Goal: Communication & Community: Answer question/provide support

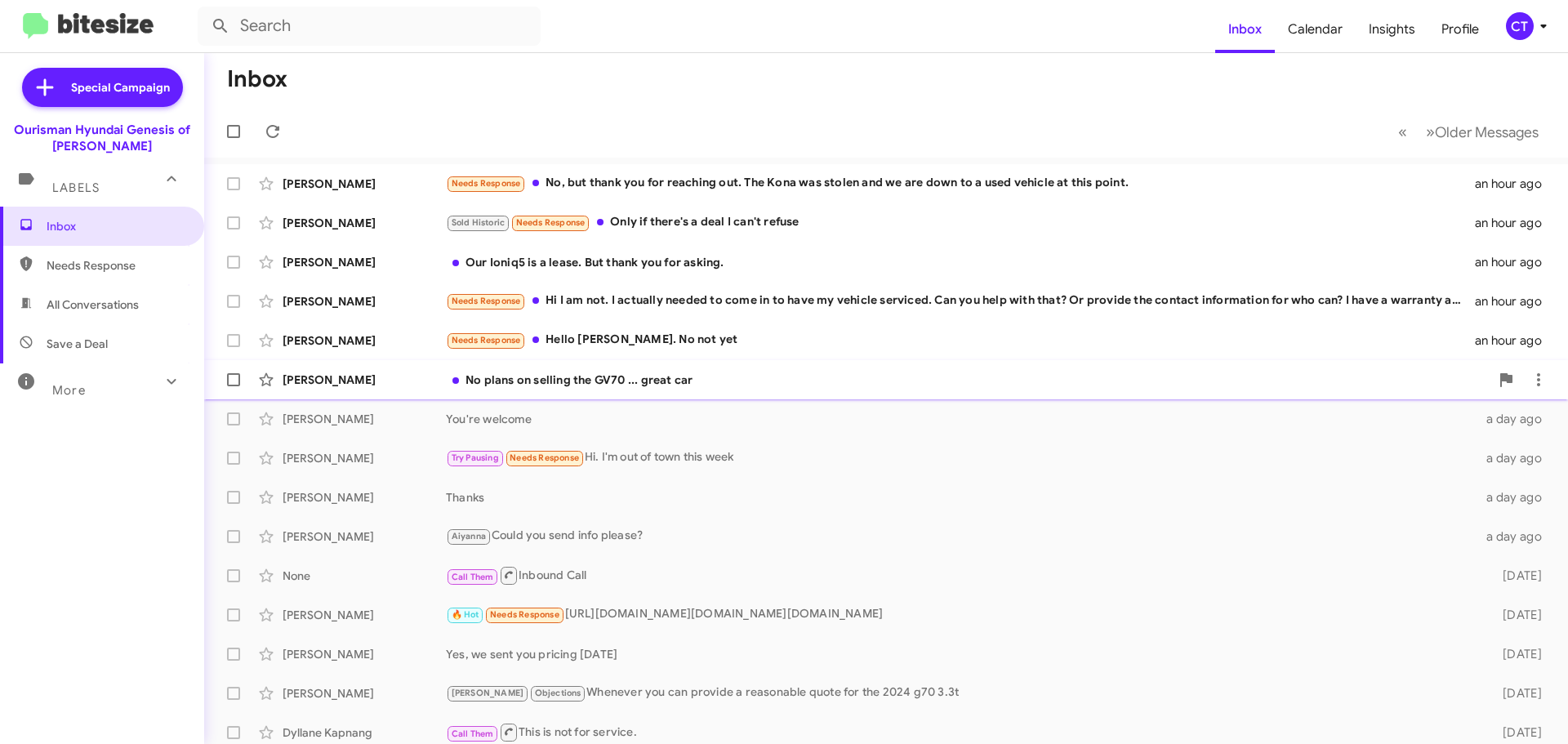
drag, startPoint x: 598, startPoint y: 383, endPoint x: 593, endPoint y: 397, distance: 14.9
click at [596, 381] on div "No plans on selling the GV70 ... great car" at bounding box center [968, 379] width 1044 height 17
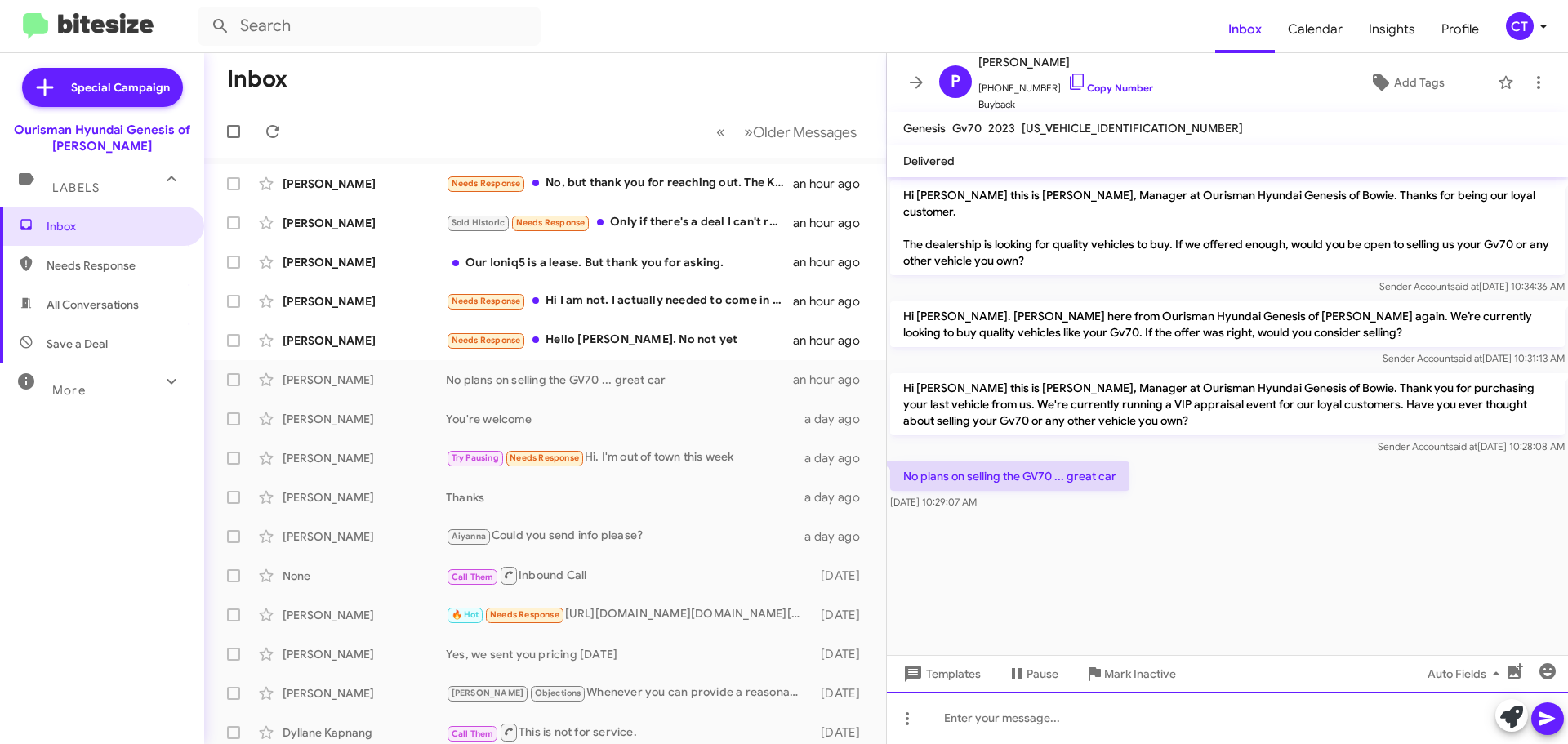
click at [1003, 726] on div at bounding box center [1228, 719] width 681 height 53
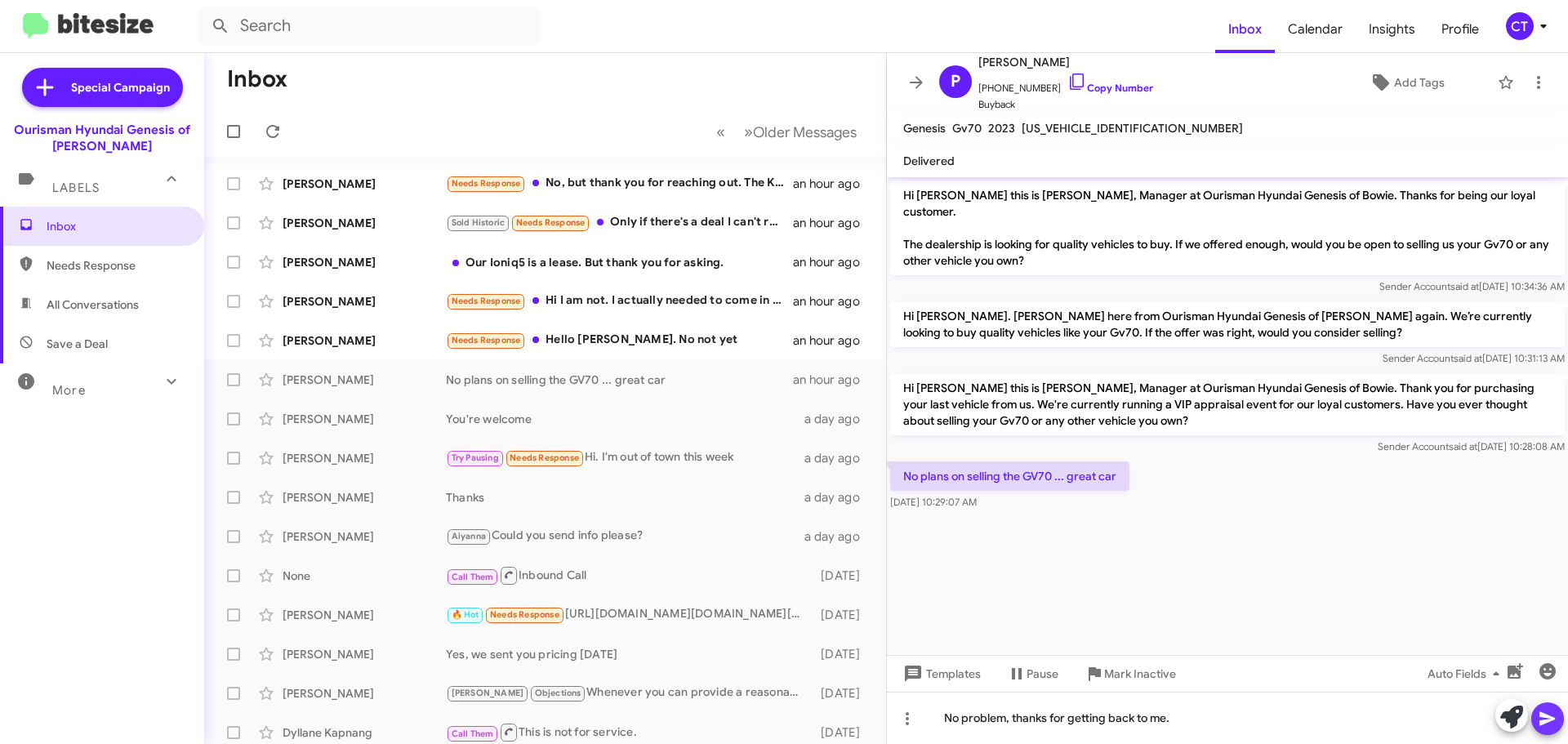
drag, startPoint x: 1553, startPoint y: 727, endPoint x: 1563, endPoint y: 638, distance: 89.6
click at [1553, 726] on icon at bounding box center [1548, 719] width 19 height 19
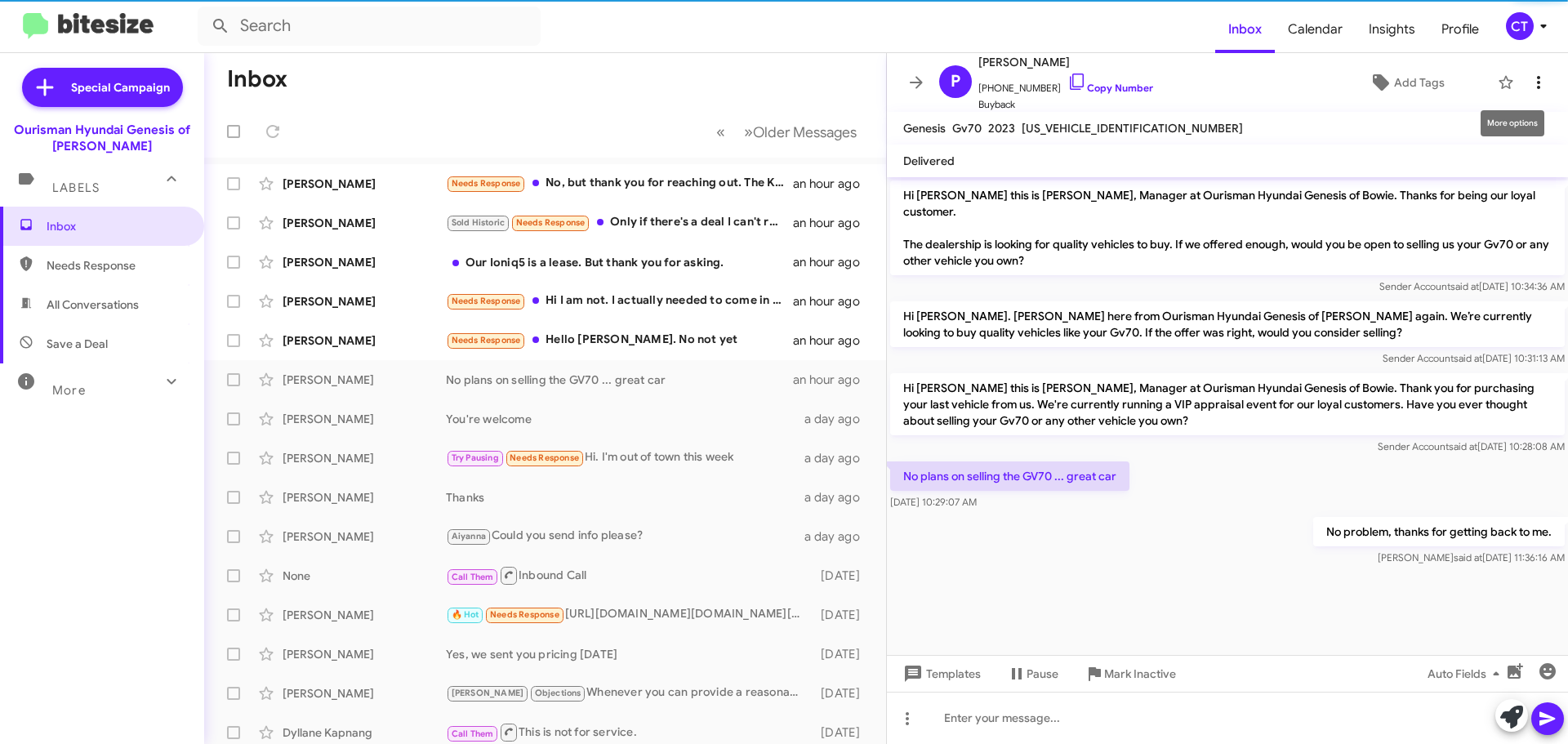
click at [1537, 88] on icon at bounding box center [1538, 82] width 3 height 13
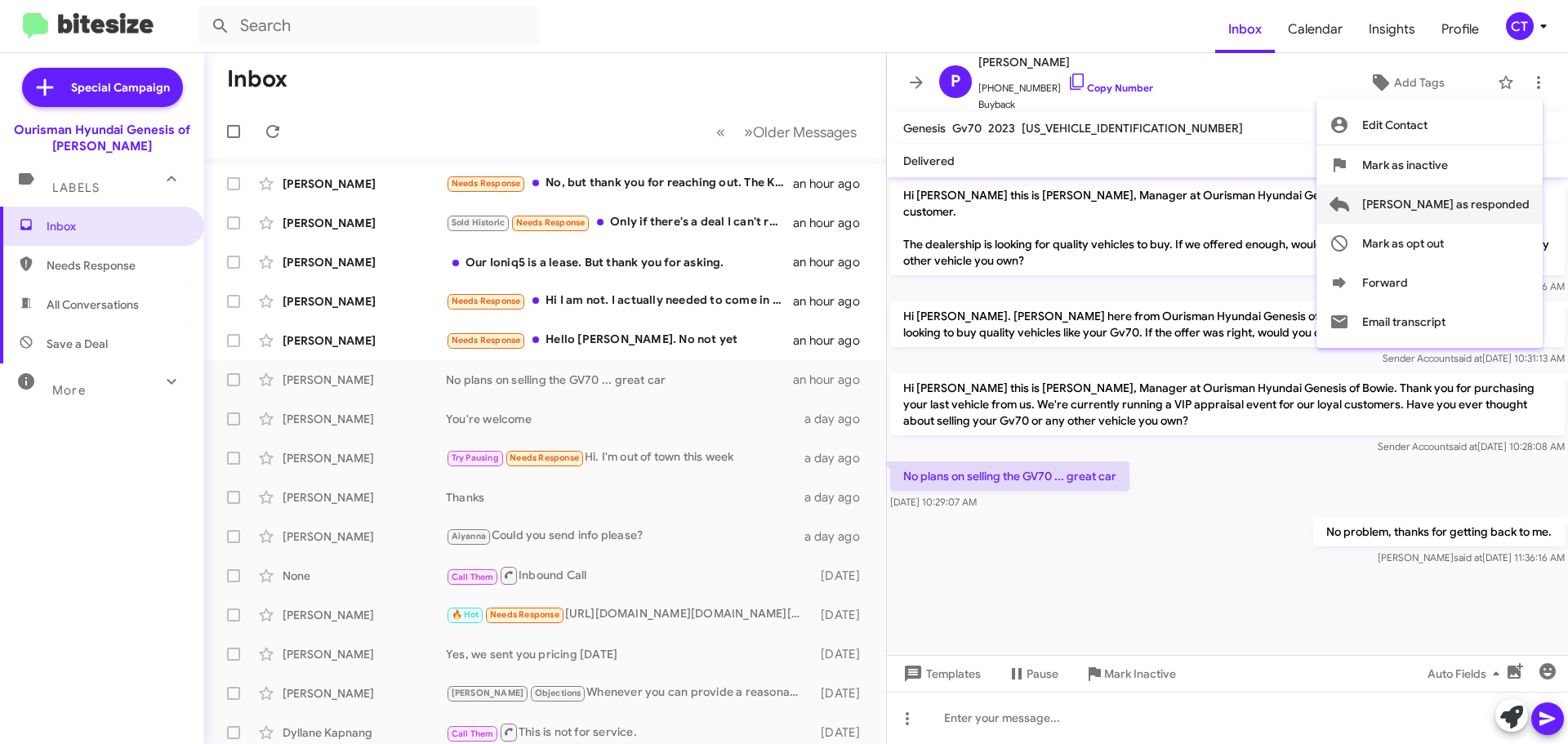
click at [1474, 207] on span "[PERSON_NAME] as responded" at bounding box center [1446, 204] width 167 height 39
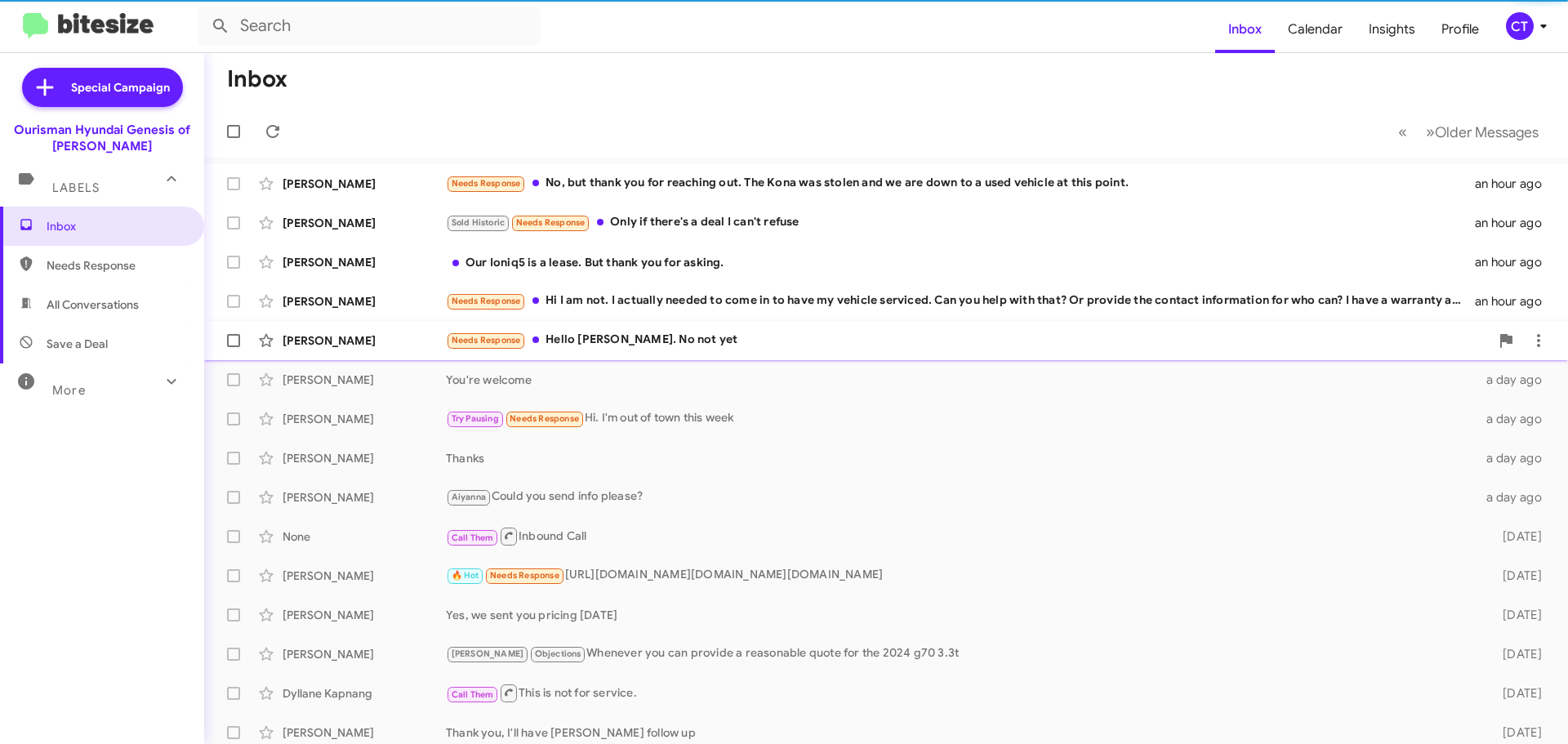
click at [639, 343] on div "Needs Response Hello Ciara. No not yet" at bounding box center [968, 339] width 1044 height 18
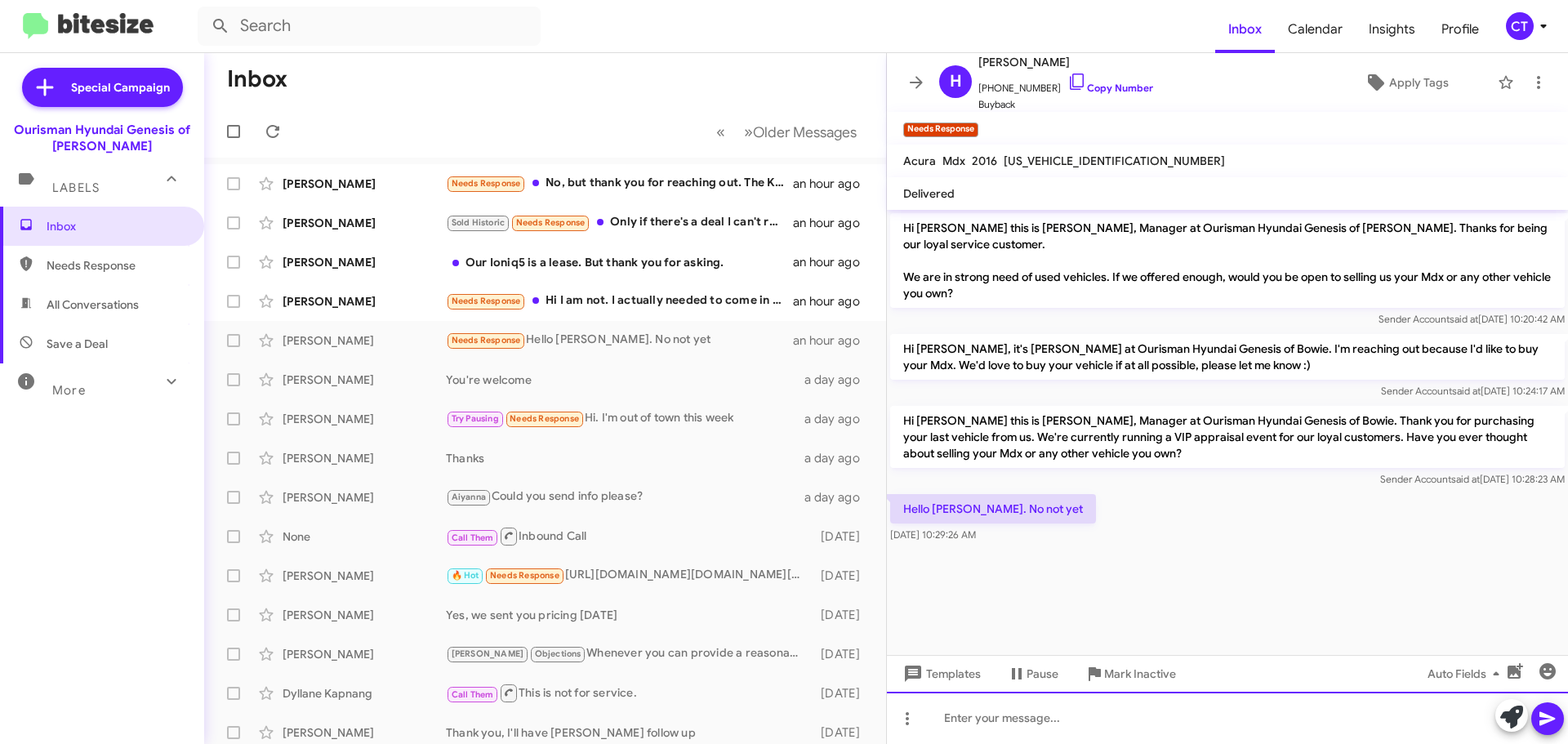
click at [987, 716] on div at bounding box center [1228, 719] width 681 height 53
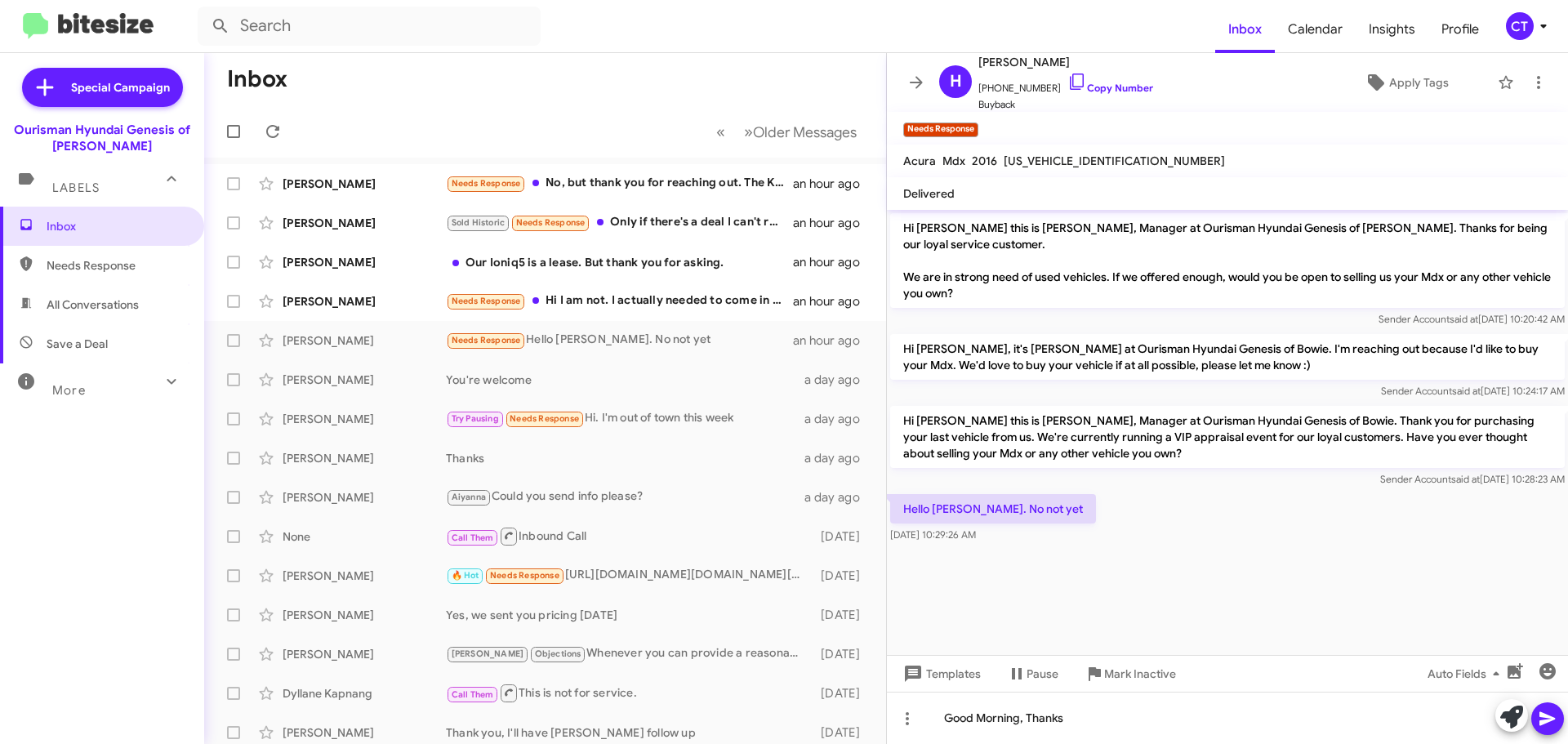
click at [1551, 708] on span at bounding box center [1548, 720] width 19 height 33
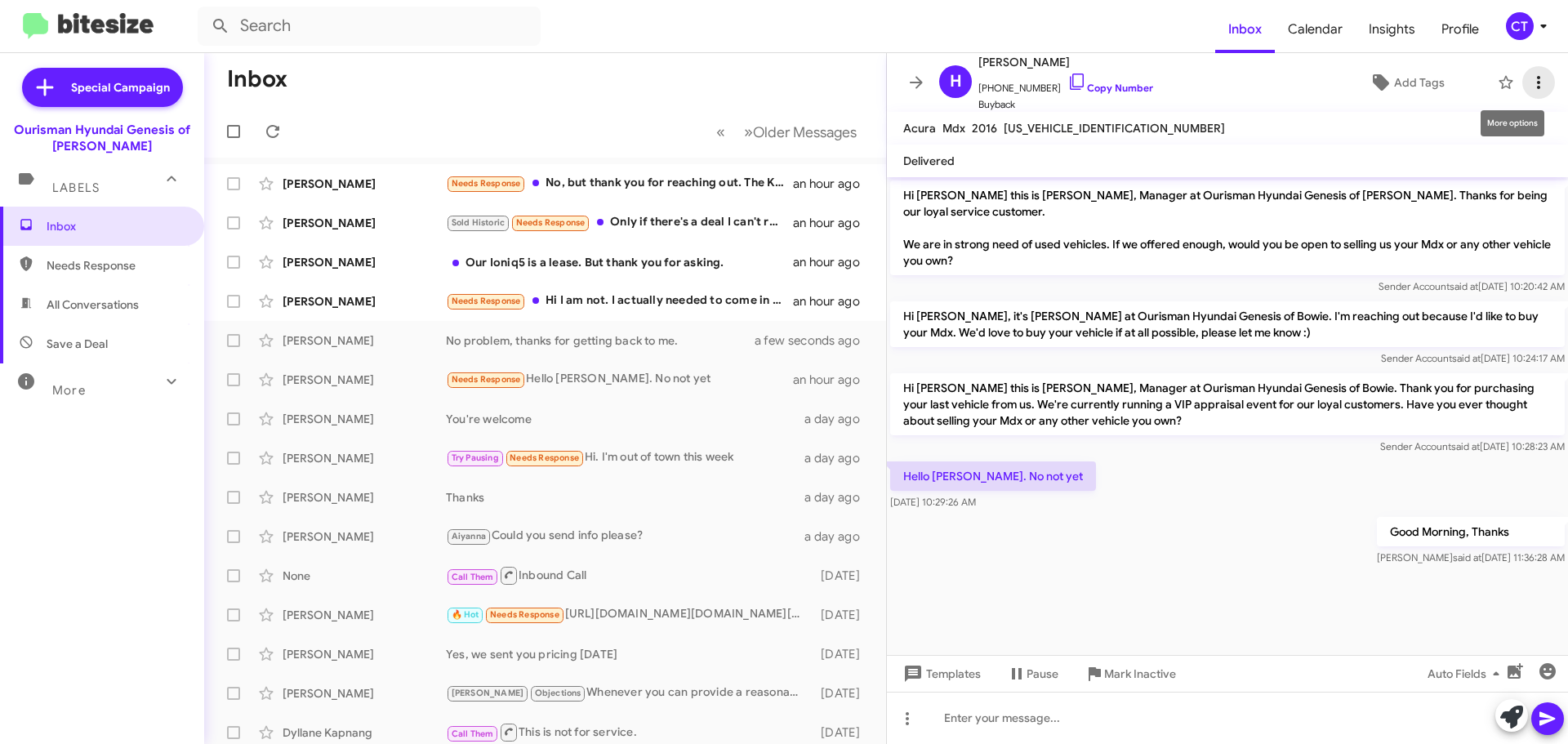
click at [1529, 80] on icon at bounding box center [1539, 83] width 19 height 19
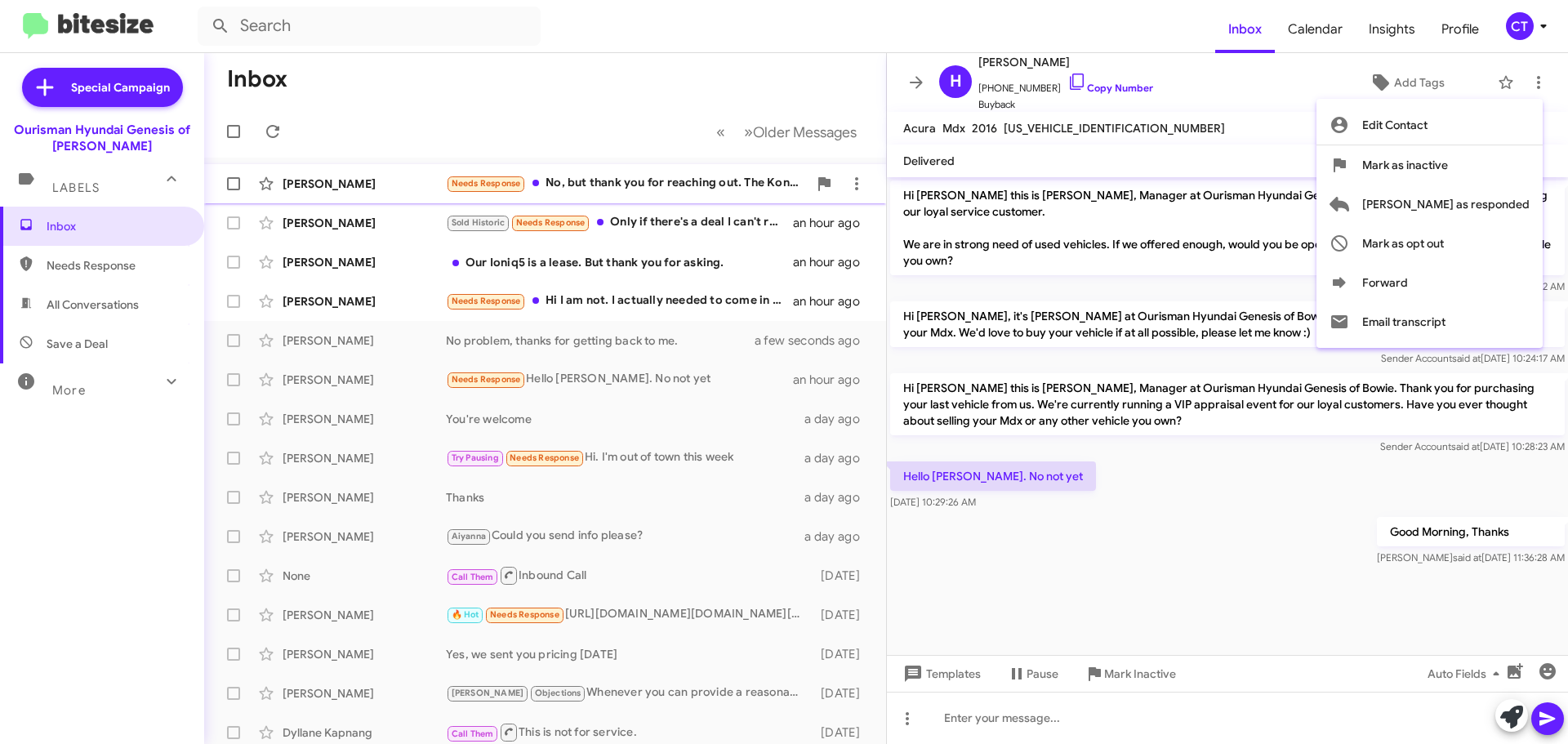
click at [1424, 199] on button "[PERSON_NAME] as responded" at bounding box center [1429, 204] width 226 height 39
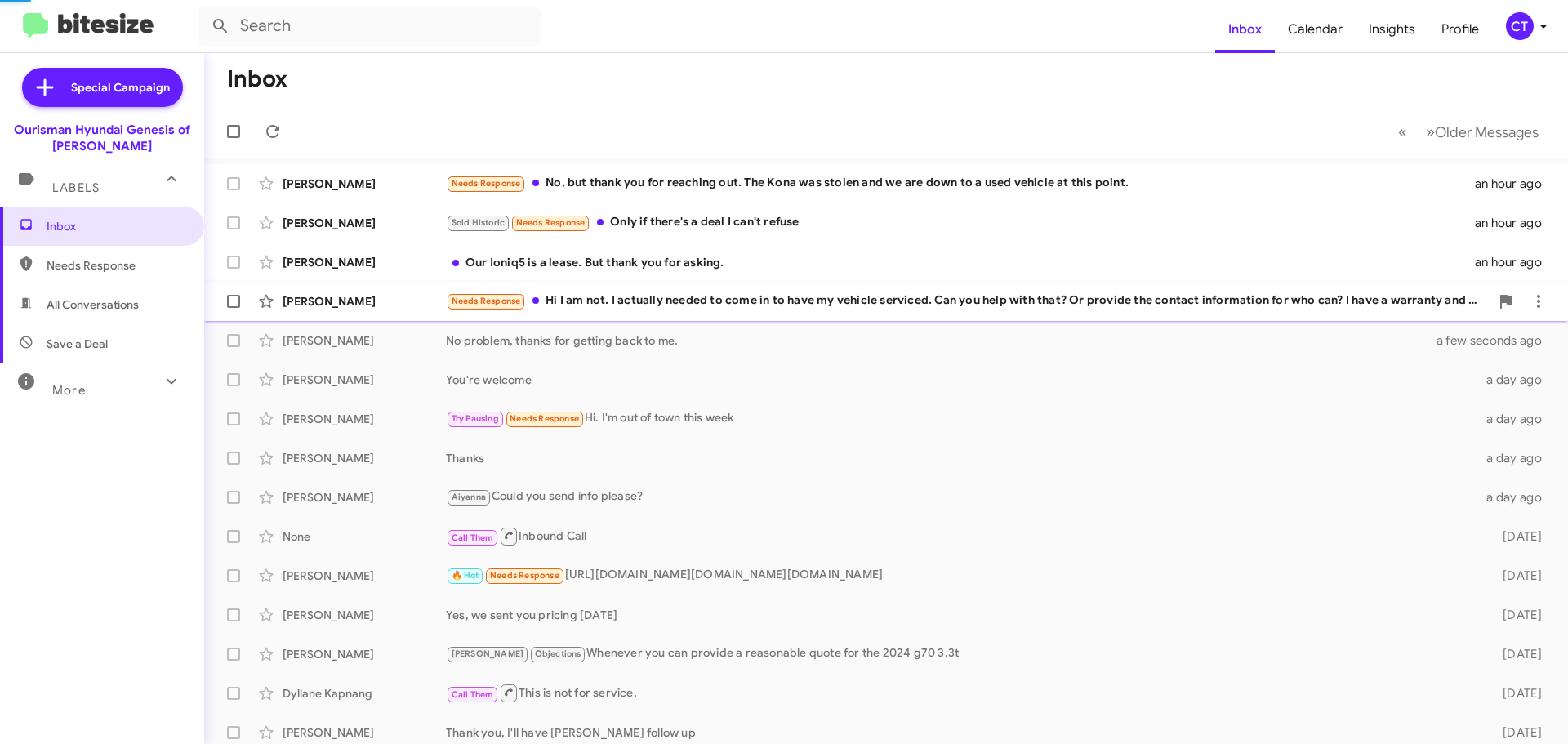
click at [655, 311] on div "Kristin Coad Needs Response Hi I am not. I actually needed to come in to have m…" at bounding box center [887, 301] width 1338 height 33
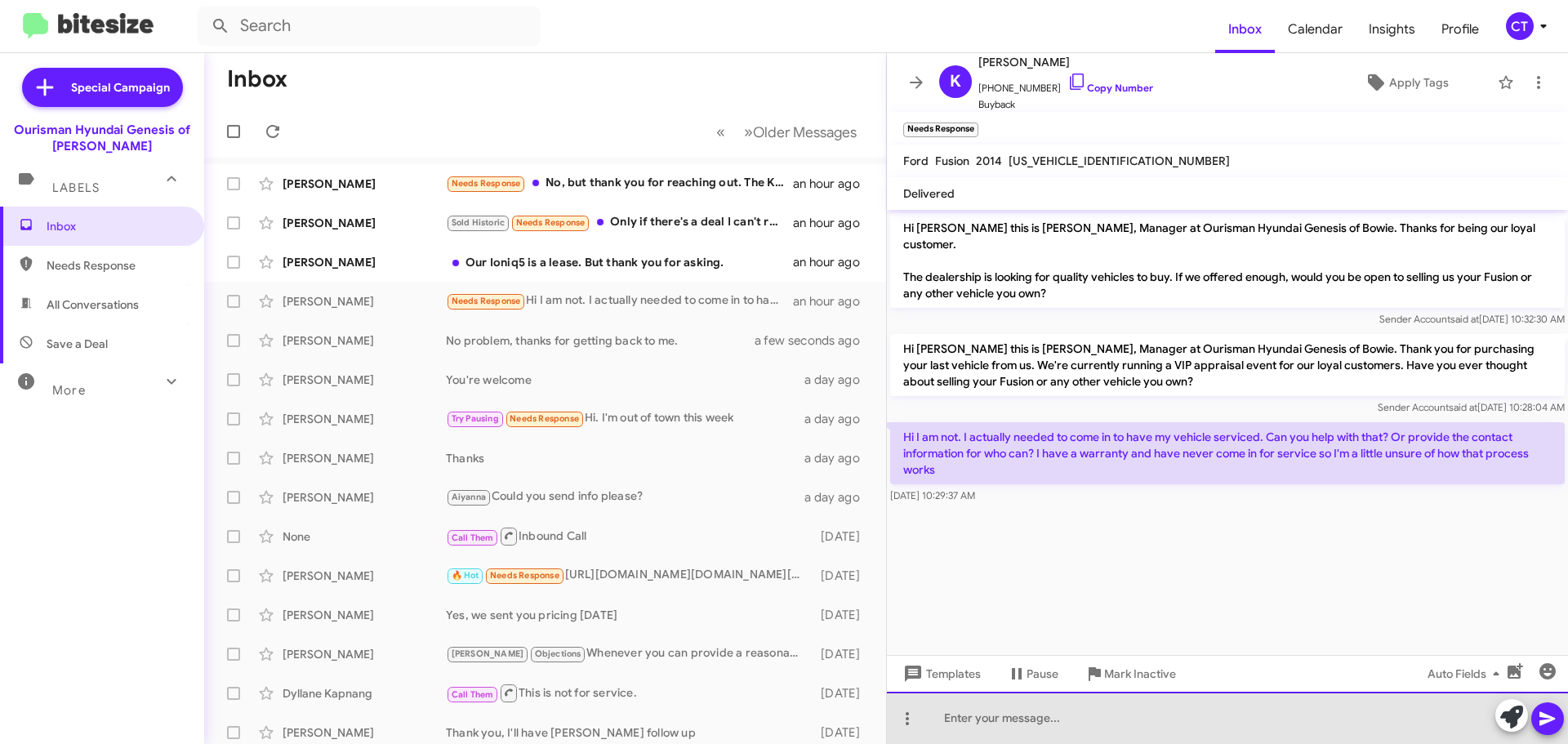
click at [1042, 716] on div at bounding box center [1228, 719] width 681 height 53
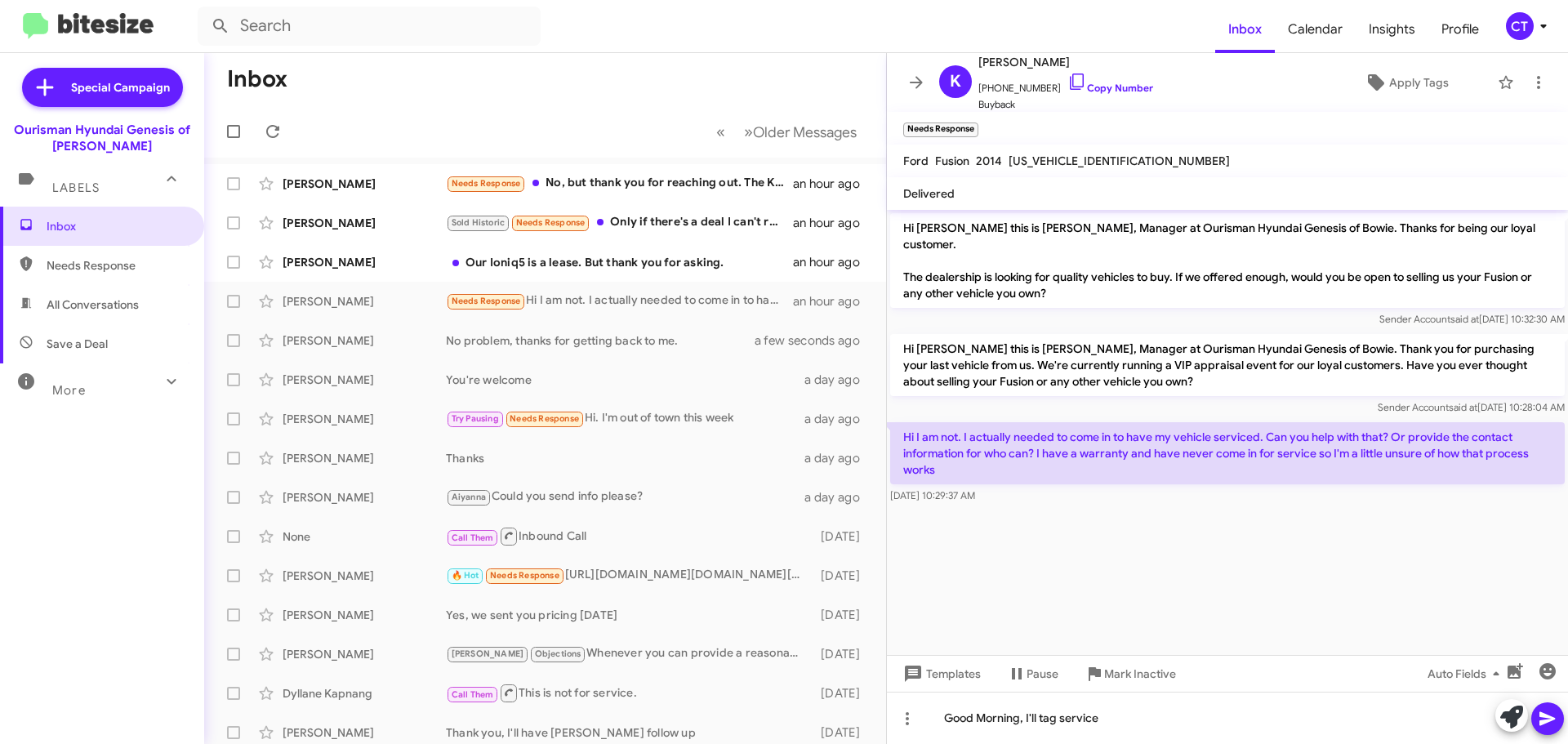
click at [1552, 726] on icon at bounding box center [1548, 719] width 19 height 19
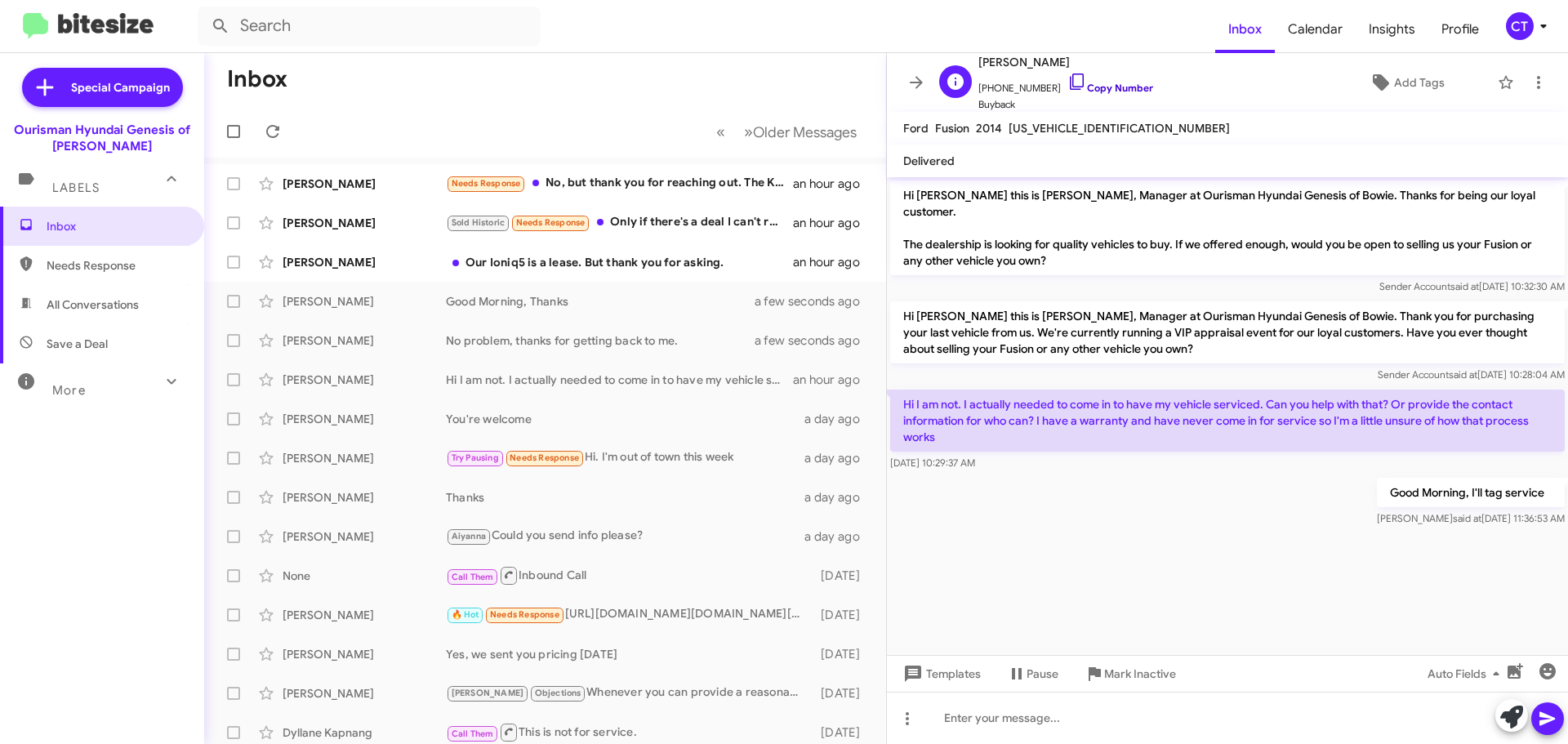
click at [1070, 85] on icon at bounding box center [1077, 82] width 14 height 17
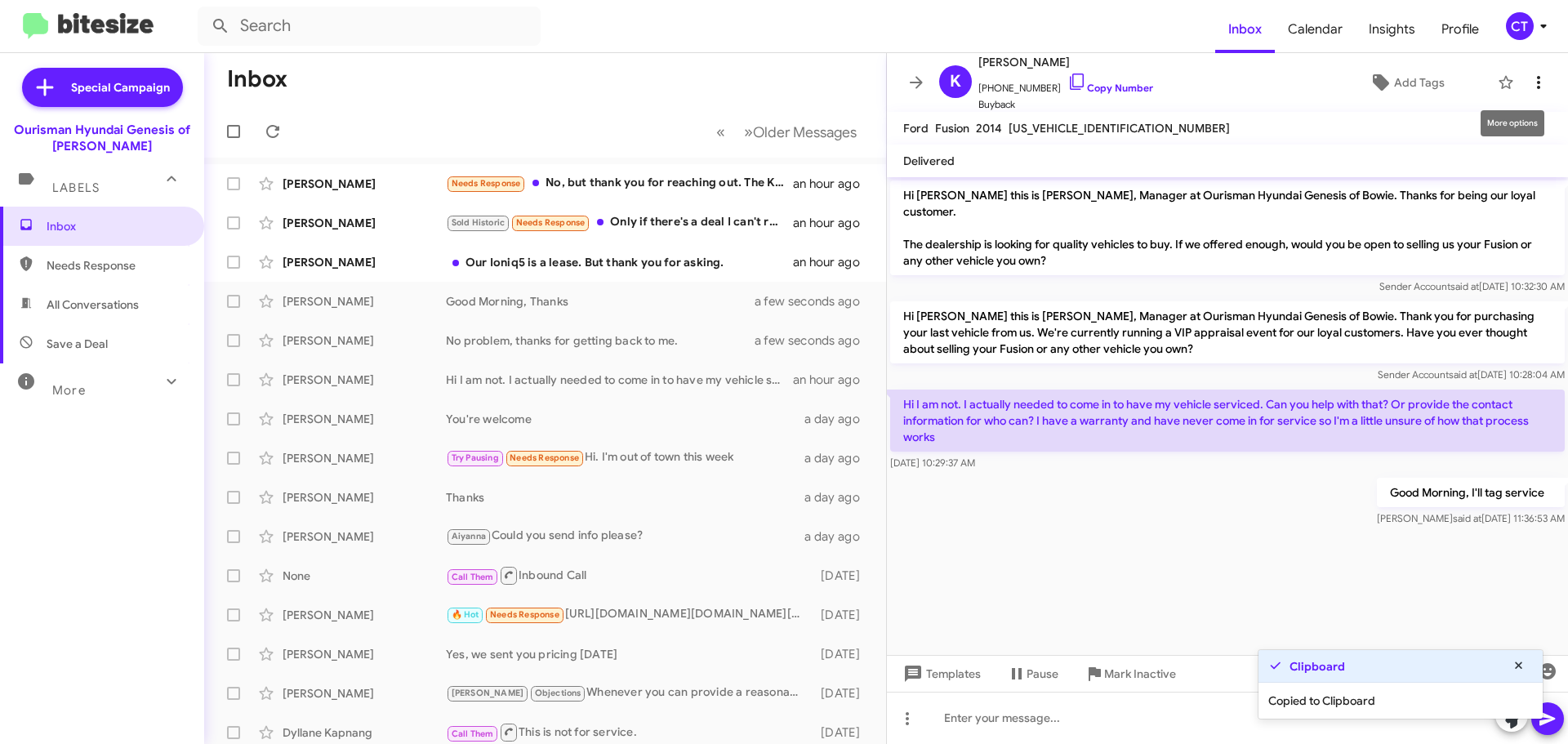
click at [1532, 79] on icon at bounding box center [1539, 83] width 19 height 19
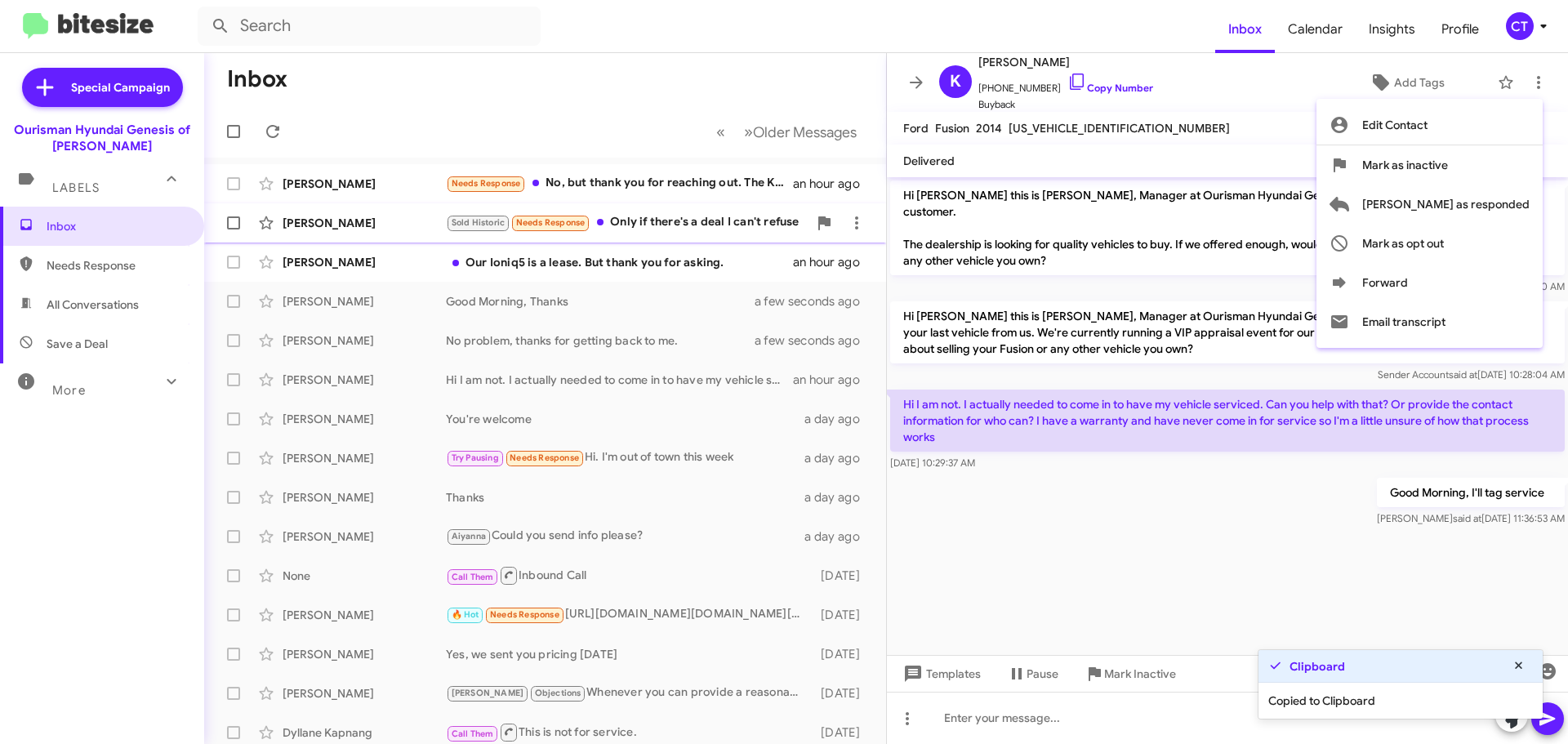
drag, startPoint x: 1479, startPoint y: 203, endPoint x: 1451, endPoint y: 205, distance: 28.1
click at [1480, 203] on span "[PERSON_NAME] as responded" at bounding box center [1446, 204] width 167 height 39
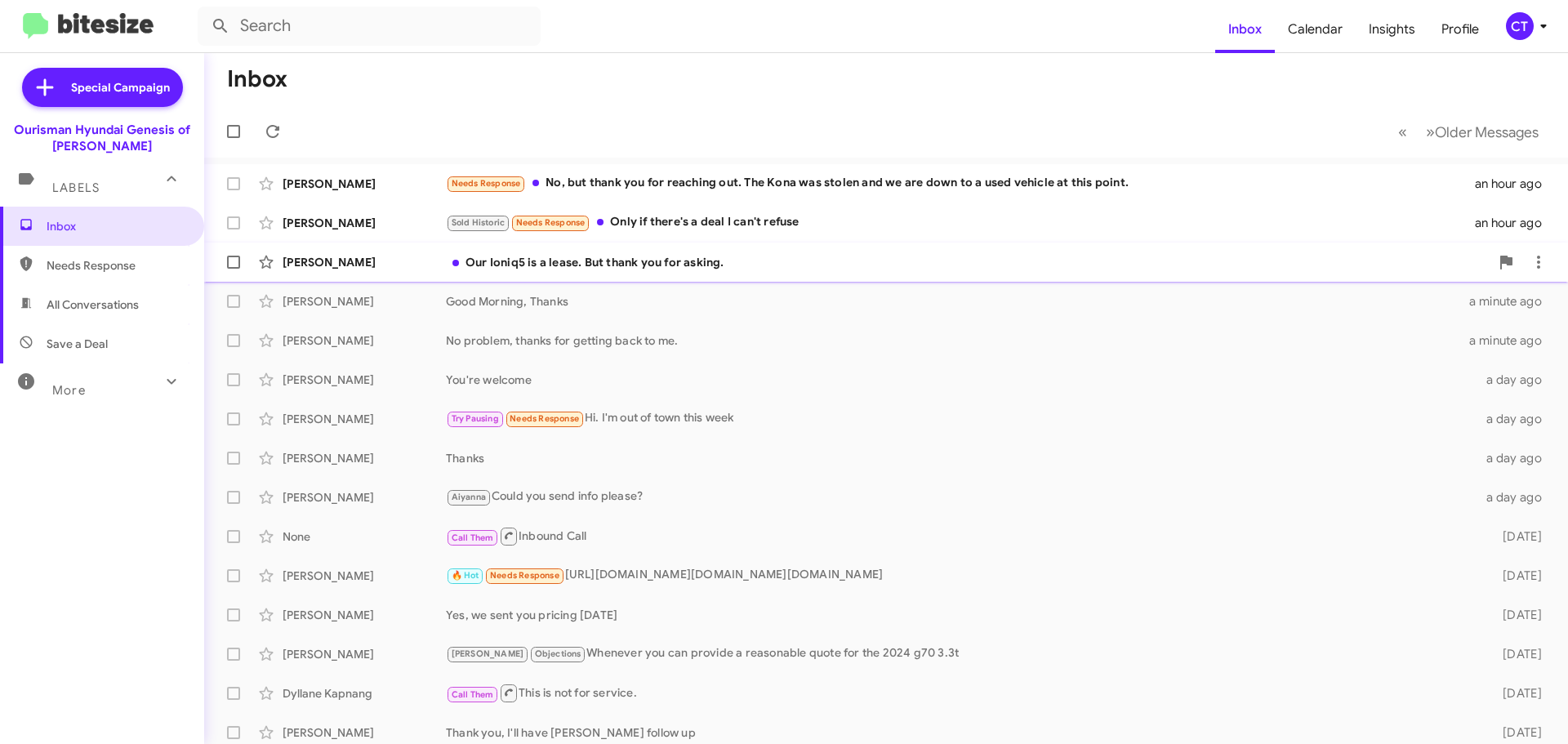
click at [670, 262] on div "Our Ioniq5 is a lease. But thank you for asking." at bounding box center [968, 262] width 1044 height 17
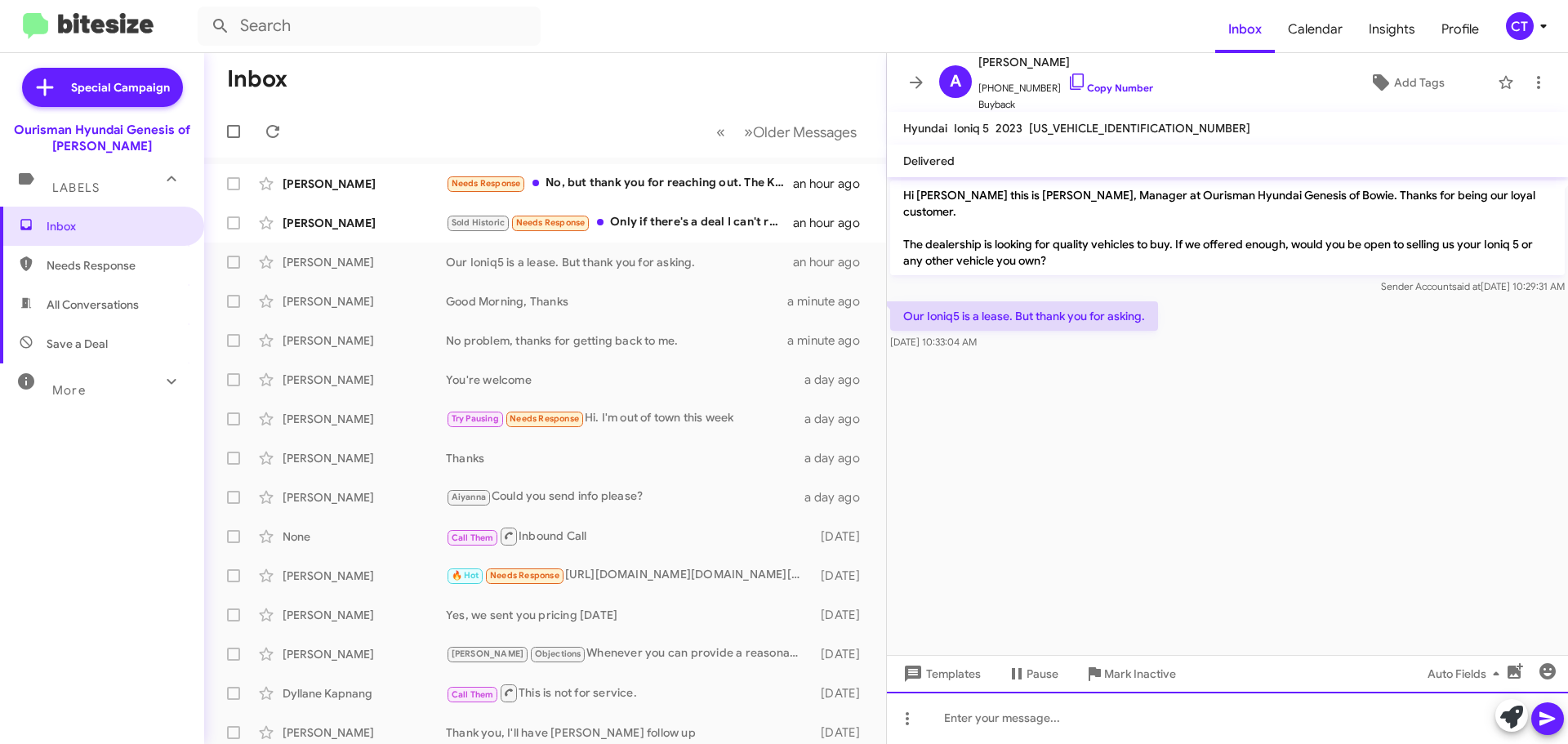
click at [1004, 724] on div at bounding box center [1228, 719] width 681 height 53
click at [1050, 717] on div "No problem, have agreat day!" at bounding box center [1228, 719] width 681 height 53
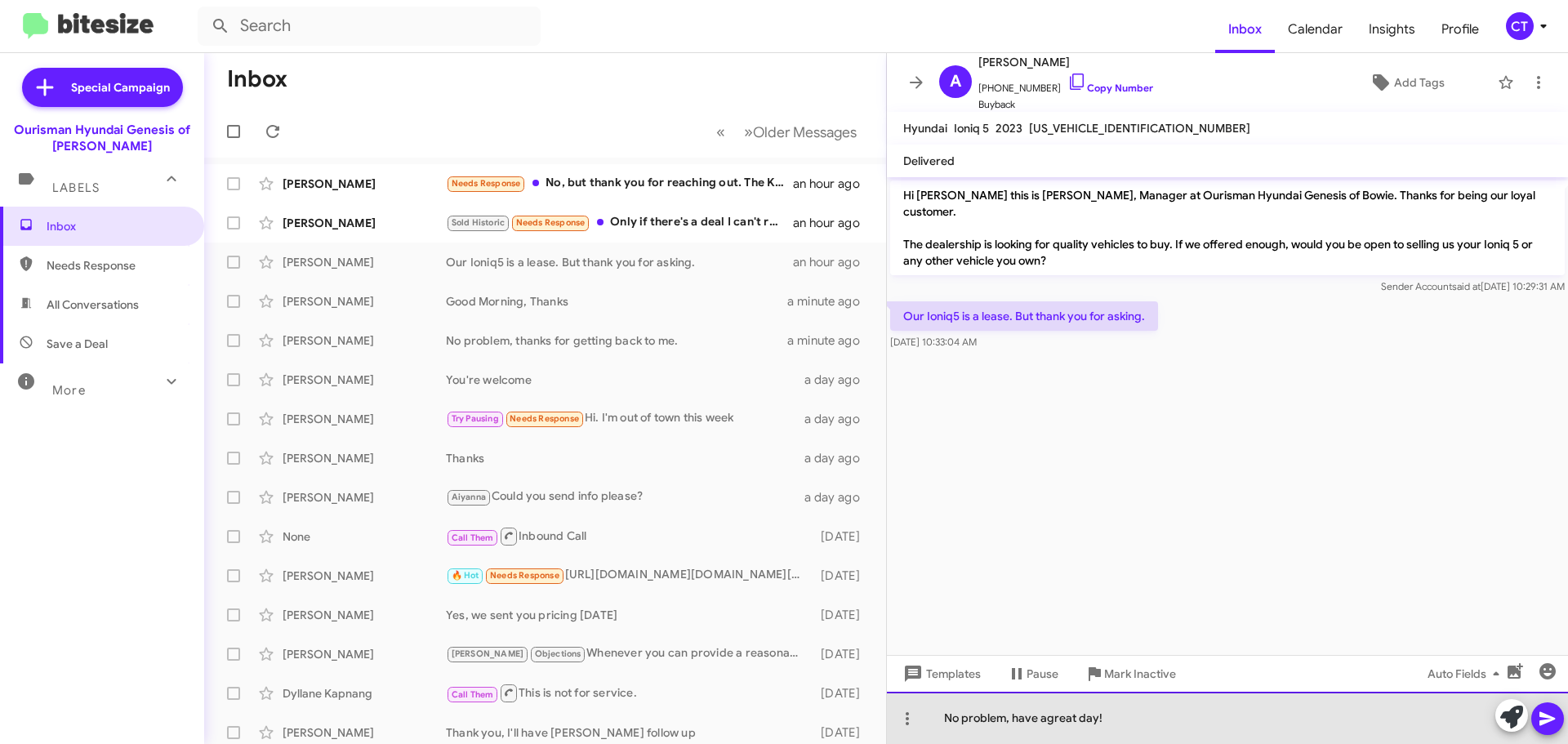
drag, startPoint x: 1059, startPoint y: 720, endPoint x: 1097, endPoint y: 741, distance: 43.4
click at [1062, 722] on div "No problem, have agreat day!" at bounding box center [1228, 719] width 681 height 53
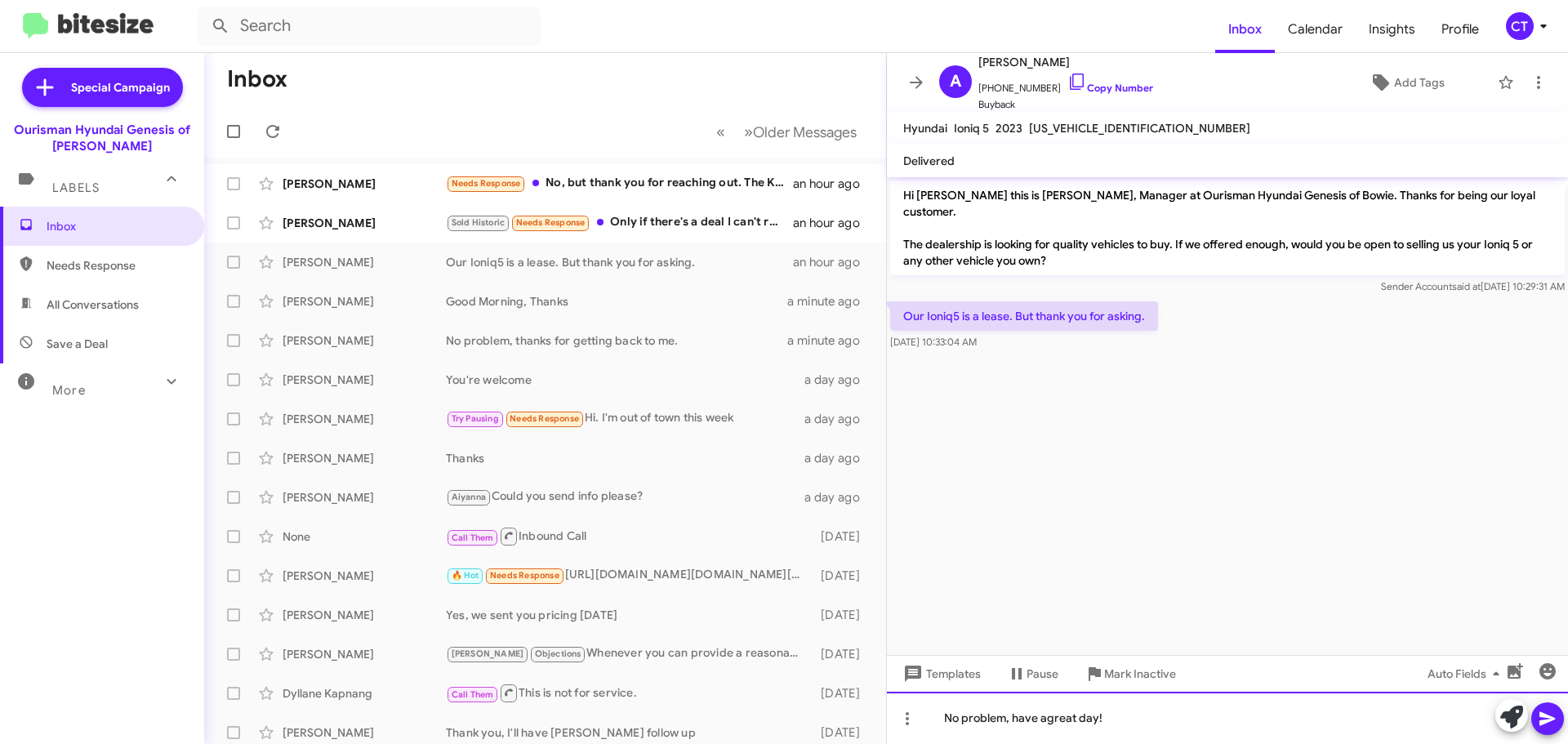
click at [1044, 722] on div "No problem, have agreat day!" at bounding box center [1228, 719] width 681 height 53
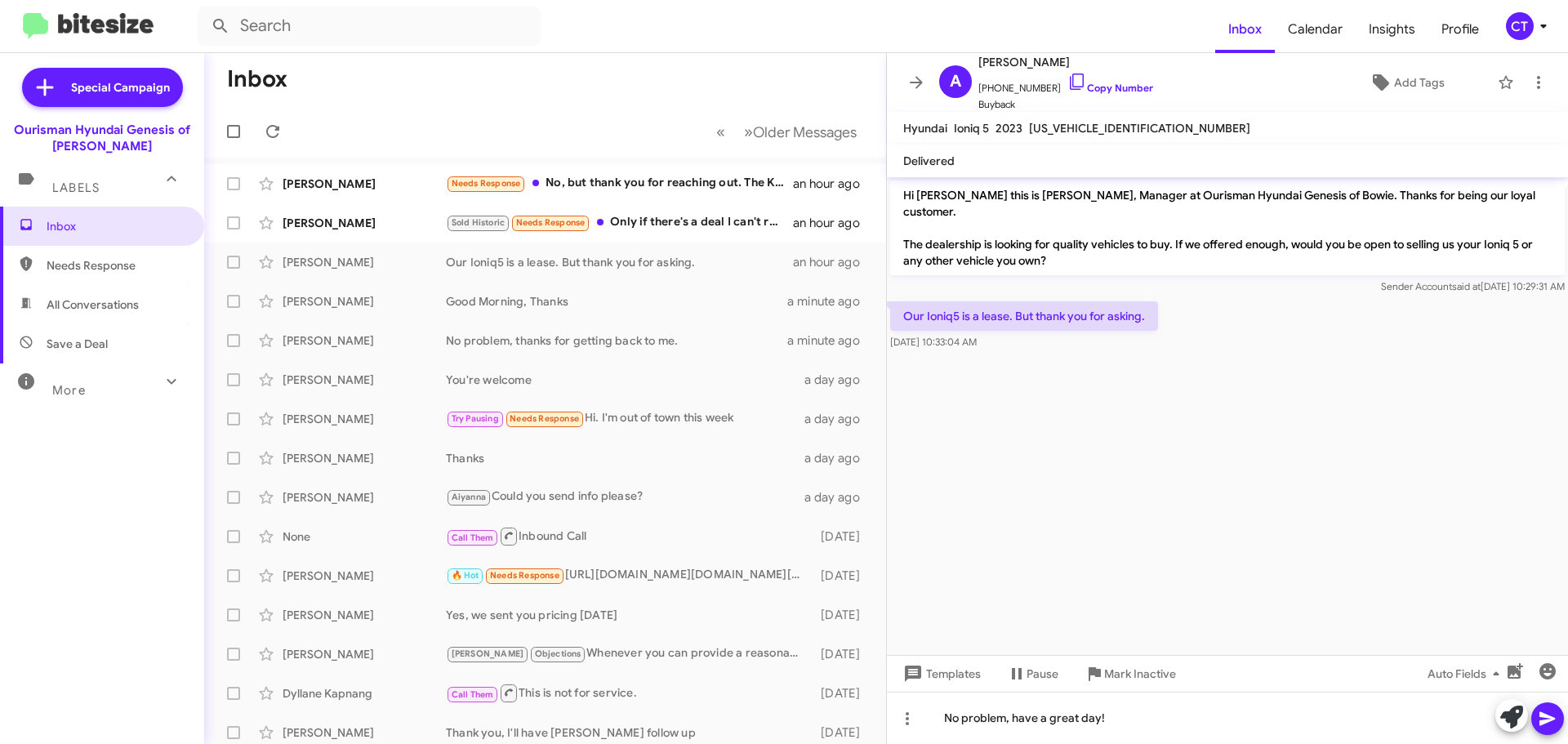
drag, startPoint x: 1551, startPoint y: 713, endPoint x: 1567, endPoint y: 584, distance: 130.0
click at [1551, 708] on span at bounding box center [1548, 720] width 19 height 33
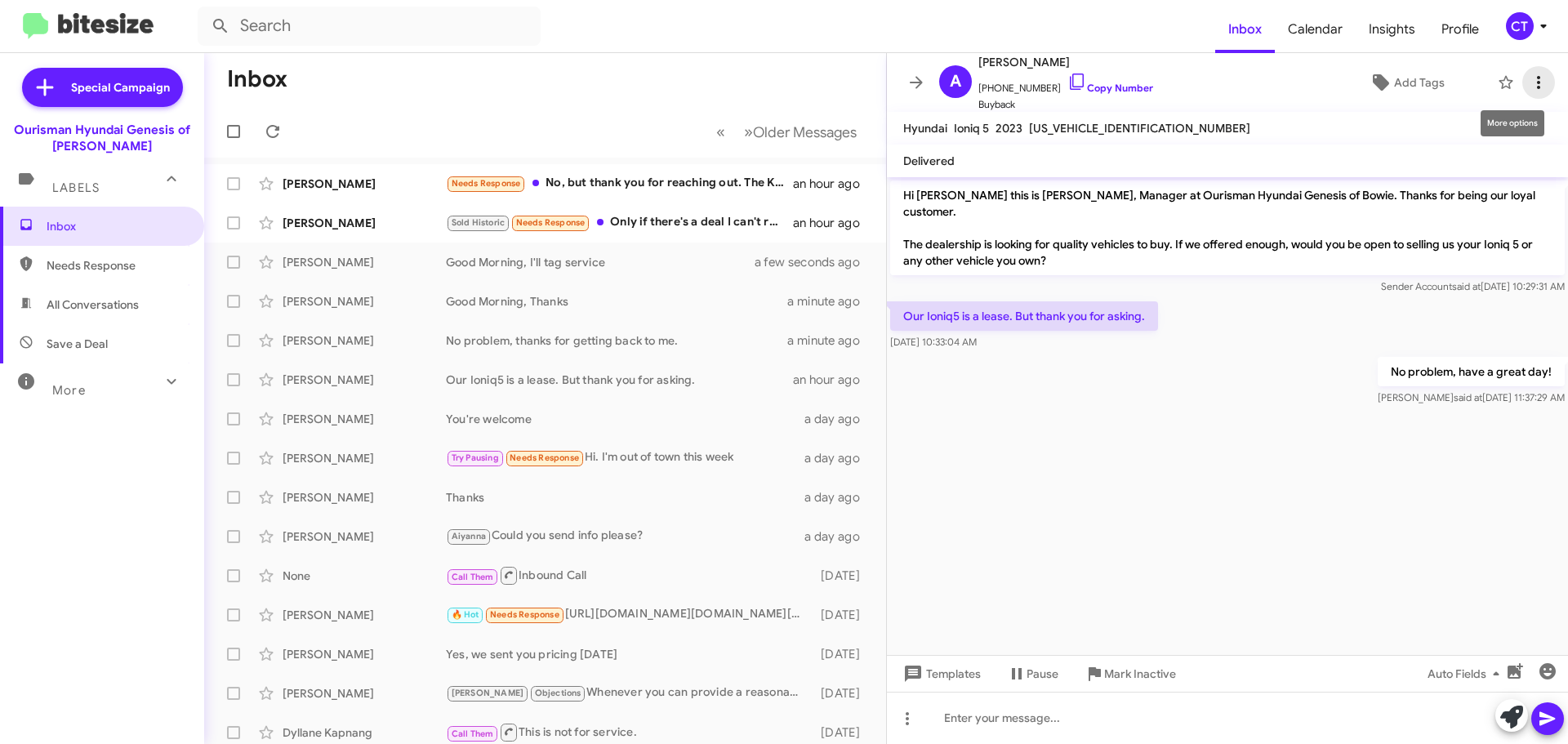
click at [1537, 89] on icon at bounding box center [1538, 82] width 3 height 13
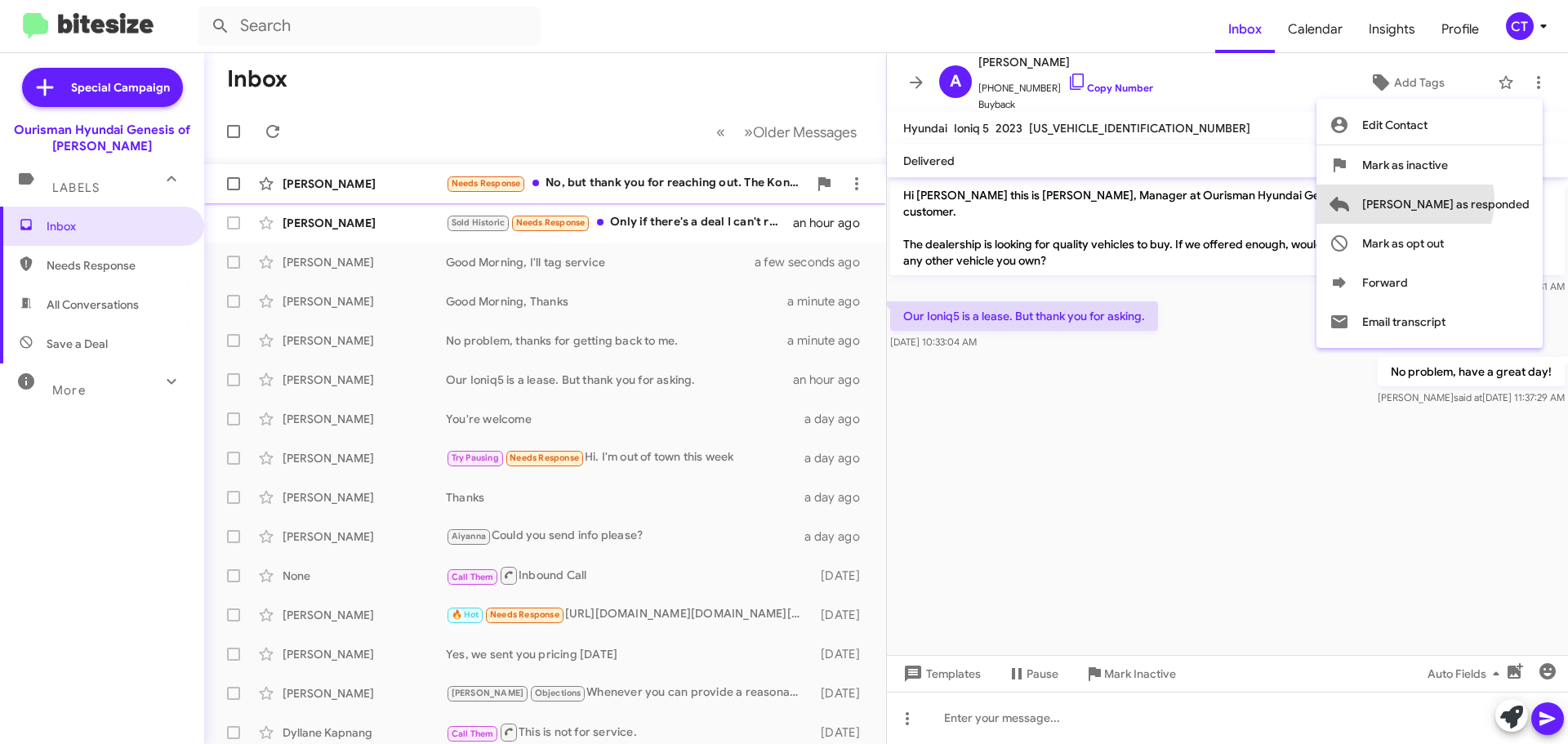
drag, startPoint x: 1470, startPoint y: 200, endPoint x: 1414, endPoint y: 197, distance: 56.1
click at [1471, 200] on span "Mark as responded" at bounding box center [1446, 204] width 167 height 39
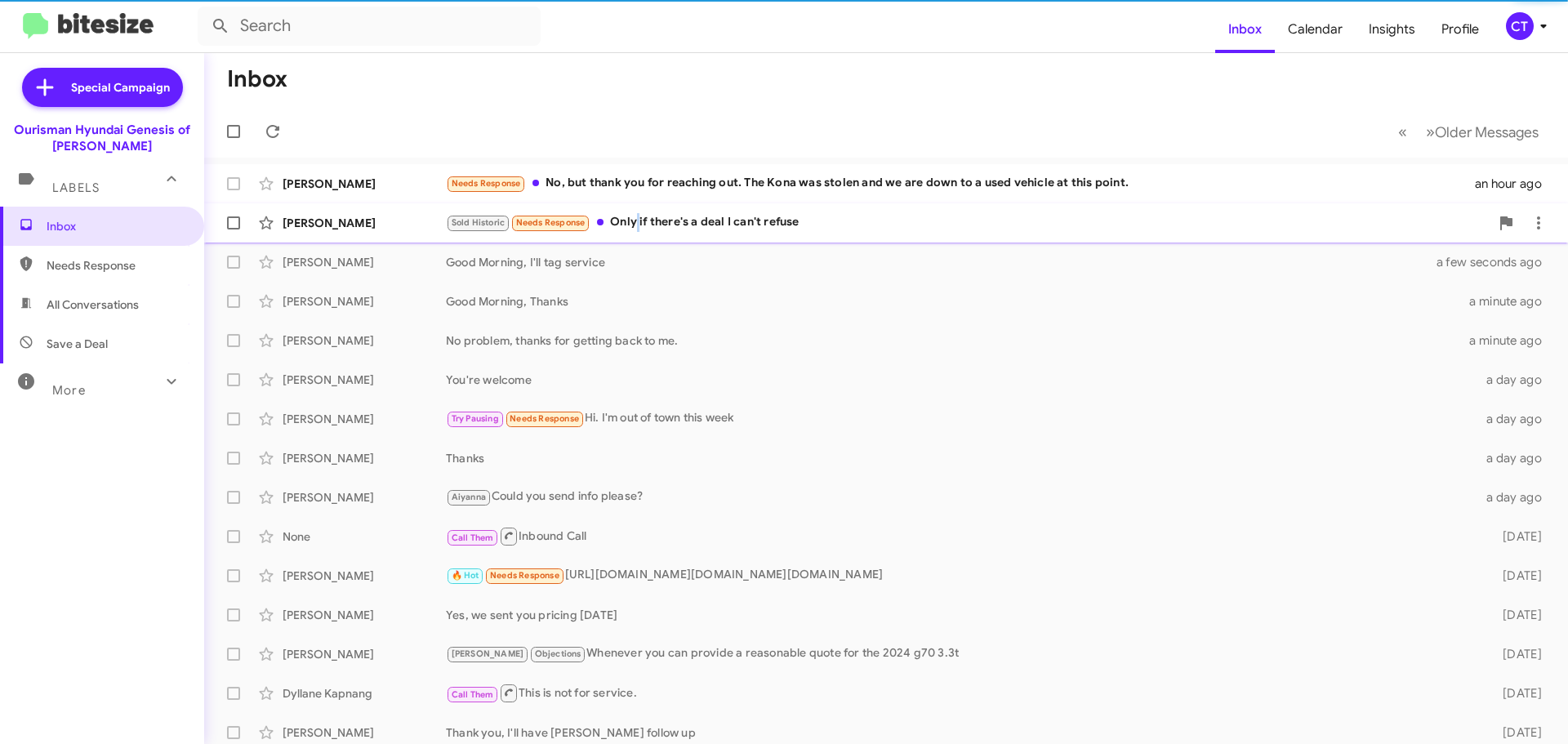
click at [639, 222] on div "Sold Historic Needs Response Only if there's a deal I can't refuse" at bounding box center [968, 222] width 1044 height 18
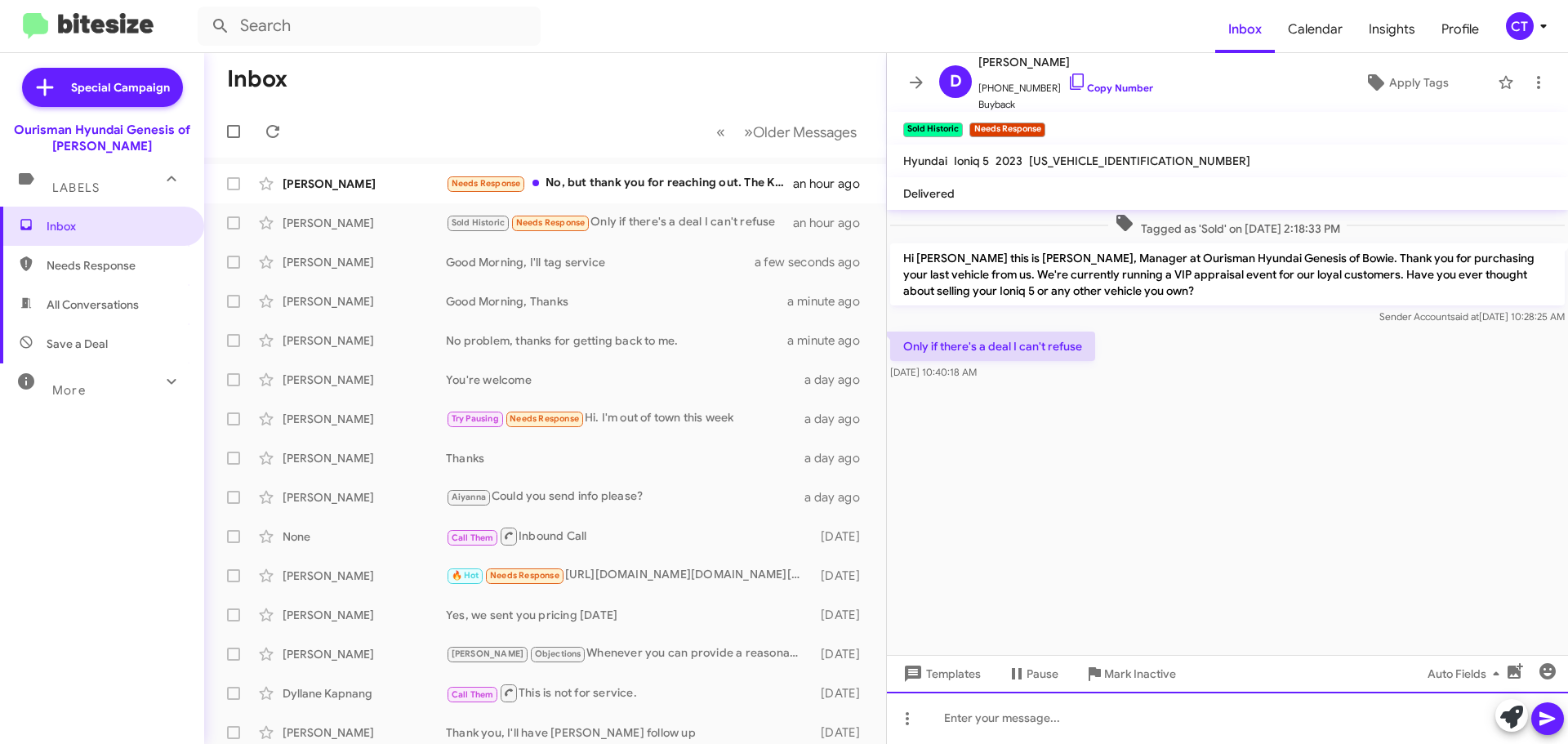
click at [958, 727] on div at bounding box center [1228, 719] width 681 height 53
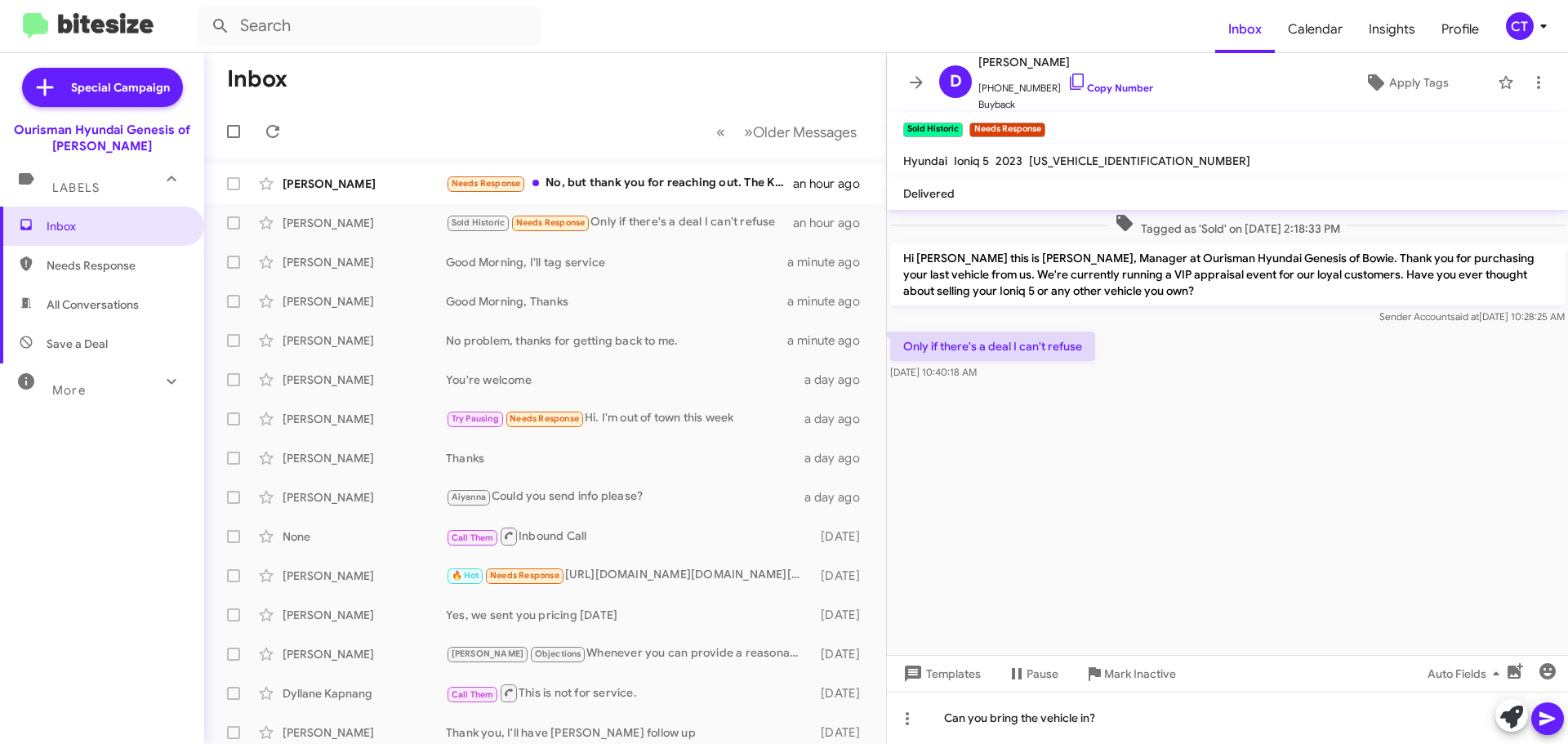
drag, startPoint x: 1544, startPoint y: 724, endPoint x: 1526, endPoint y: 722, distance: 18.1
click at [1543, 723] on icon at bounding box center [1548, 720] width 16 height 14
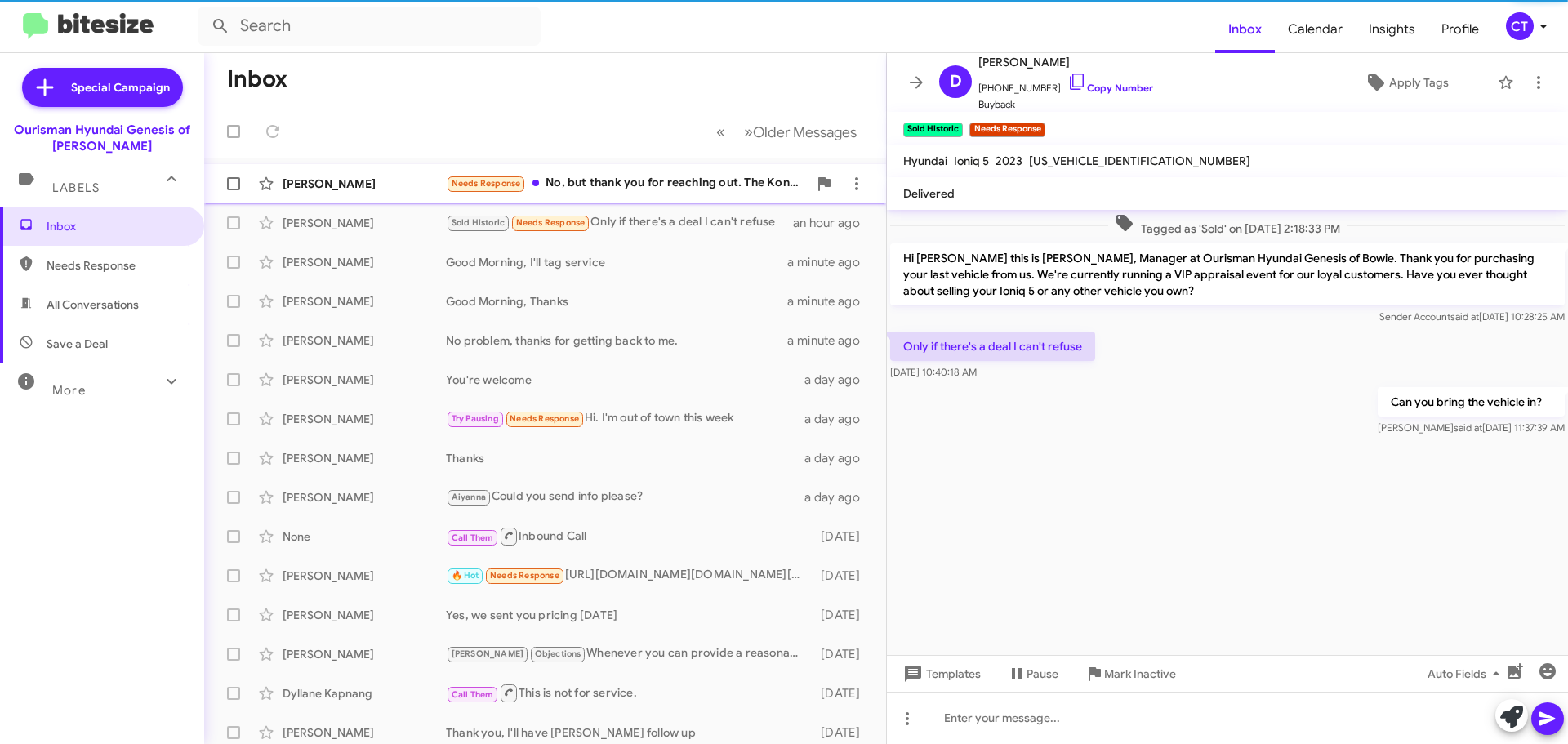
click at [573, 168] on div "Bernard Randall-Jones Needs Response No, but thank you for reaching out. The Ko…" at bounding box center [545, 184] width 656 height 33
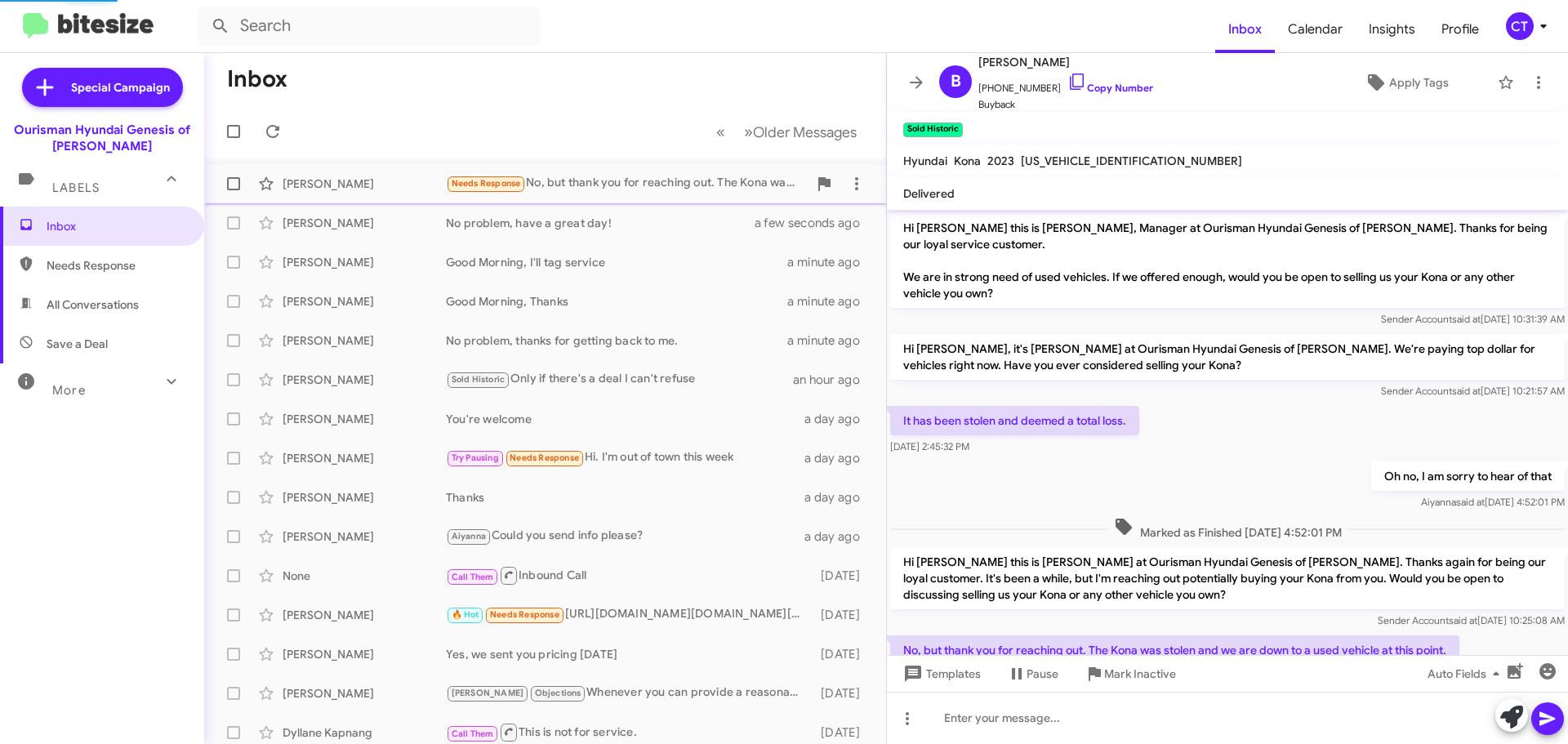
scroll to position [61, 0]
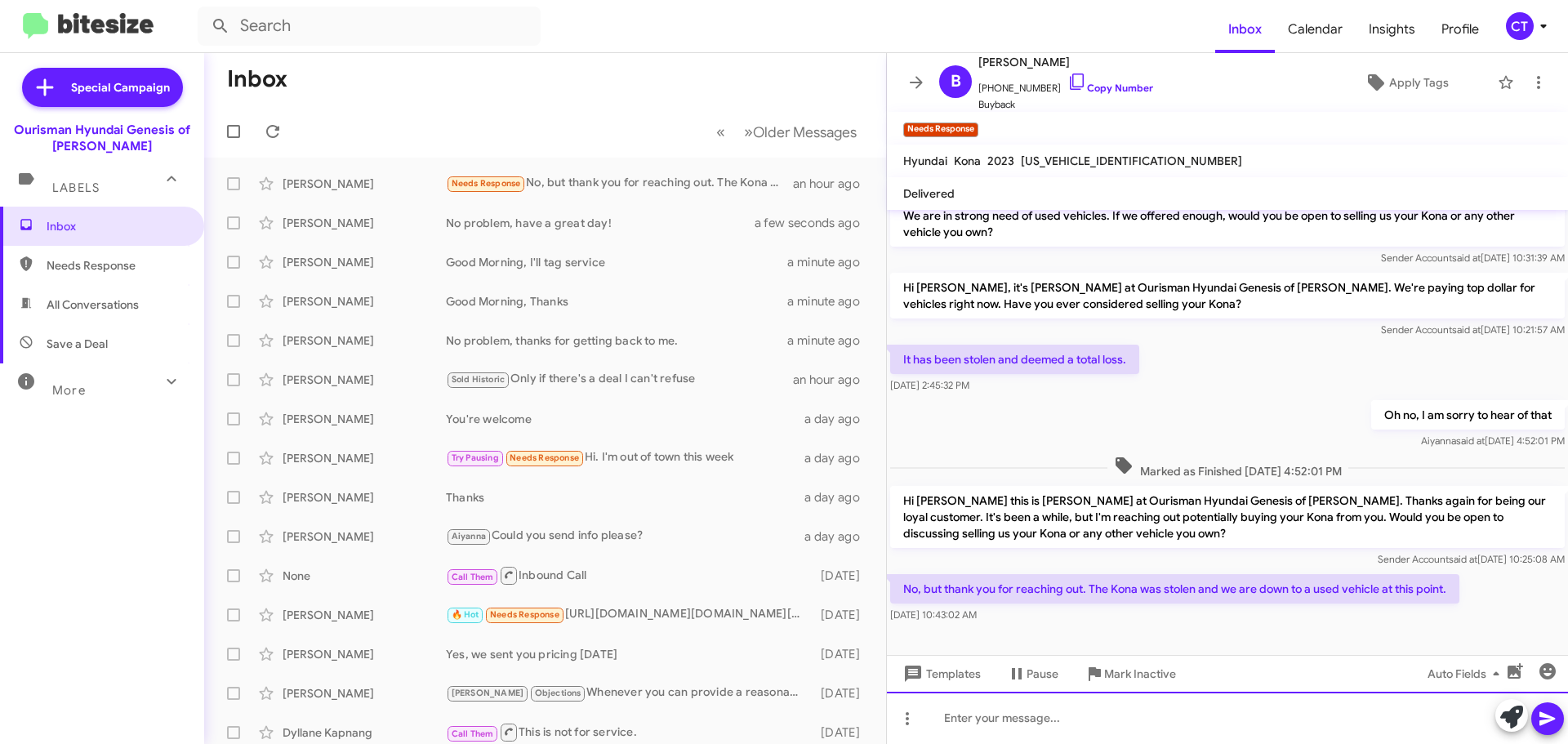
click at [1038, 740] on div at bounding box center [1228, 719] width 681 height 53
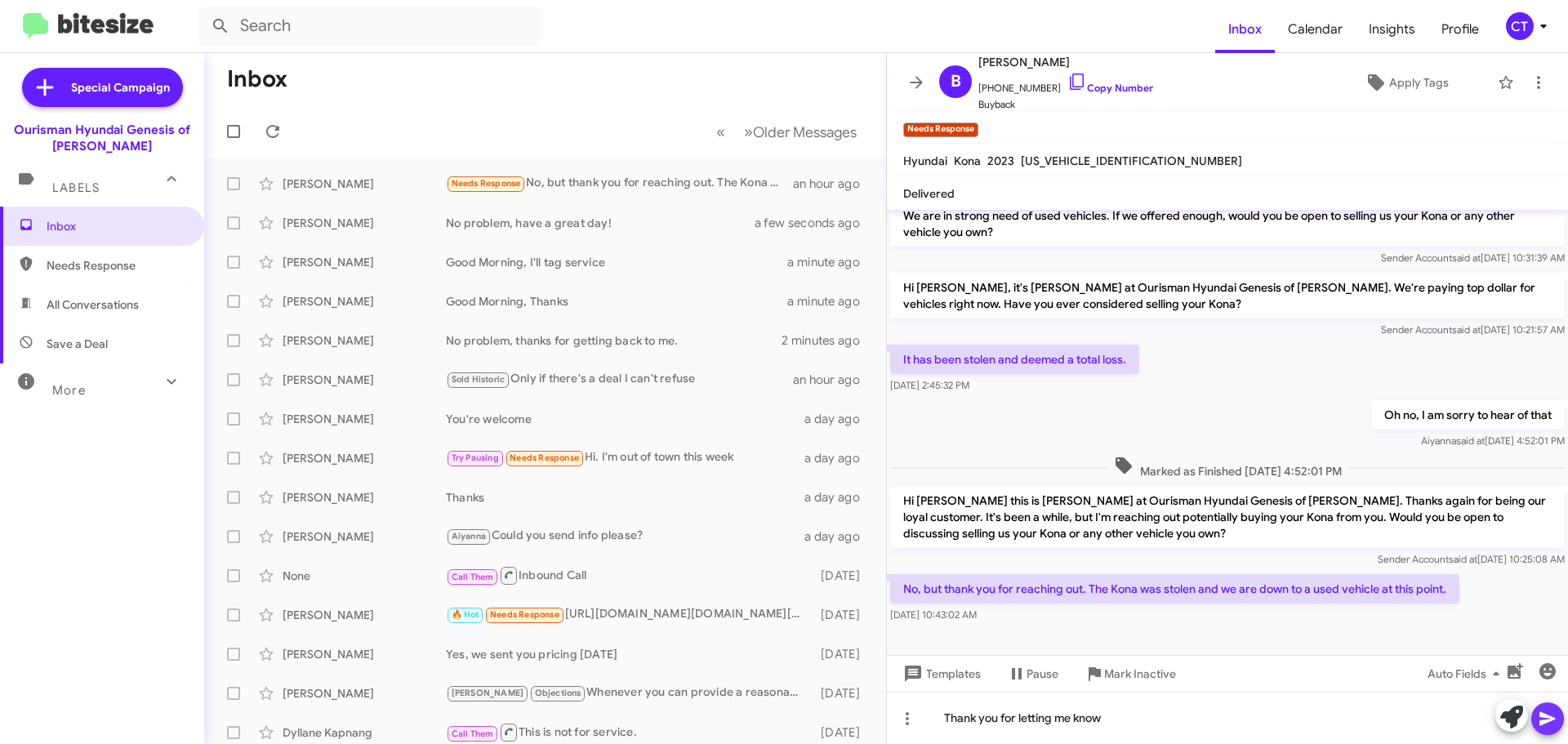
click at [1541, 724] on icon at bounding box center [1548, 720] width 16 height 14
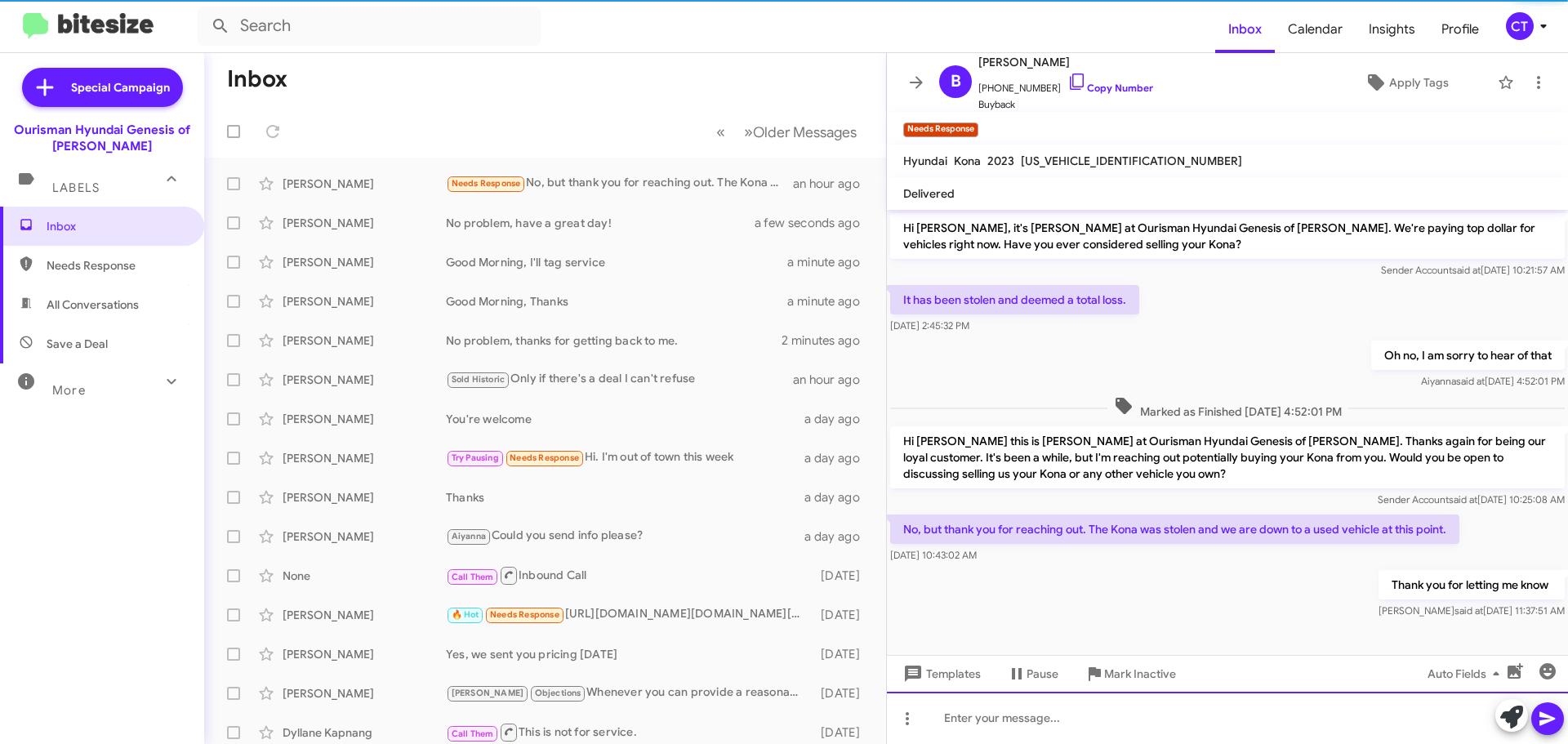
scroll to position [89, 0]
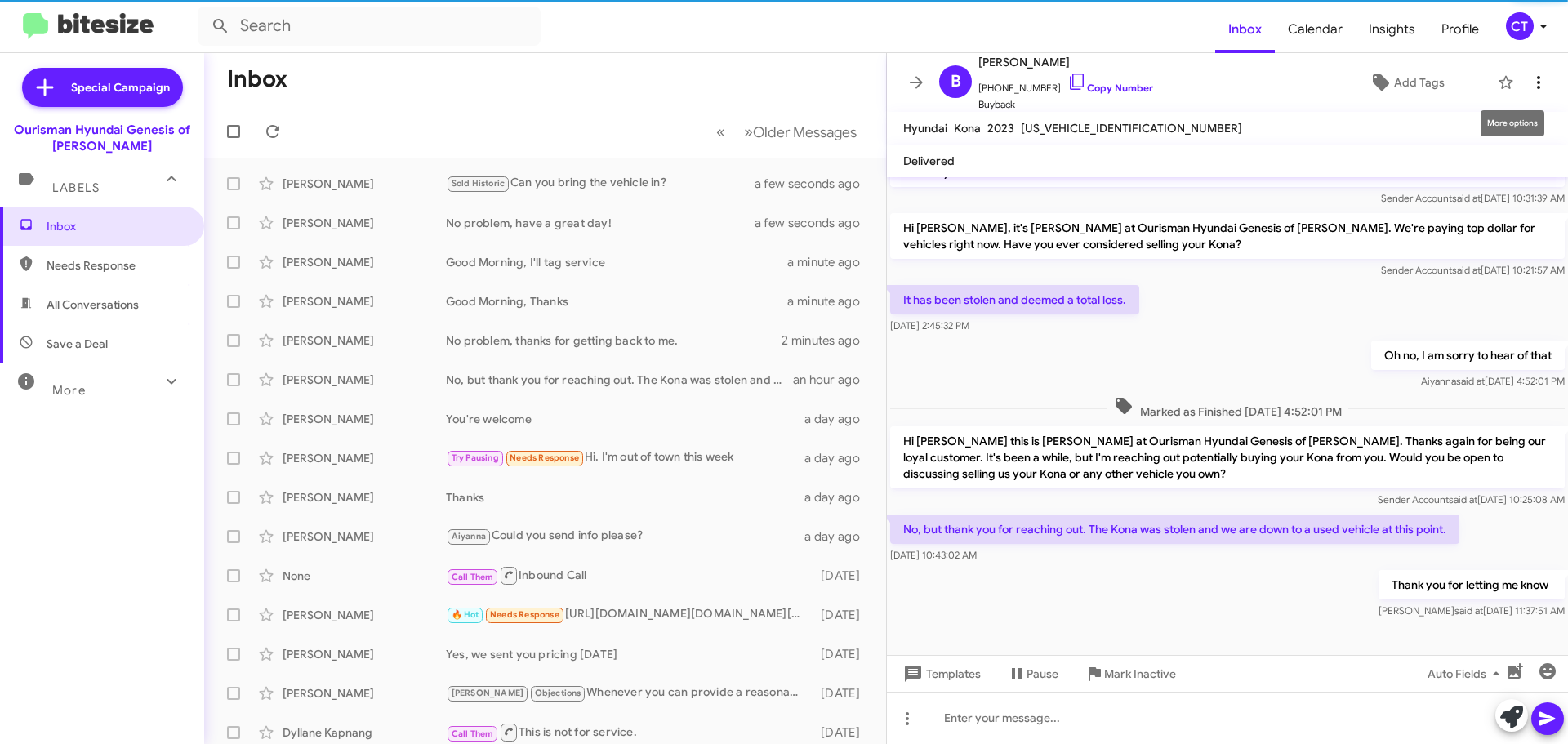
click at [1531, 87] on icon at bounding box center [1539, 83] width 19 height 19
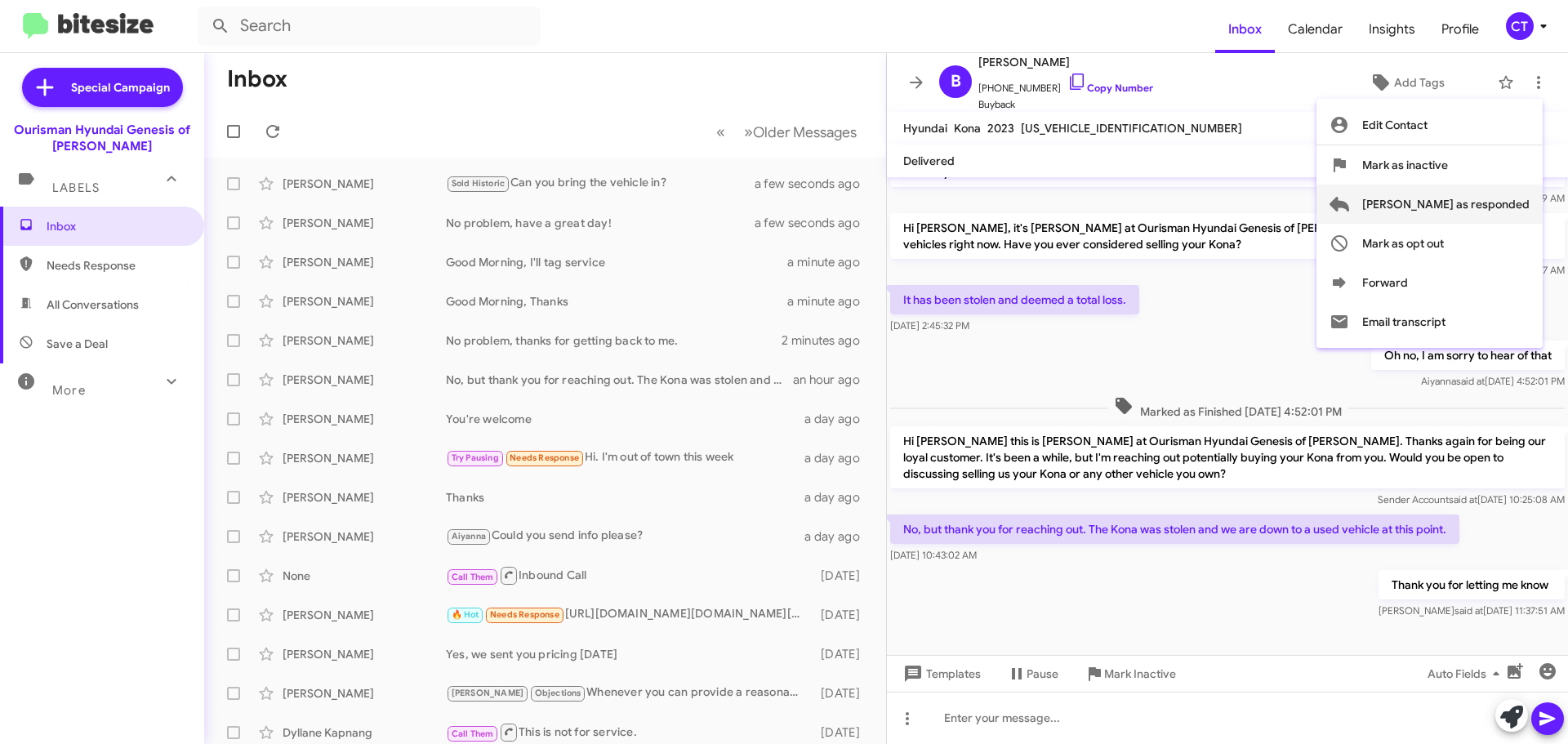
click at [1469, 196] on span "Mark as responded" at bounding box center [1446, 204] width 167 height 39
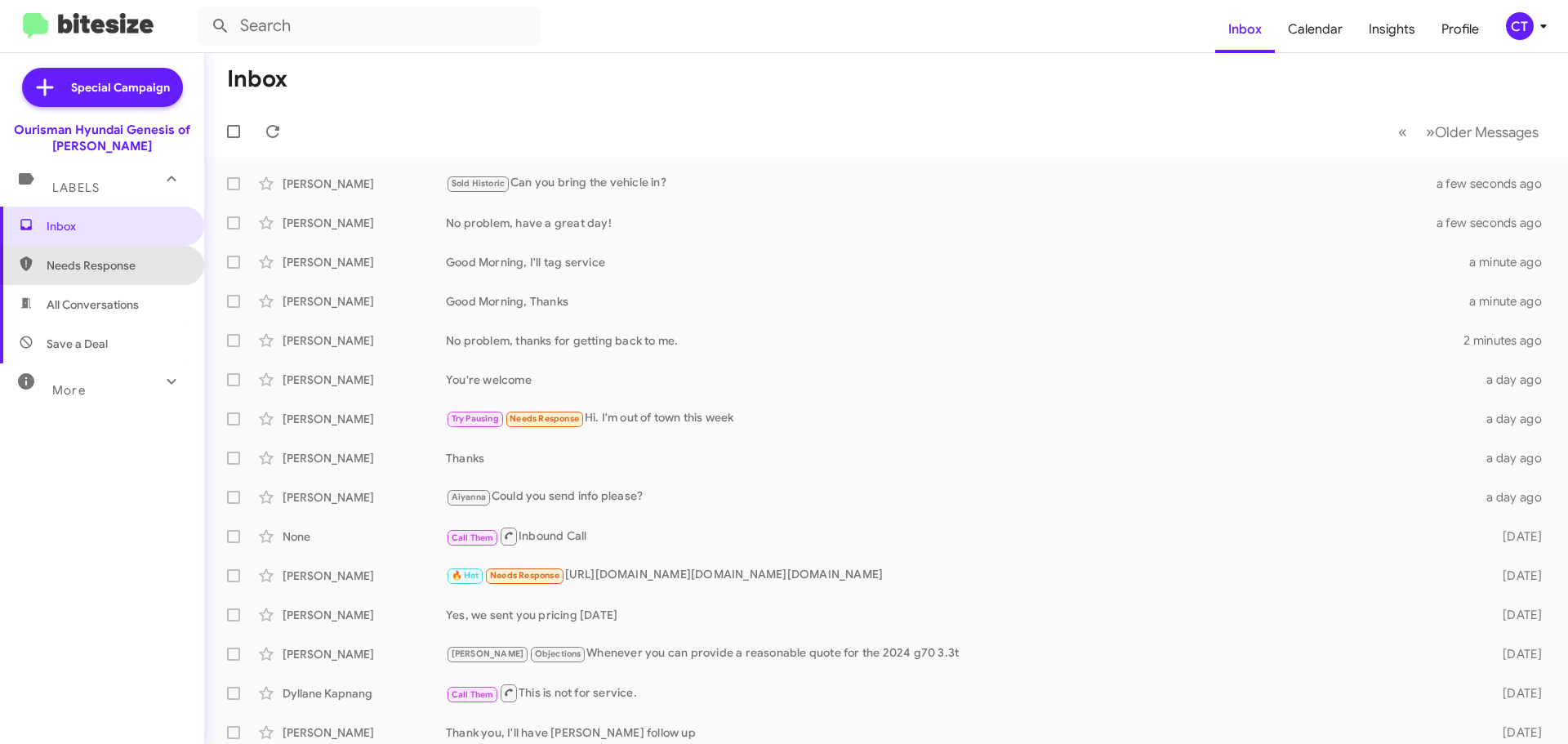
click at [120, 254] on span "Needs Response" at bounding box center [102, 266] width 204 height 39
type input "in:needs-response"
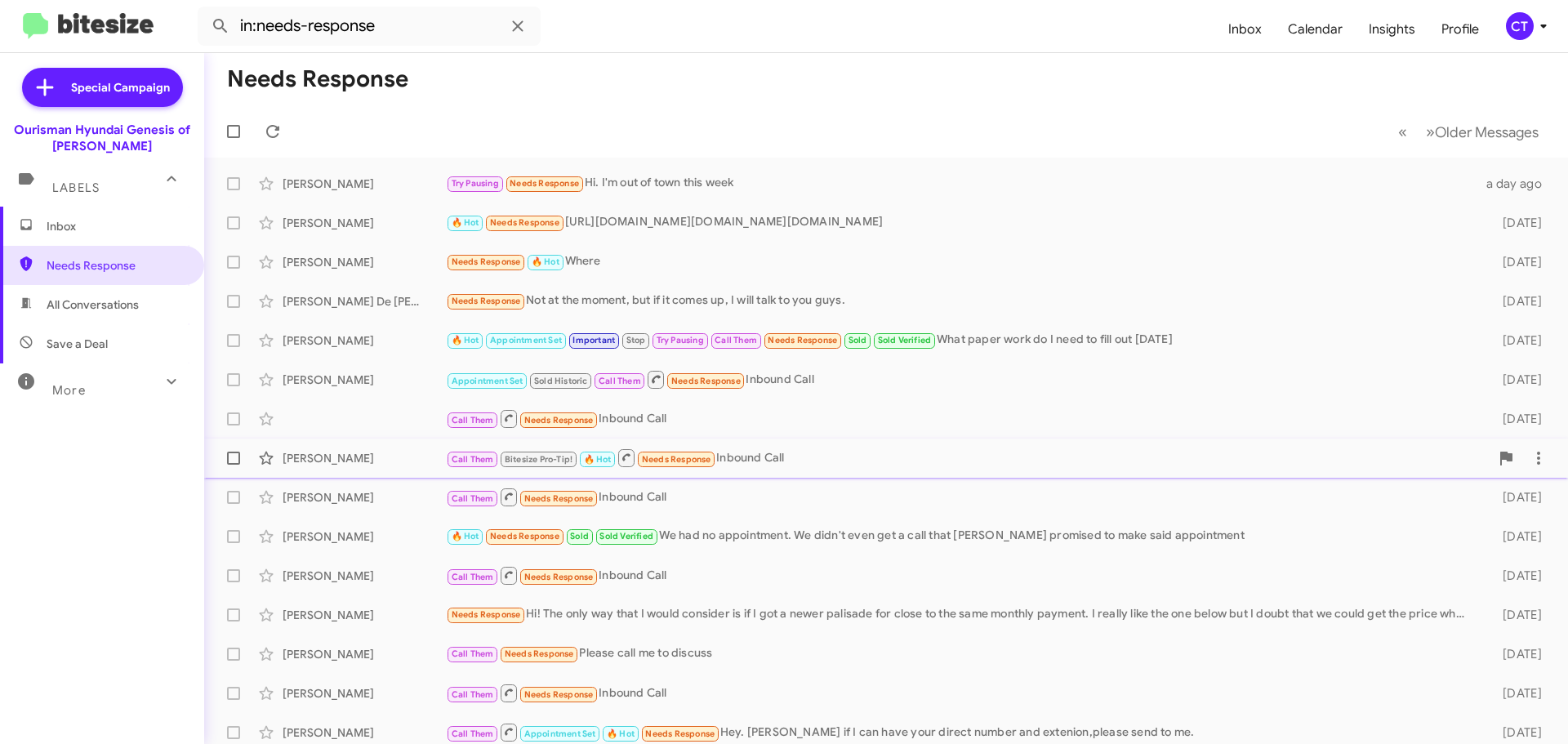
click at [951, 463] on div "Call Them Bitesize Pro-Tip! 🔥 Hot Needs Response Inbound Call" at bounding box center [968, 457] width 1044 height 20
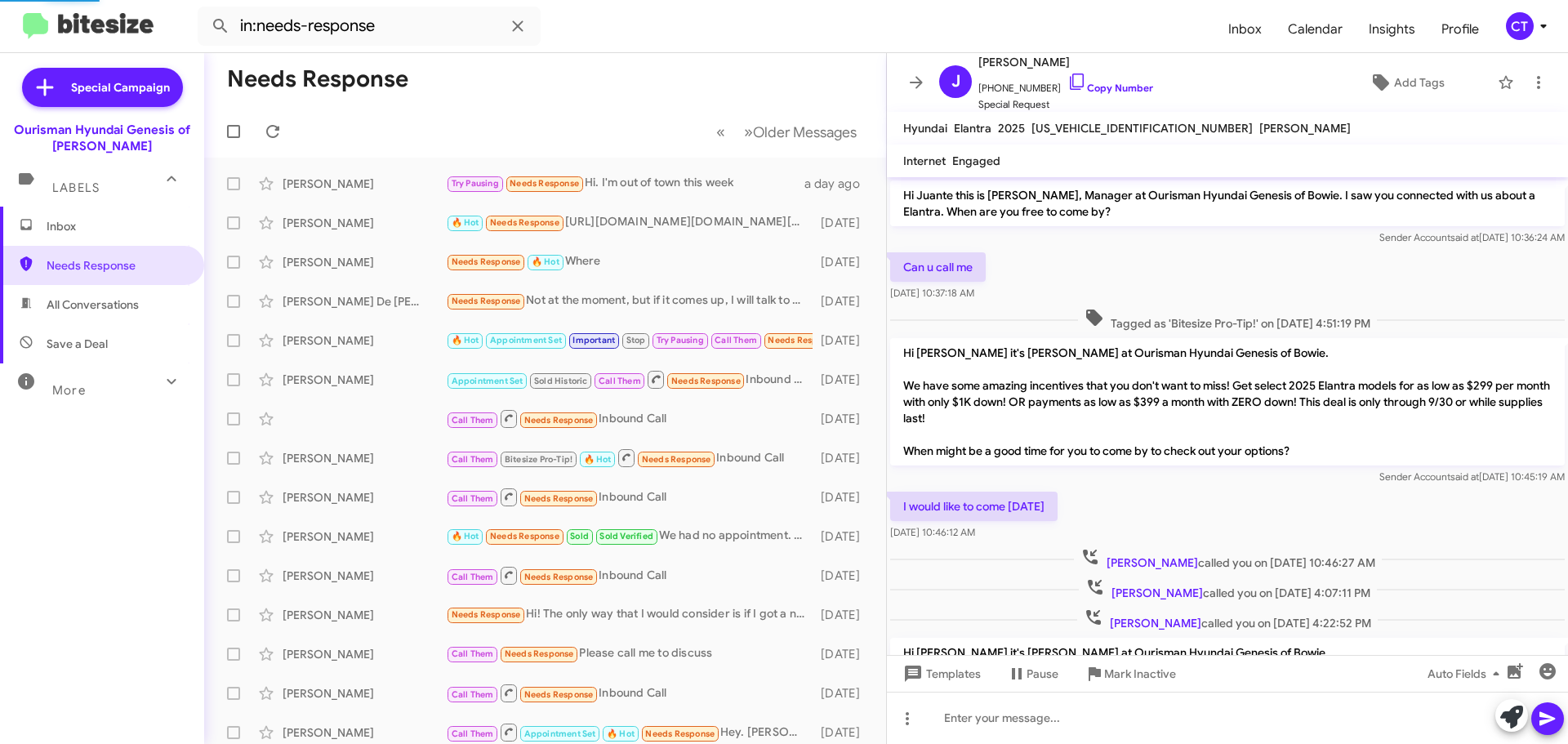
scroll to position [204, 0]
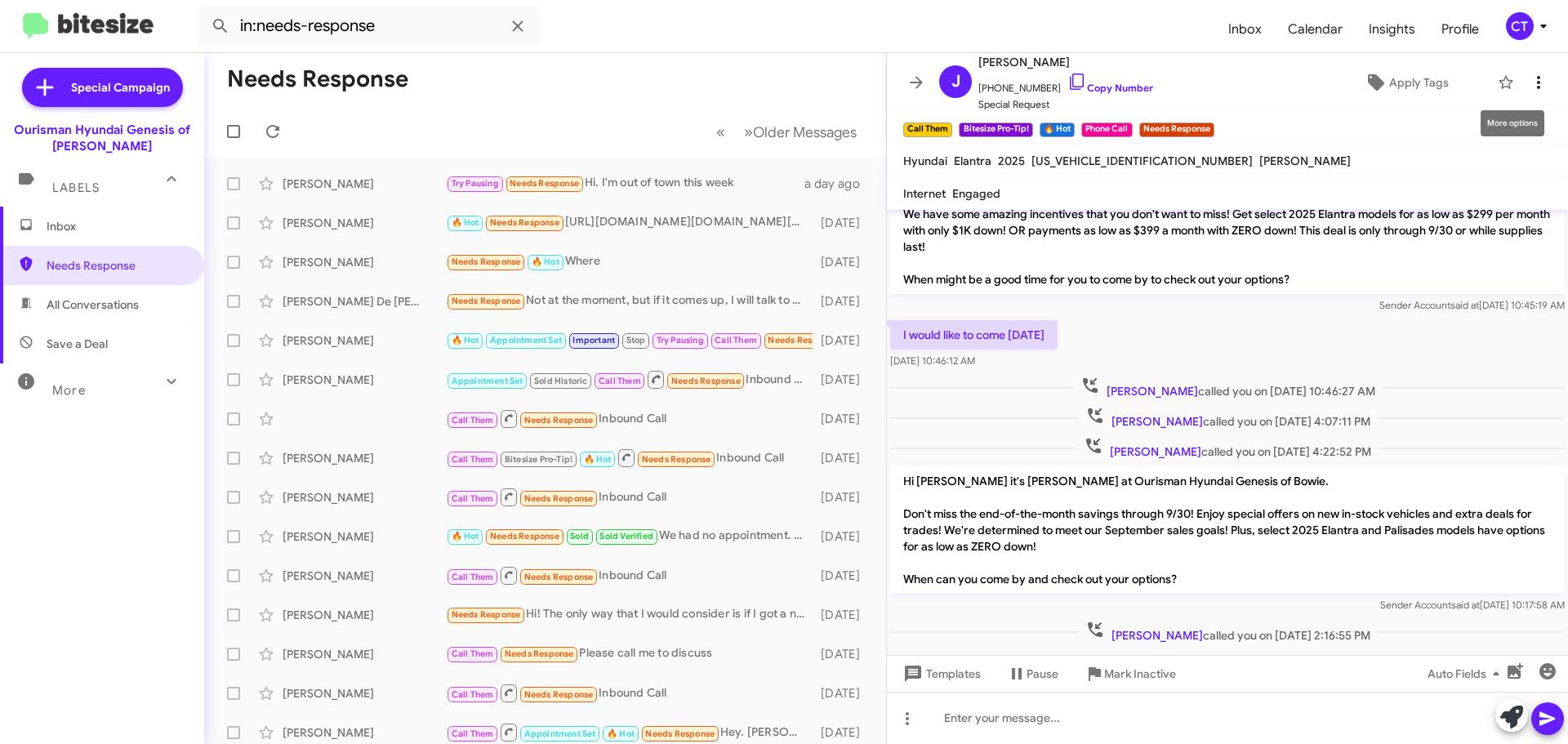
click at [1536, 75] on icon at bounding box center [1539, 83] width 19 height 19
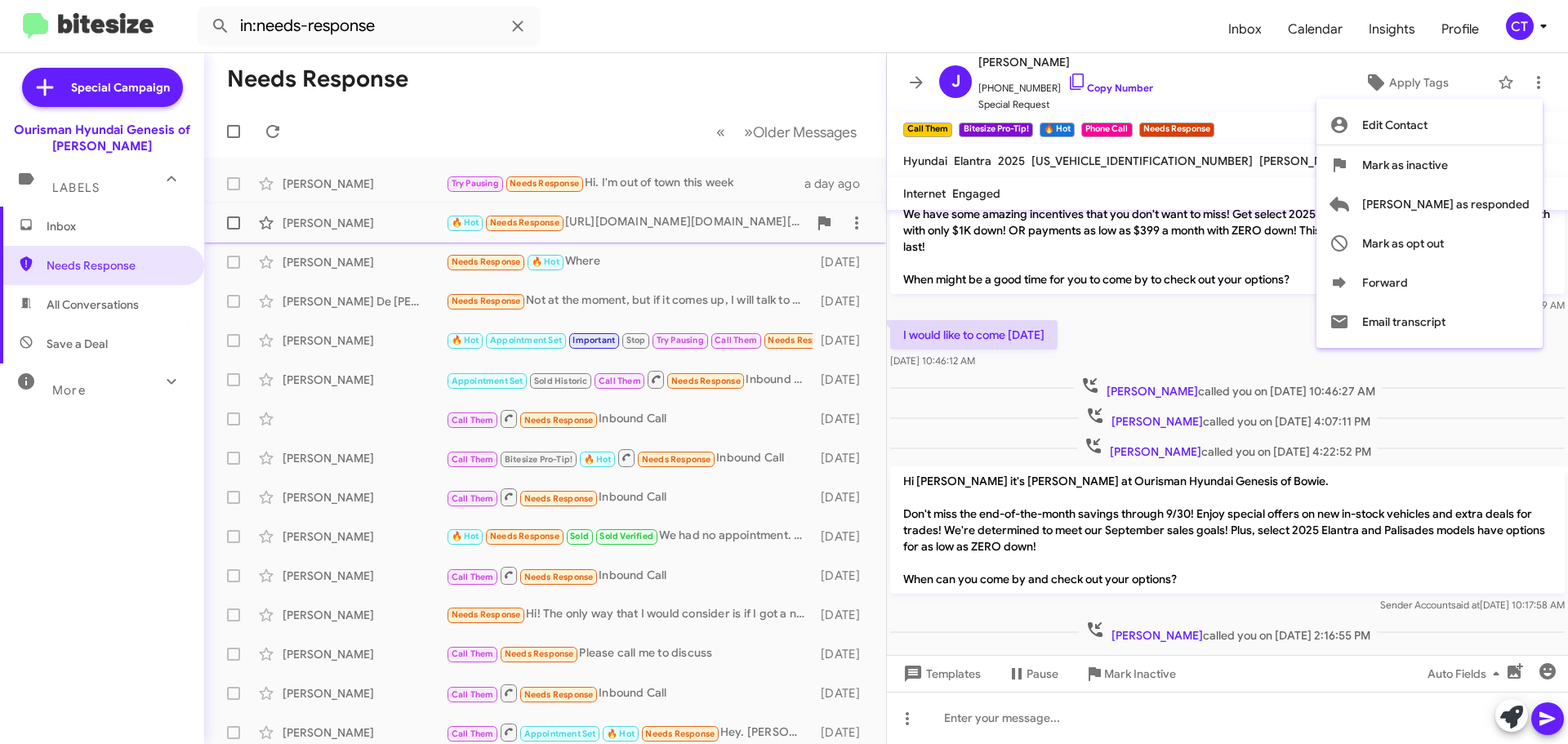
click at [1508, 206] on span "Mark as responded" at bounding box center [1446, 204] width 167 height 39
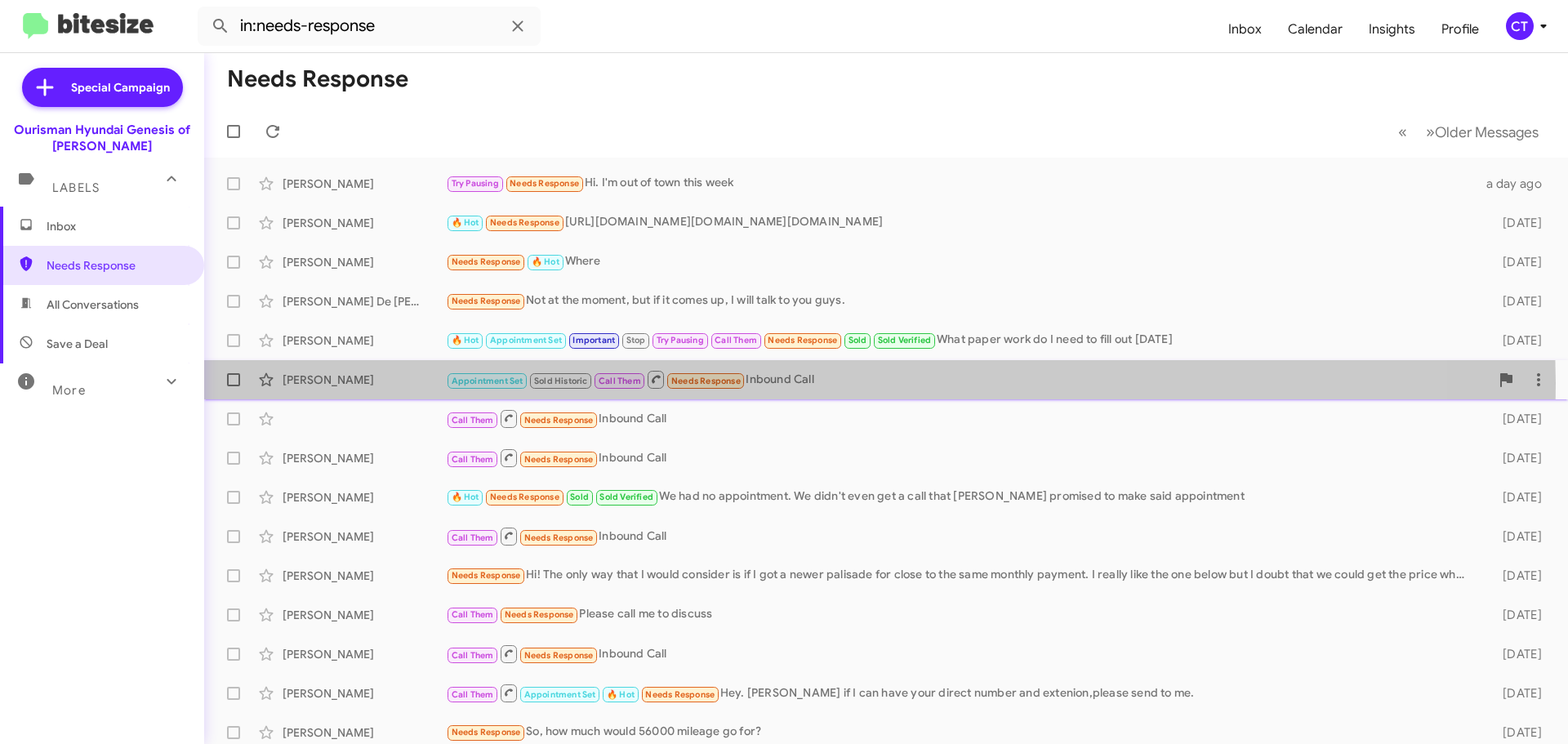
click at [879, 383] on div "Appointment Set Sold Historic Call Them Needs Response Inbound Call" at bounding box center [968, 379] width 1044 height 20
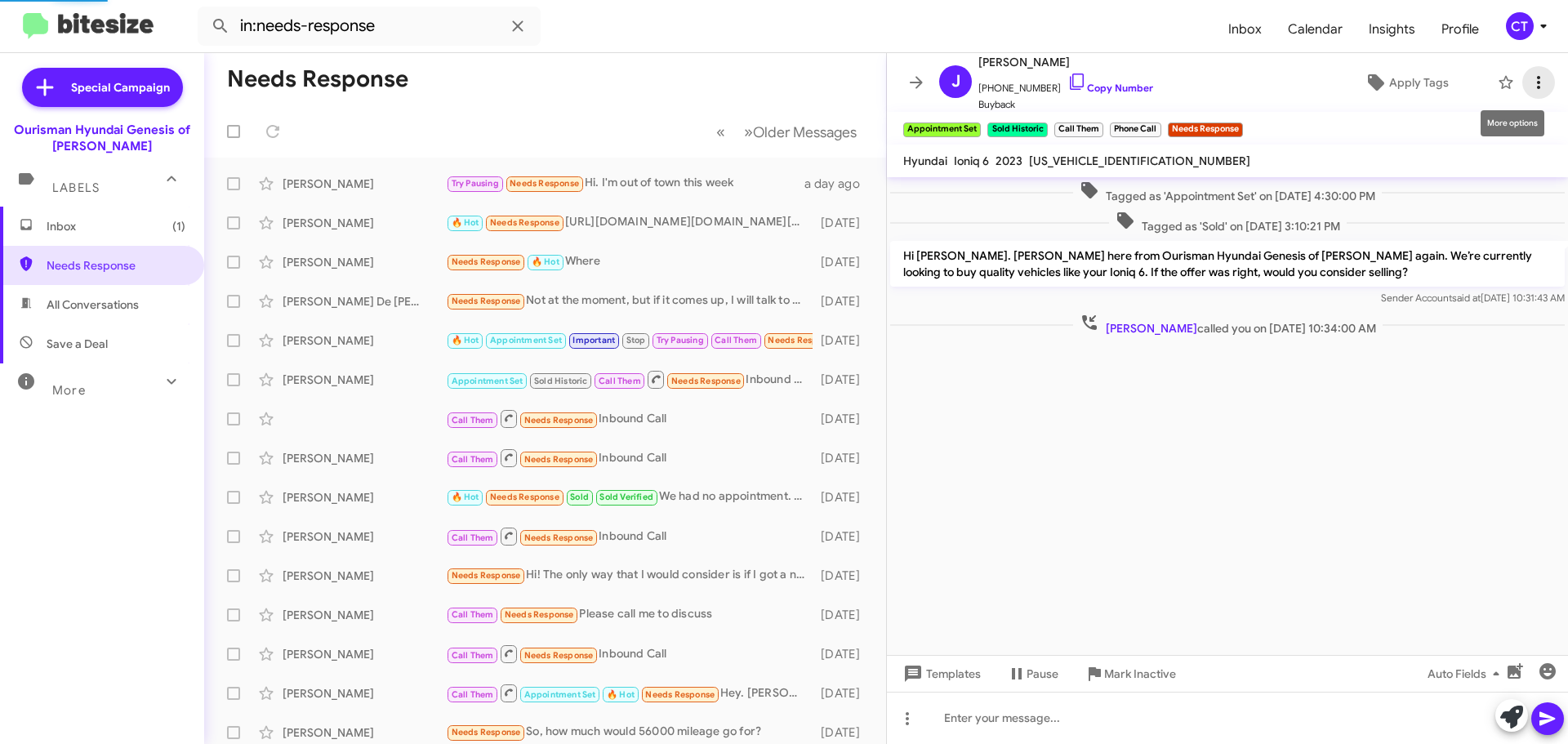
click at [1535, 85] on icon at bounding box center [1539, 83] width 19 height 19
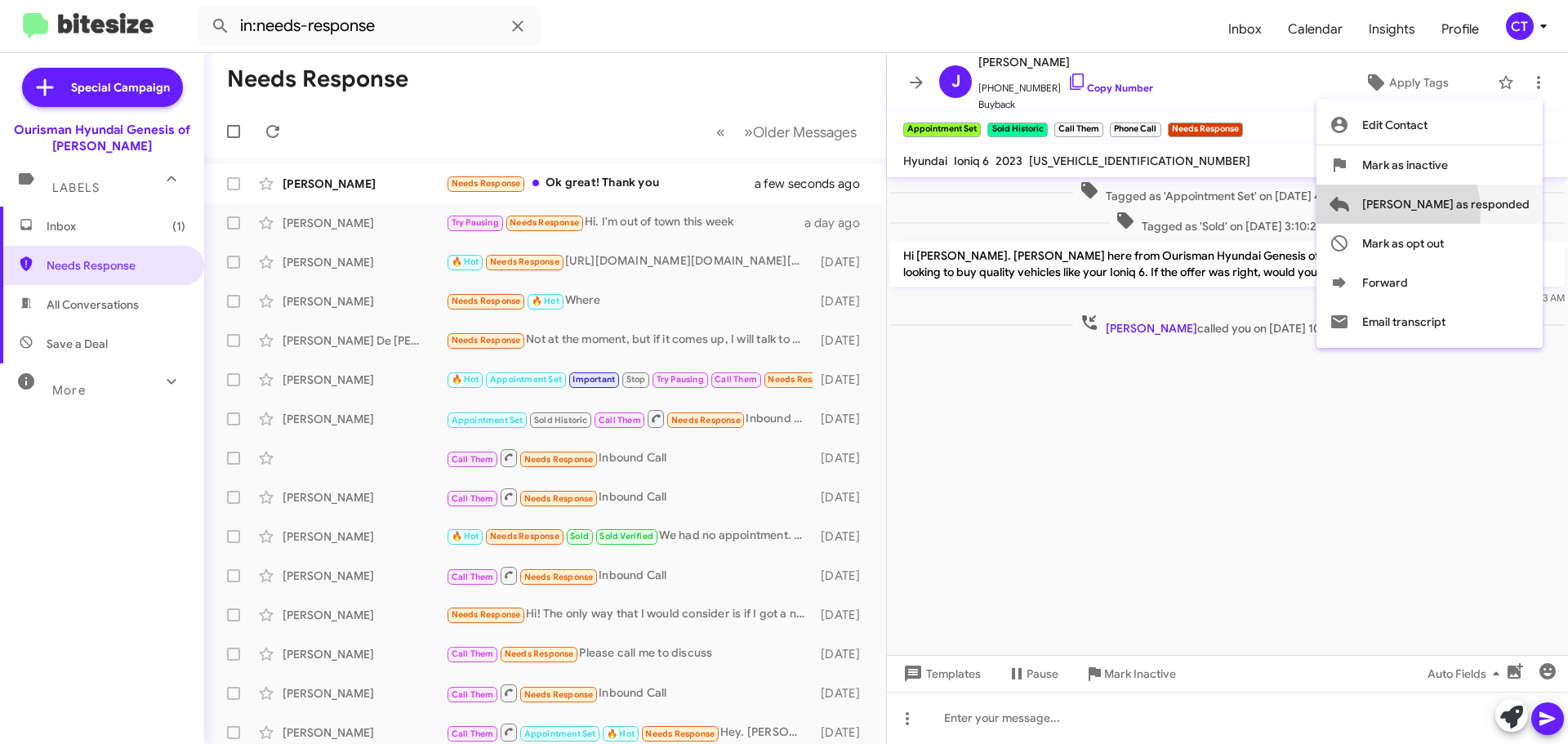
click at [1448, 212] on span "Mark as responded" at bounding box center [1446, 204] width 167 height 39
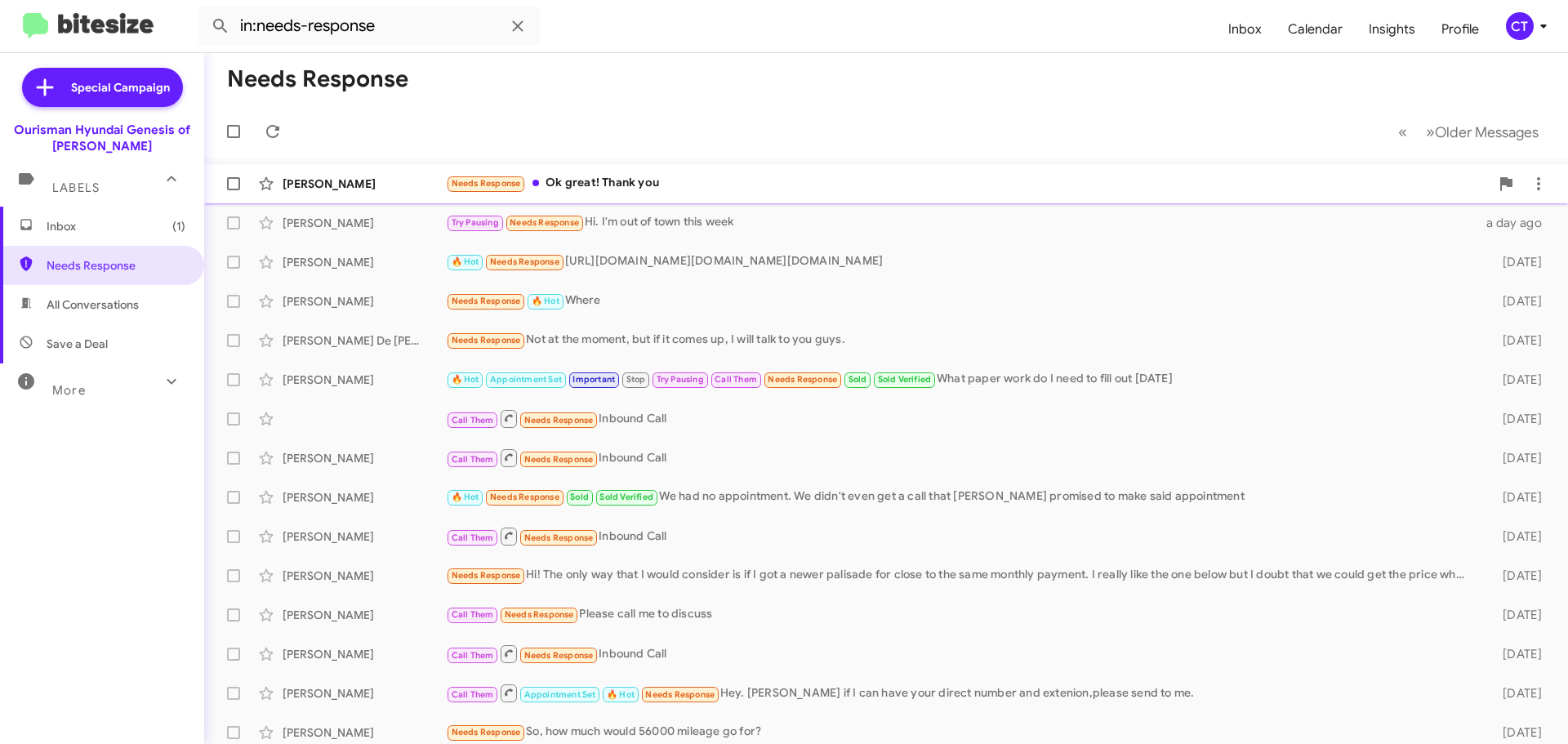
click at [646, 182] on div "Needs Response Ok great! Thank you" at bounding box center [968, 183] width 1044 height 18
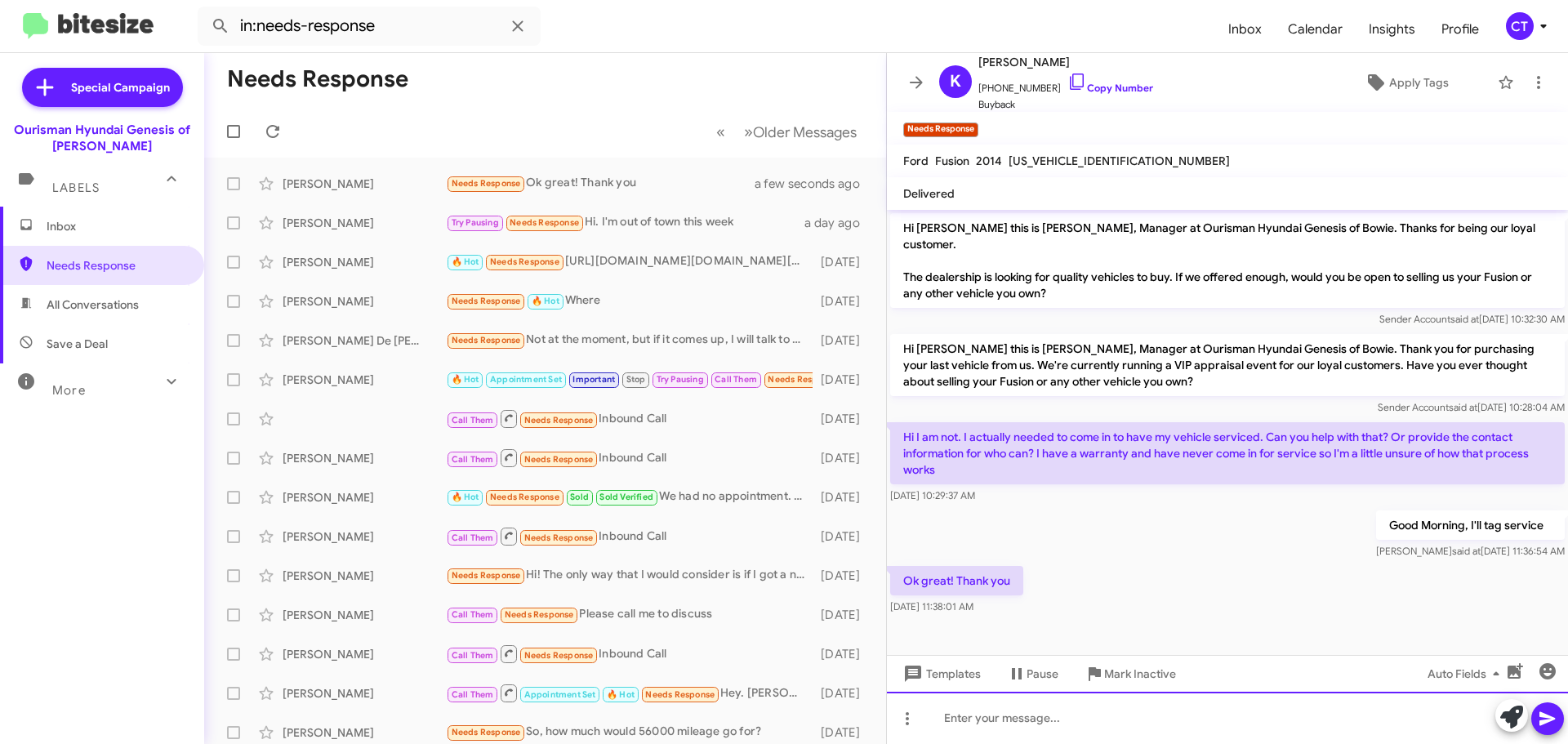
click at [1028, 733] on div at bounding box center [1228, 719] width 681 height 53
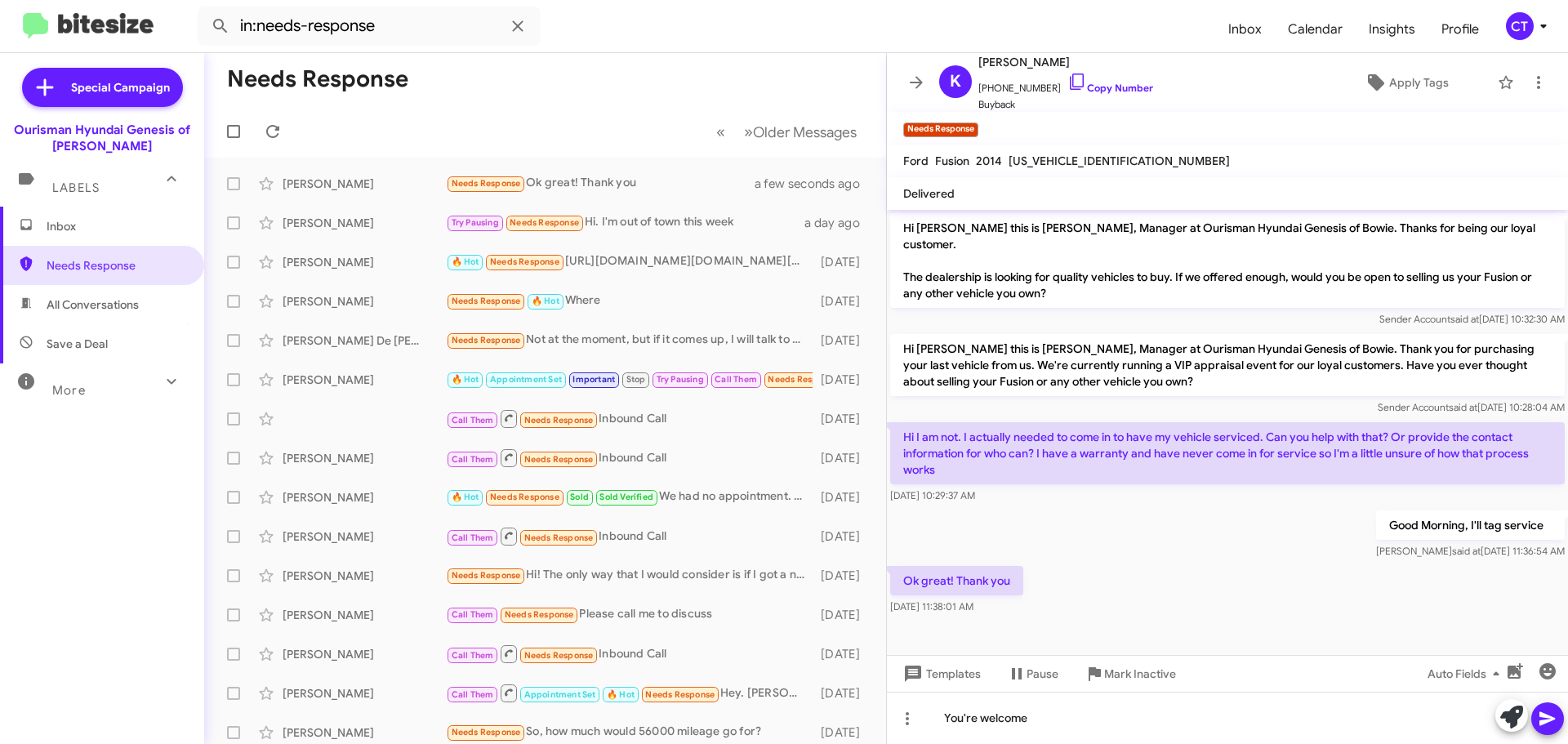
click at [1543, 716] on icon at bounding box center [1548, 720] width 16 height 14
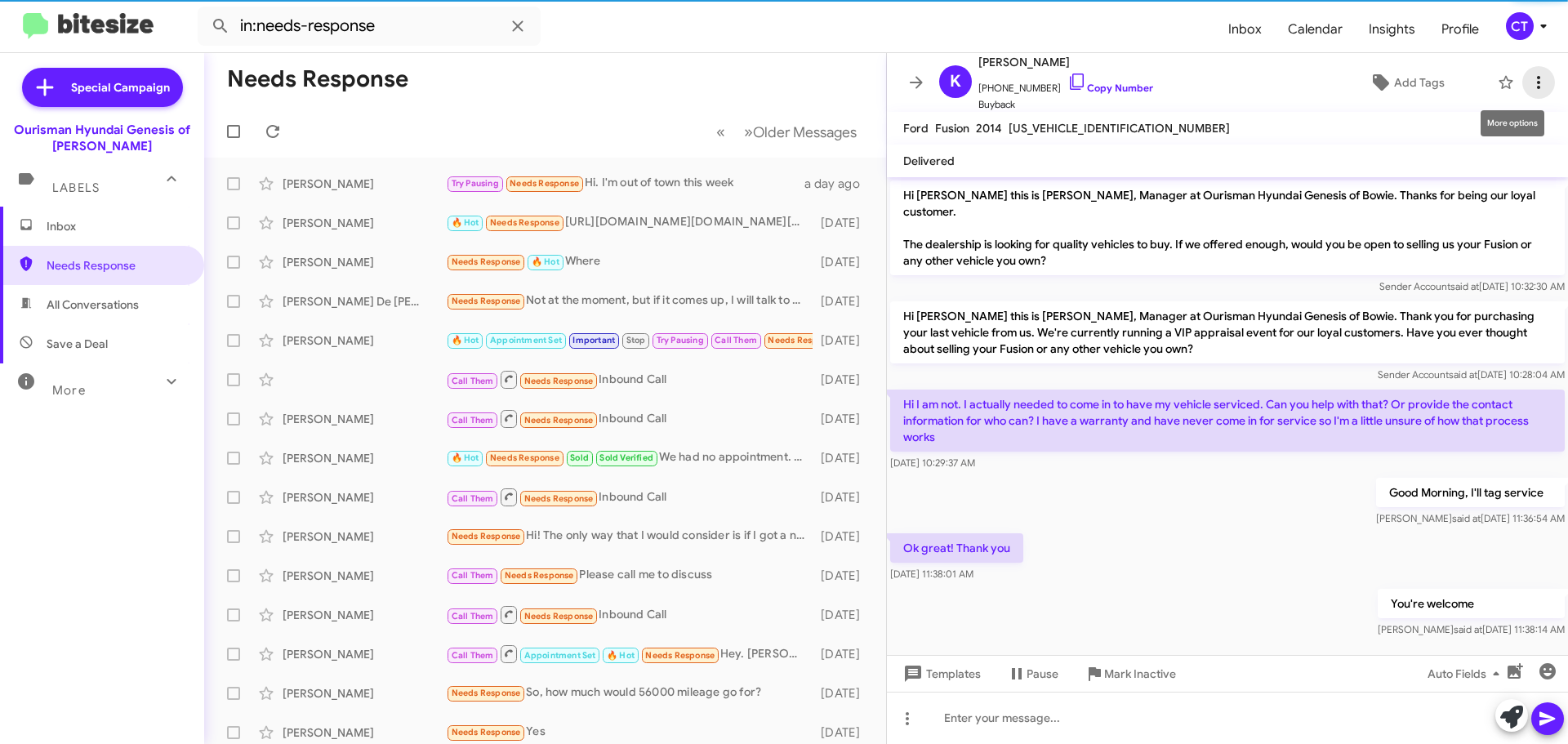
click at [1537, 88] on icon at bounding box center [1538, 82] width 3 height 13
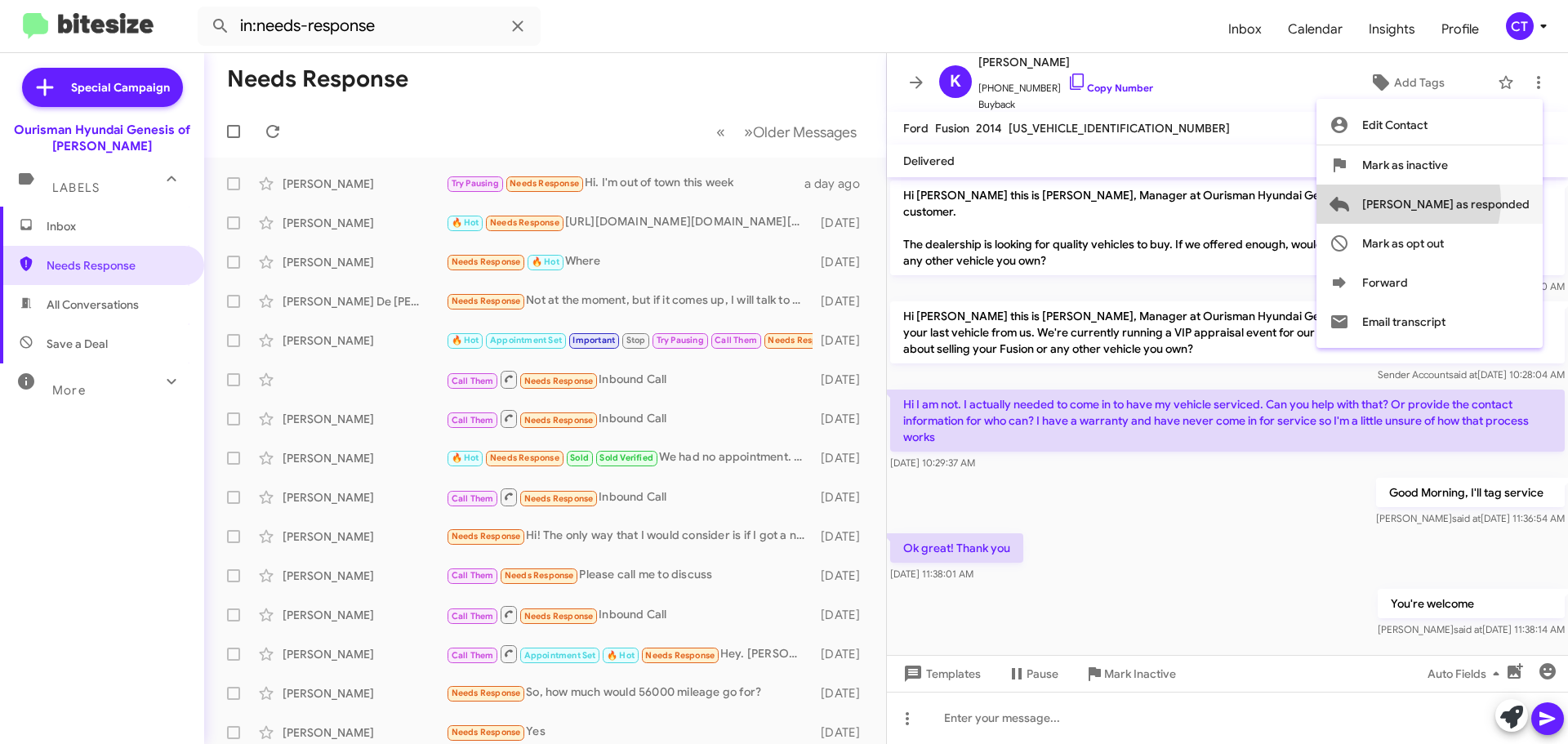
click at [1474, 201] on span "Mark as responded" at bounding box center [1446, 204] width 167 height 39
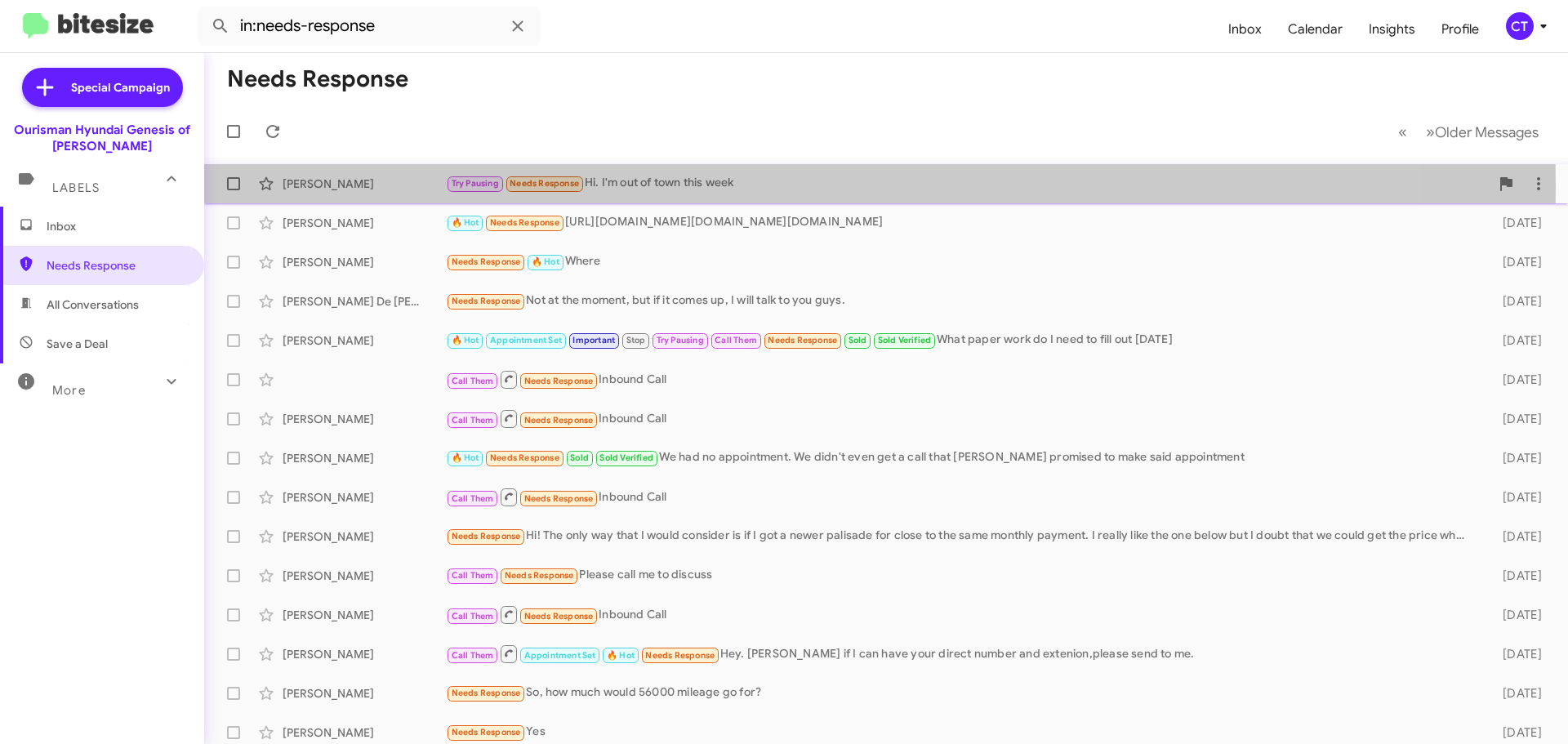
click at [657, 187] on div "Try Pausing Needs Response Hi. I'm out of town this week" at bounding box center [968, 183] width 1044 height 18
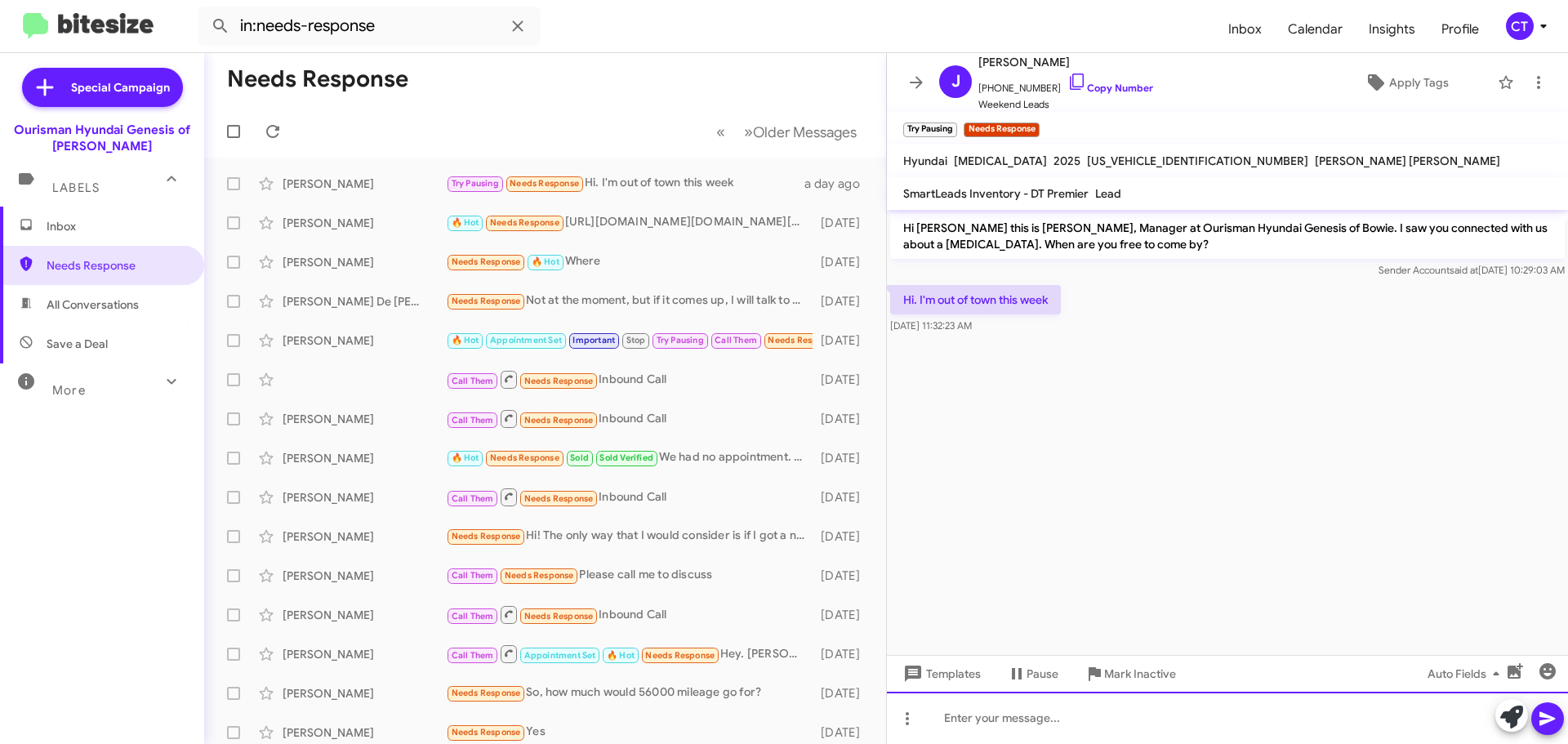
click at [1052, 721] on div at bounding box center [1228, 719] width 681 height 53
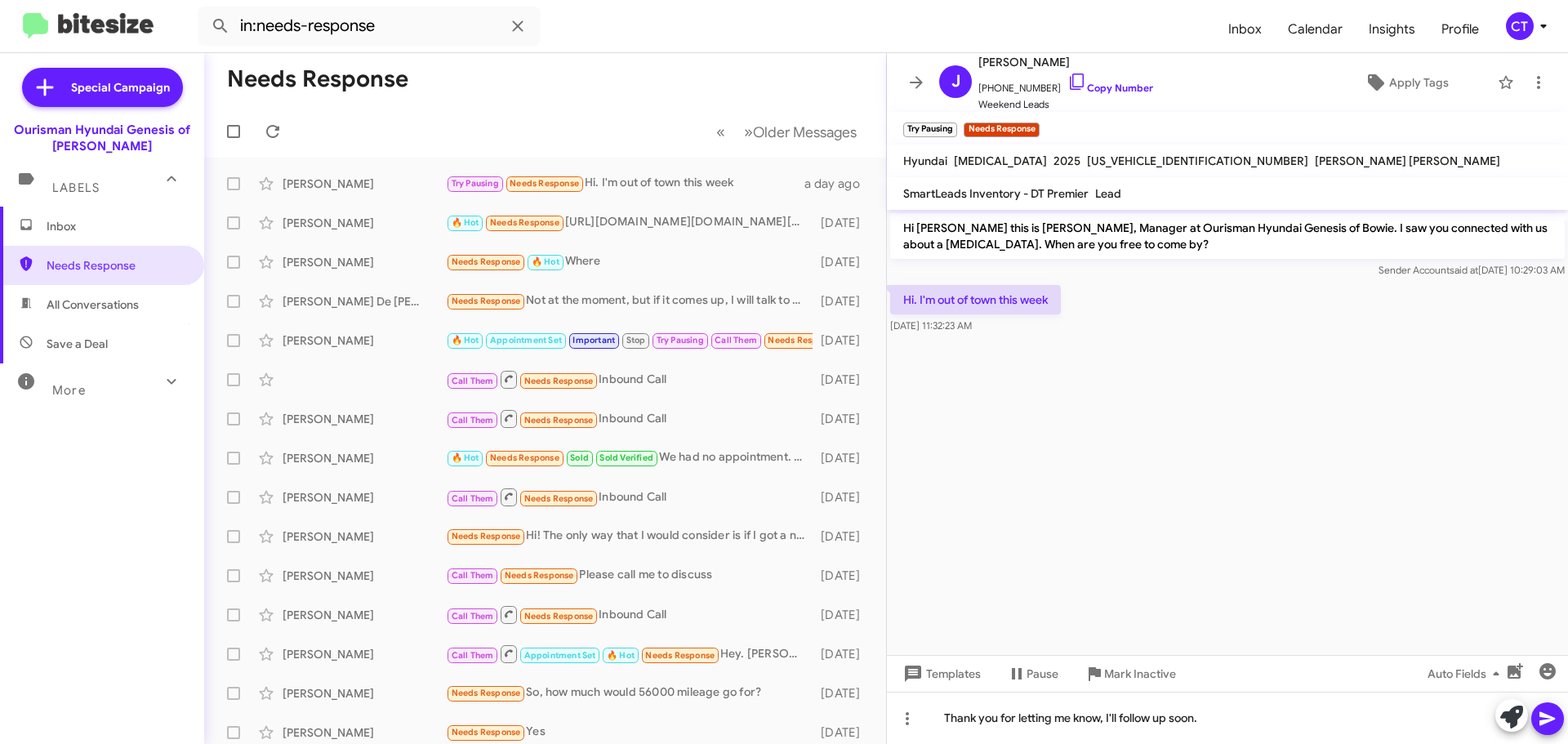
click at [1550, 721] on icon at bounding box center [1548, 720] width 16 height 14
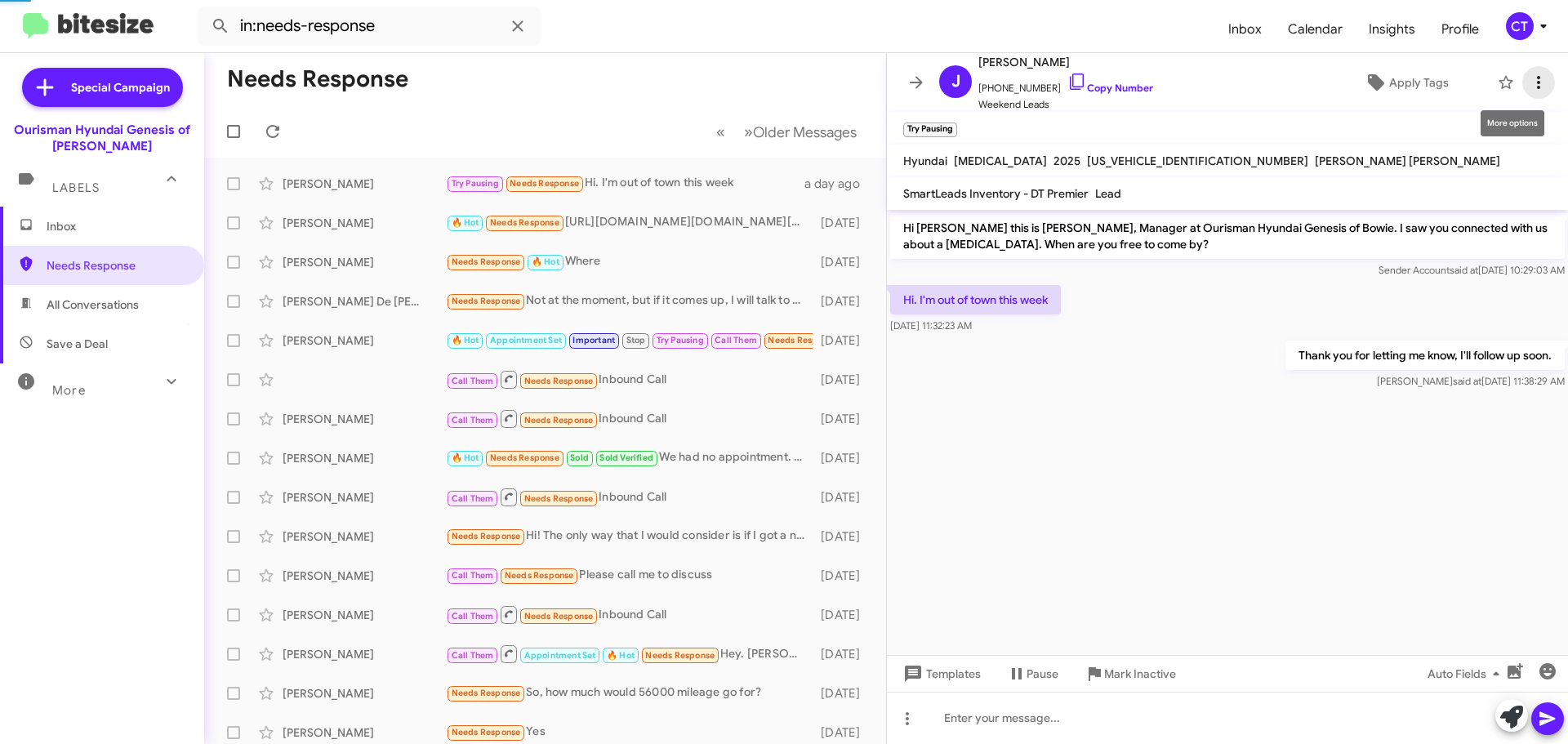
click at [1529, 81] on icon at bounding box center [1539, 83] width 19 height 19
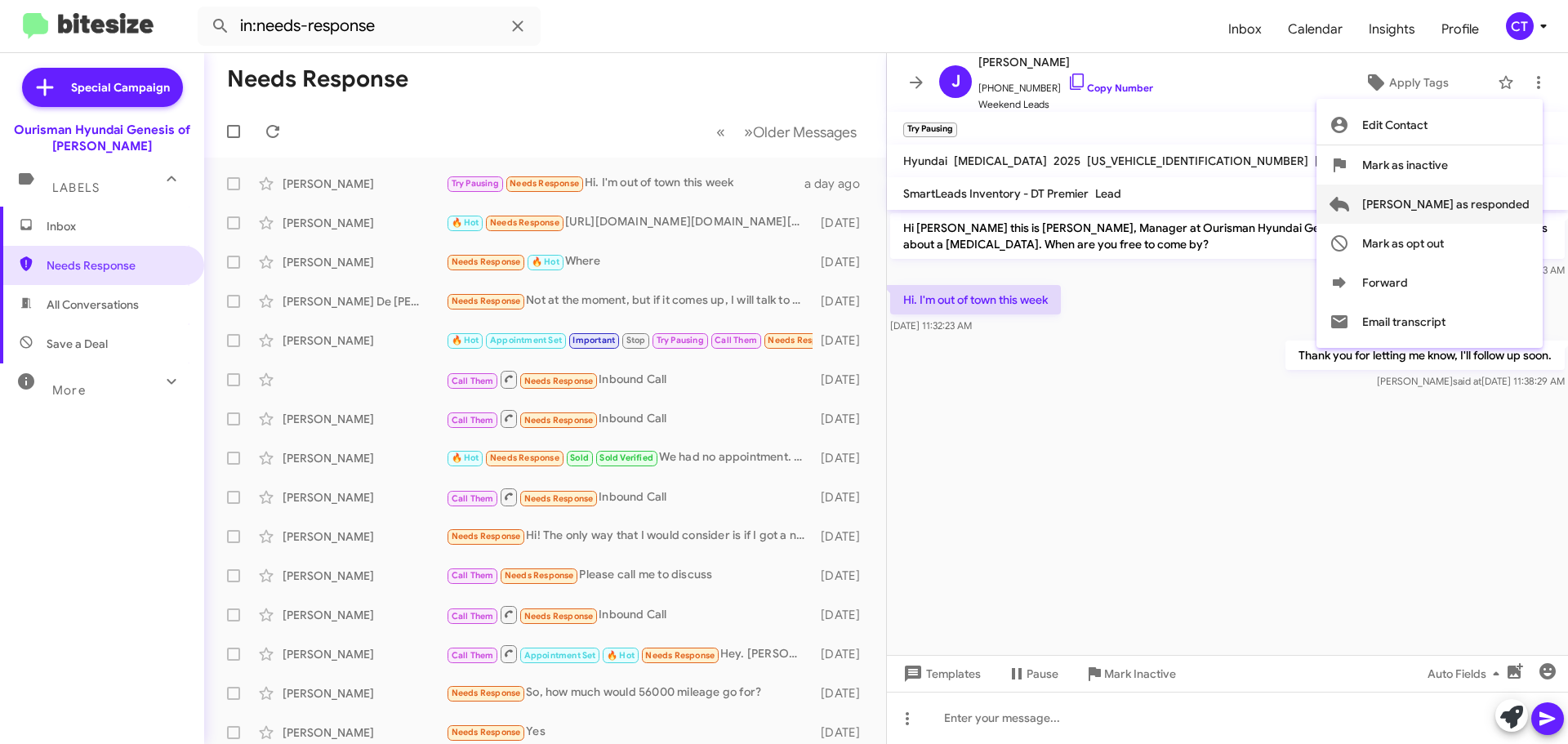
click at [1467, 213] on span "Mark as responded" at bounding box center [1446, 204] width 167 height 39
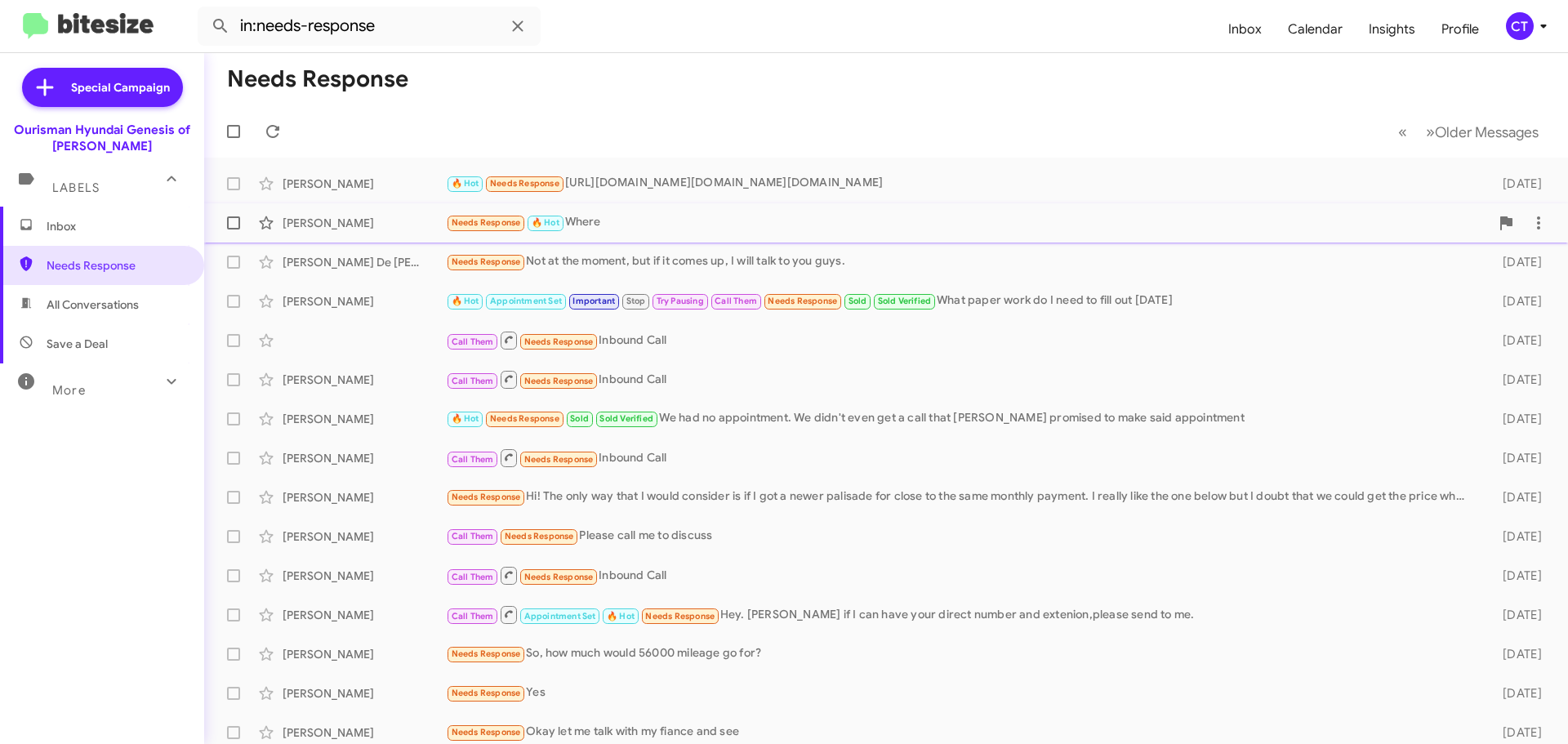
click at [666, 218] on div "Needs Response 🔥 Hot Where" at bounding box center [968, 222] width 1044 height 18
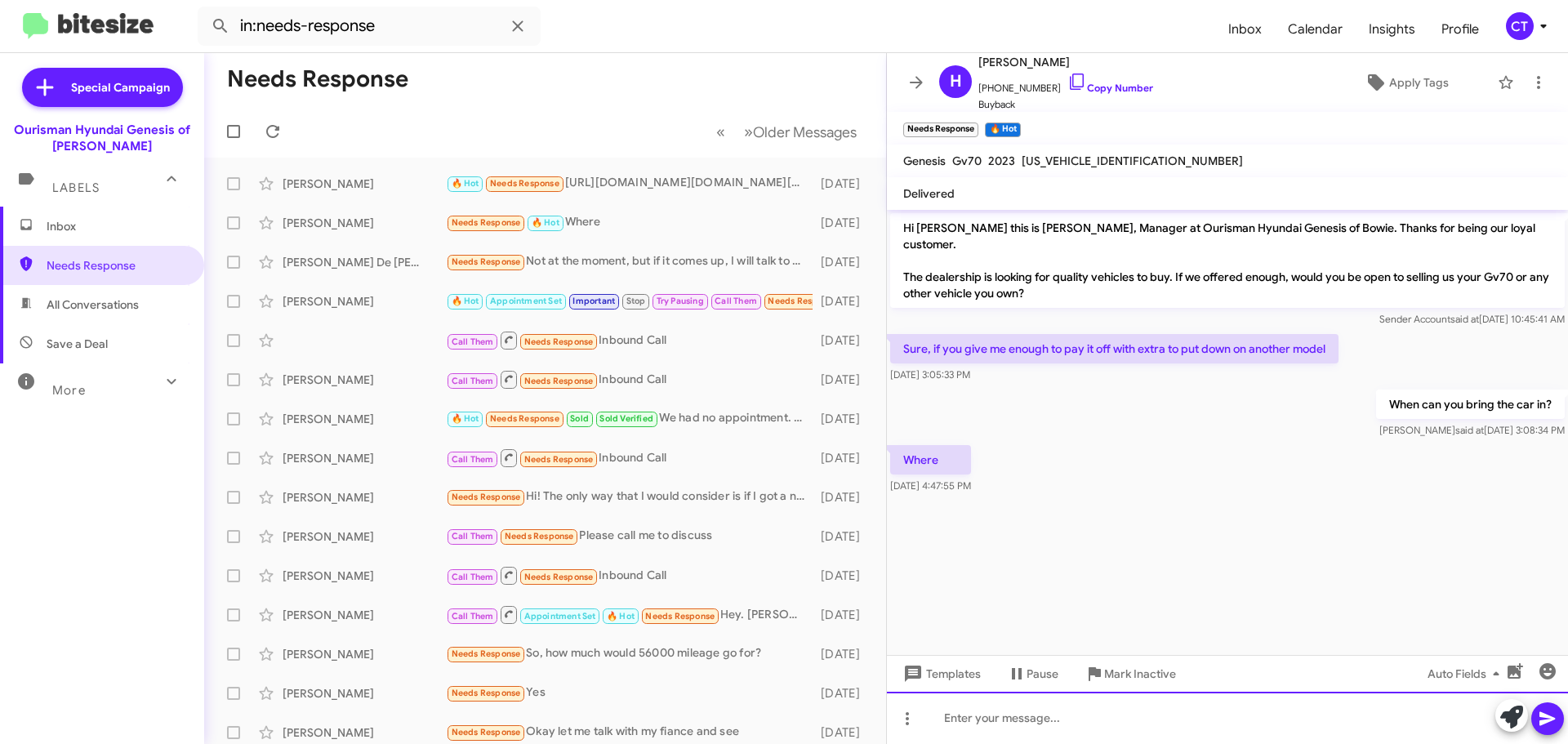
click at [991, 719] on div at bounding box center [1228, 719] width 681 height 53
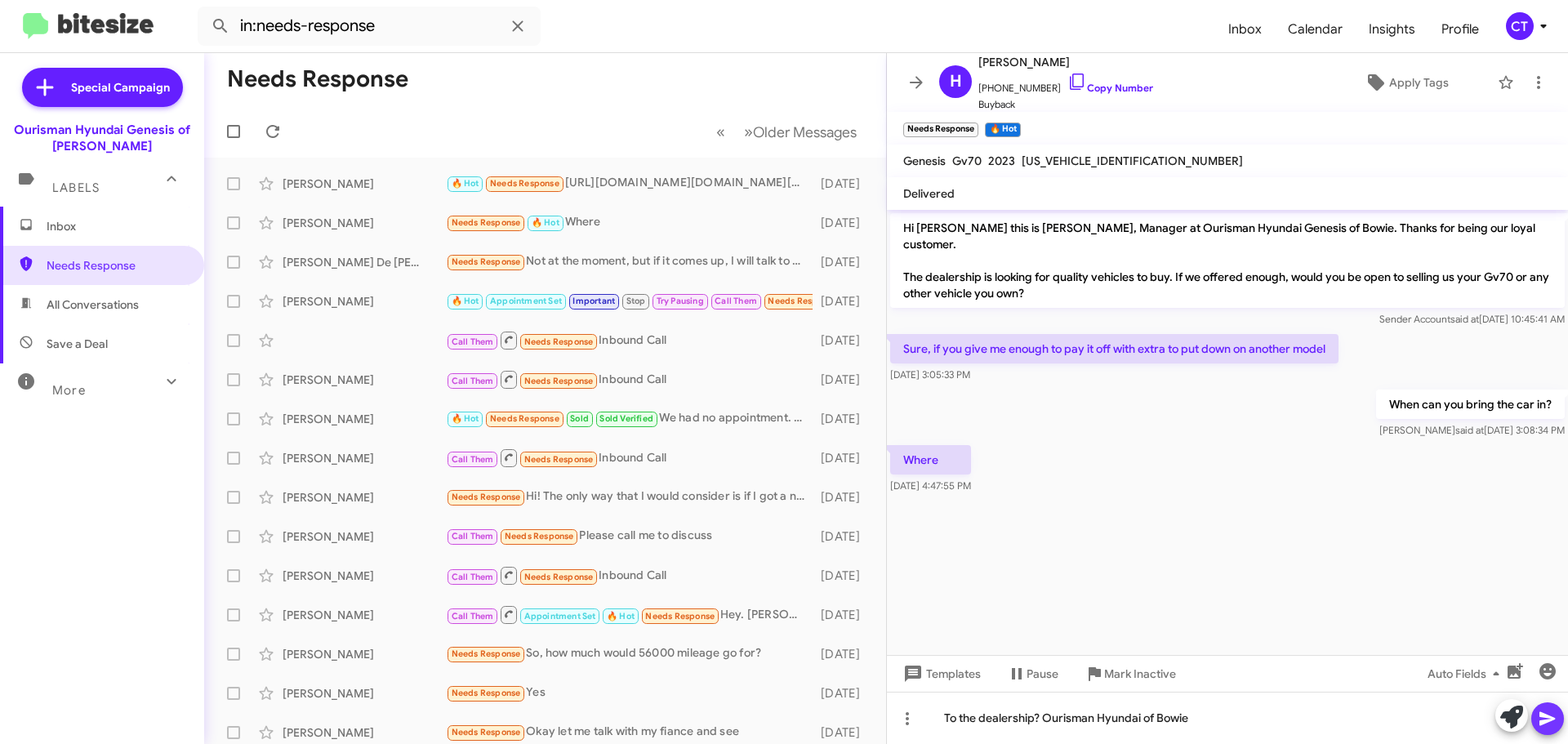
click at [1554, 734] on span at bounding box center [1548, 720] width 19 height 33
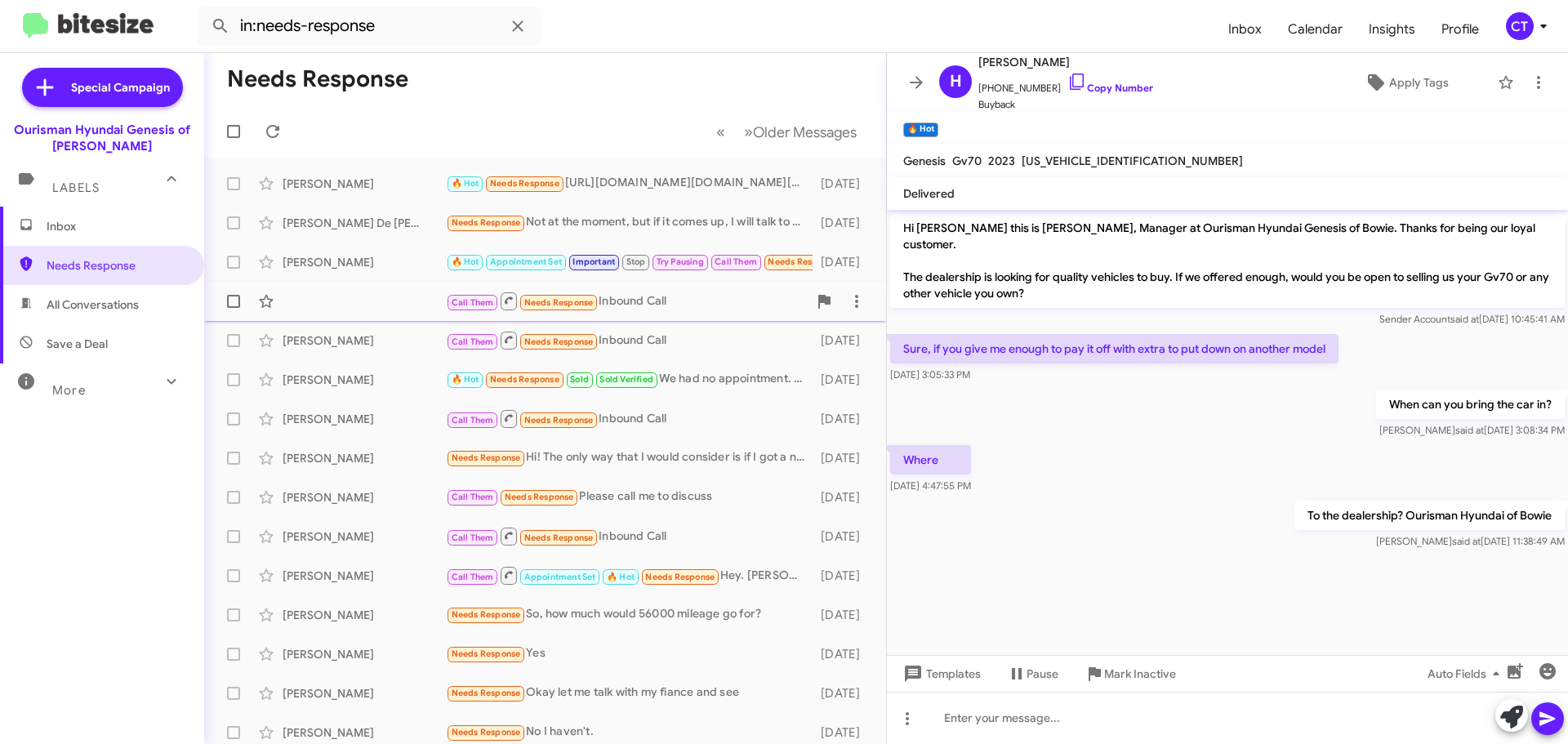
click at [626, 305] on div "Call Them Needs Response Inbound Call" at bounding box center [627, 301] width 362 height 20
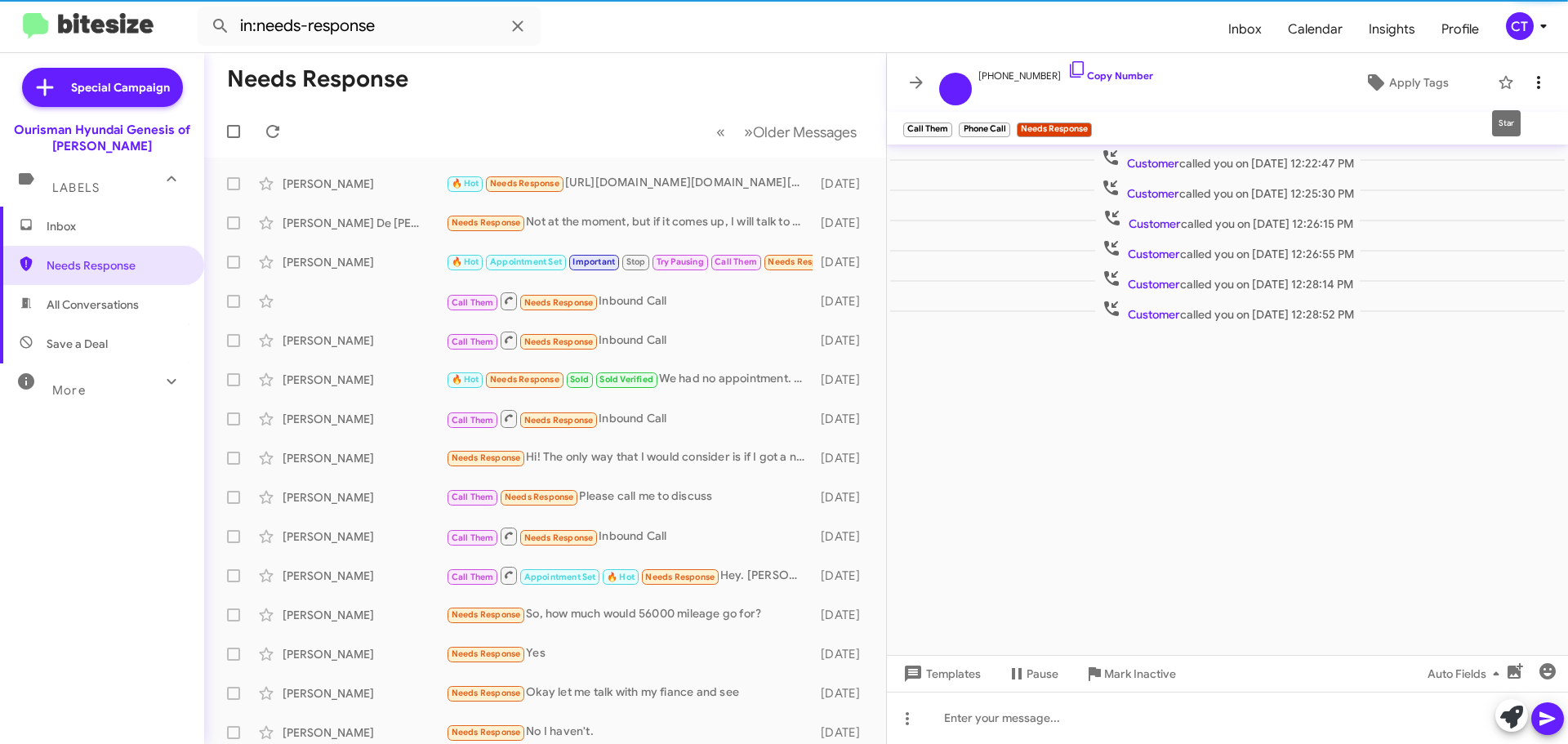
click at [1541, 85] on icon at bounding box center [1539, 83] width 19 height 19
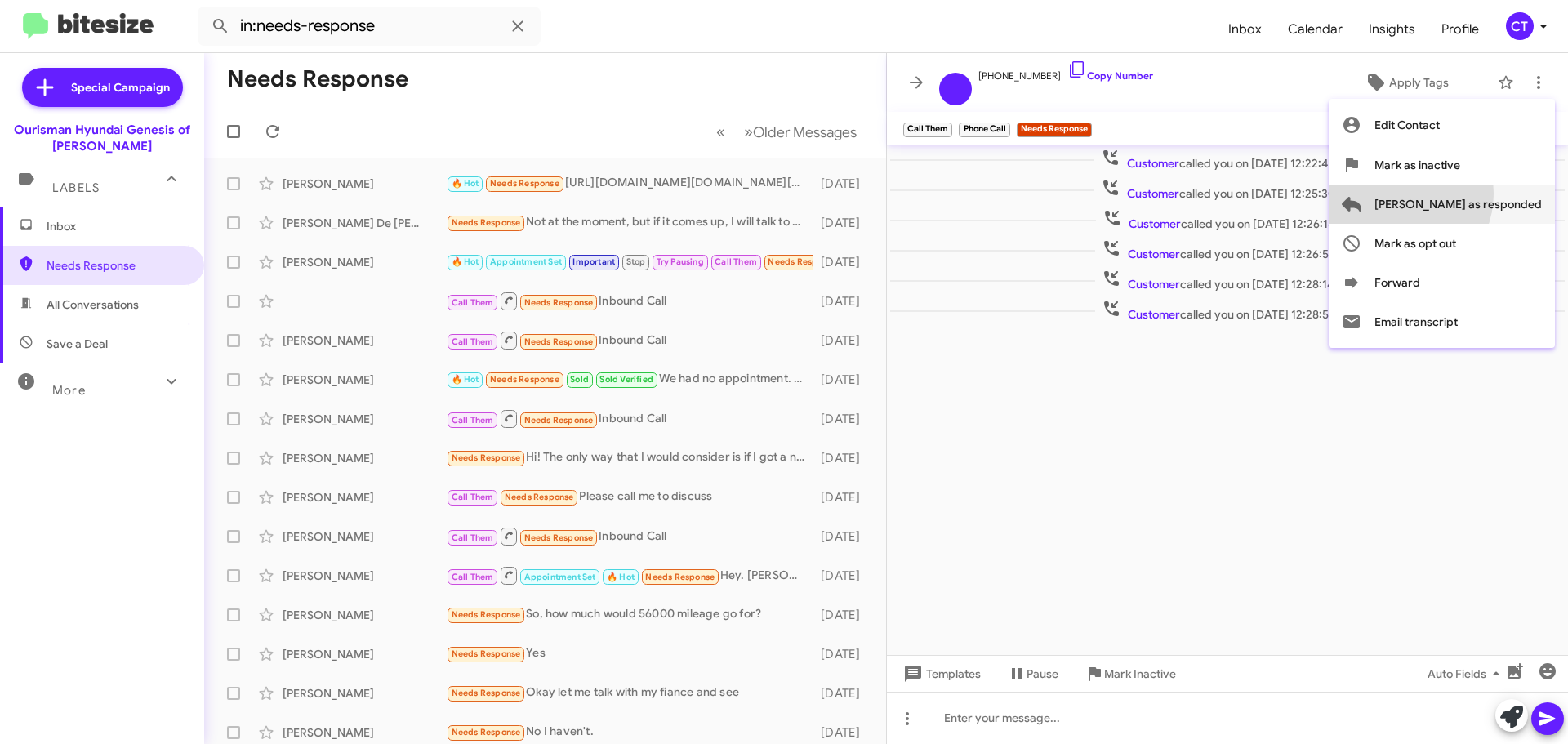
click at [1463, 194] on span "Mark as responded" at bounding box center [1458, 204] width 167 height 39
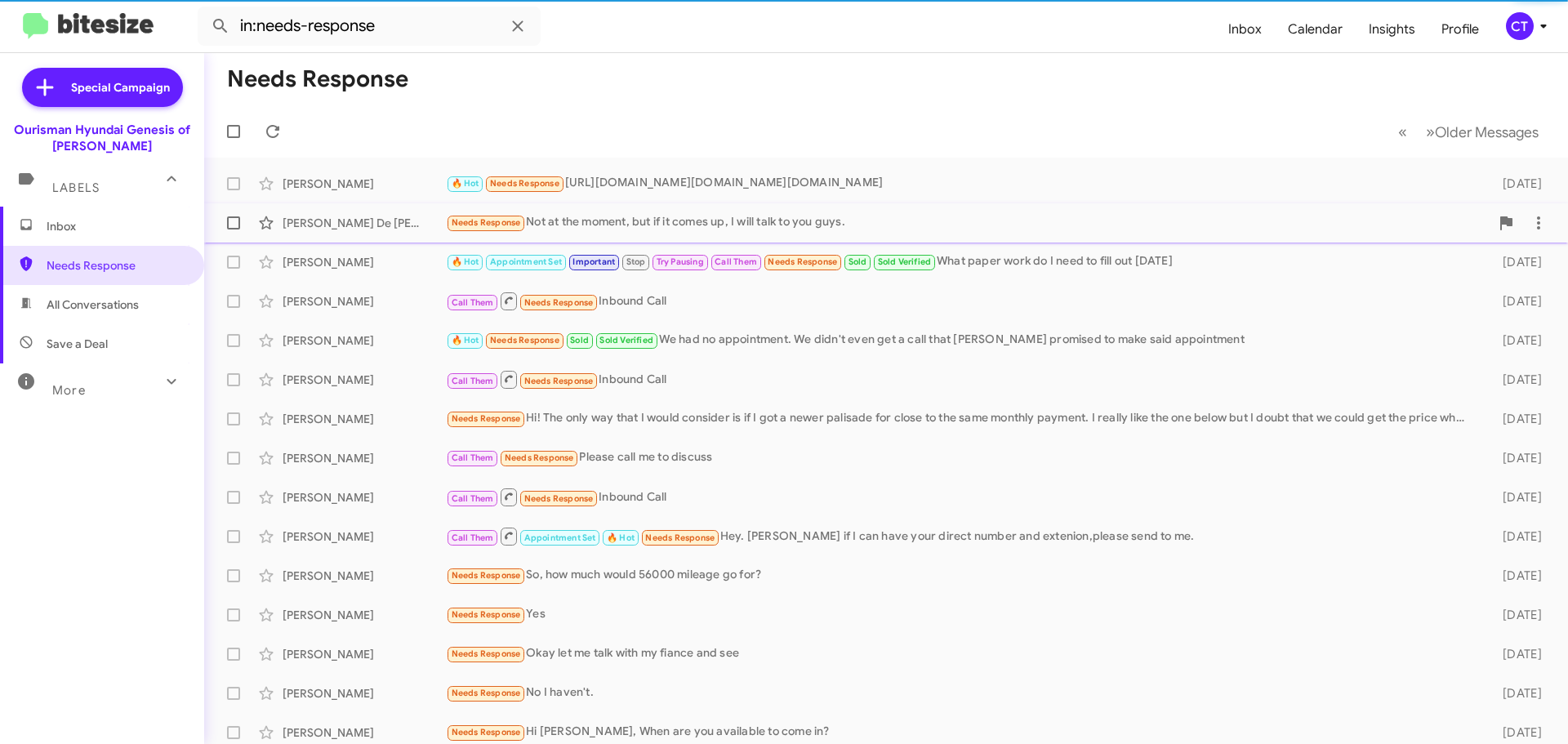
click at [651, 220] on div "Needs Response Not at the moment, but if it comes up, I will talk to you guys." at bounding box center [968, 222] width 1044 height 18
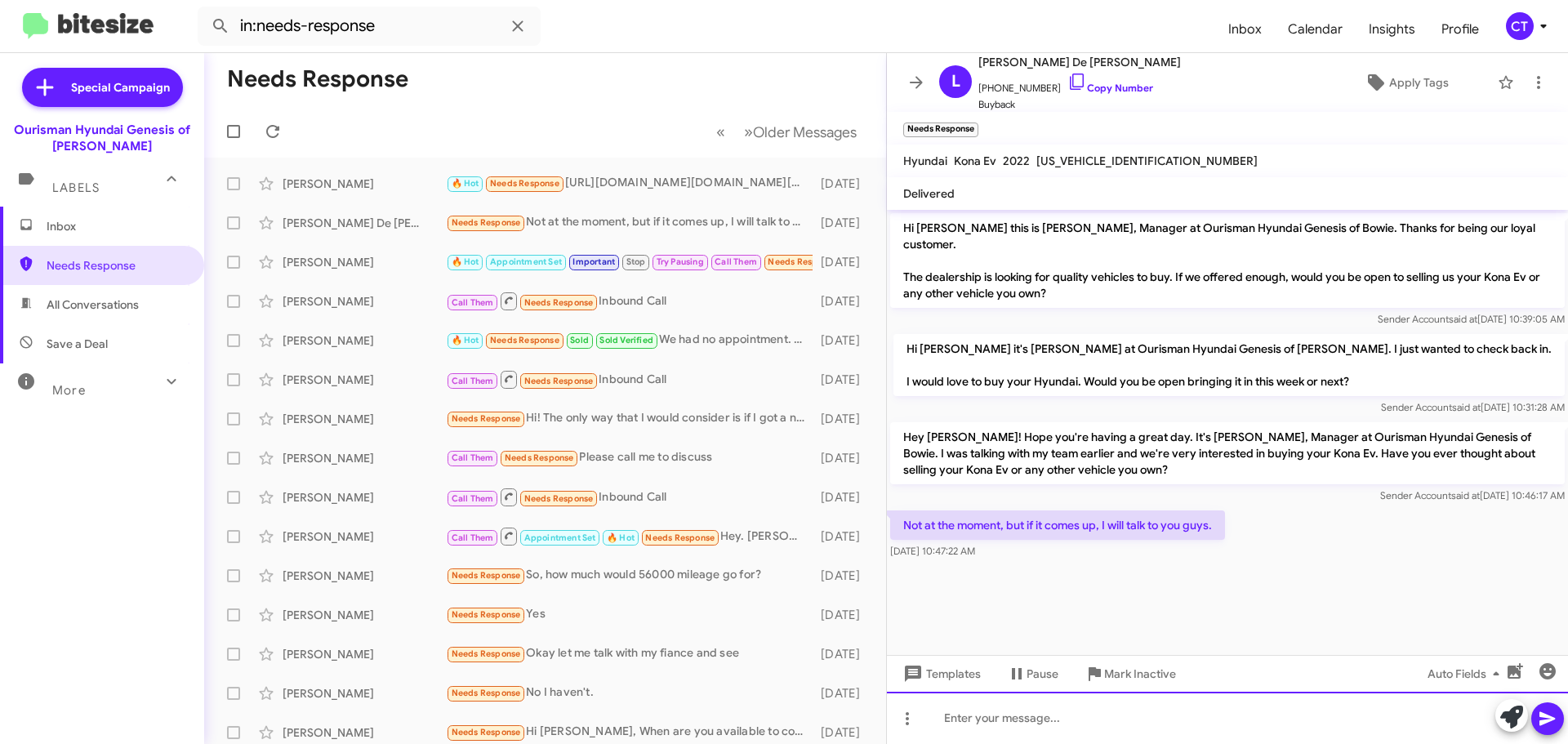
click at [1078, 739] on div at bounding box center [1228, 719] width 681 height 53
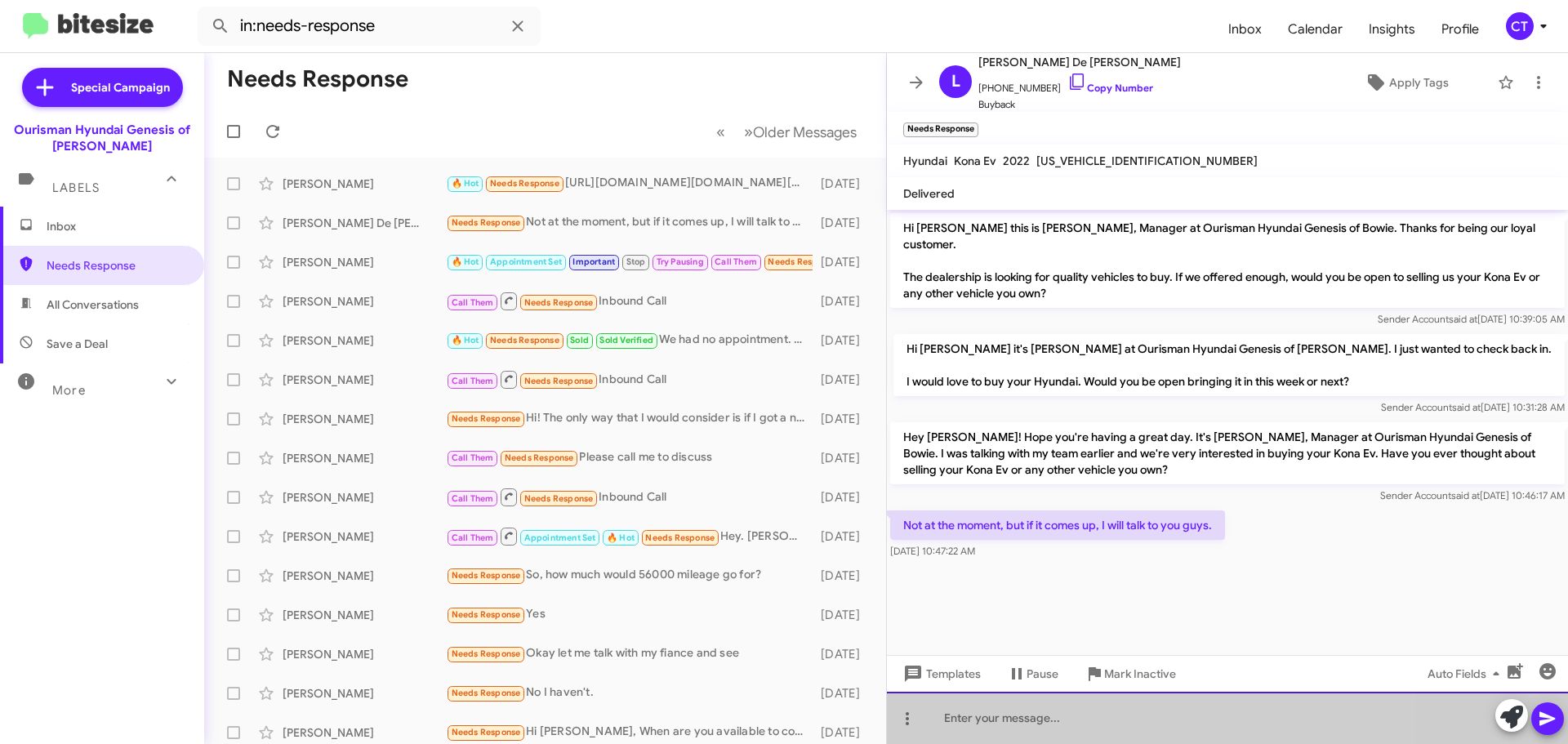
drag, startPoint x: 1078, startPoint y: 739, endPoint x: 1057, endPoint y: 739, distance: 21.0
click at [1074, 737] on div at bounding box center [1228, 719] width 681 height 53
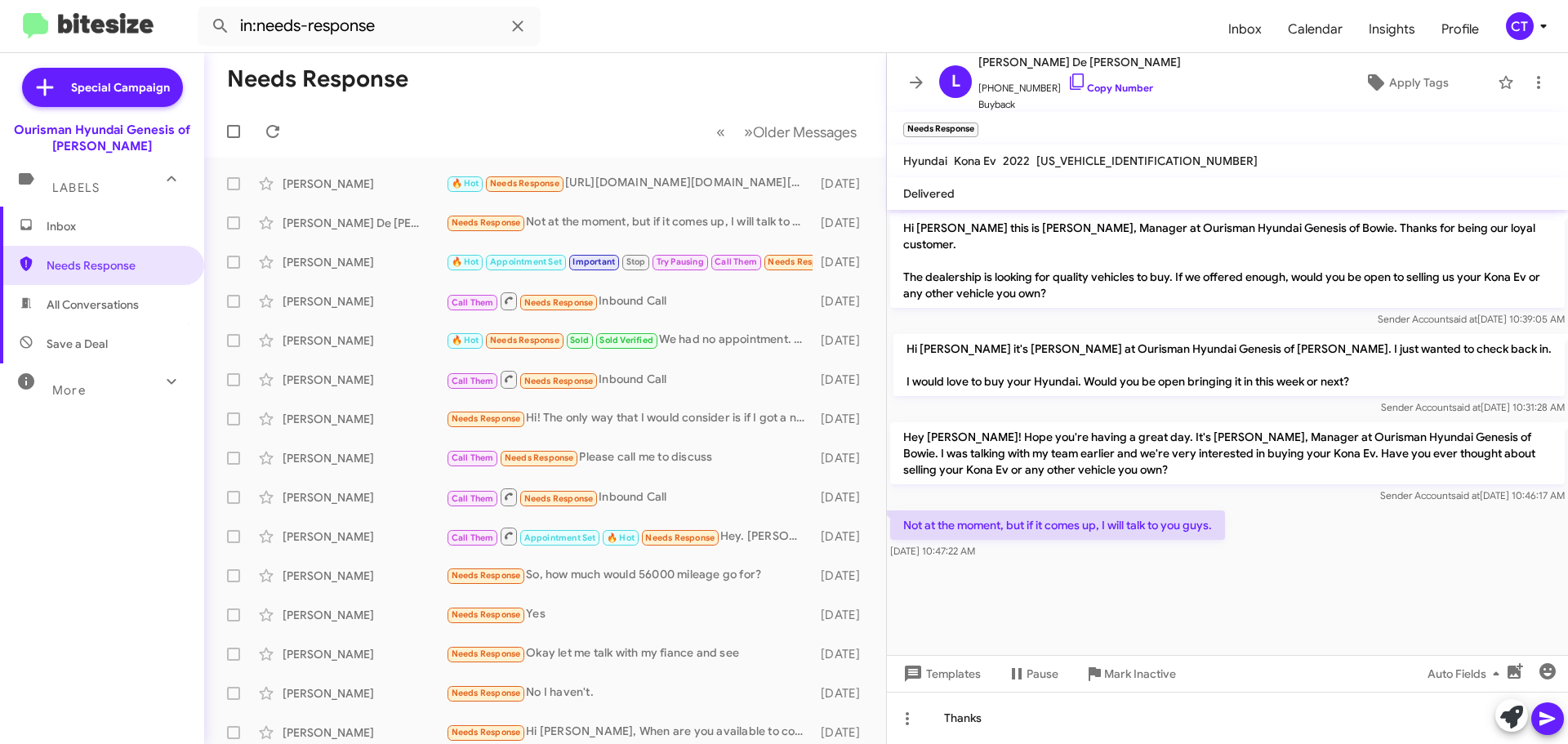
click at [1549, 717] on icon at bounding box center [1548, 720] width 16 height 14
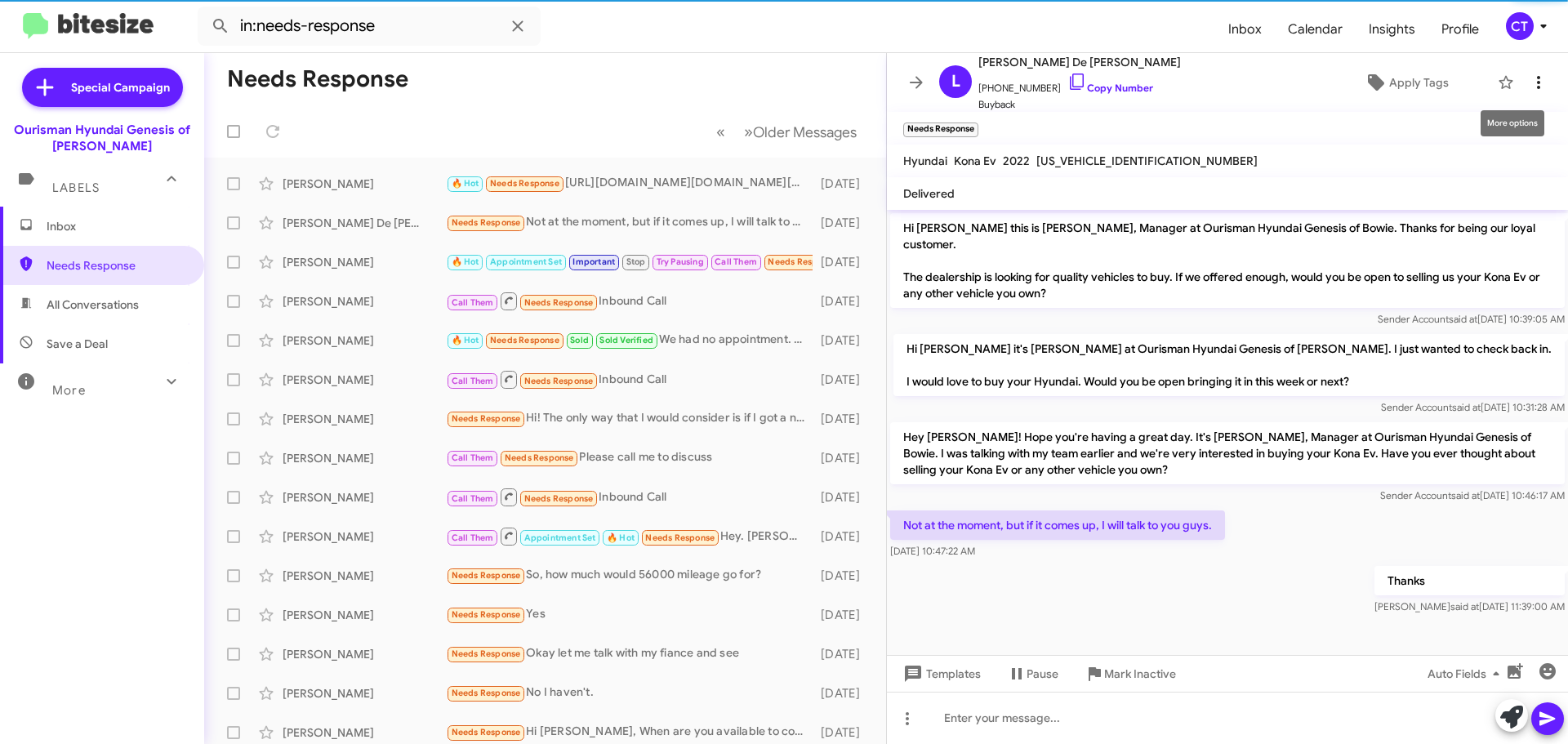
click at [1529, 82] on icon at bounding box center [1539, 83] width 19 height 19
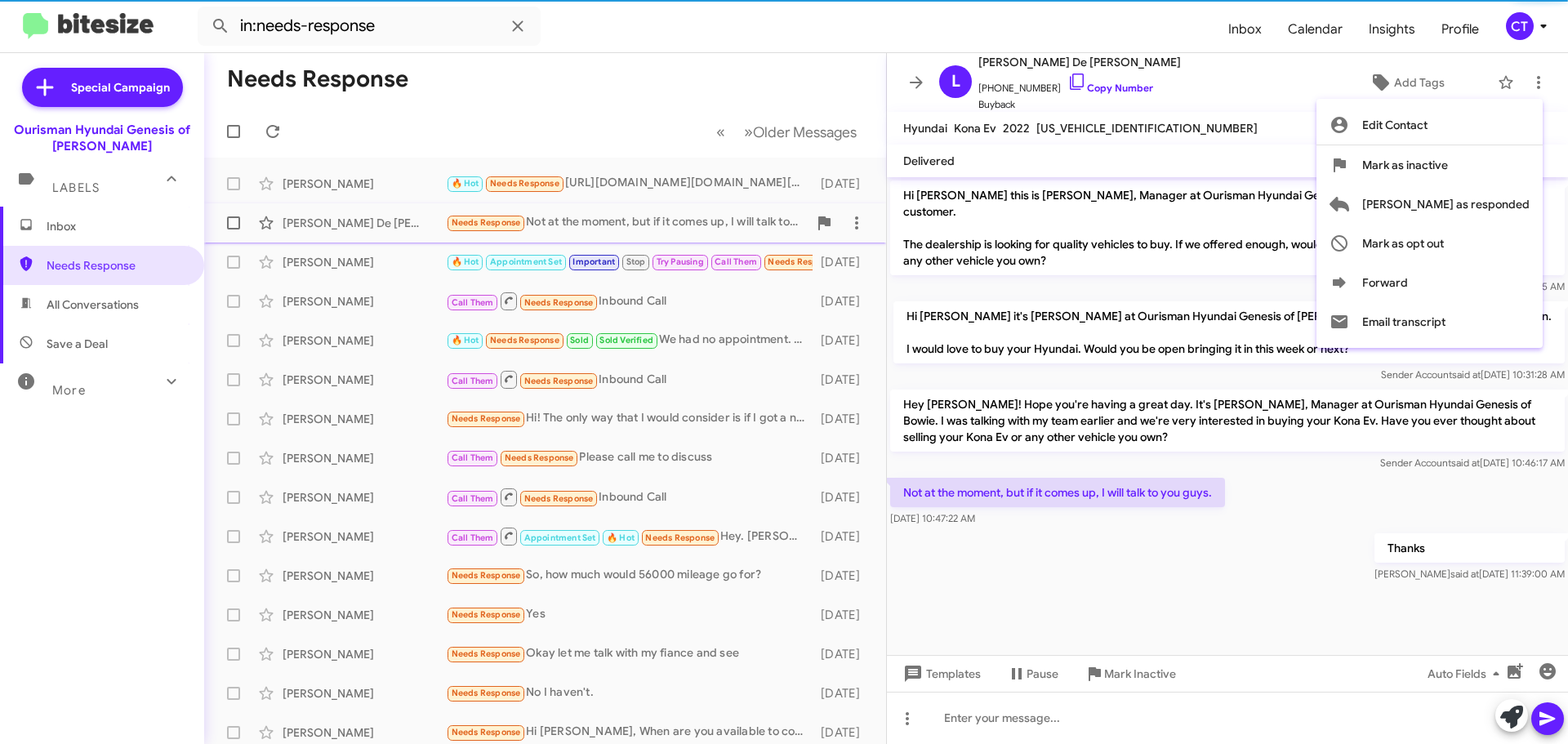
click at [1450, 207] on span "Mark as responded" at bounding box center [1446, 204] width 167 height 39
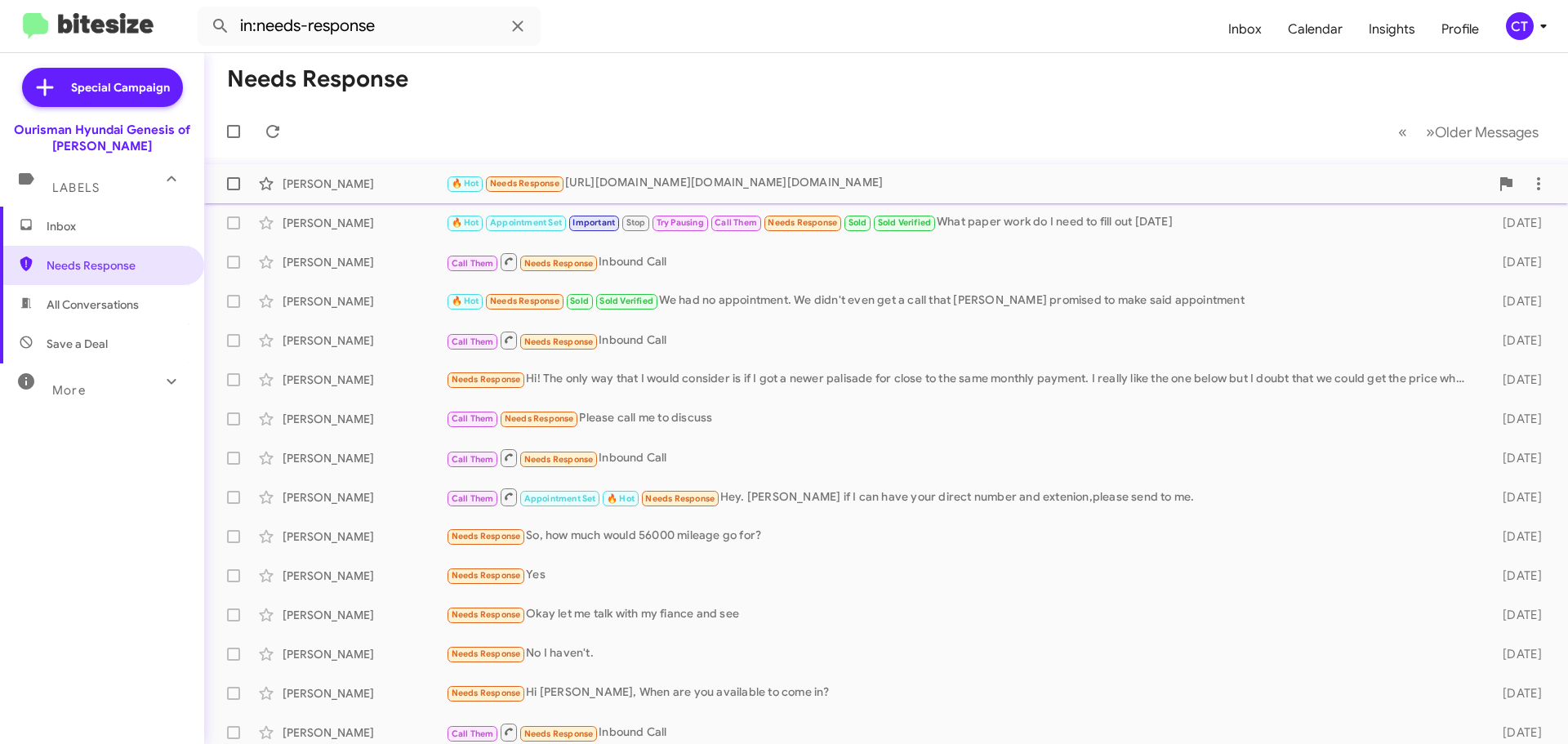
click at [708, 195] on div "Lennie Harrison 🔥 Hot Needs Response https://www.hyundaicarsofbowie.com/new/Hyu…" at bounding box center [887, 184] width 1338 height 33
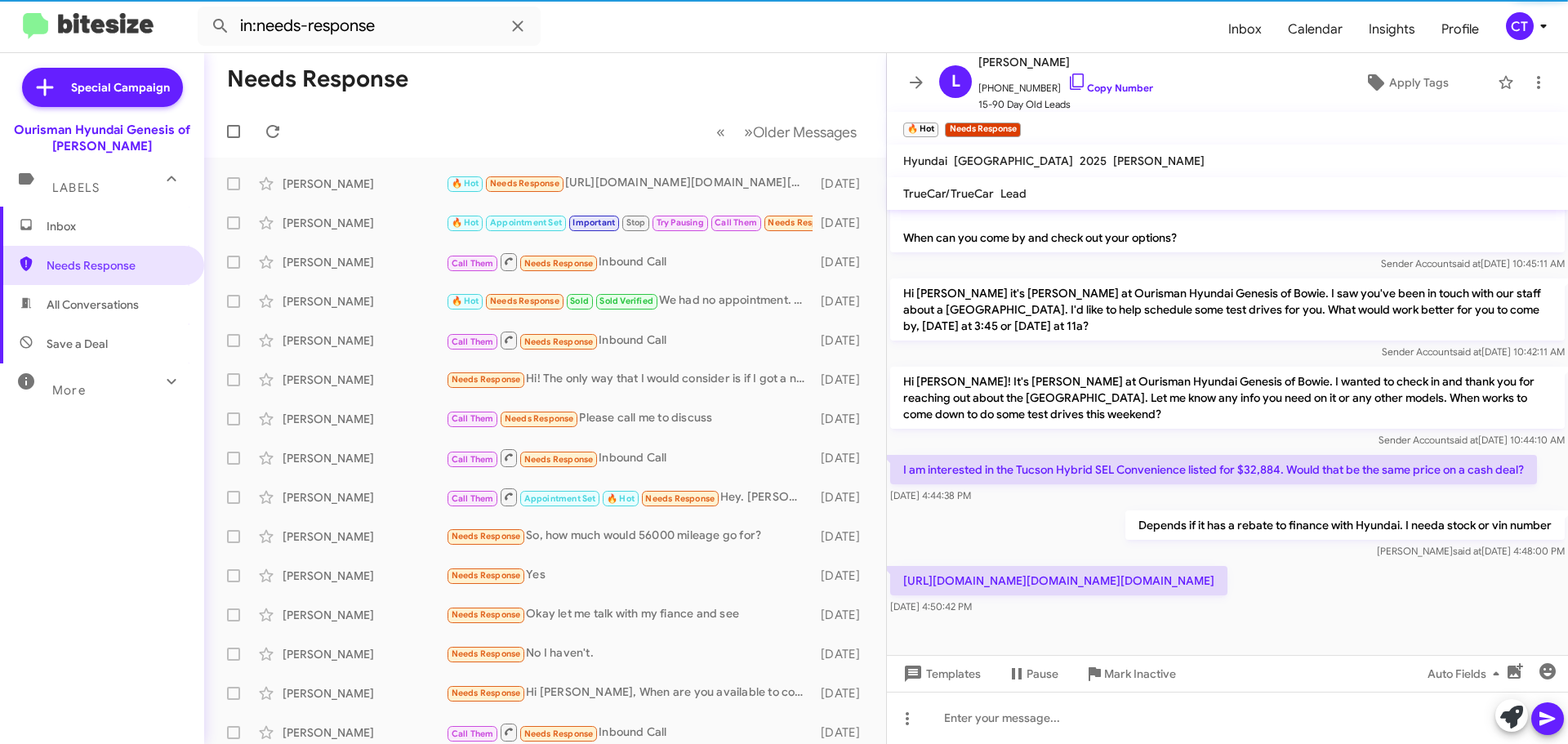
scroll to position [402, 0]
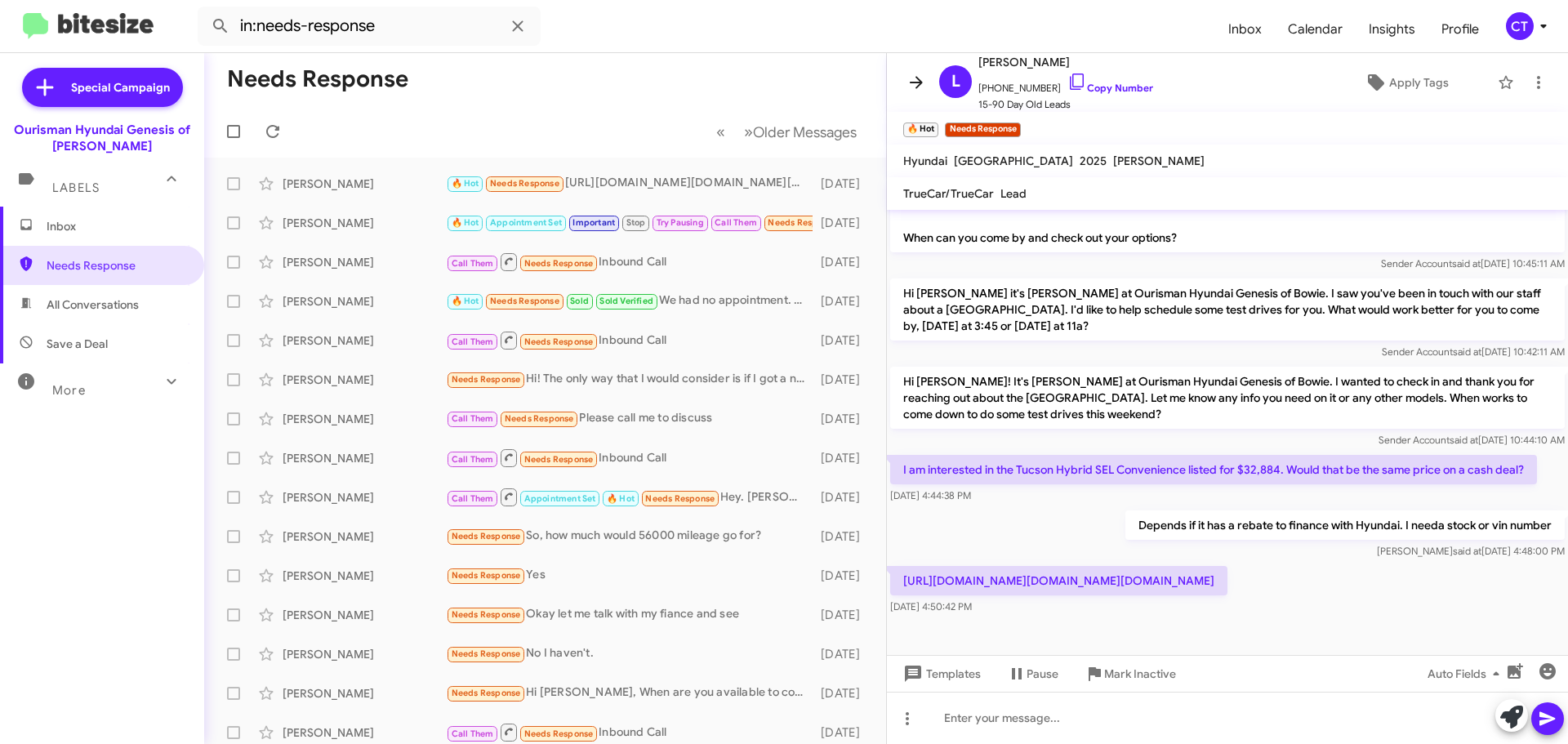
drag, startPoint x: 1060, startPoint y: 78, endPoint x: 900, endPoint y: 78, distance: 160.0
click at [1067, 78] on icon at bounding box center [1077, 82] width 19 height 19
click at [1117, 566] on p "[URL][DOMAIN_NAME][DOMAIN_NAME][DOMAIN_NAME]" at bounding box center [1059, 581] width 337 height 29
click at [1118, 566] on p "[URL][DOMAIN_NAME][DOMAIN_NAME][DOMAIN_NAME]" at bounding box center [1059, 581] width 337 height 29
click at [1529, 79] on icon at bounding box center [1539, 83] width 19 height 19
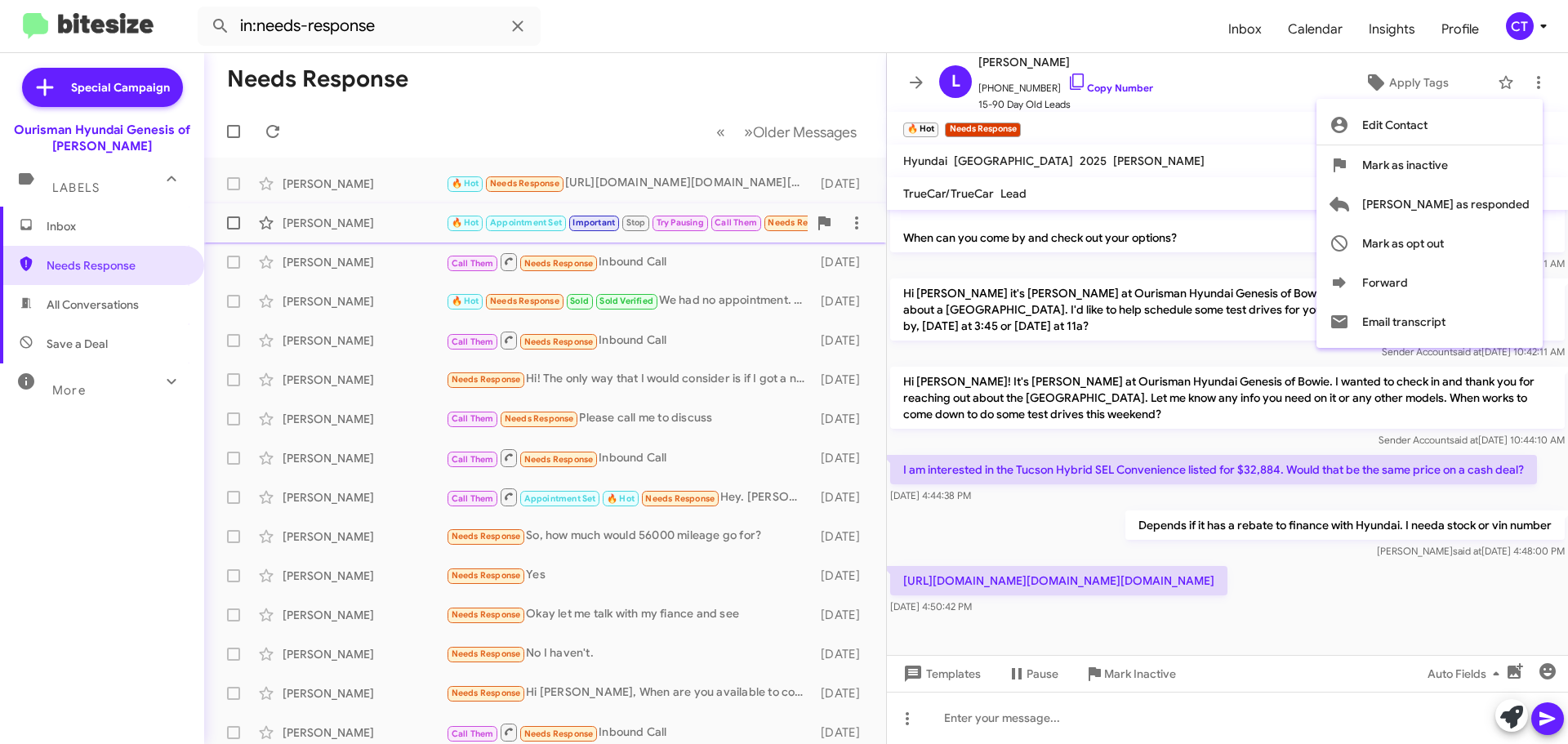
click at [1460, 207] on span "Mark as responded" at bounding box center [1446, 204] width 167 height 39
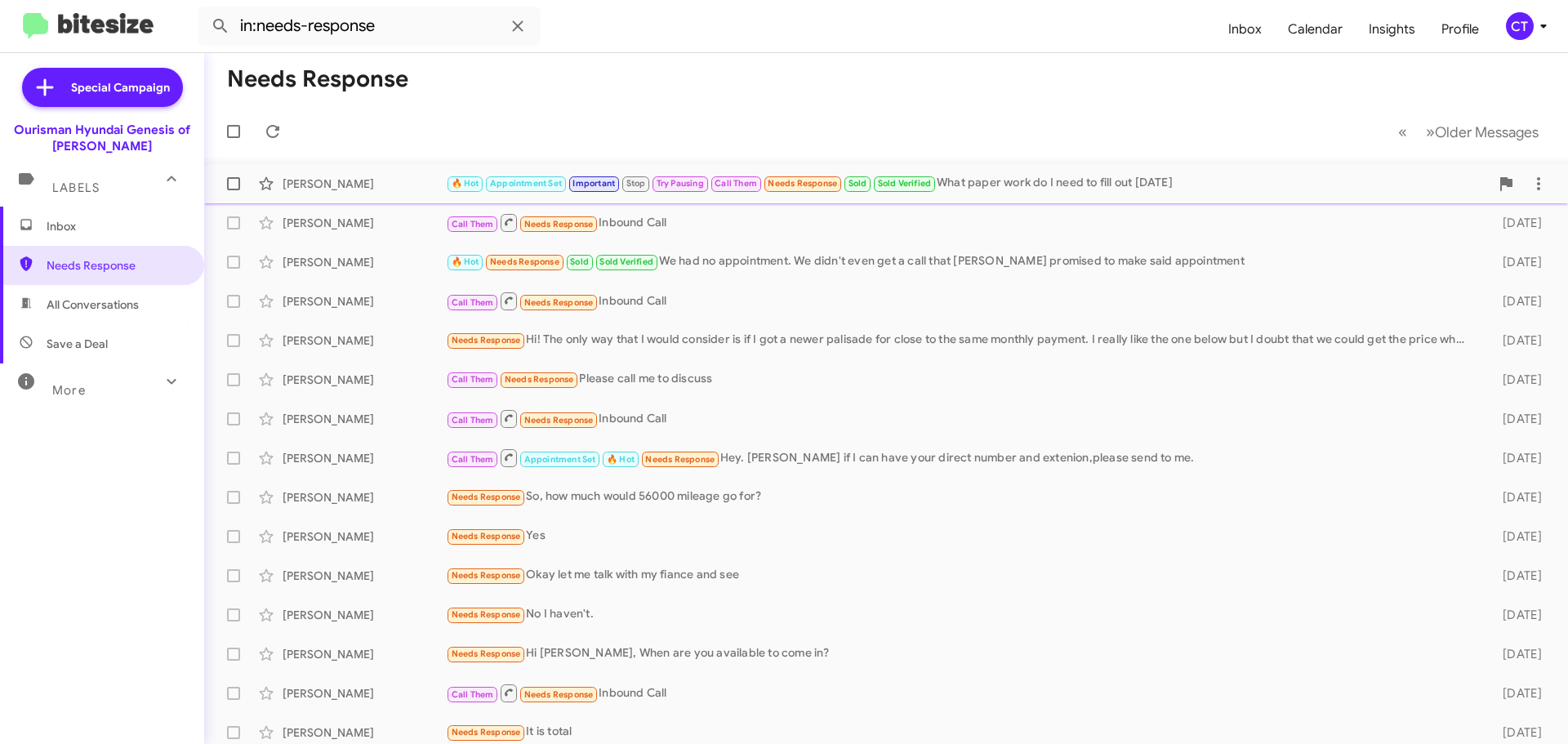
click at [1137, 177] on div "🔥 Hot Appointment Set Important Stop Try Pausing Call Them Needs Response Sold …" at bounding box center [968, 183] width 1044 height 18
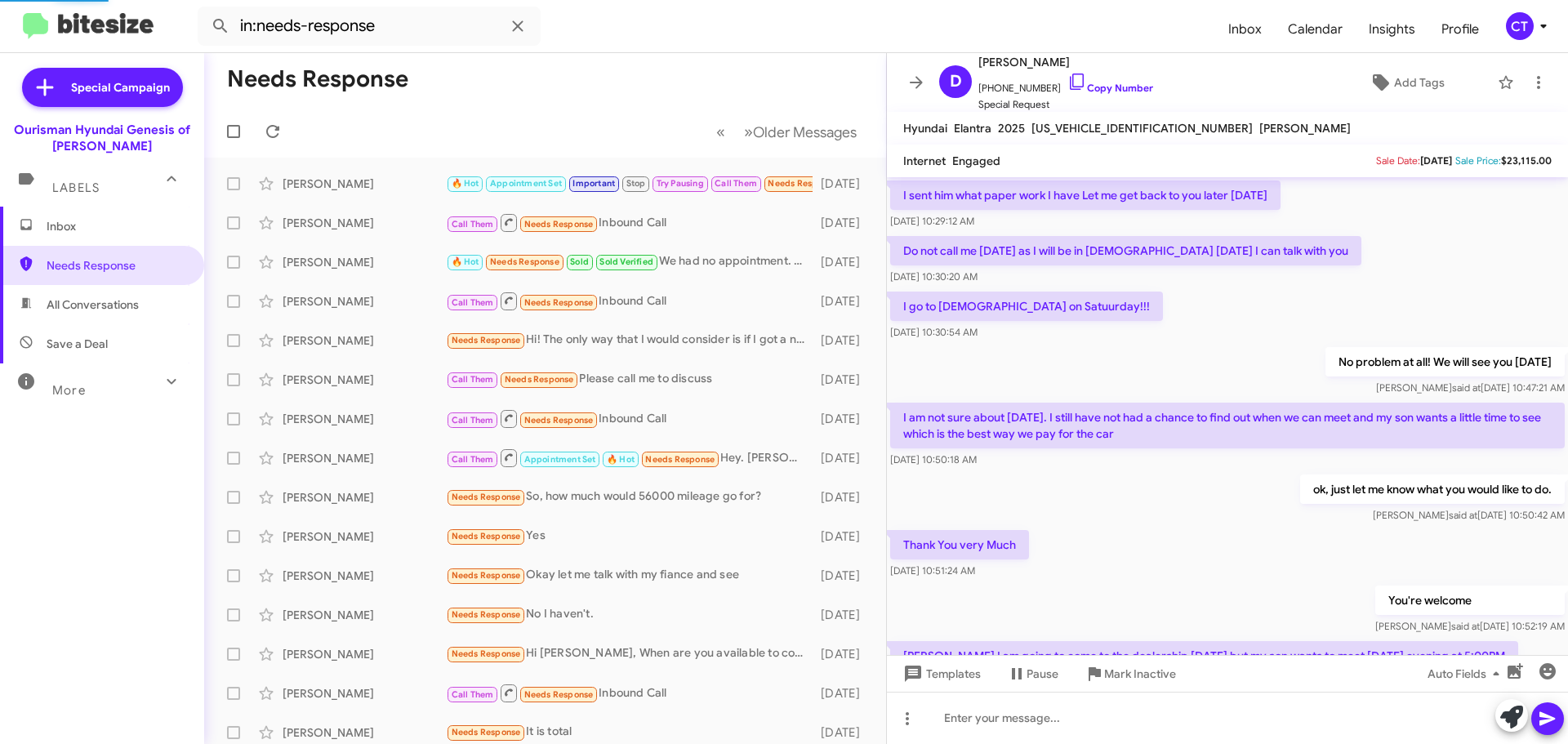
scroll to position [729, 0]
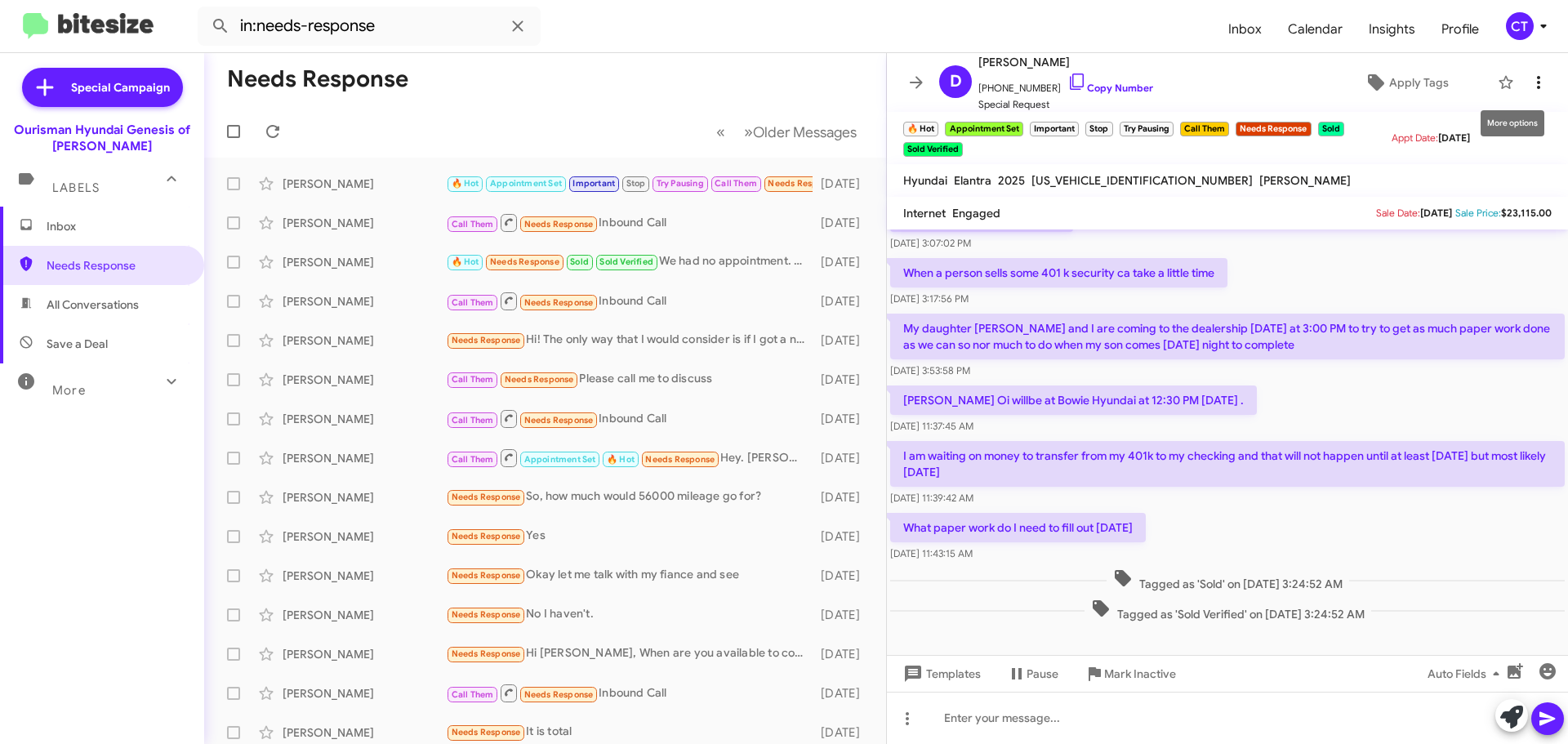
click at [1531, 81] on icon at bounding box center [1539, 83] width 19 height 19
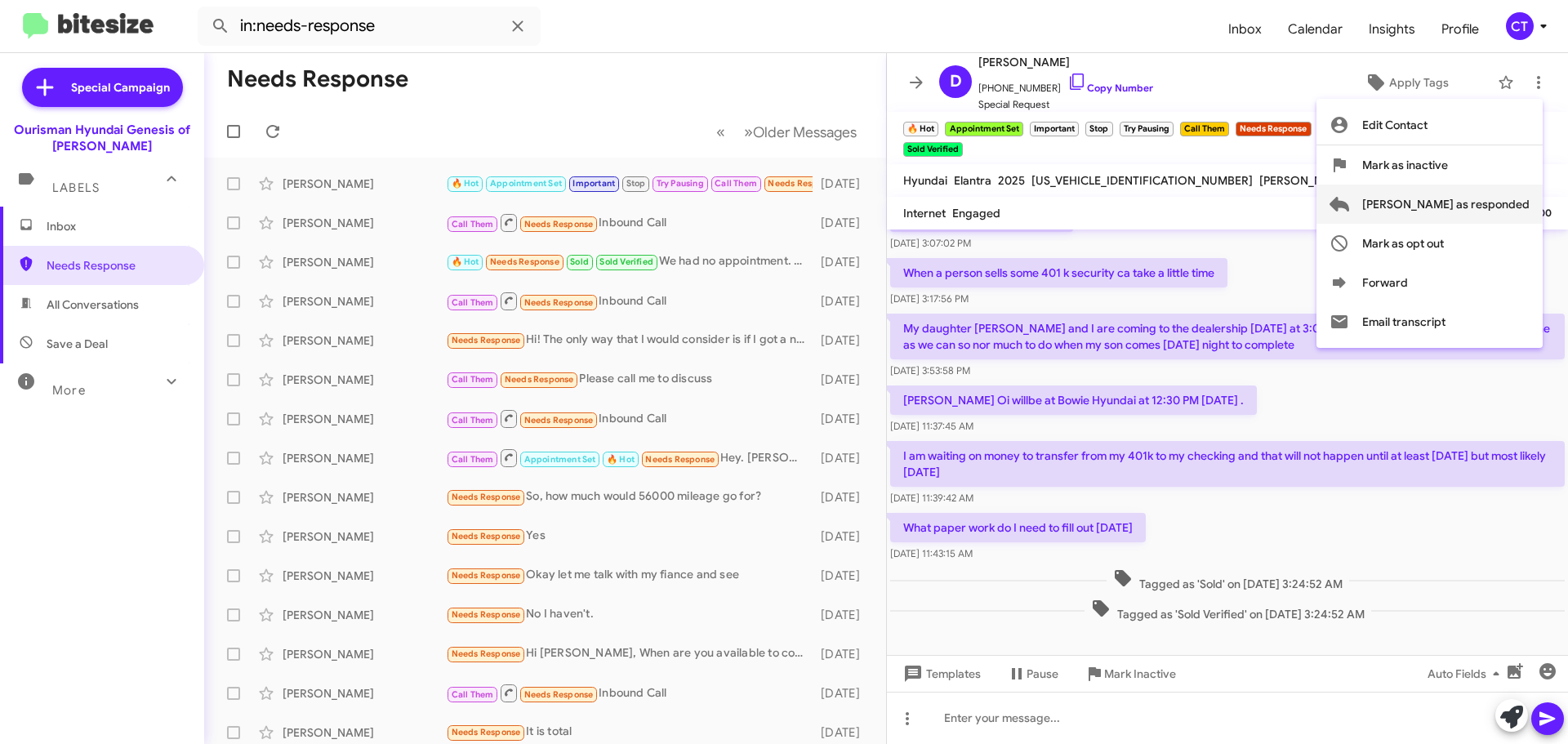
click at [1509, 207] on span "Mark as responded" at bounding box center [1446, 204] width 167 height 39
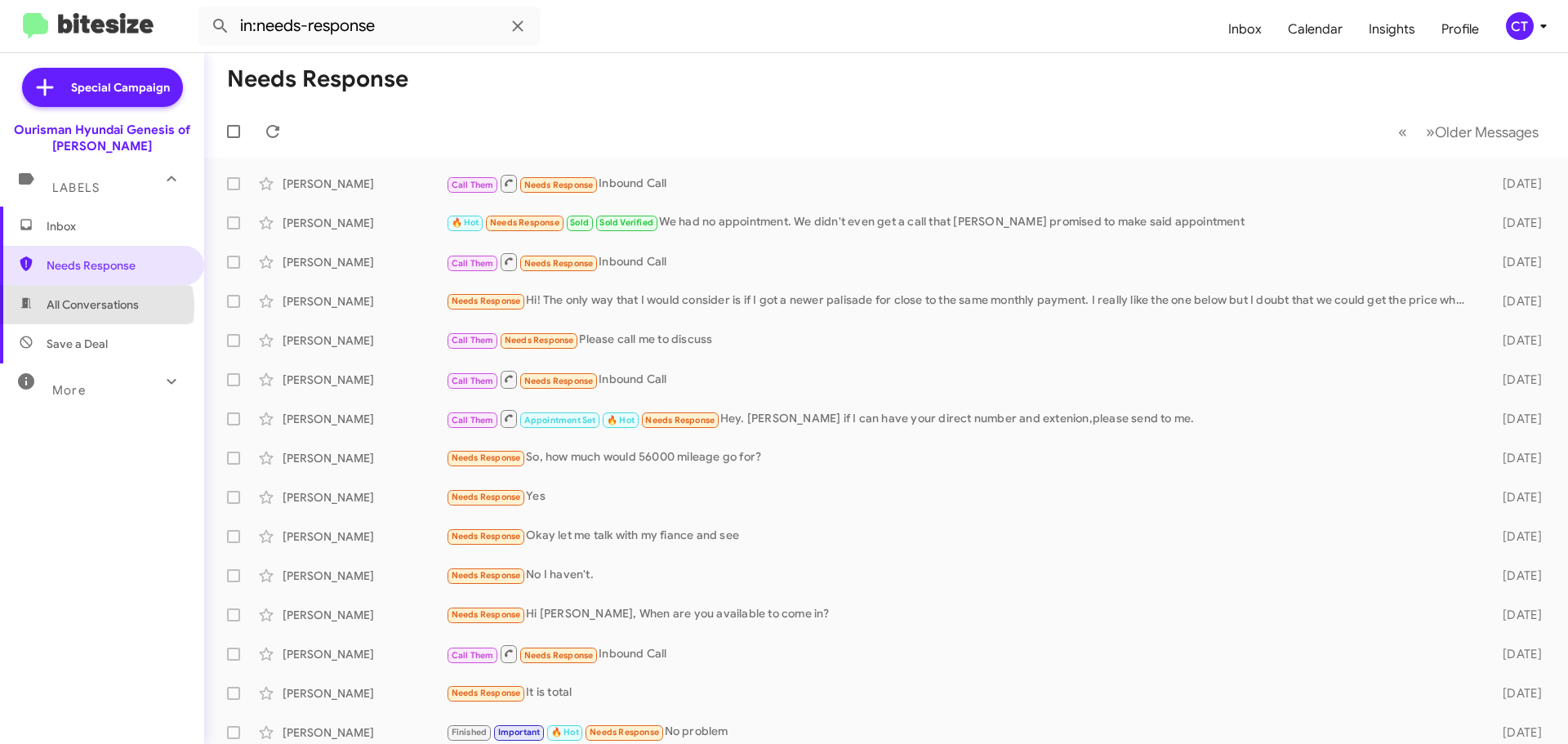
click at [94, 307] on span "All Conversations" at bounding box center [92, 304] width 92 height 17
type input "in:all-conversations"
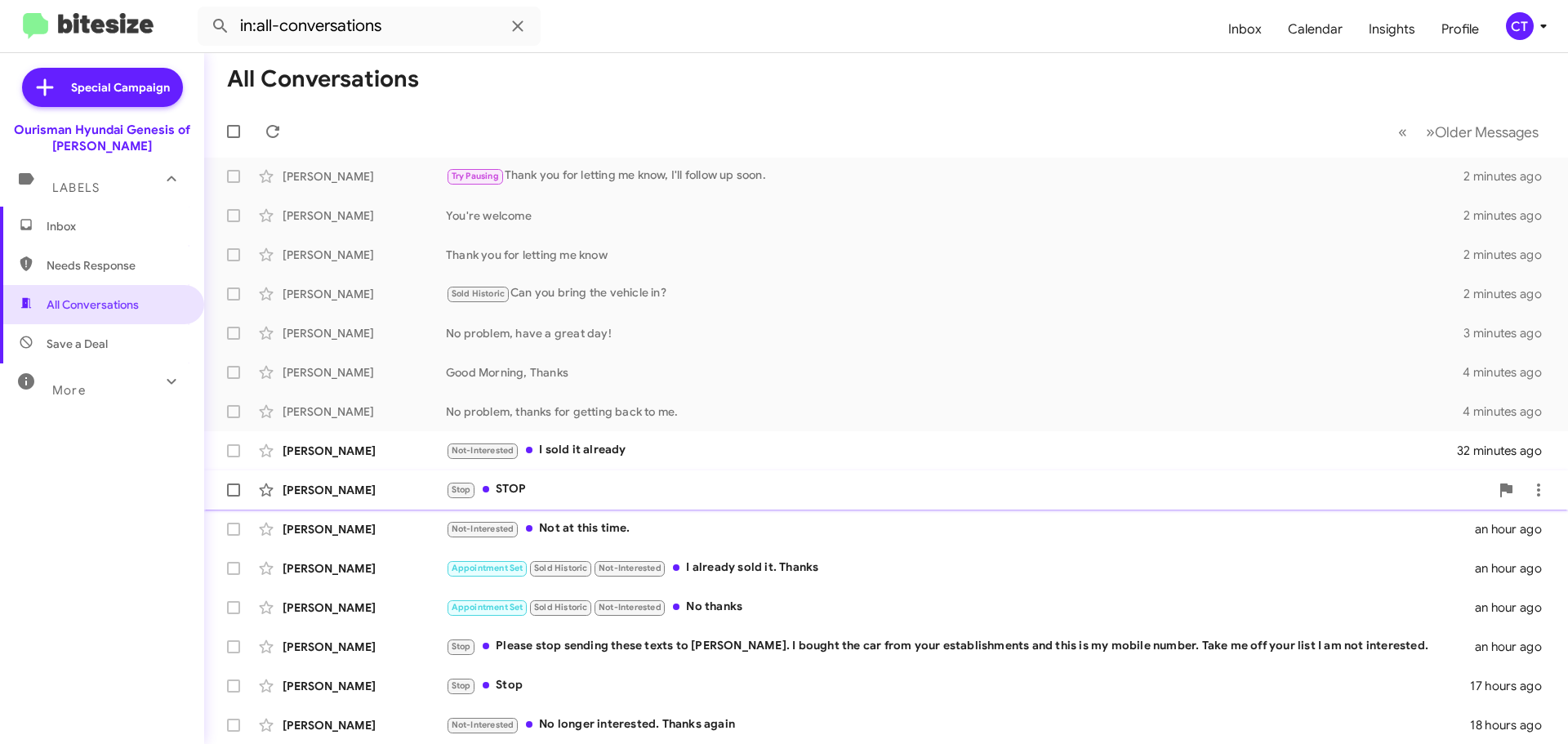
scroll to position [163, 0]
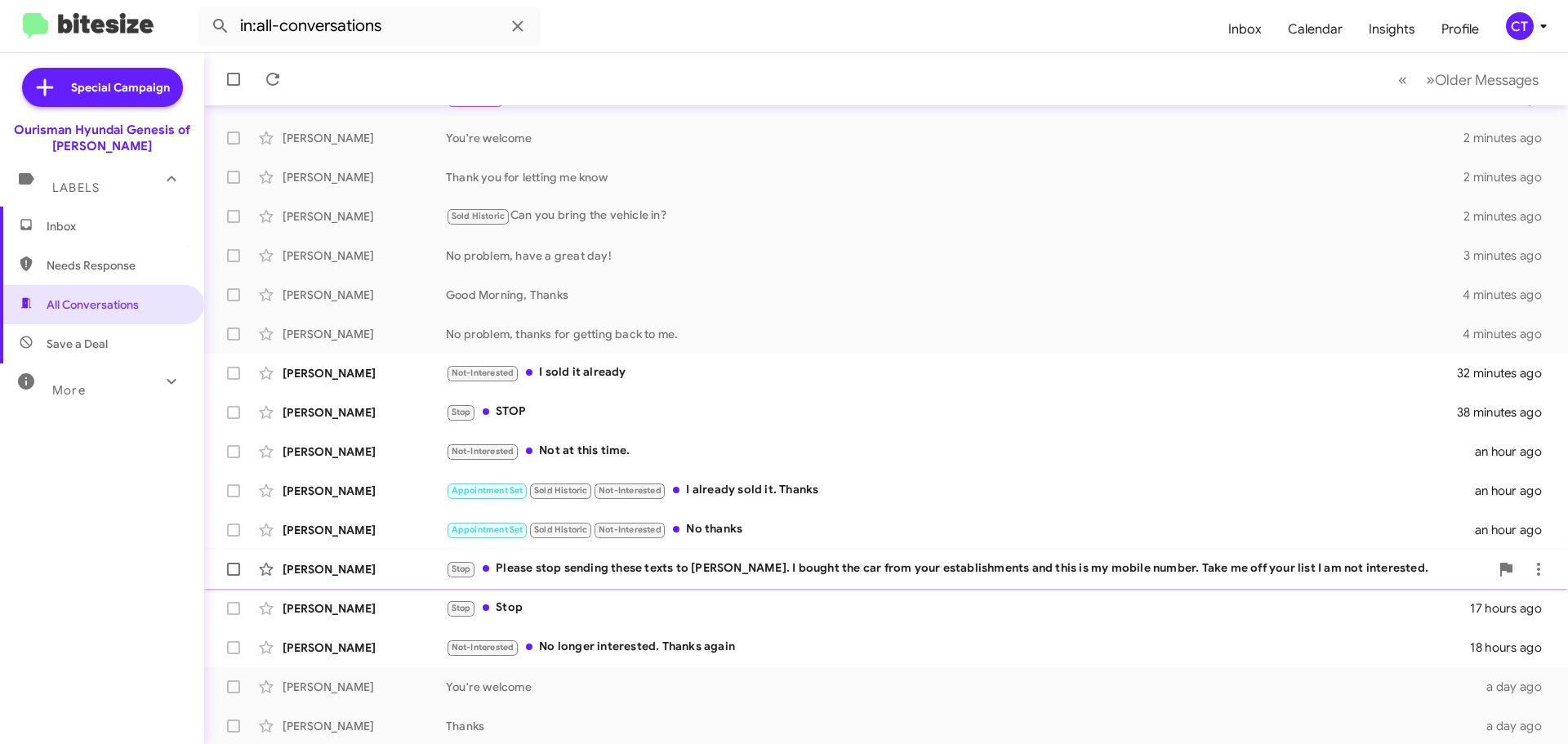
click at [1034, 567] on div "Stop Please stop sending these texts to Walter. I bought the car from your esta…" at bounding box center [968, 569] width 1044 height 18
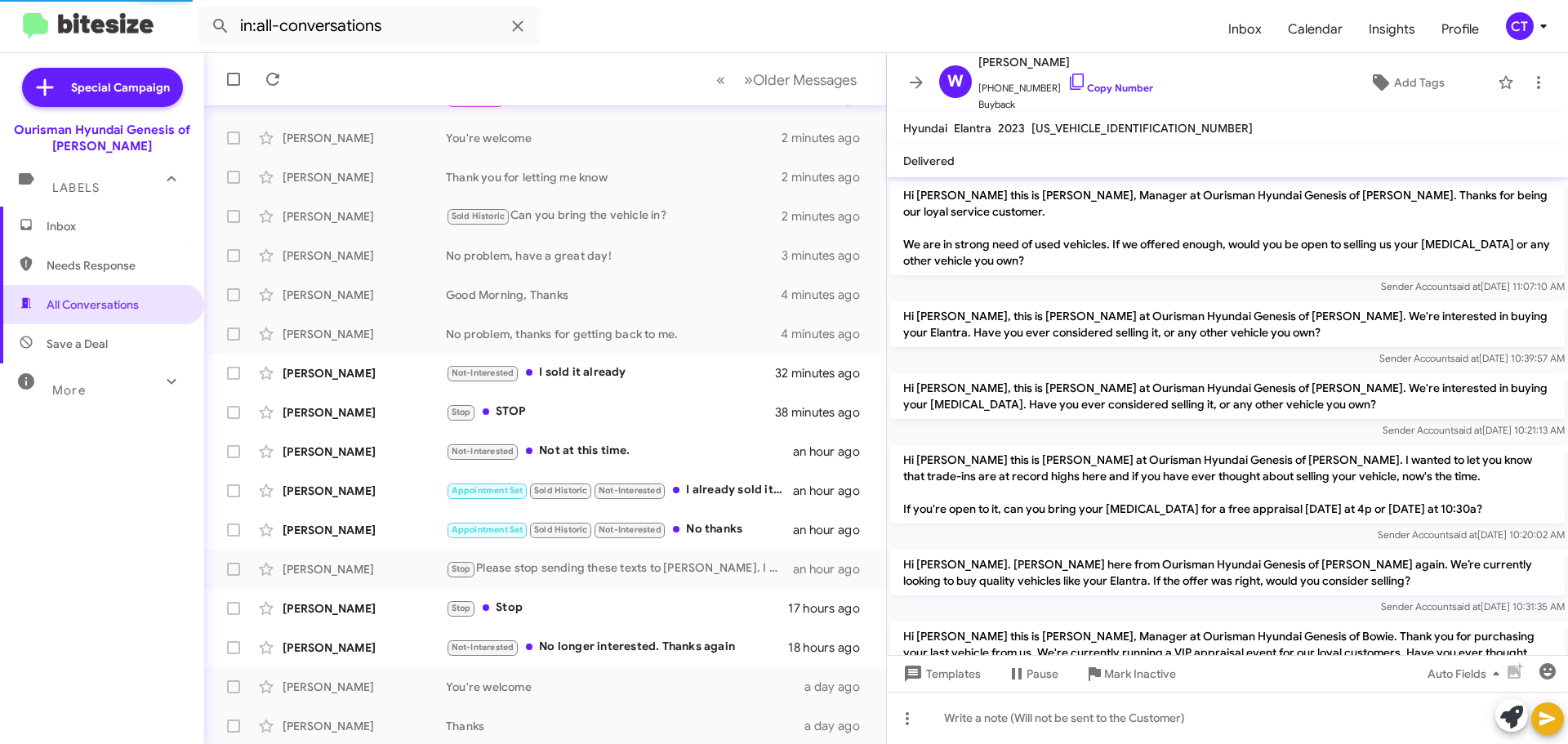
scroll to position [152, 0]
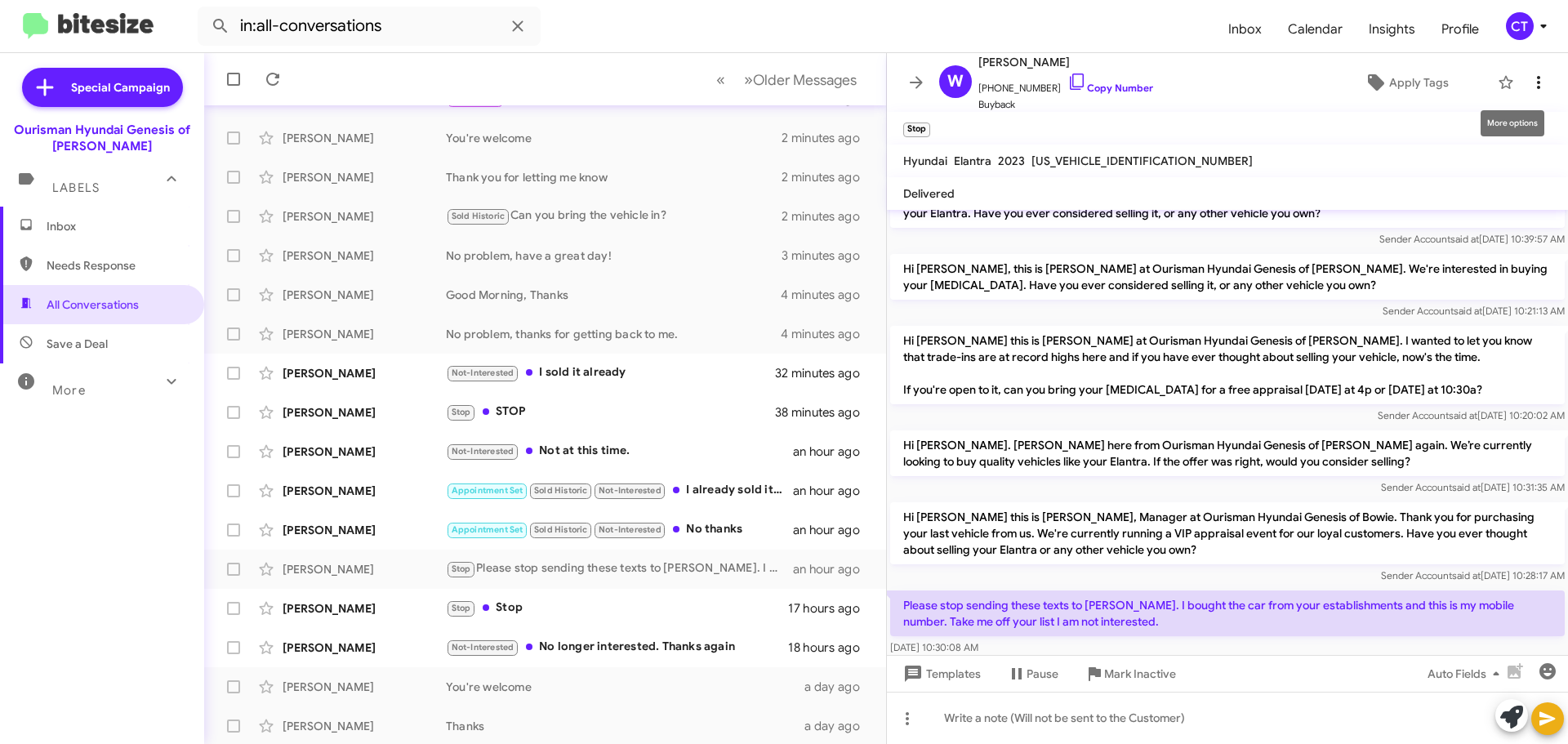
click at [1532, 79] on icon at bounding box center [1539, 83] width 19 height 19
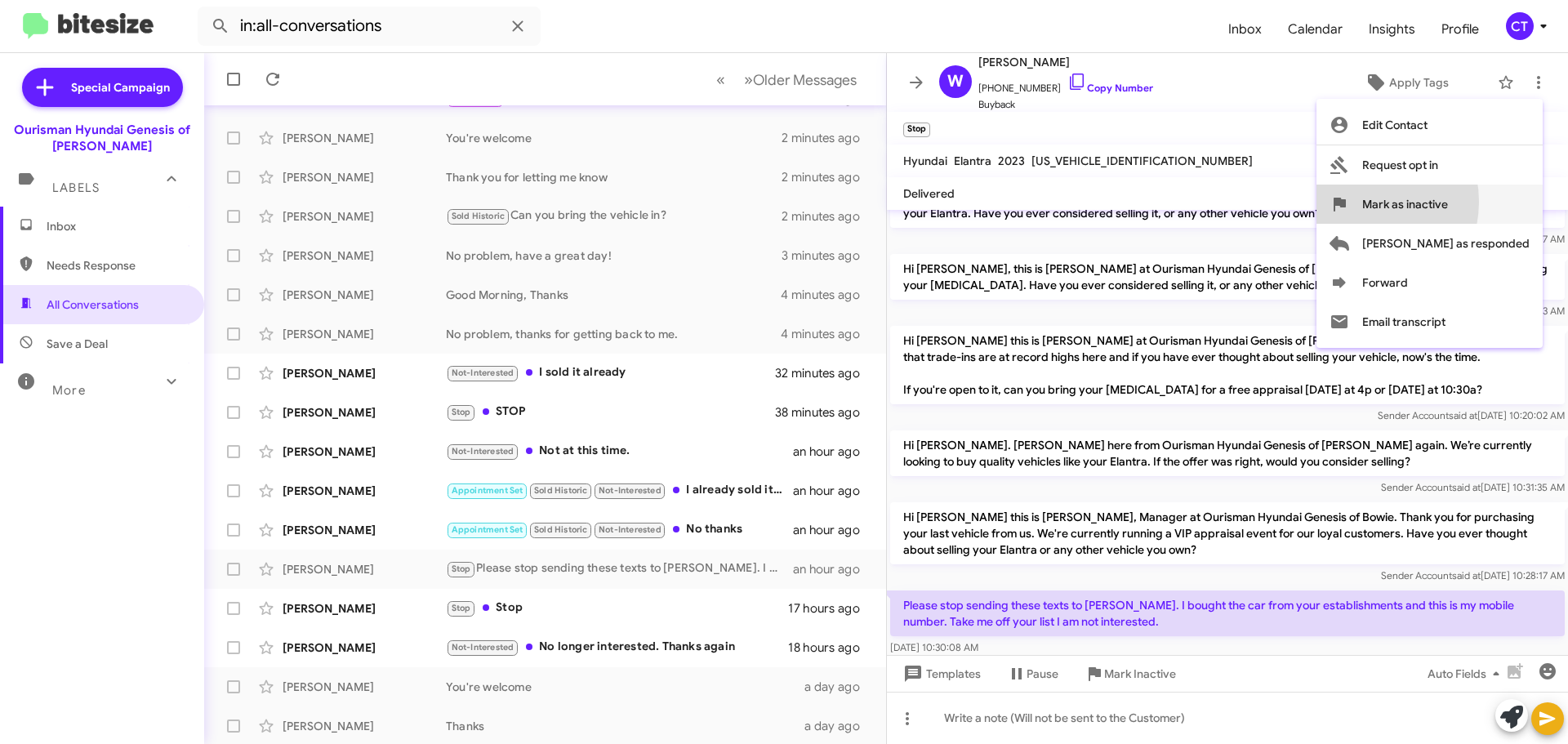
click at [1421, 202] on button "Mark as inactive" at bounding box center [1429, 204] width 226 height 39
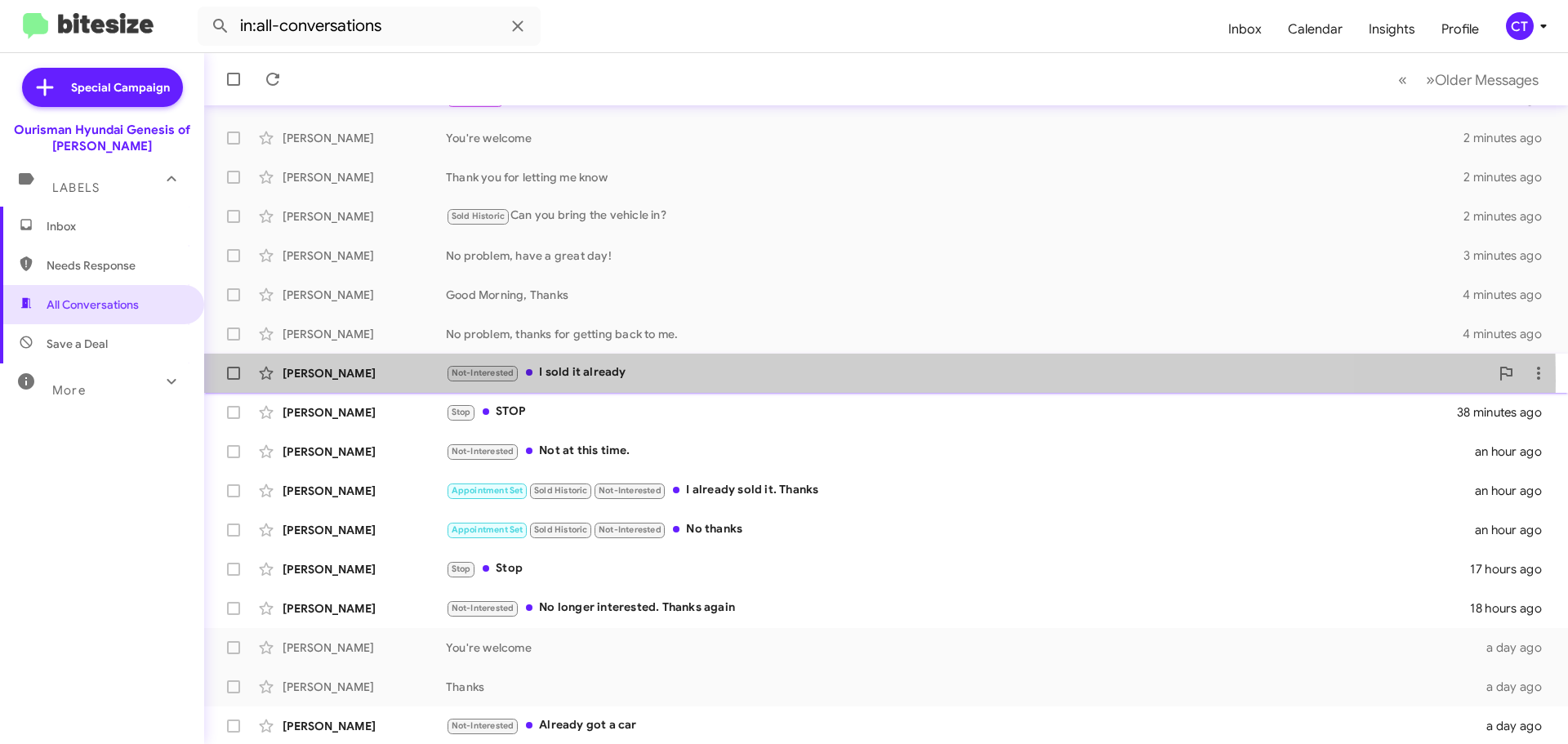
click at [625, 381] on div "Not-Interested I sold it already" at bounding box center [968, 372] width 1044 height 18
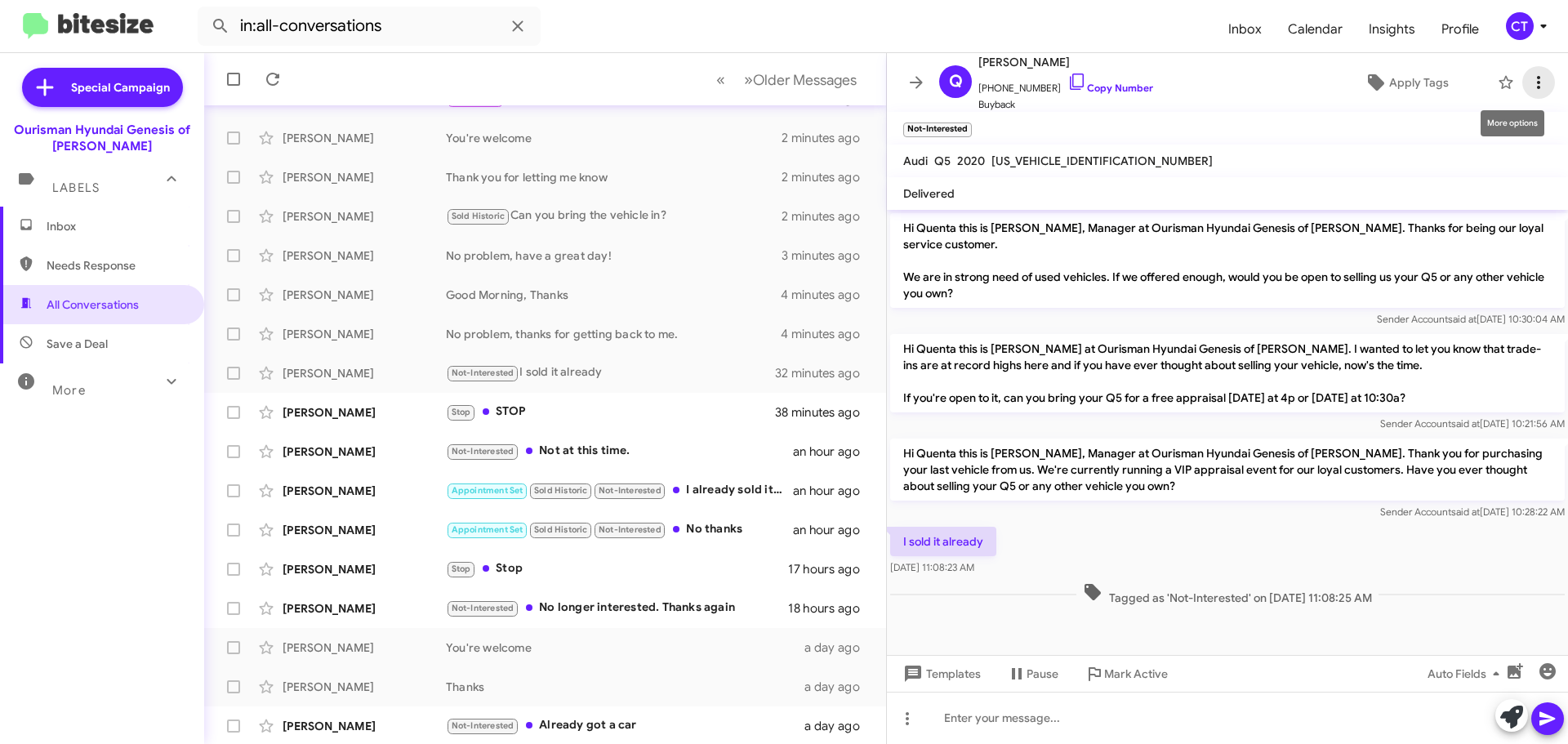
click at [1529, 86] on icon at bounding box center [1539, 83] width 19 height 19
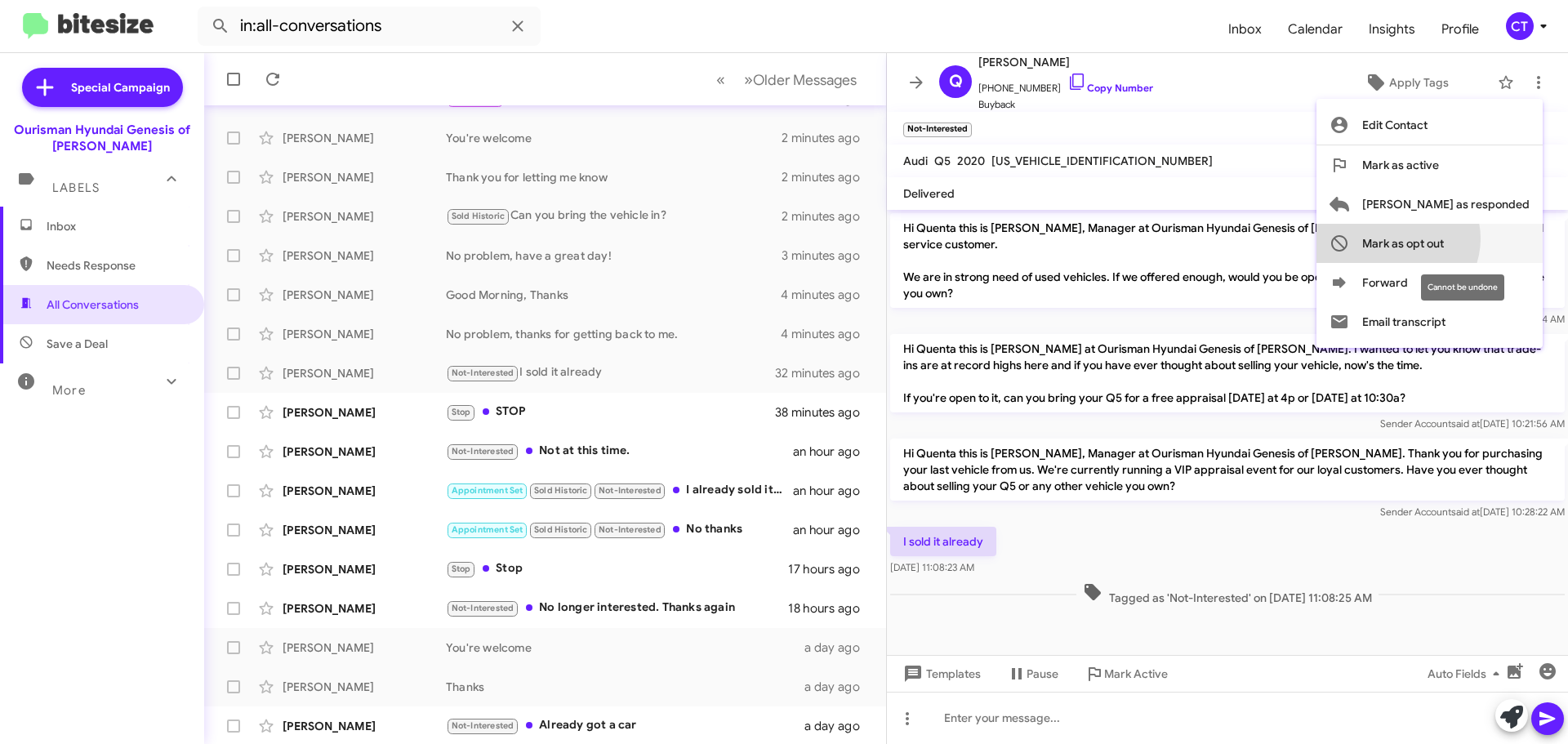
click at [1445, 238] on span "Mark as opt out" at bounding box center [1404, 243] width 82 height 39
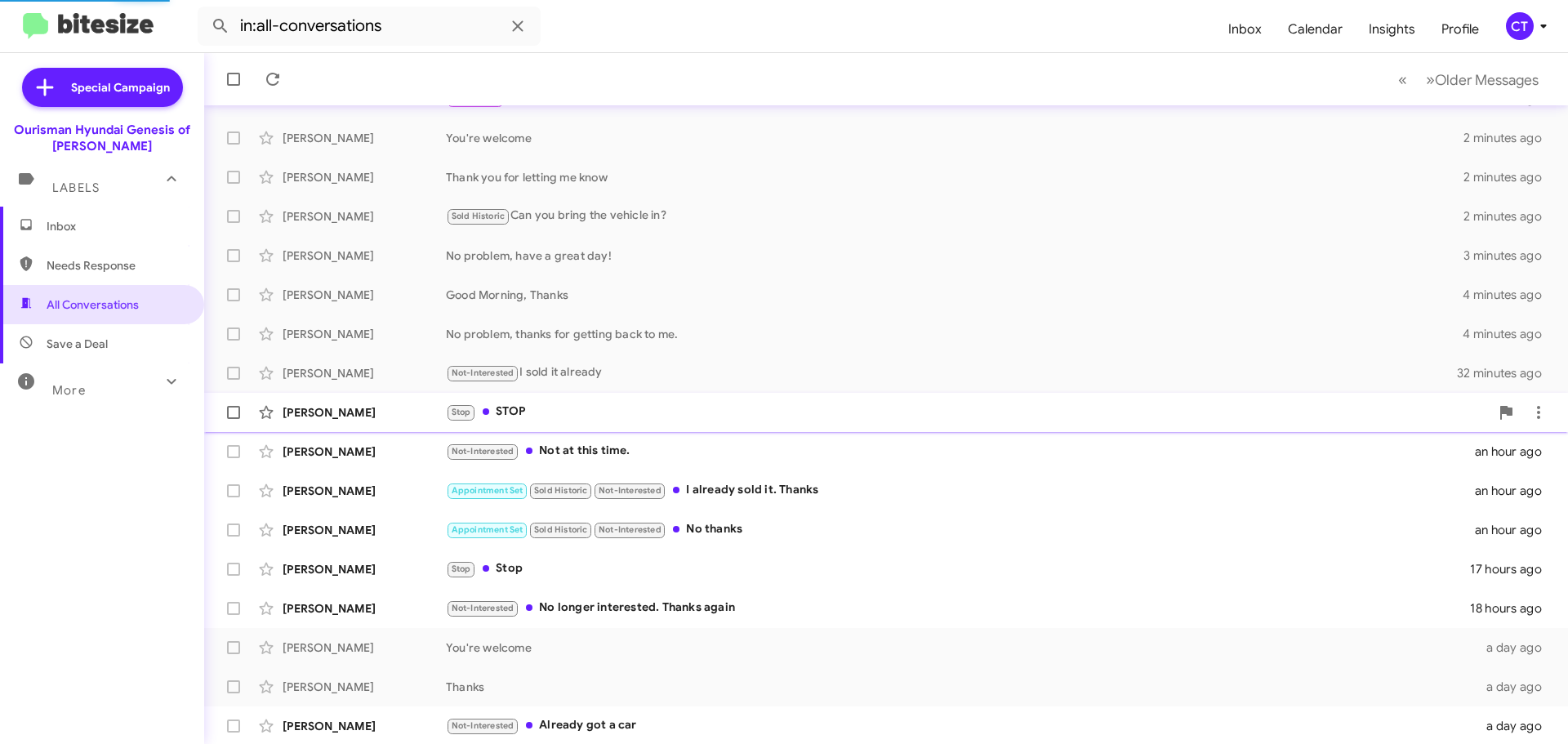
click at [571, 420] on div "Stop STOP" at bounding box center [968, 411] width 1044 height 18
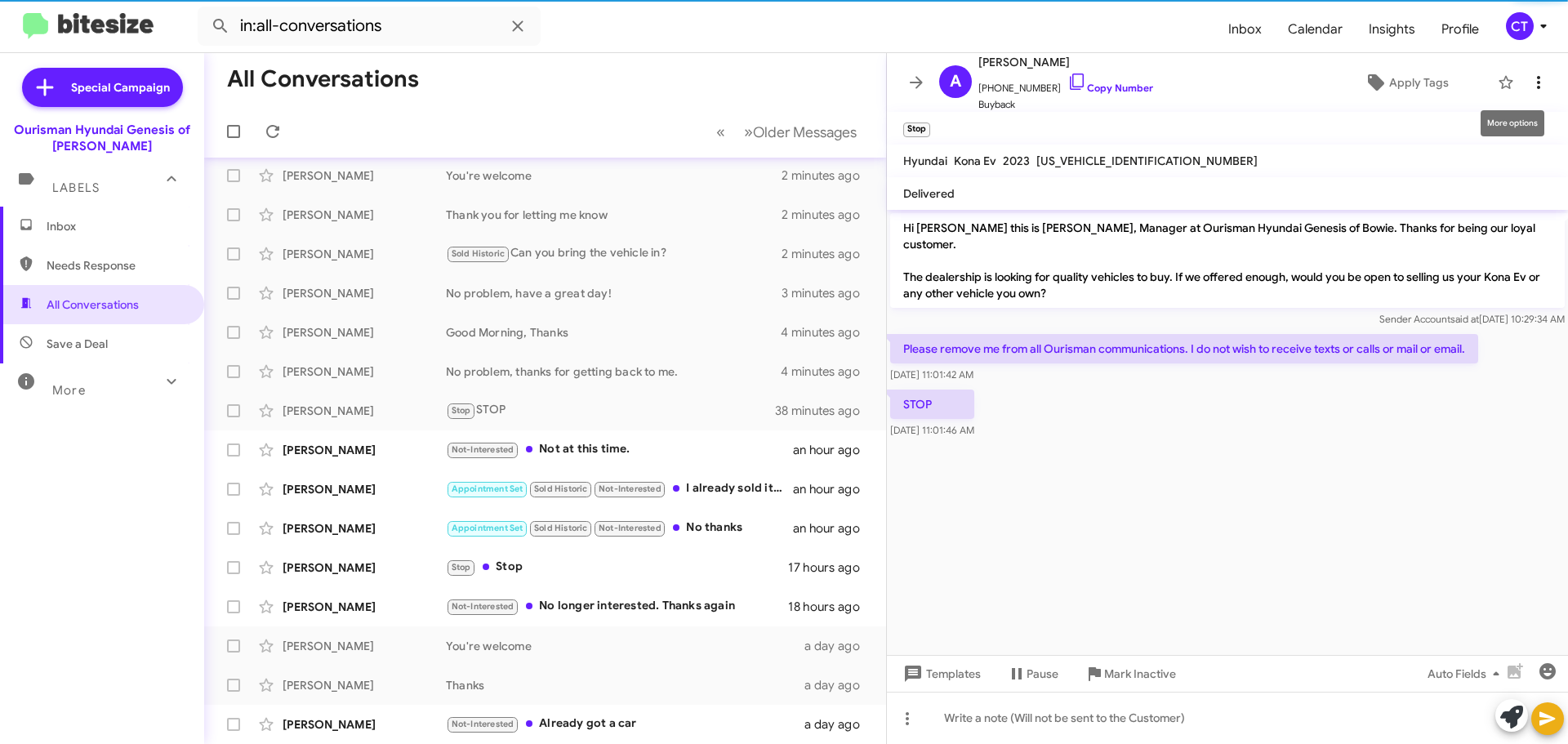
click at [1529, 80] on icon at bounding box center [1539, 83] width 19 height 19
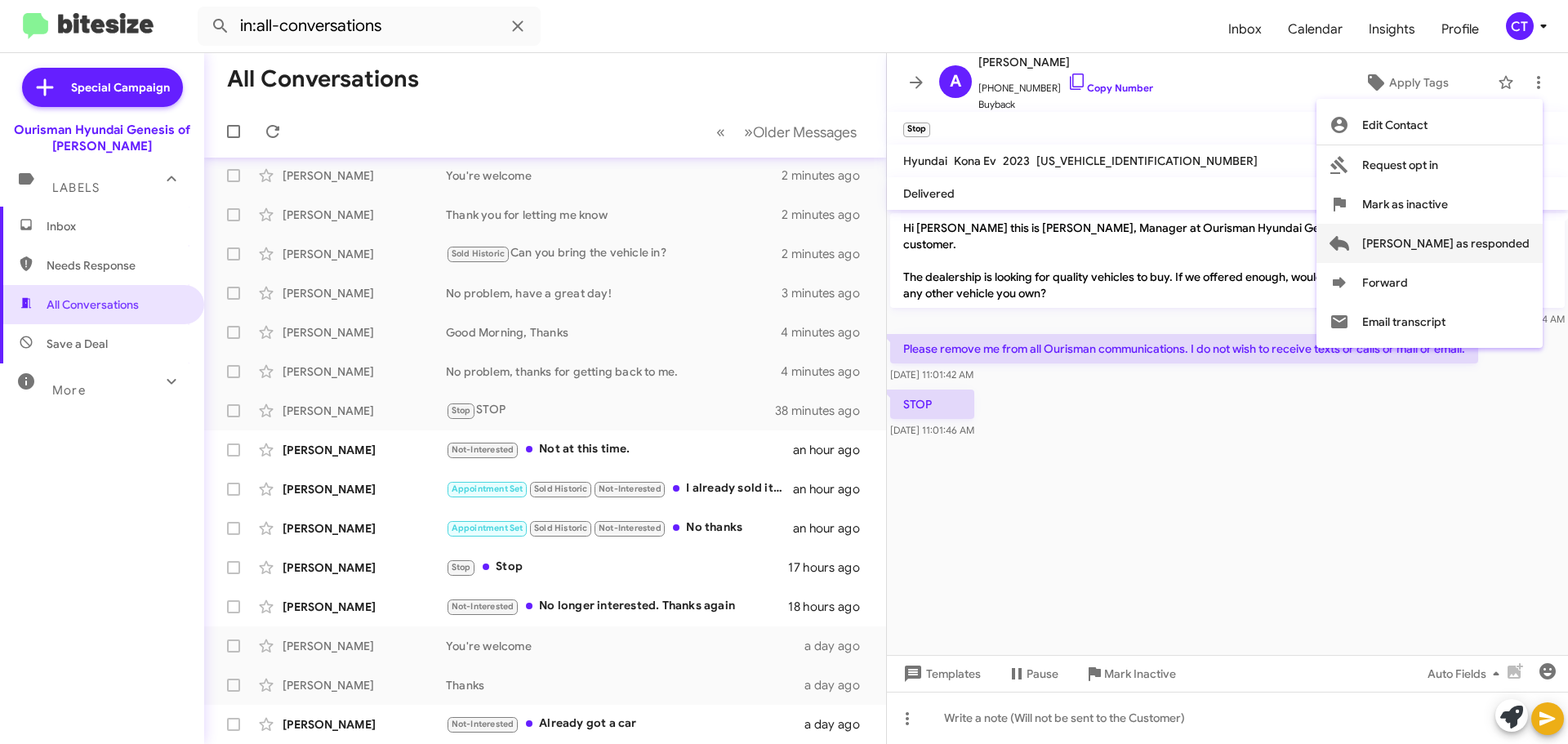
click at [1515, 257] on span "Mark as responded" at bounding box center [1446, 243] width 167 height 39
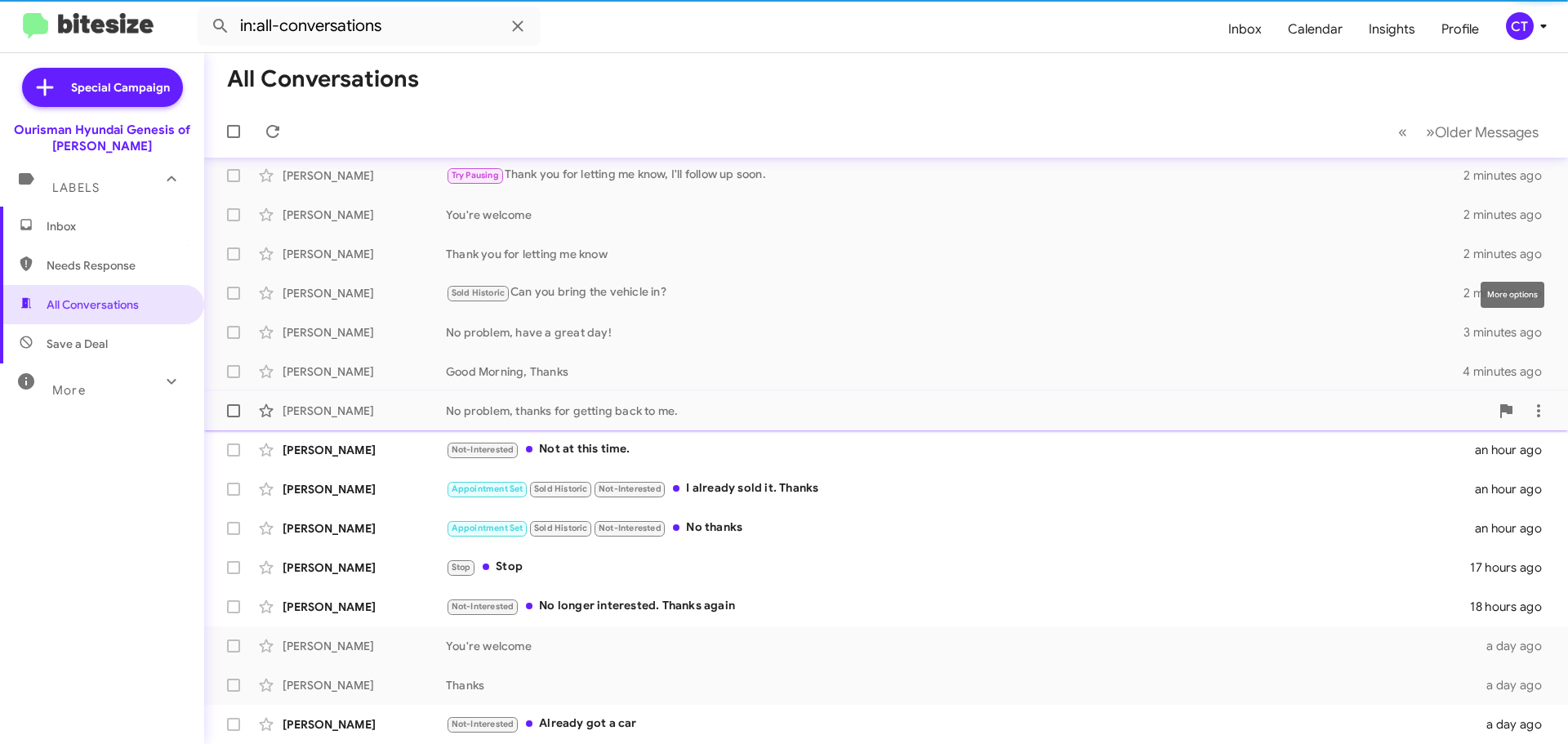
scroll to position [87, 0]
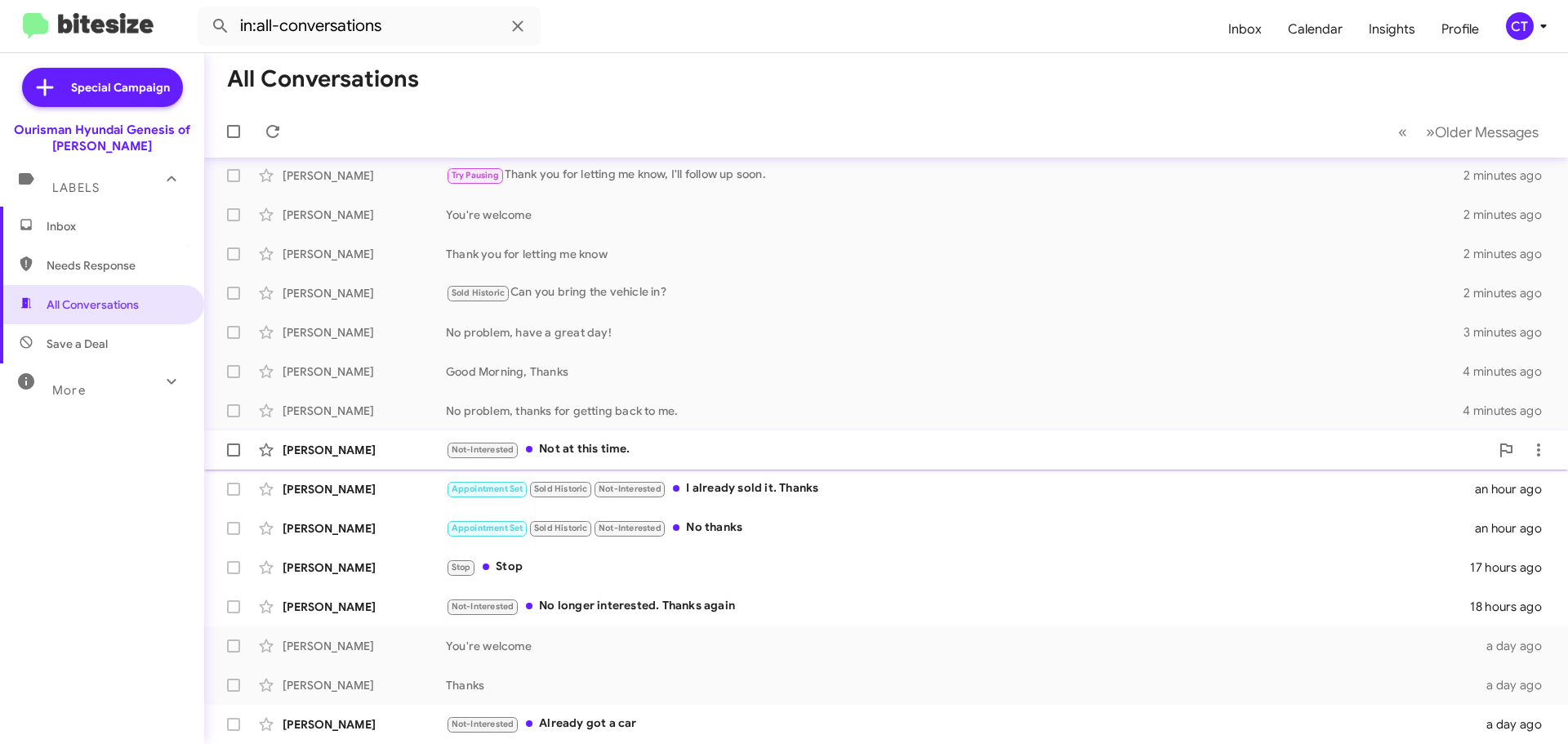
click at [586, 454] on div "Not-Interested Not at this time." at bounding box center [968, 449] width 1044 height 18
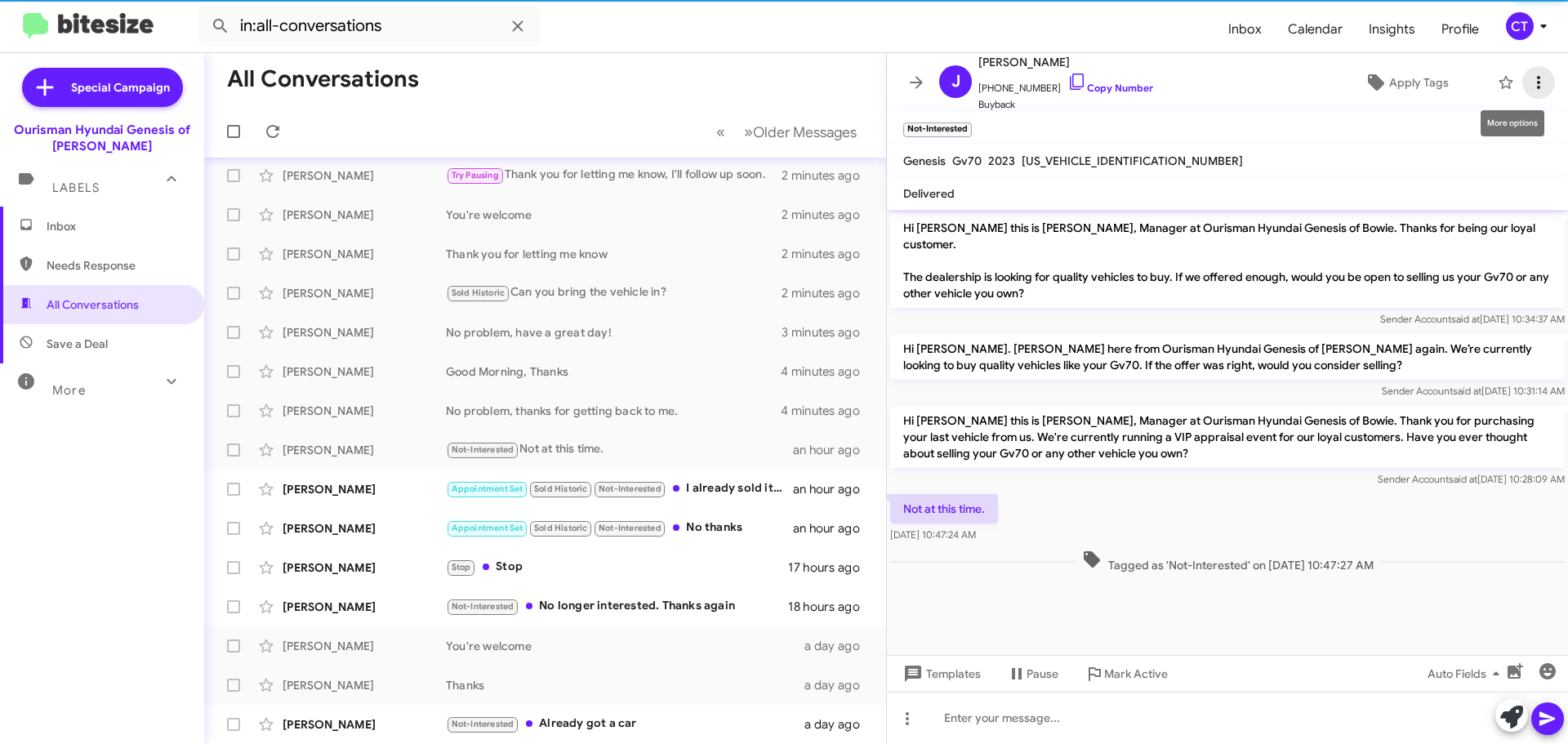
click at [1529, 82] on icon at bounding box center [1539, 83] width 19 height 19
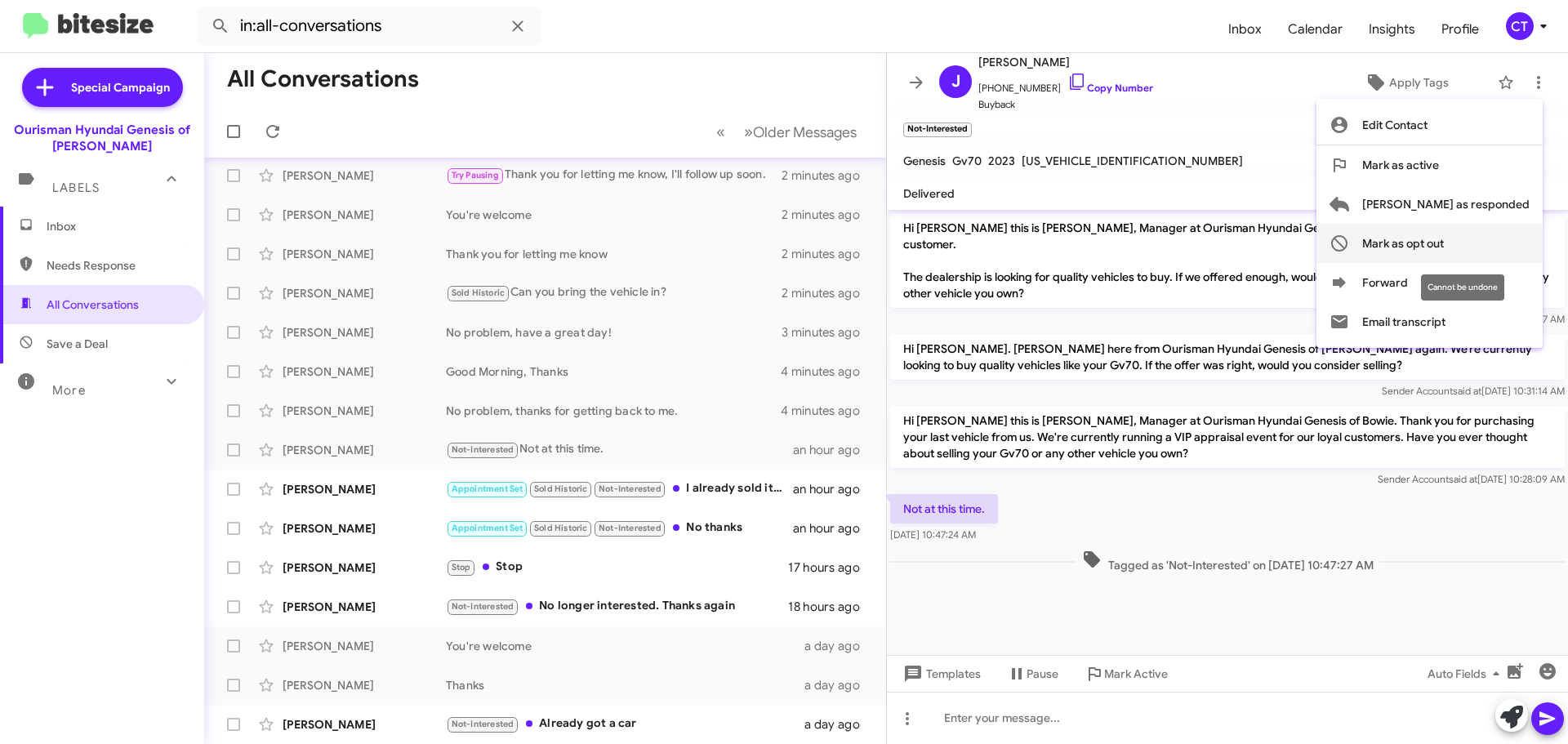
click at [1445, 243] on span "Mark as opt out" at bounding box center [1404, 243] width 82 height 39
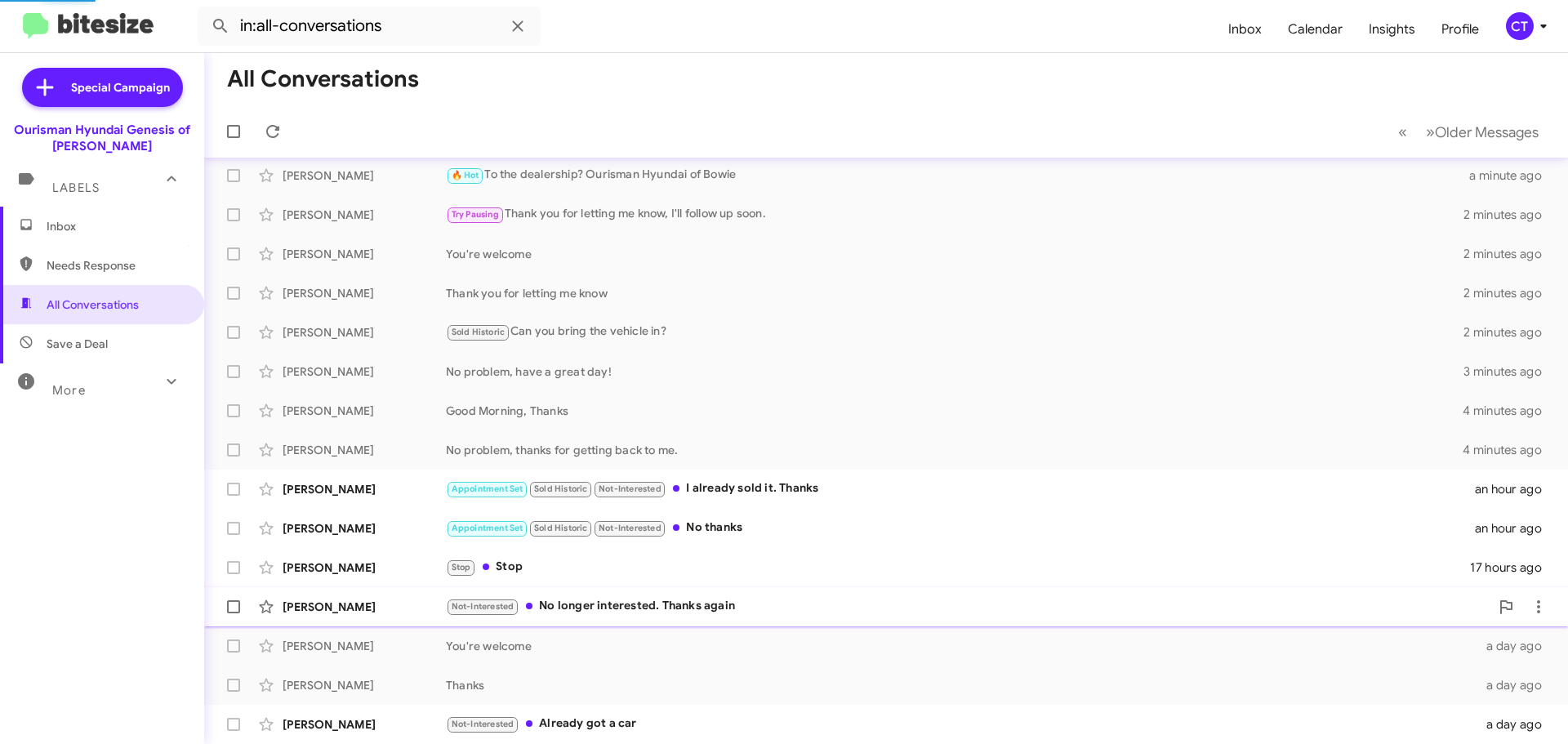
scroll to position [48, 0]
click at [792, 488] on div "Appointment Set Sold Historic Not-Interested I already sold it. Thanks" at bounding box center [968, 488] width 1044 height 18
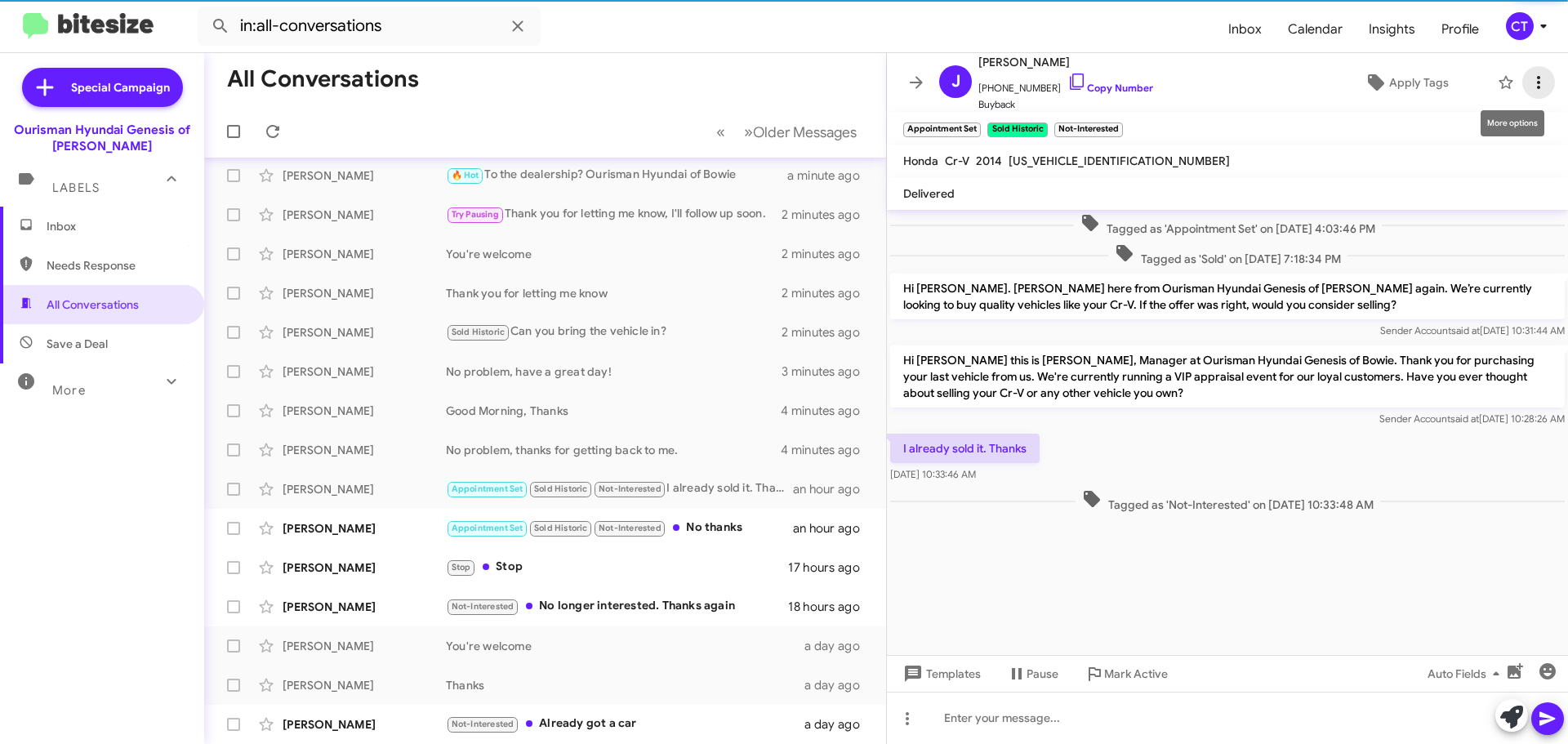
click at [1529, 91] on icon at bounding box center [1539, 83] width 19 height 19
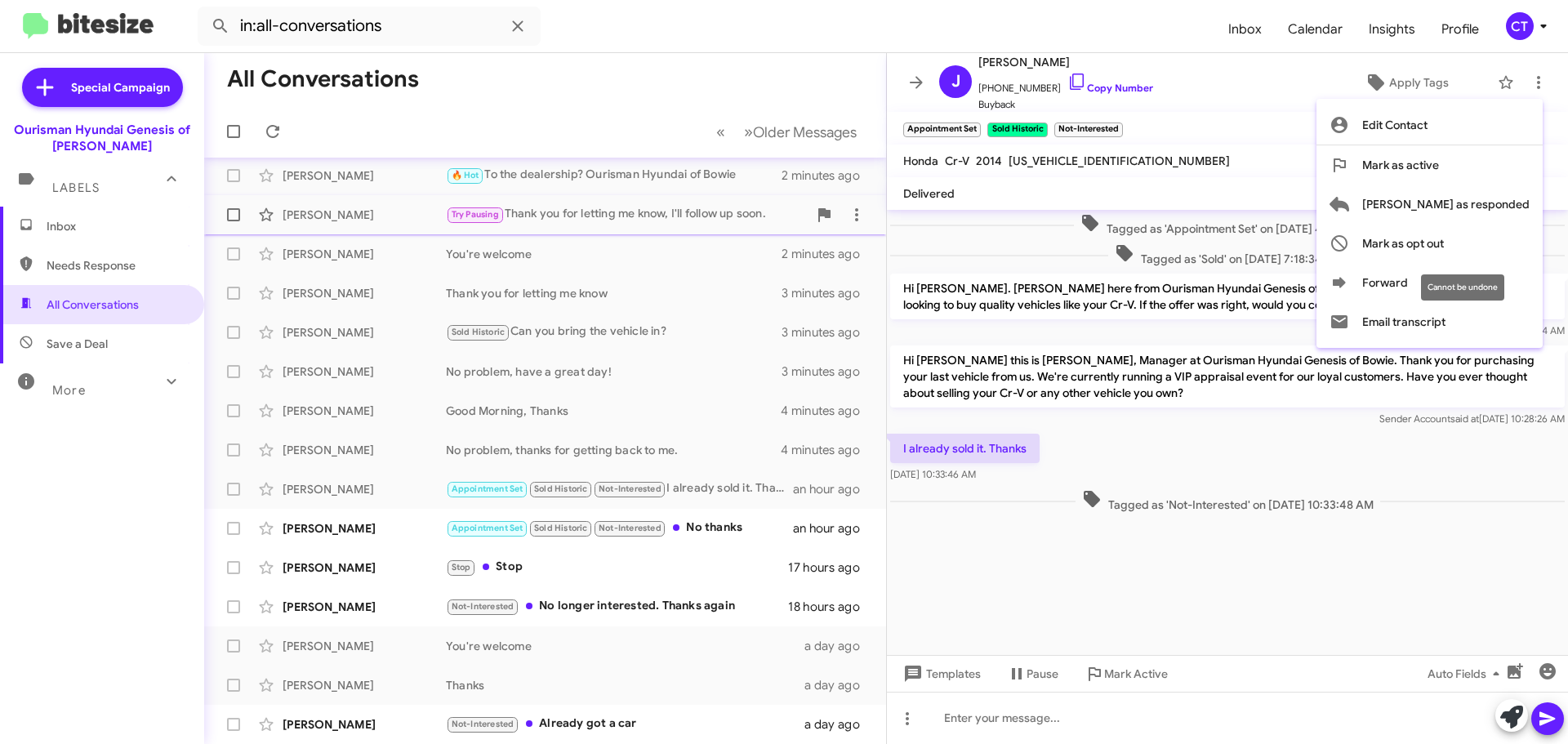
drag, startPoint x: 1481, startPoint y: 231, endPoint x: 1471, endPoint y: 231, distance: 10.0
click at [1445, 230] on span "Mark as opt out" at bounding box center [1404, 243] width 82 height 39
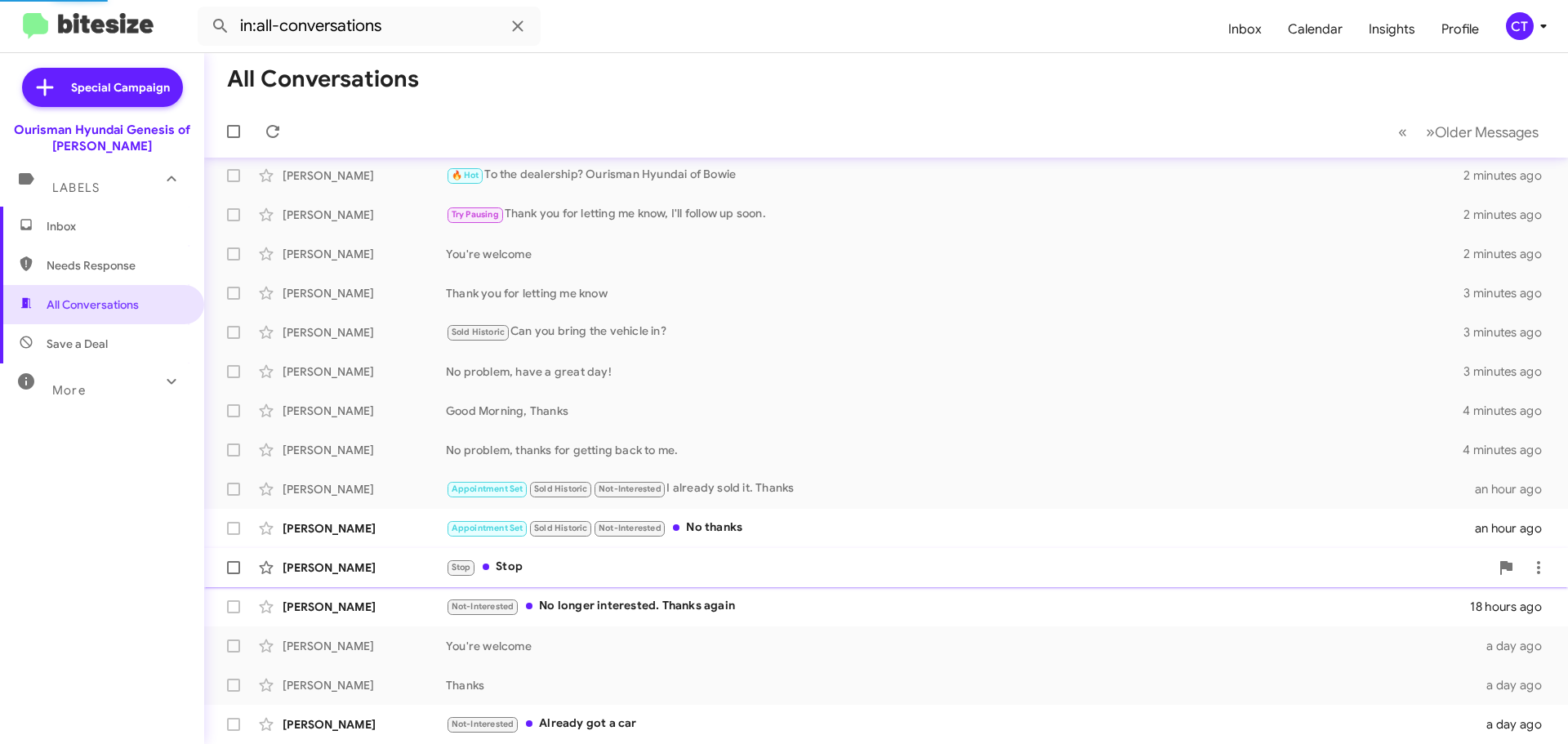
scroll to position [8, 0]
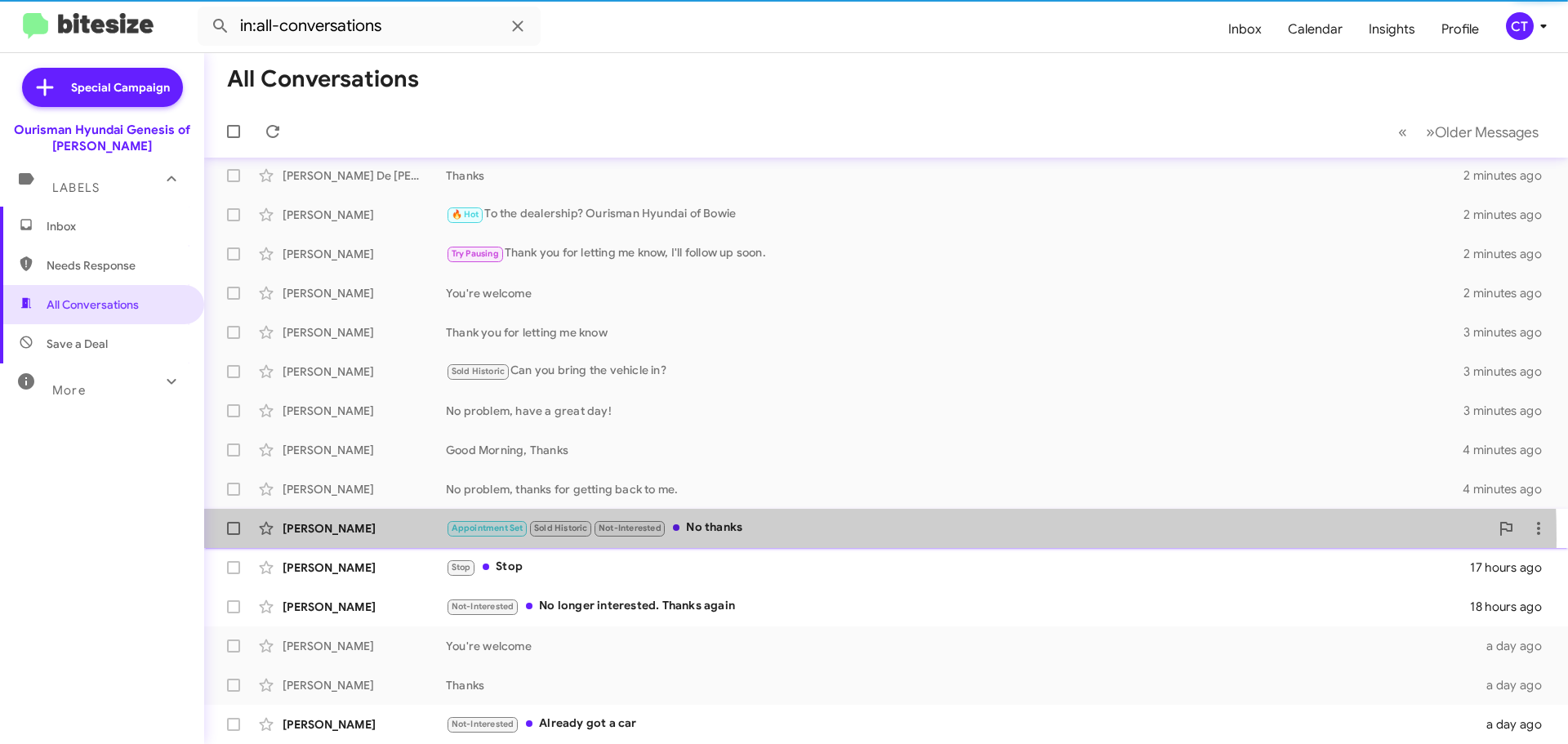
click at [757, 540] on div "Rose Pickeral Appointment Set Sold Historic Not-Interested No thanks an hour ago" at bounding box center [887, 529] width 1338 height 33
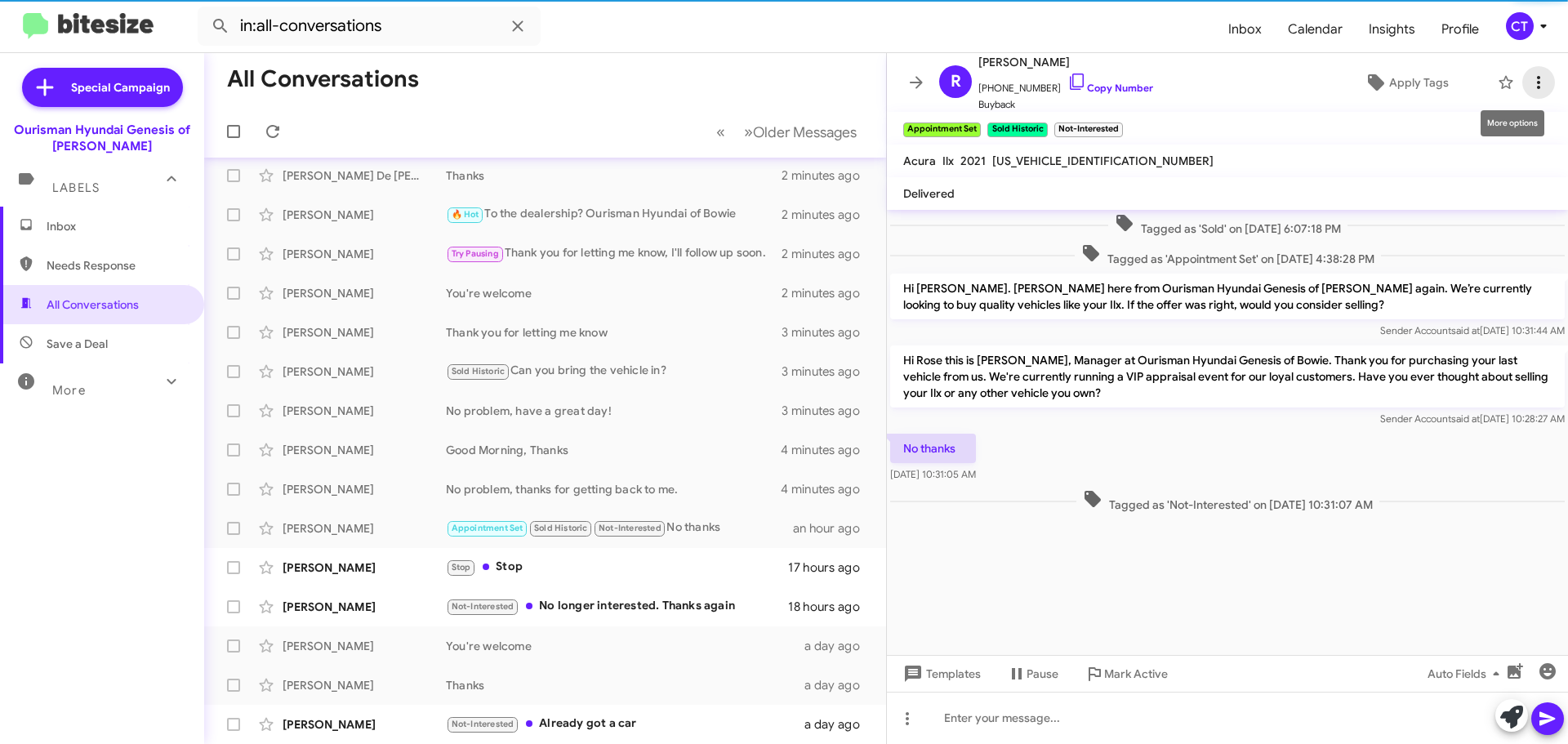
click at [1537, 81] on span at bounding box center [1539, 83] width 33 height 19
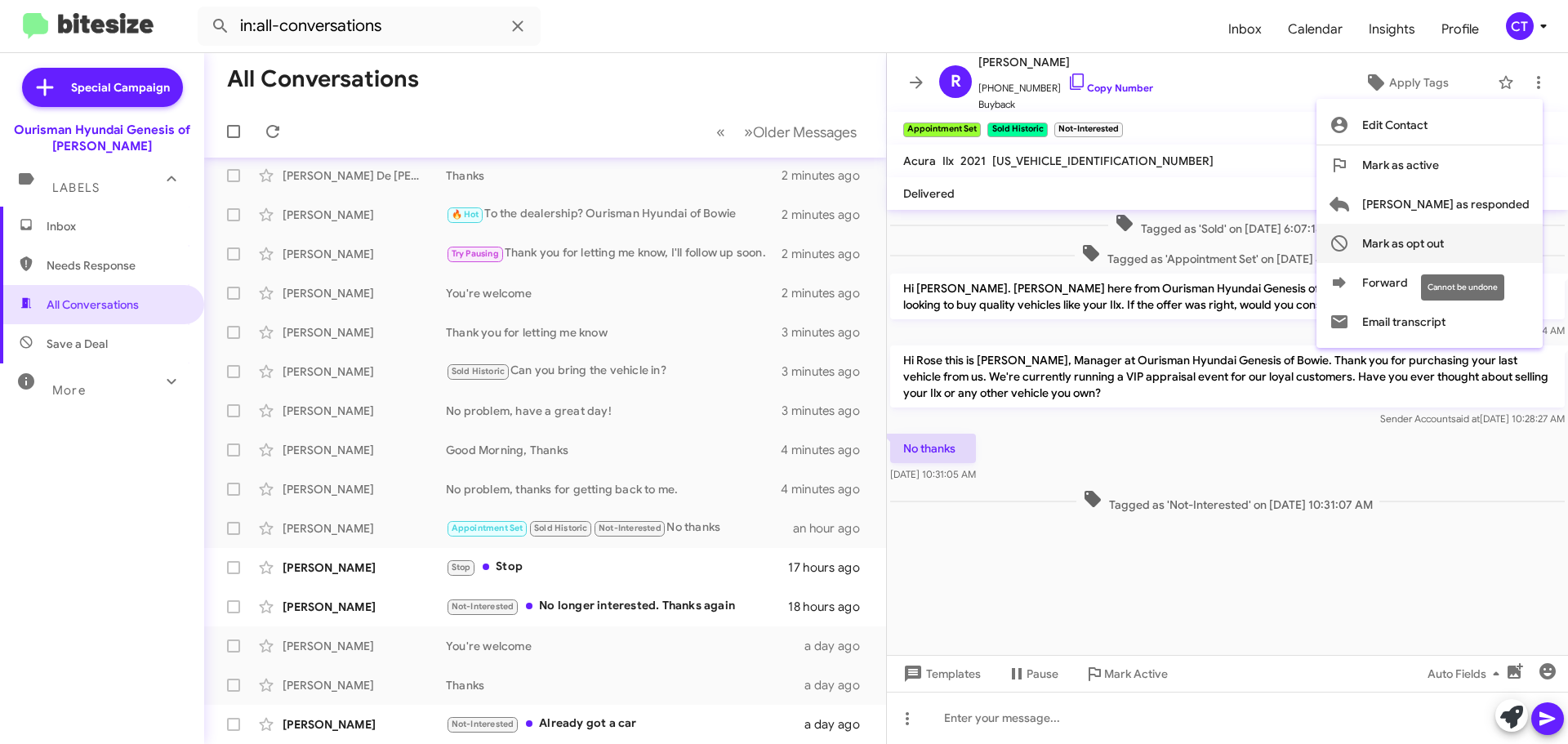
click at [1445, 244] on span "Mark as opt out" at bounding box center [1404, 243] width 82 height 39
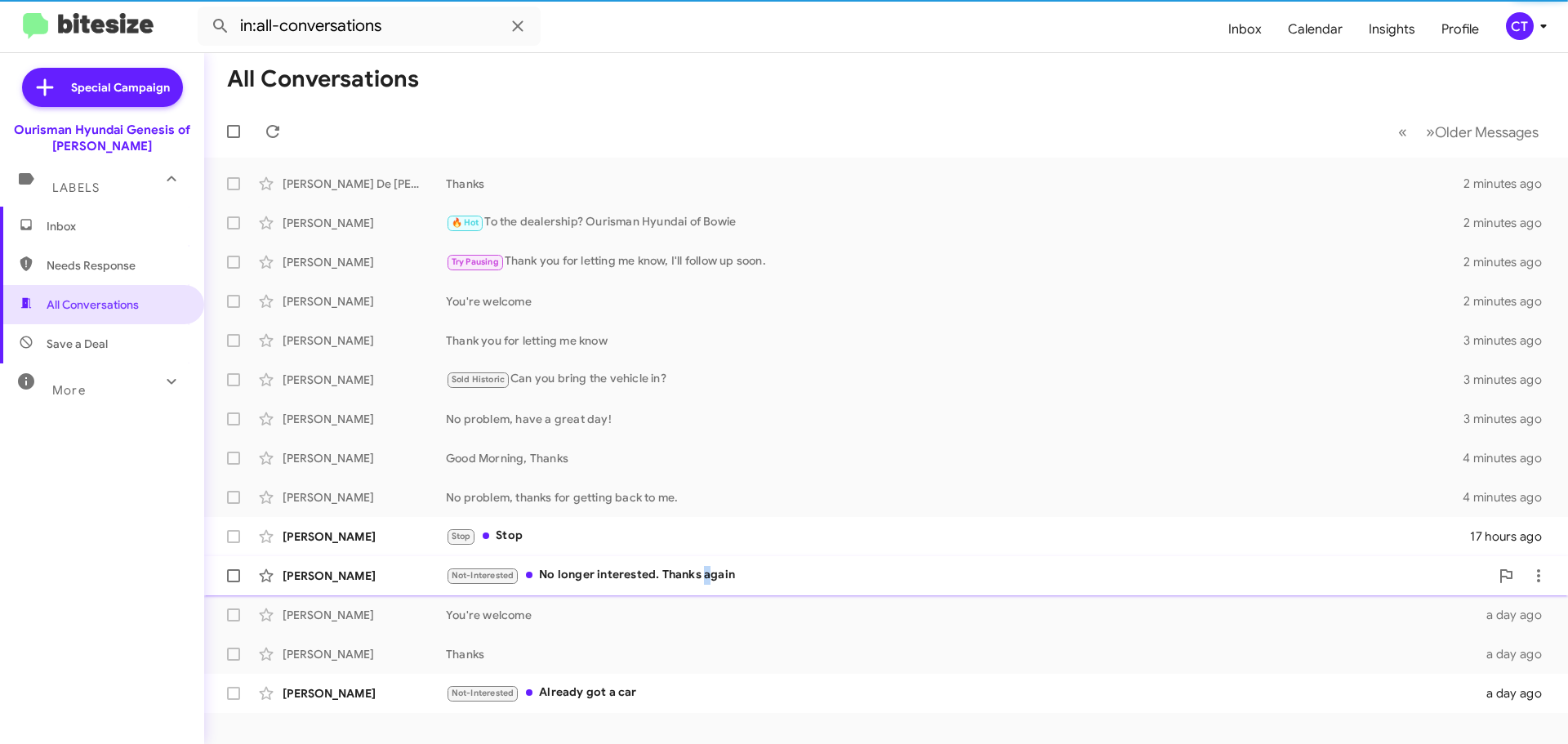
click at [707, 585] on div "Not-Interested No longer interested. Thanks again" at bounding box center [968, 575] width 1044 height 18
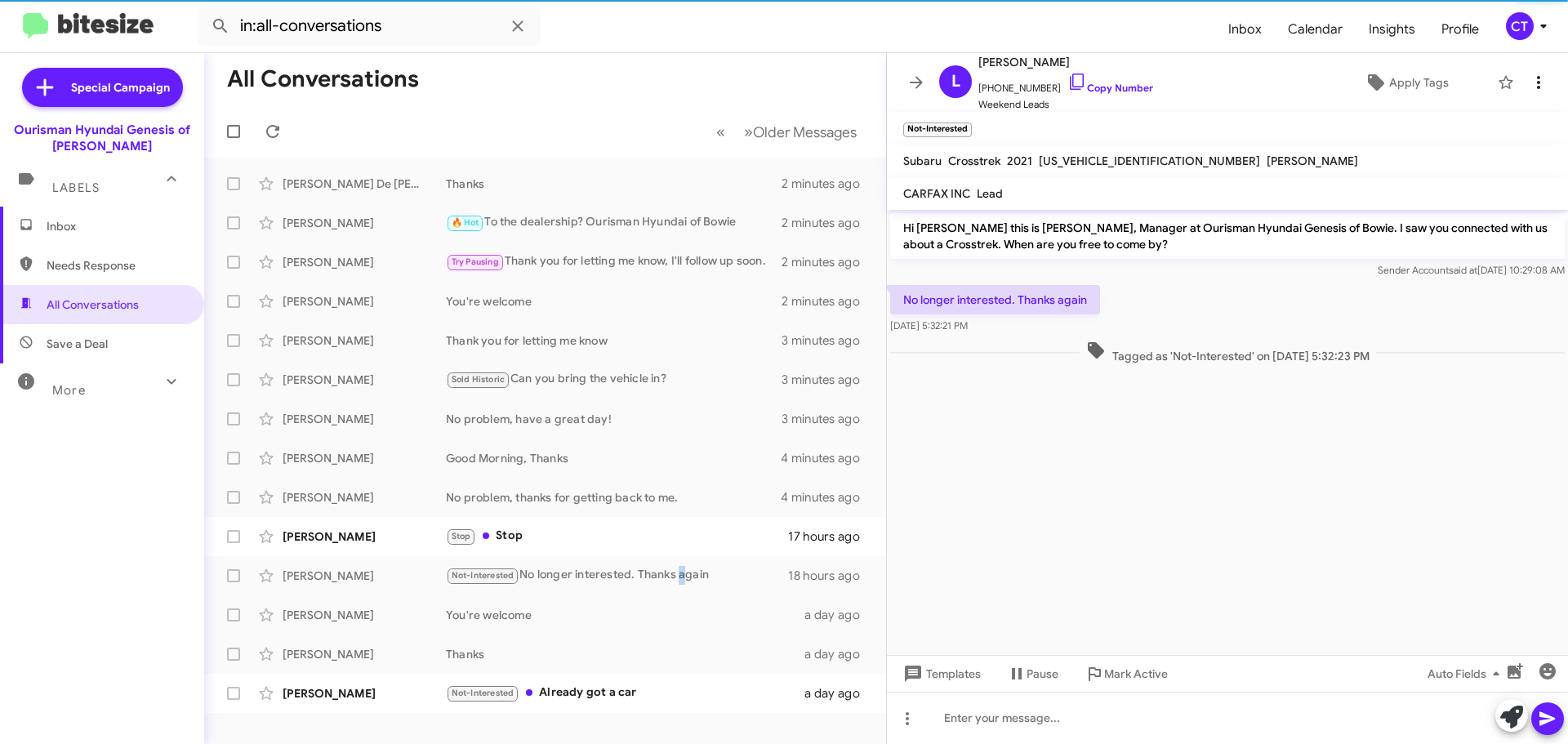
click at [1522, 83] on span at bounding box center [1539, 83] width 33 height 19
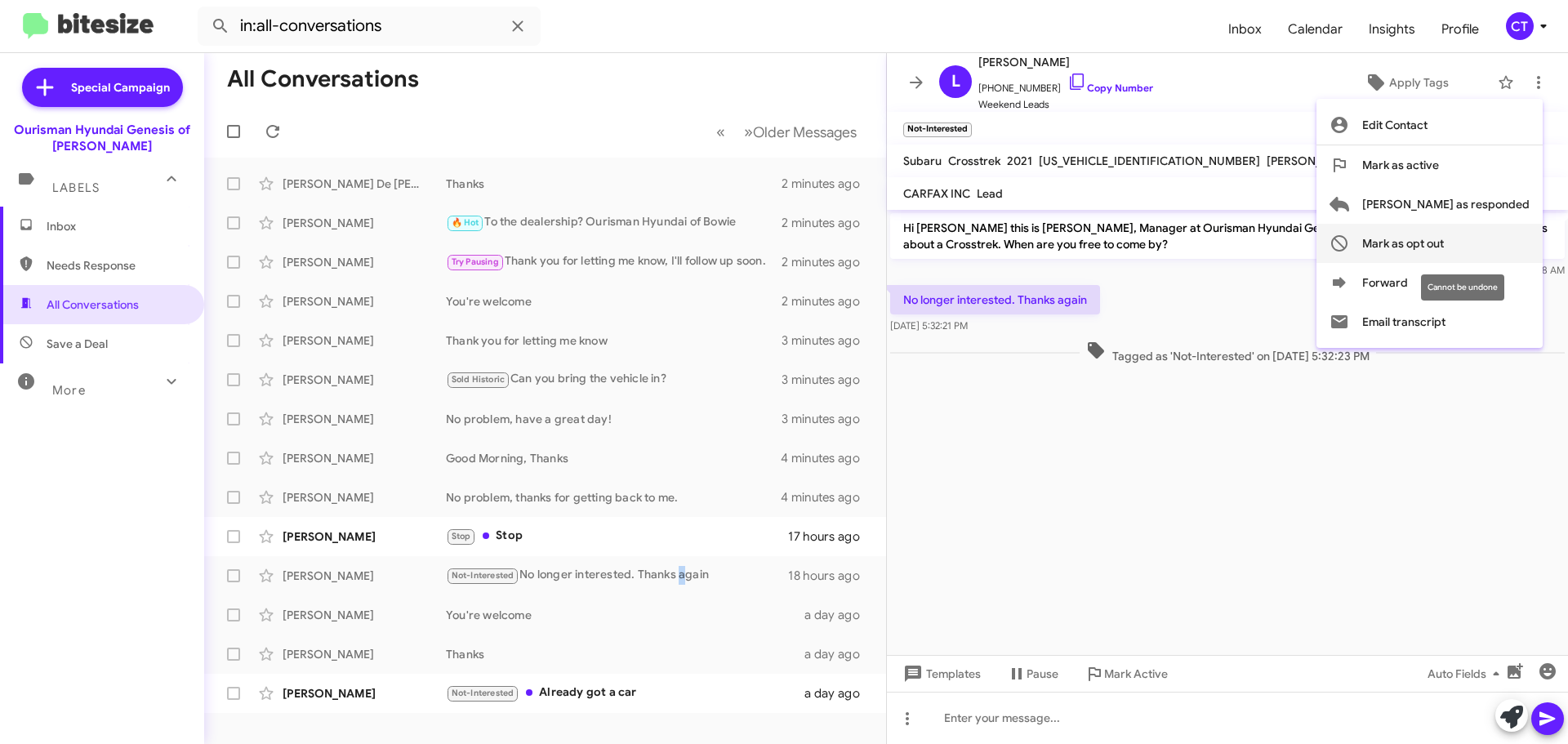
click at [1445, 242] on span "Mark as opt out" at bounding box center [1404, 243] width 82 height 39
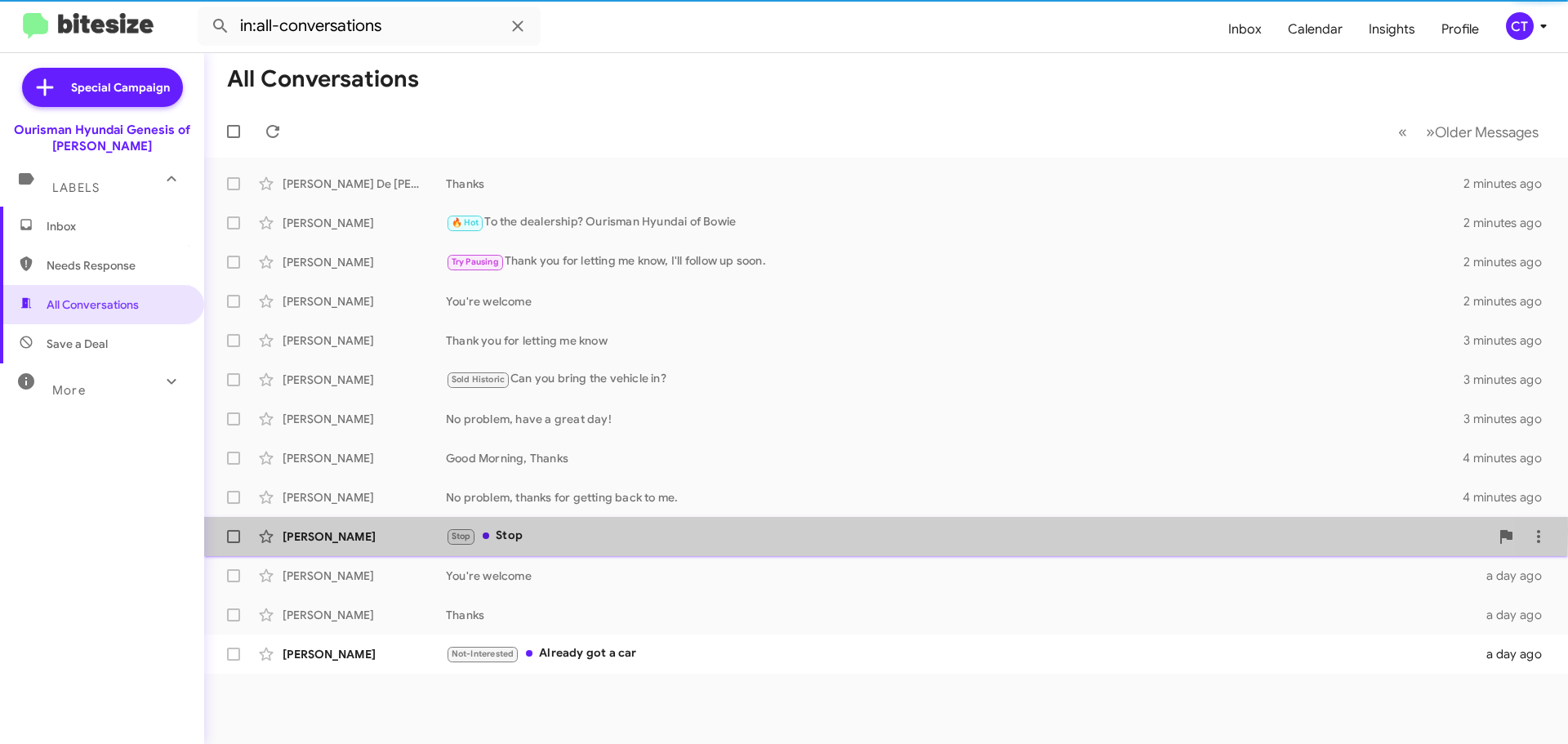
click at [504, 531] on div "Stop Stop" at bounding box center [968, 536] width 1044 height 18
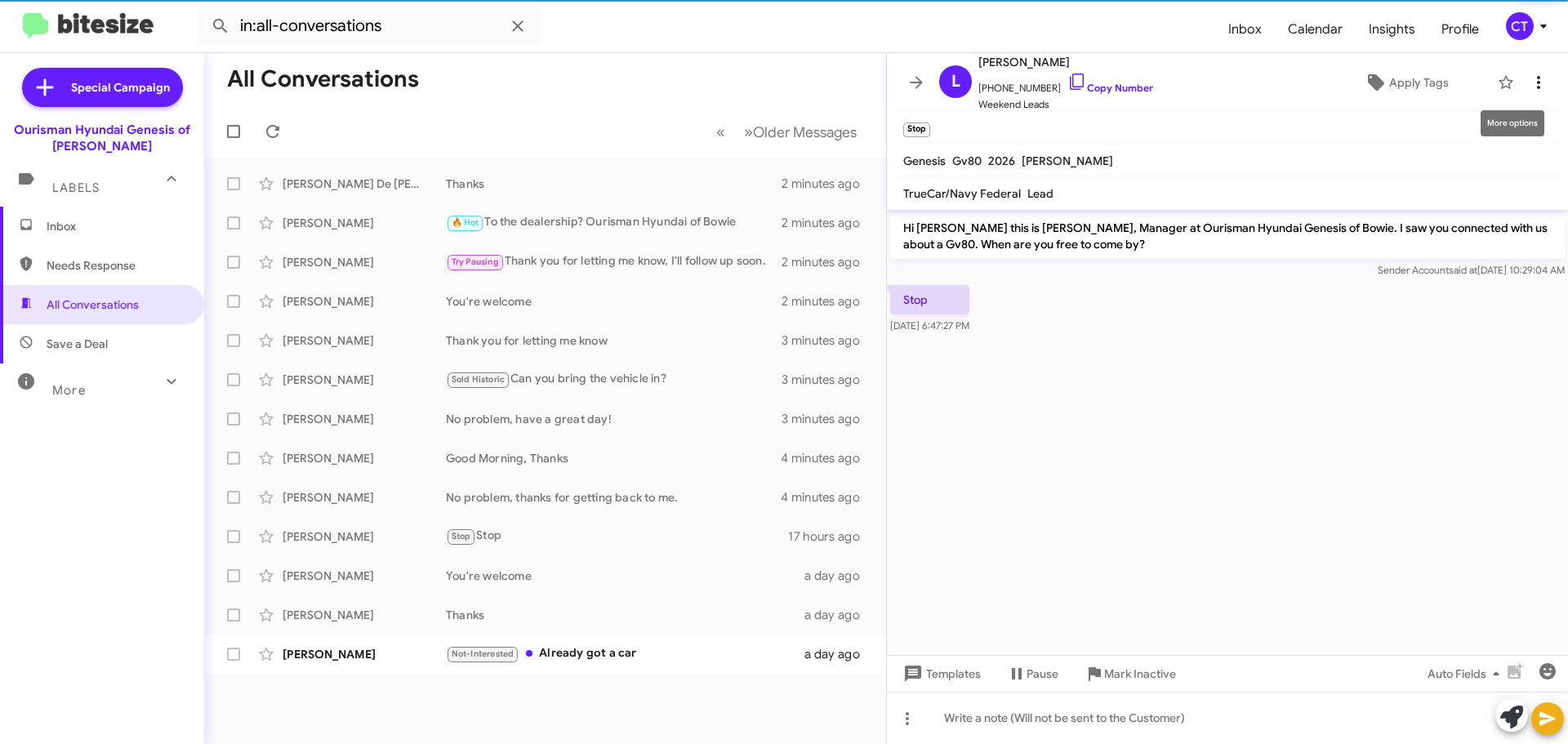
click at [1537, 78] on icon at bounding box center [1538, 82] width 3 height 13
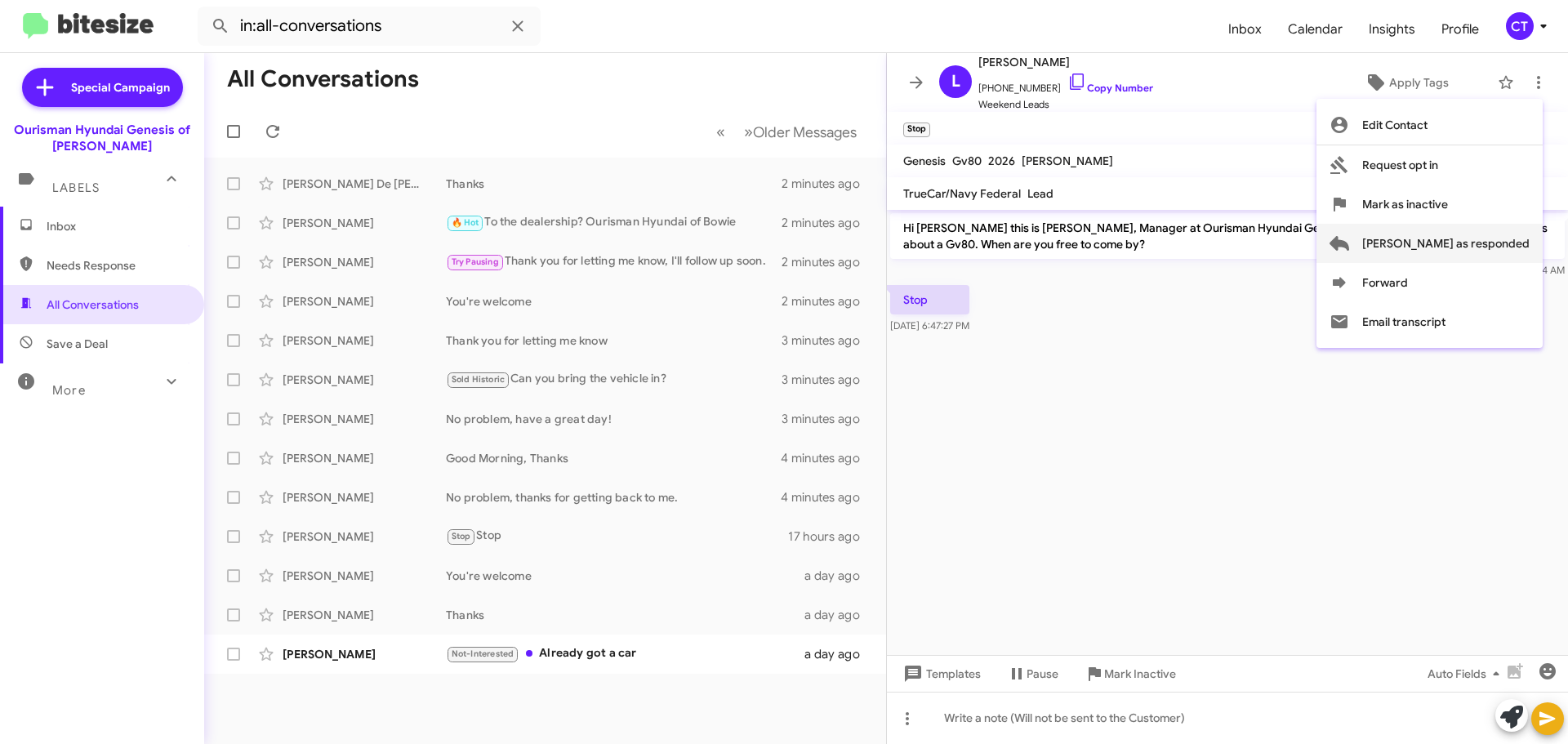
click at [1497, 246] on span "Mark as responded" at bounding box center [1446, 243] width 167 height 39
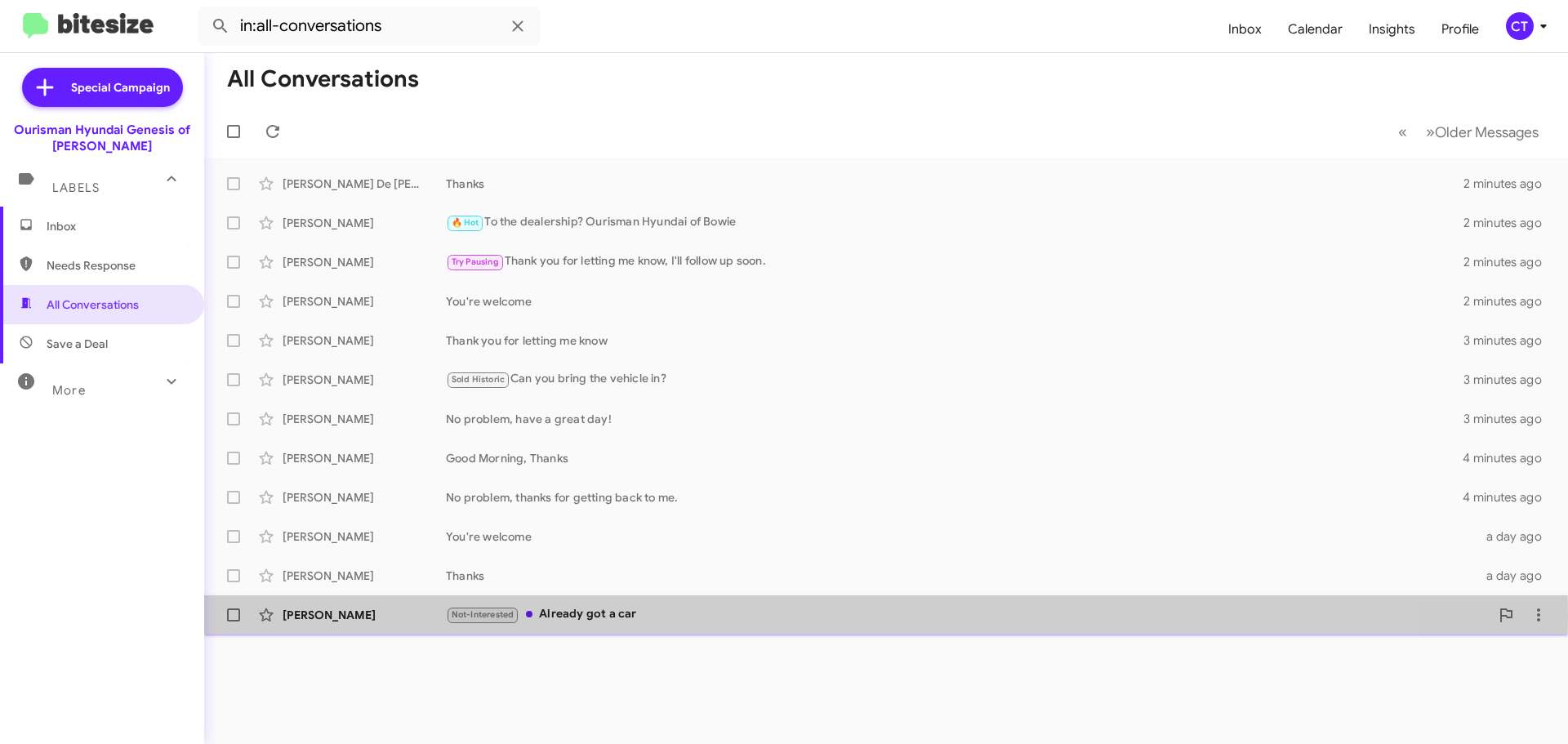
click at [559, 615] on div "Not-Interested Already got a car" at bounding box center [968, 615] width 1044 height 18
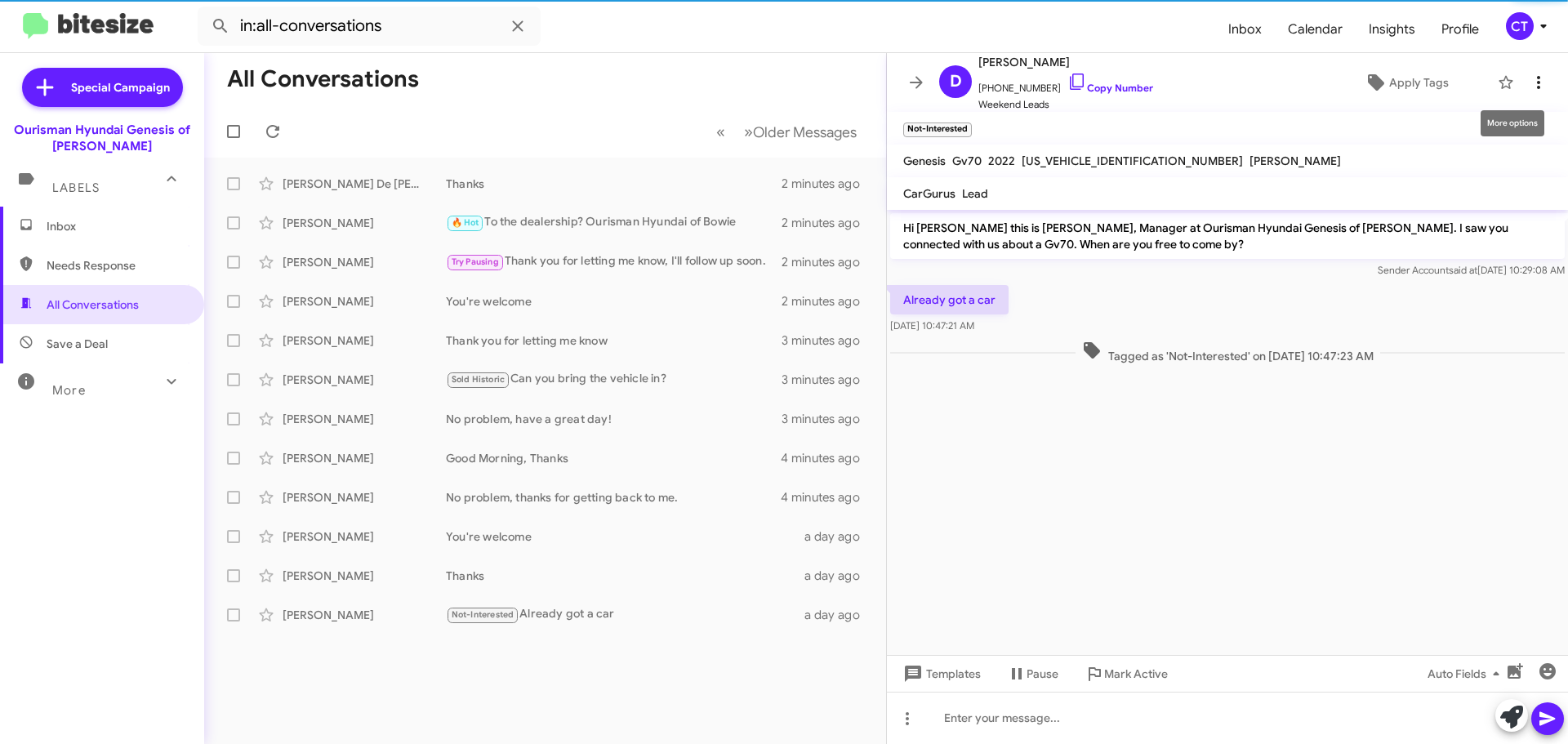
click at [1529, 90] on icon at bounding box center [1539, 83] width 19 height 19
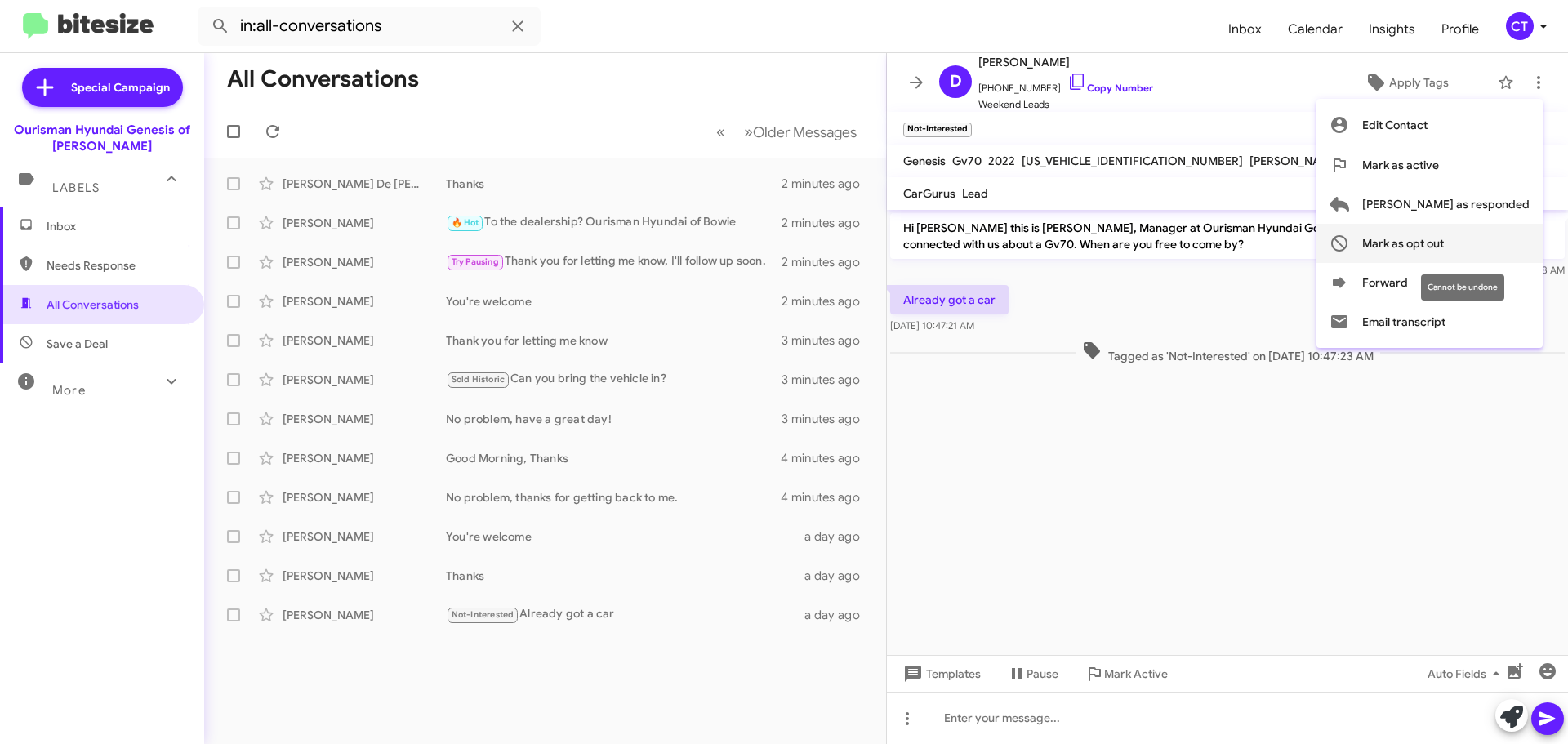
click at [1445, 225] on span "Mark as opt out" at bounding box center [1404, 243] width 82 height 39
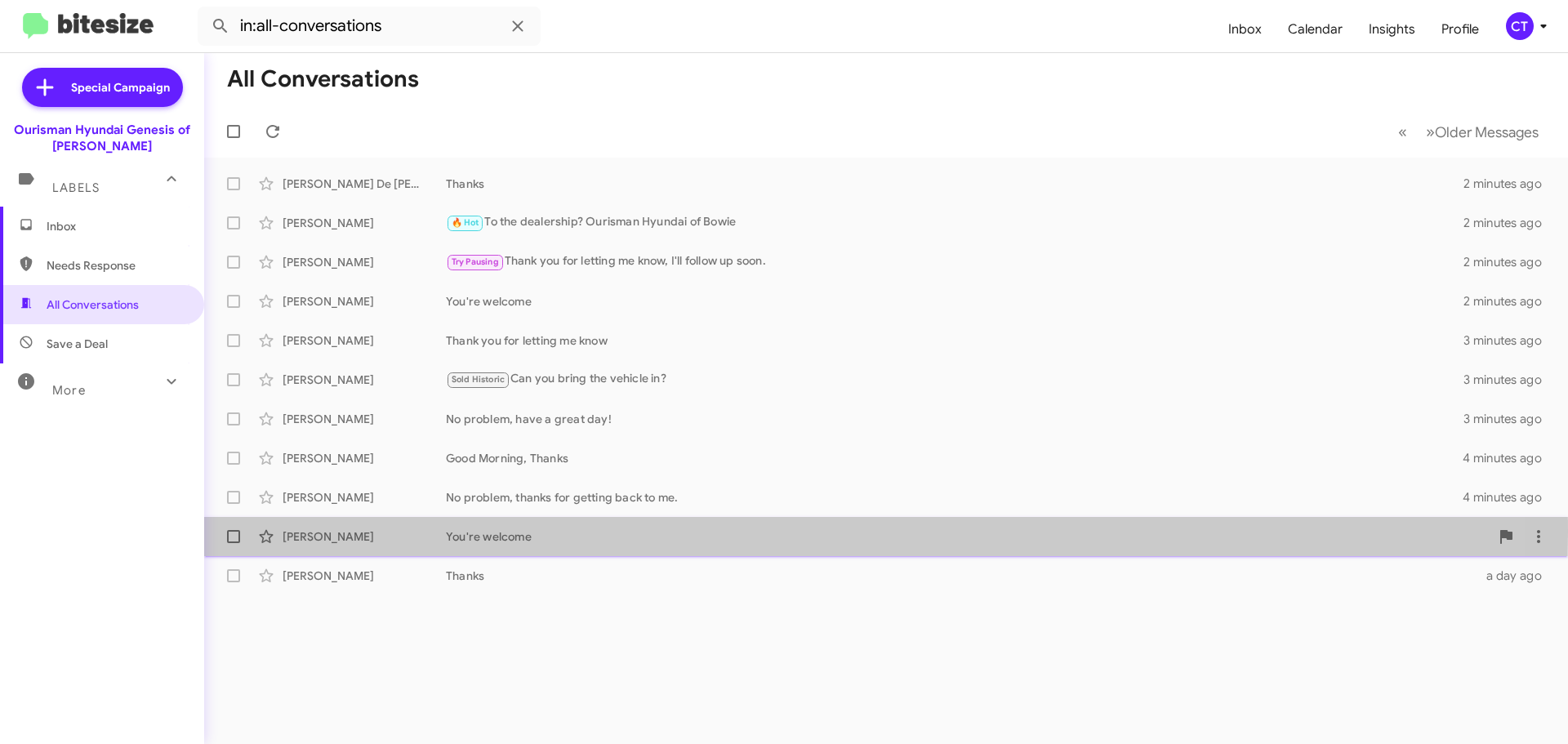
click at [509, 532] on div "You're welcome" at bounding box center [968, 537] width 1044 height 17
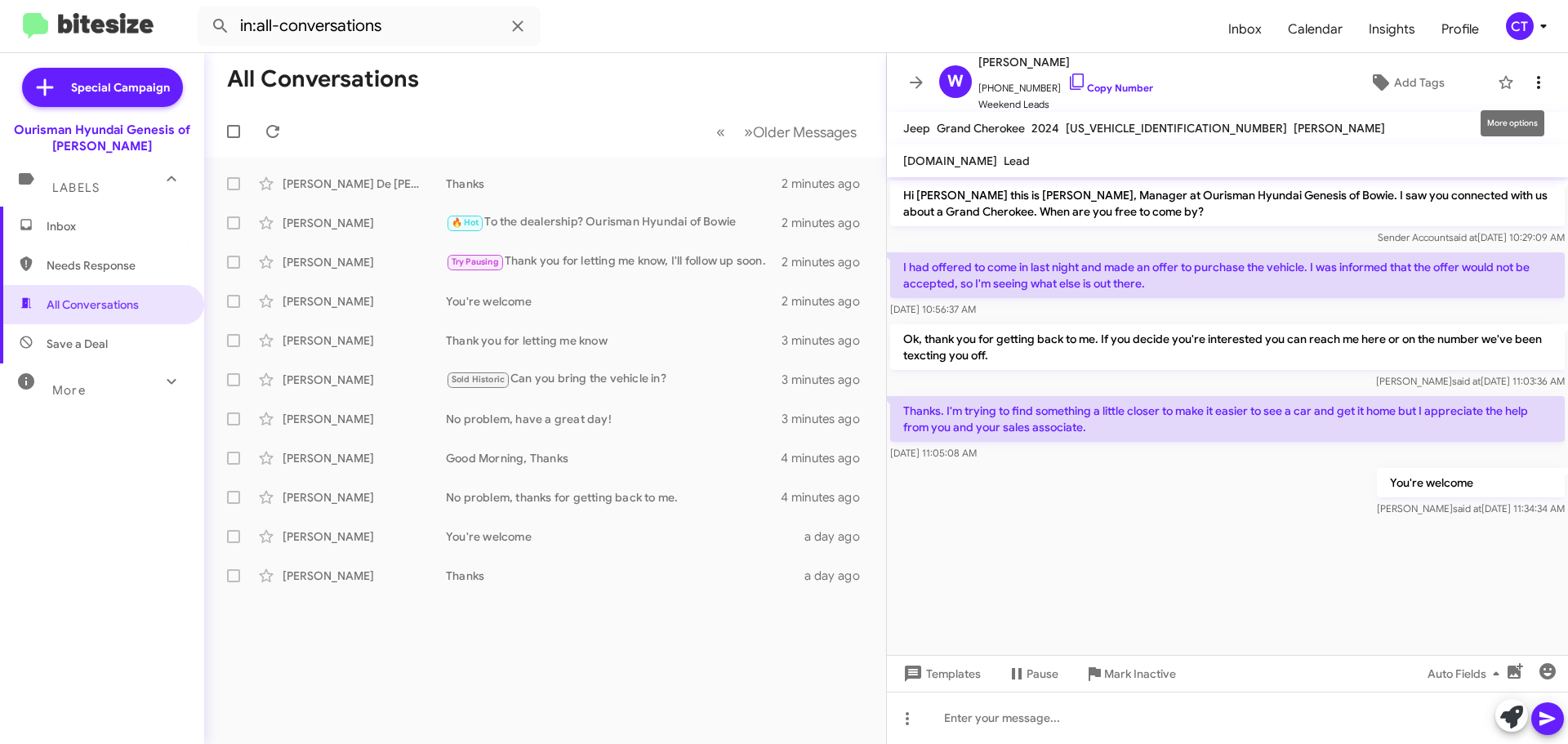
click at [1533, 80] on icon at bounding box center [1539, 83] width 19 height 19
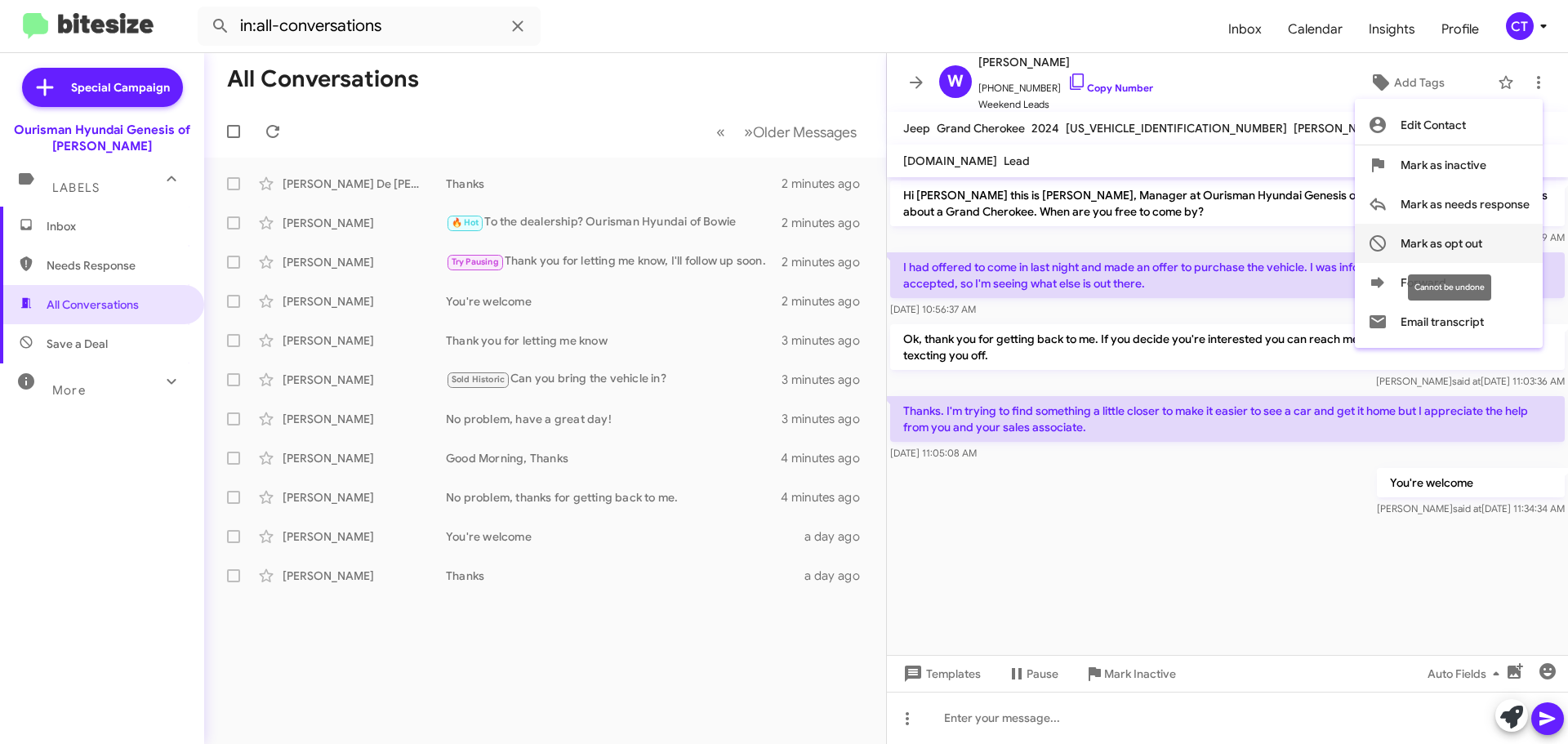
click at [1464, 237] on span "Mark as opt out" at bounding box center [1442, 243] width 82 height 39
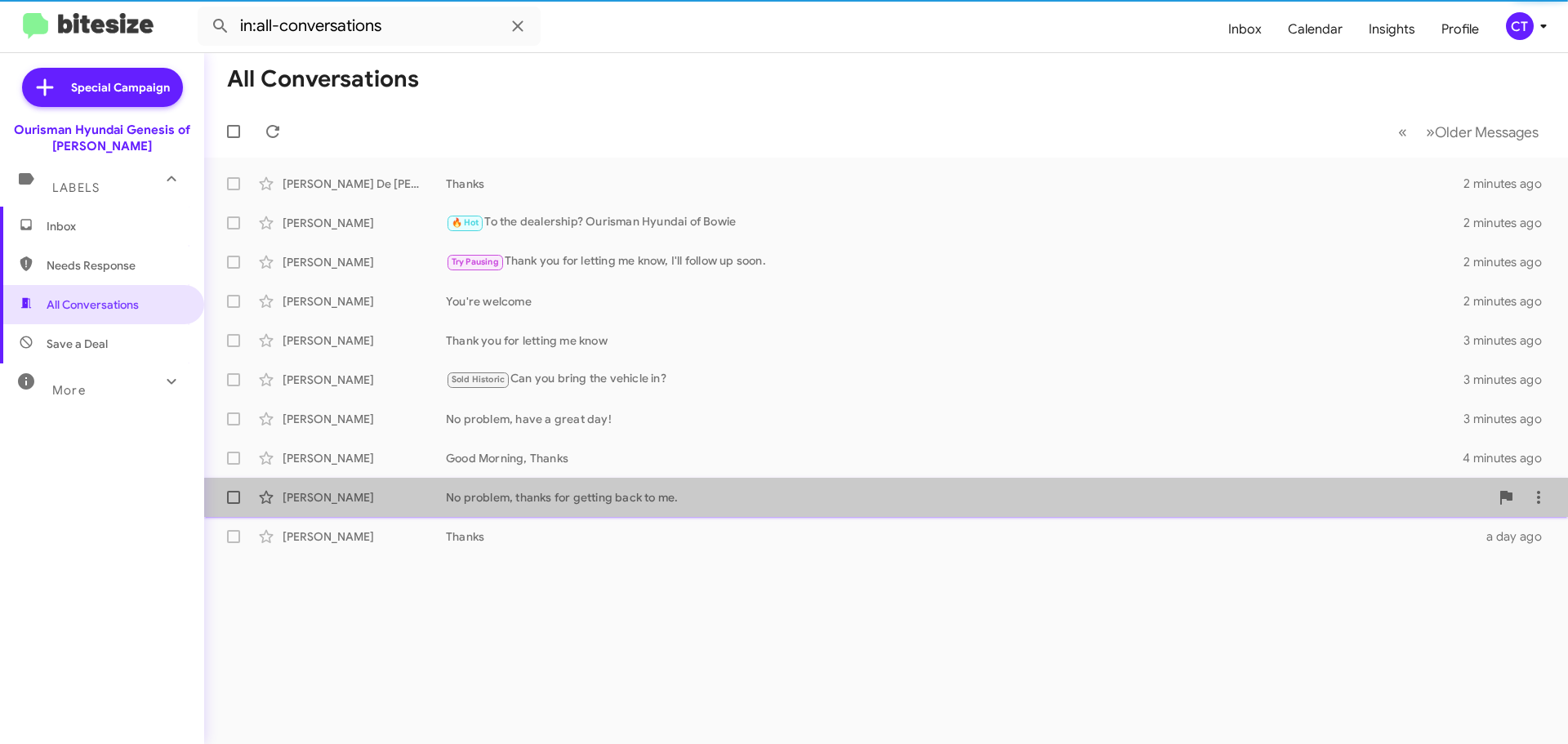
click at [699, 485] on div "Paul Pollo No problem, thanks for getting back to me. 4 minutes ago" at bounding box center [887, 498] width 1338 height 33
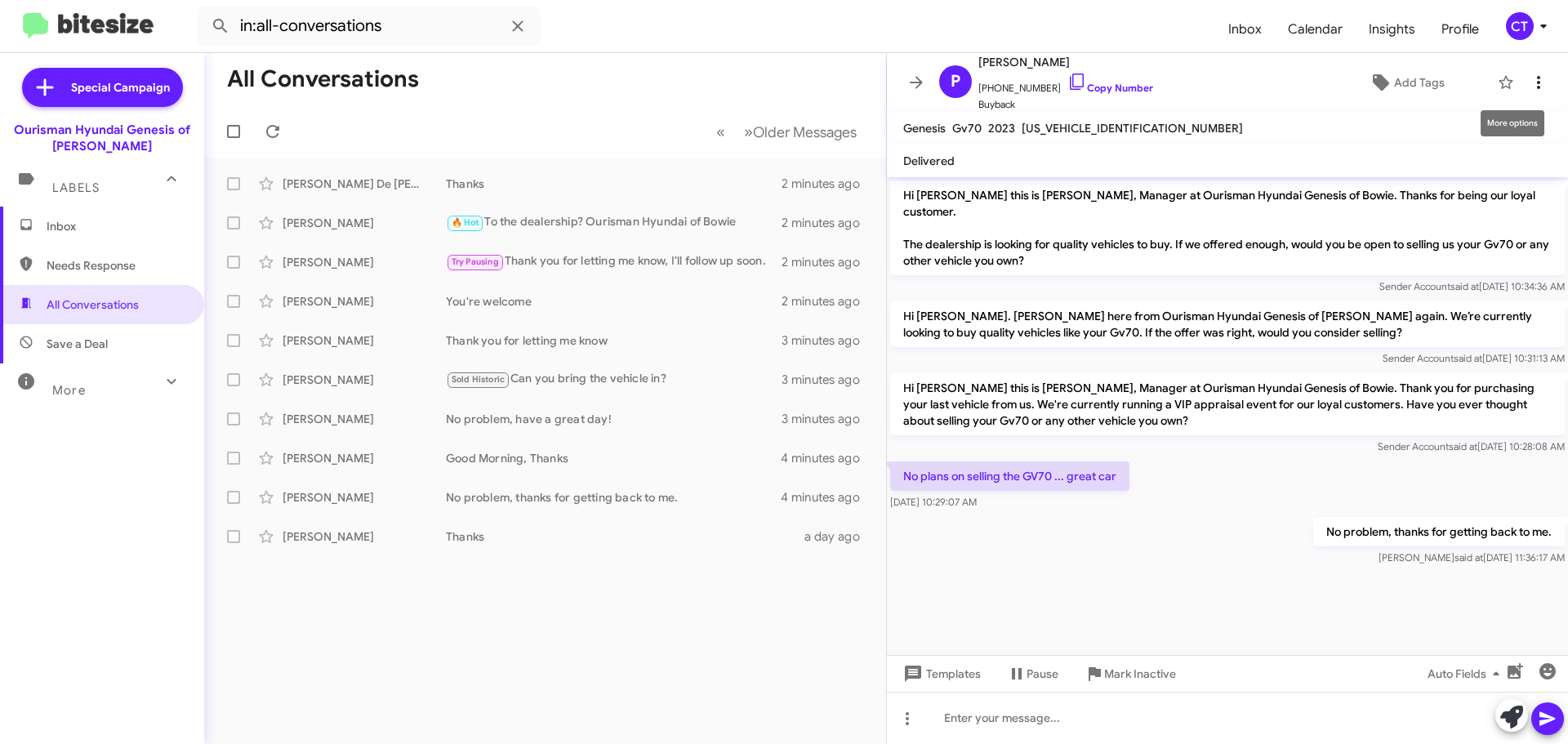
click at [1529, 84] on icon at bounding box center [1539, 83] width 19 height 19
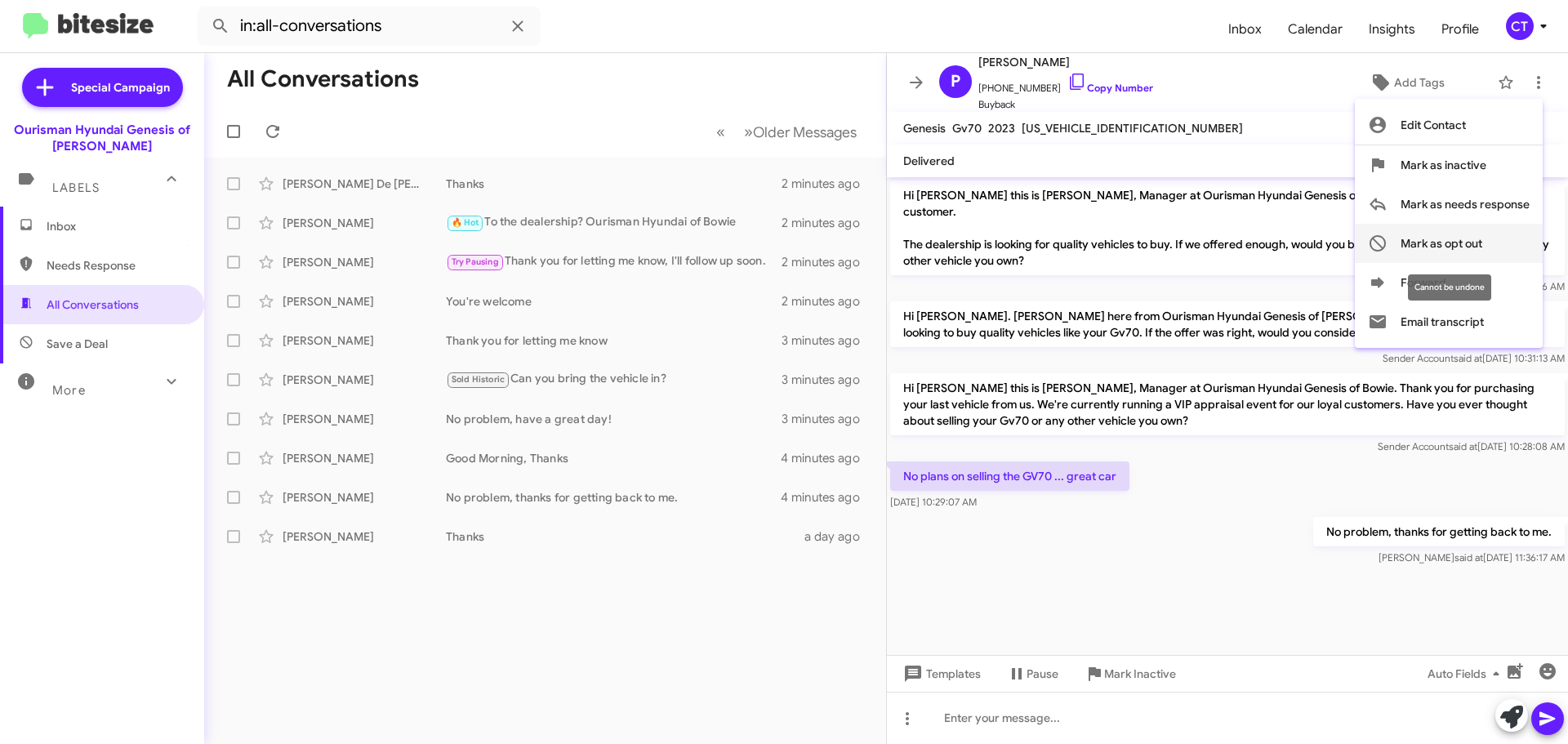
click at [1411, 231] on span "Mark as opt out" at bounding box center [1442, 243] width 82 height 39
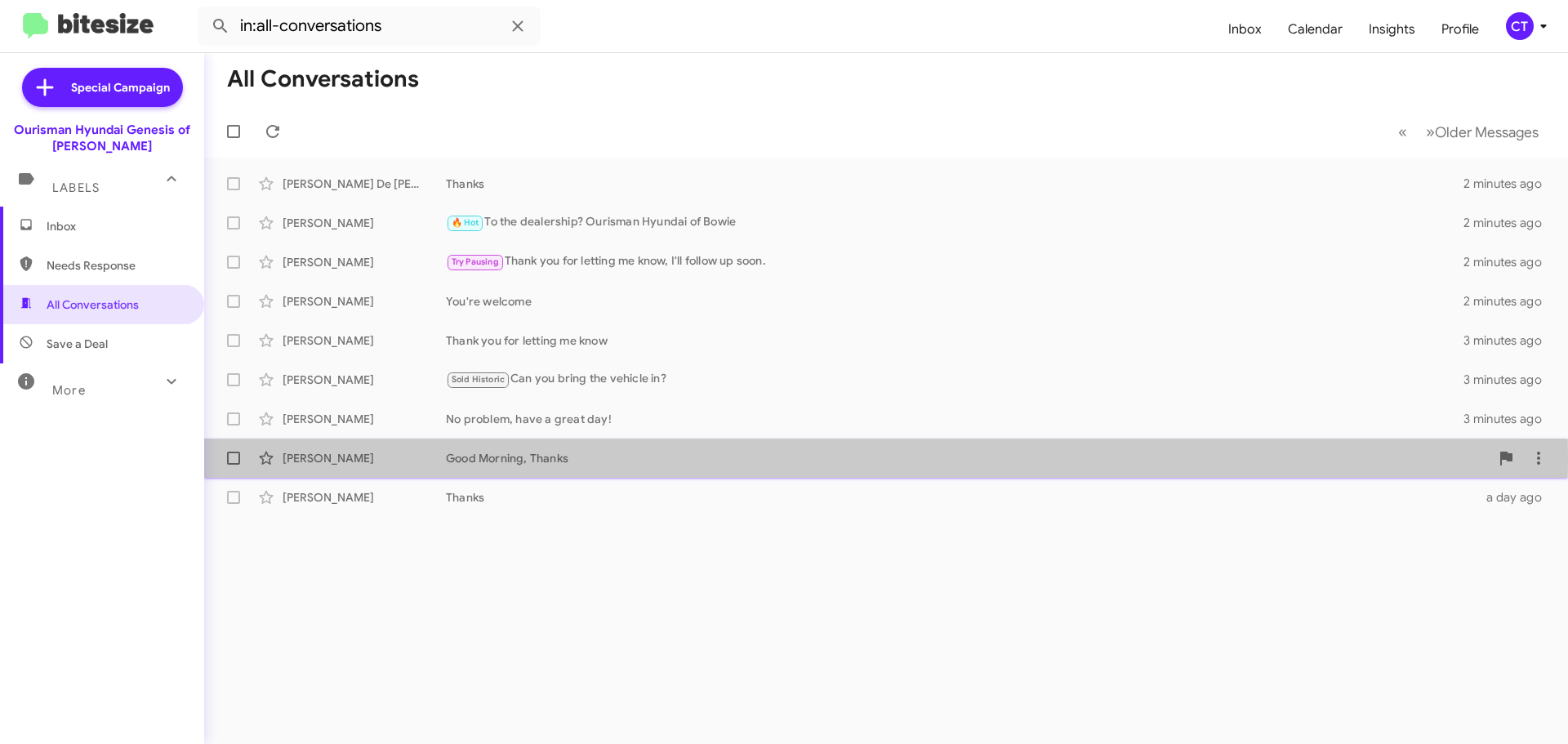
click at [506, 462] on div "Good Morning, Thanks" at bounding box center [968, 458] width 1044 height 17
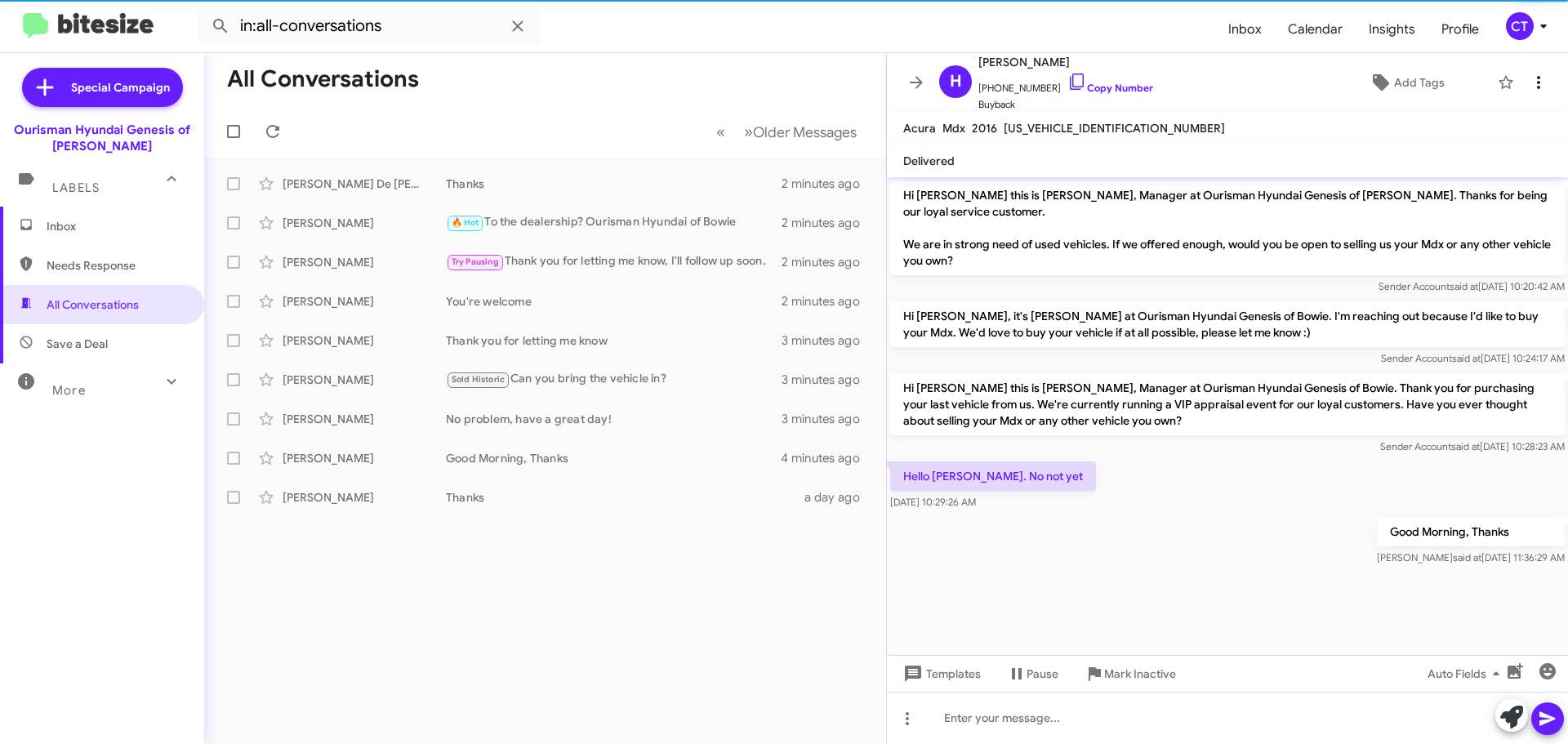
click at [1529, 74] on icon at bounding box center [1539, 83] width 19 height 19
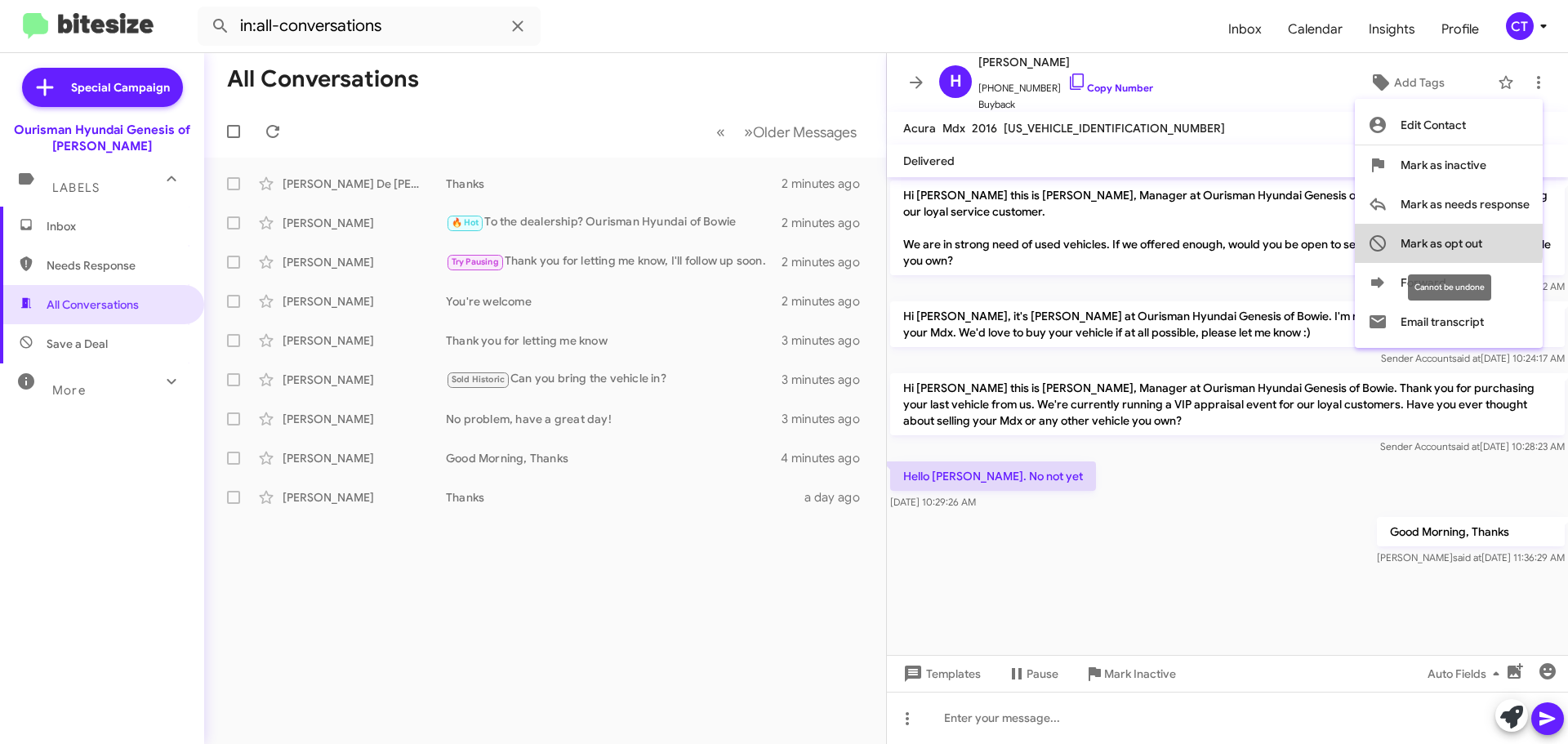
click at [1393, 236] on button "Mark as opt out" at bounding box center [1448, 243] width 188 height 39
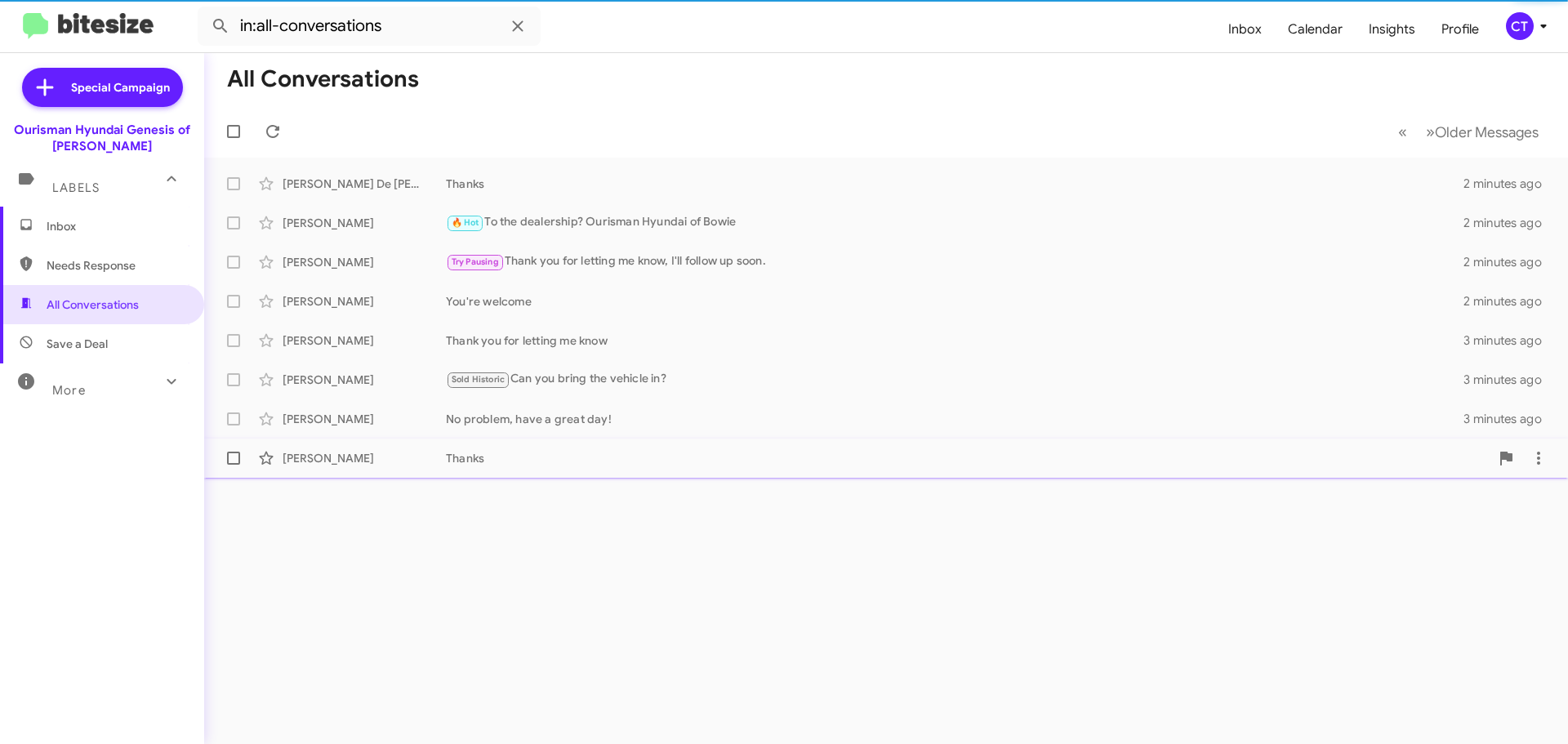
click at [497, 450] on div "Thanks" at bounding box center [968, 458] width 1044 height 17
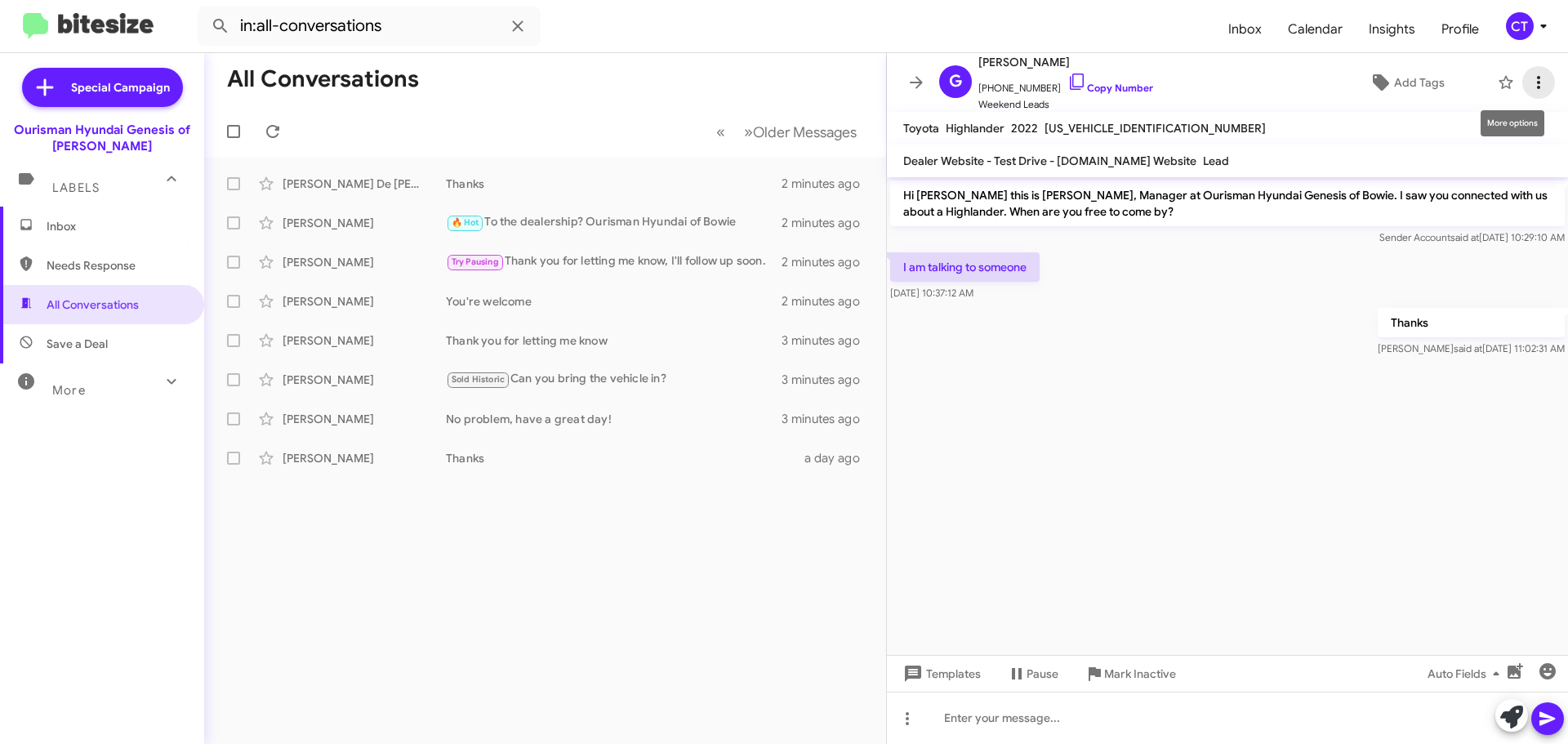
click at [1529, 83] on icon at bounding box center [1539, 83] width 19 height 19
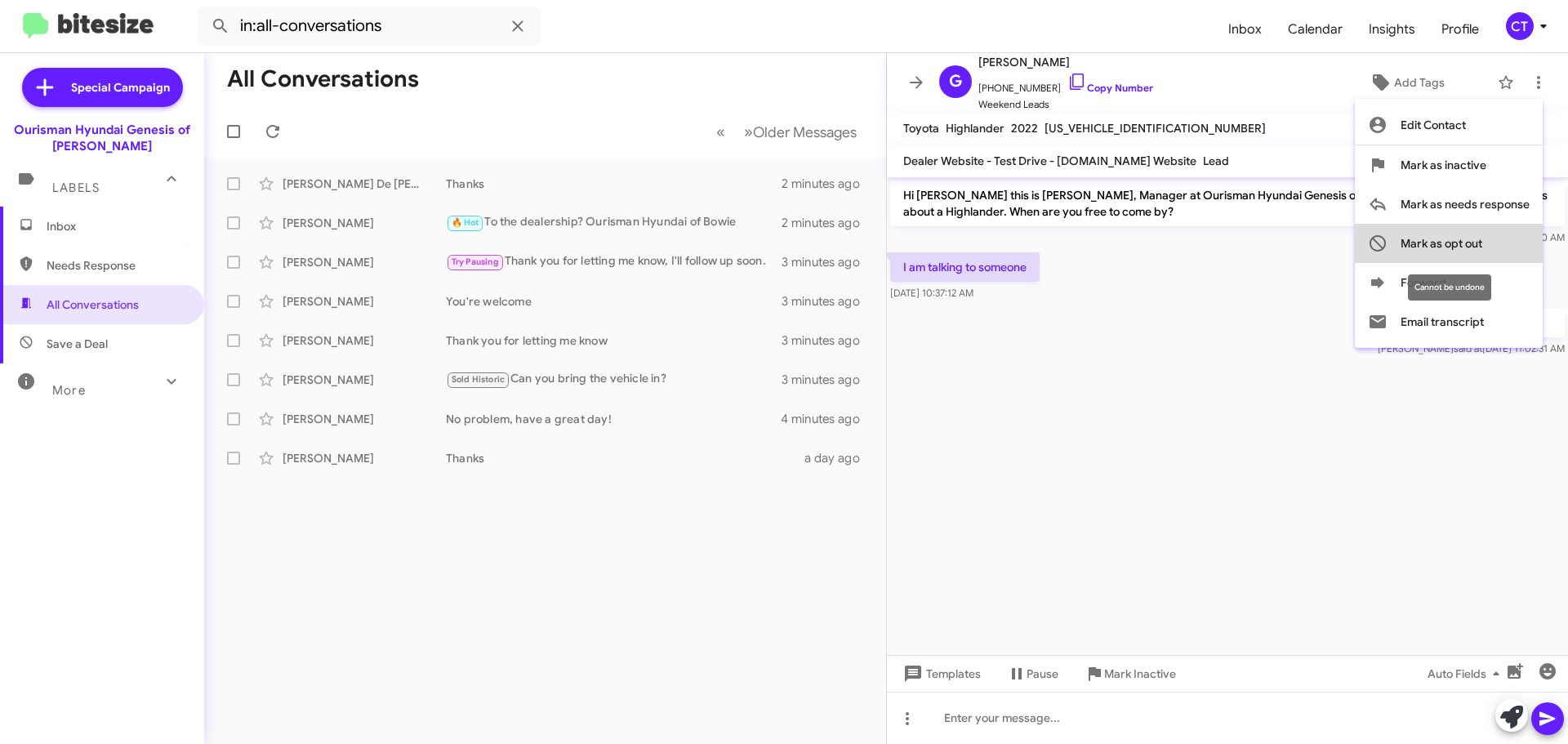
click at [1459, 242] on span "Mark as opt out" at bounding box center [1442, 243] width 82 height 39
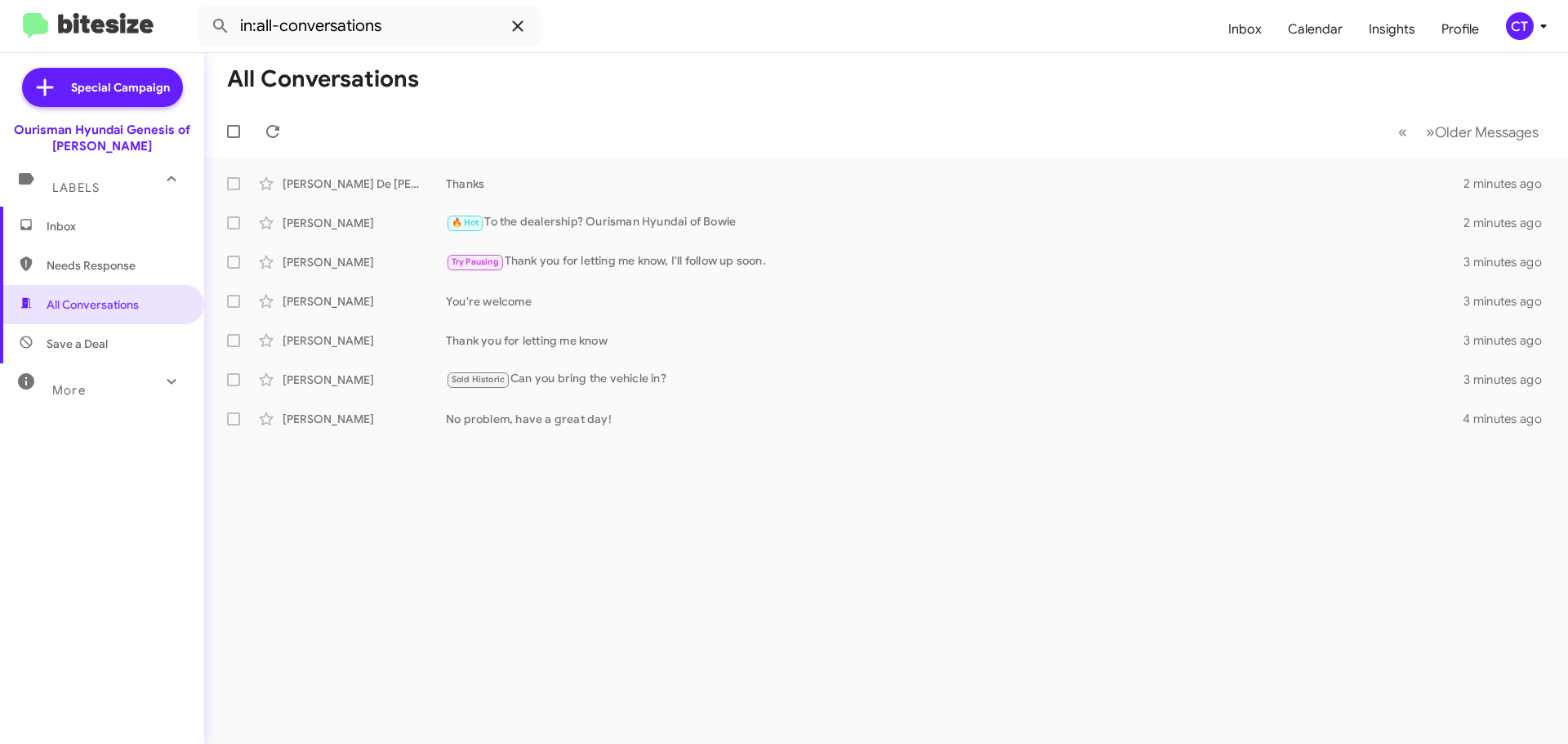
click at [506, 24] on span at bounding box center [518, 26] width 33 height 19
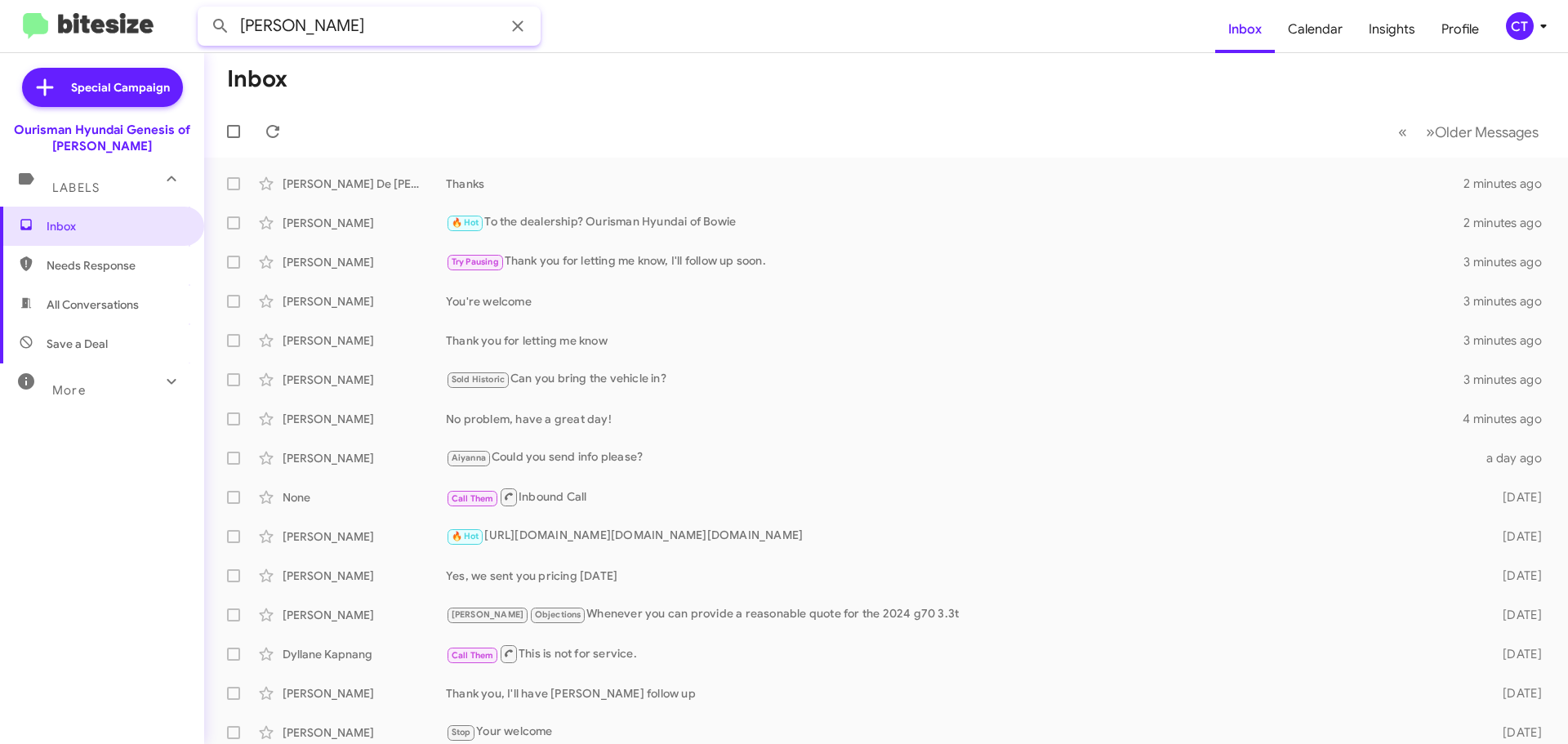
type input "lennie harrison"
click at [204, 10] on button at bounding box center [221, 26] width 33 height 33
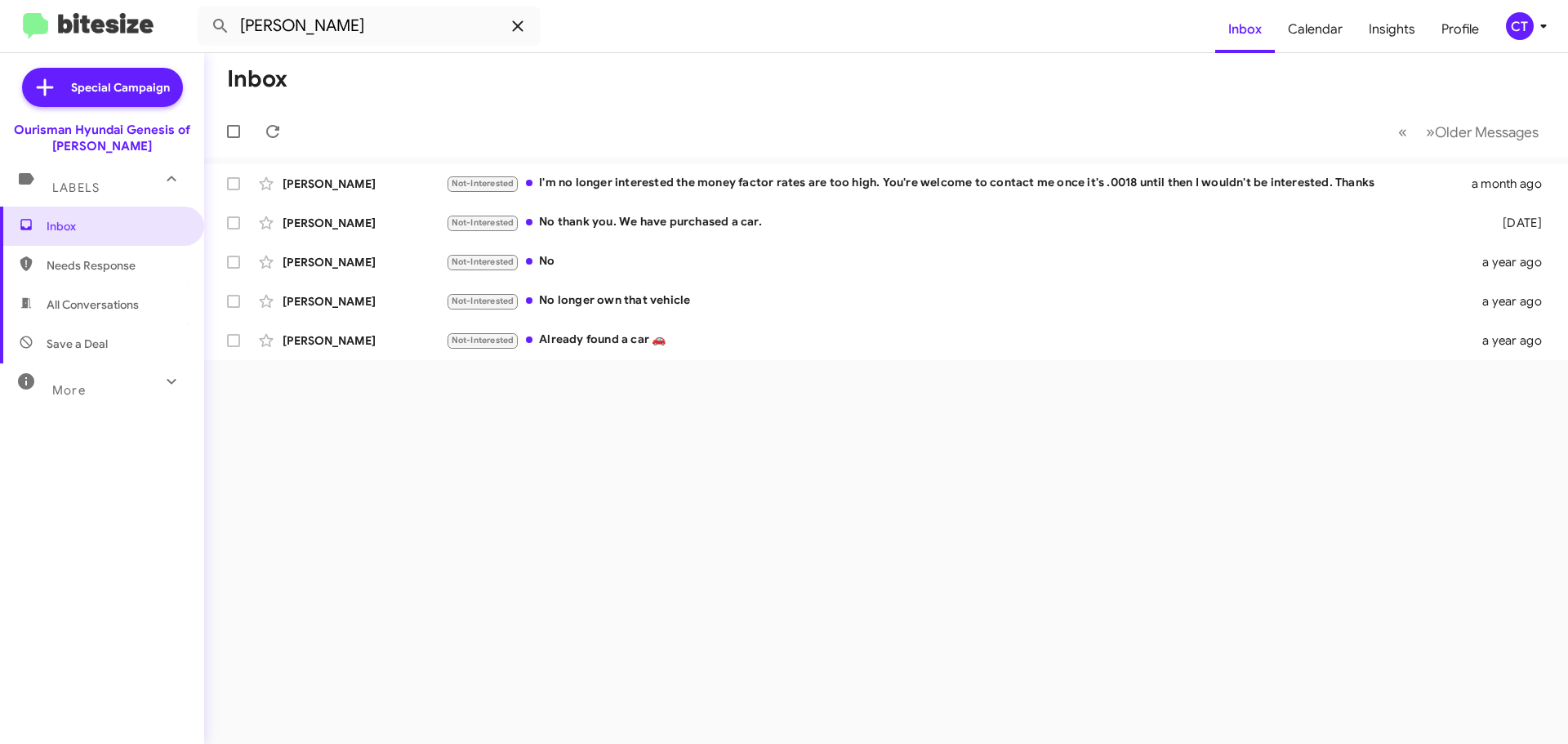
click at [524, 24] on icon at bounding box center [518, 26] width 19 height 19
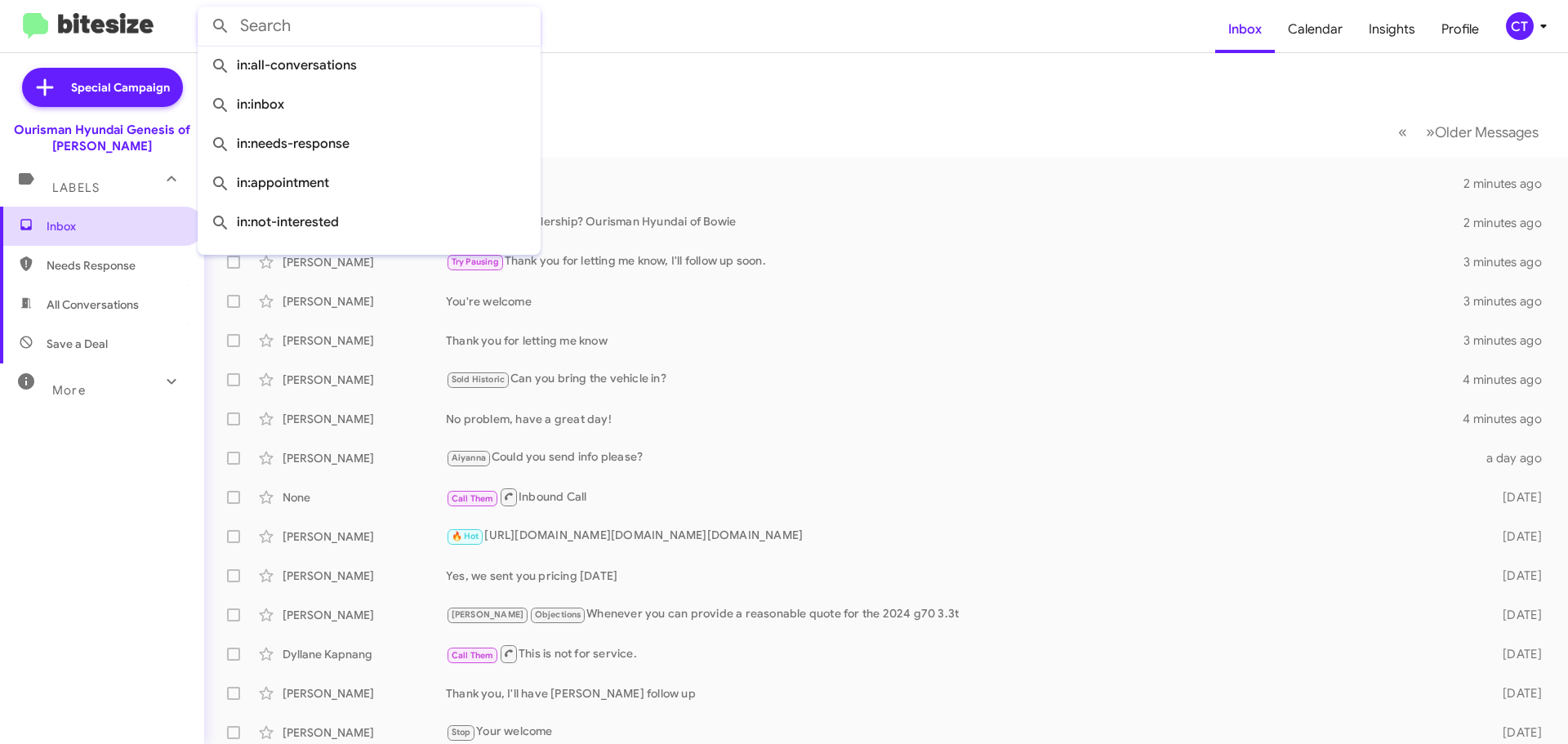
click at [63, 223] on span "Inbox" at bounding box center [116, 226] width 139 height 17
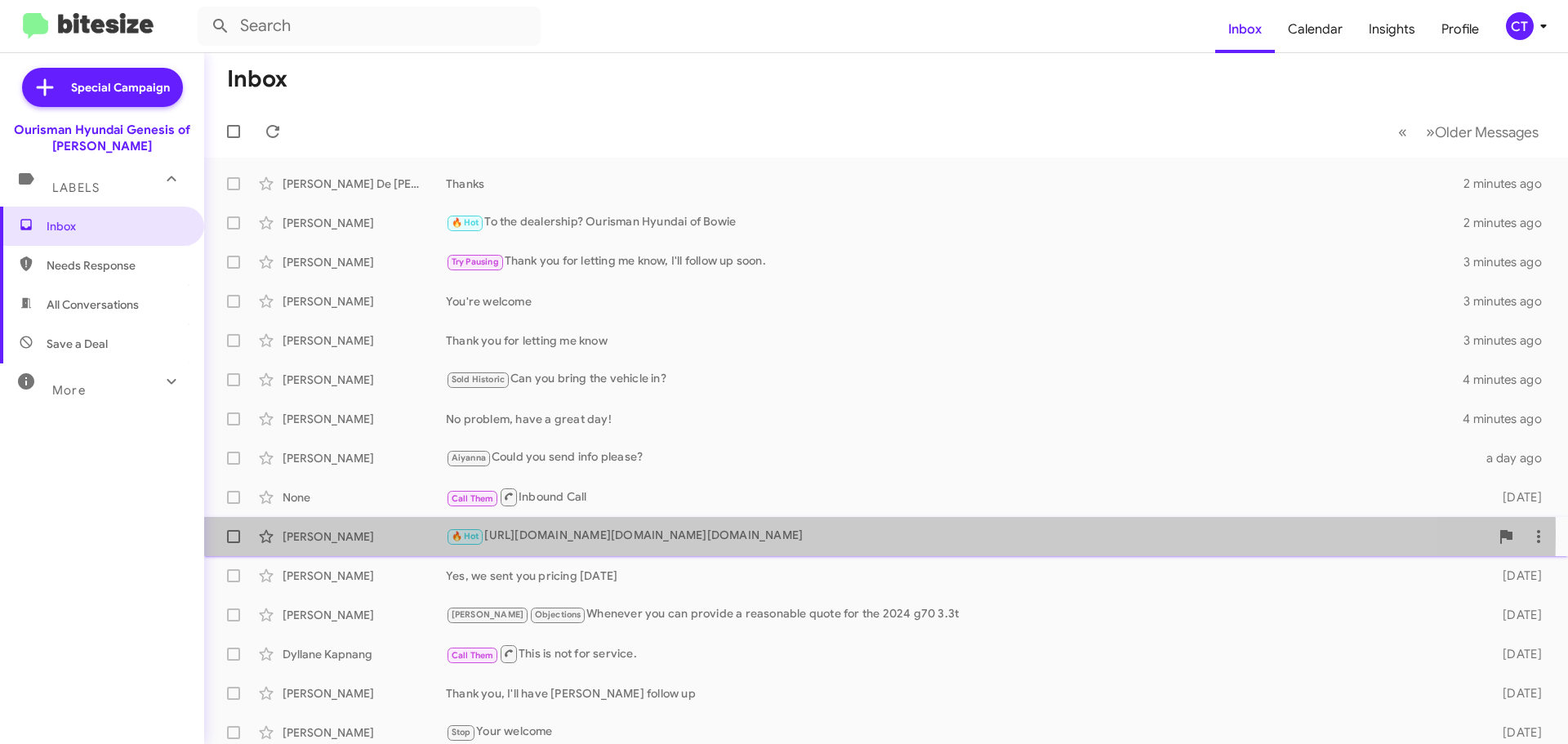
click at [667, 533] on div "🔥 Hot https://www.hyundaicarsofbowie.com/new/Hyundai/2025-Hyundai-Tucson-Hybrid…" at bounding box center [968, 536] width 1044 height 18
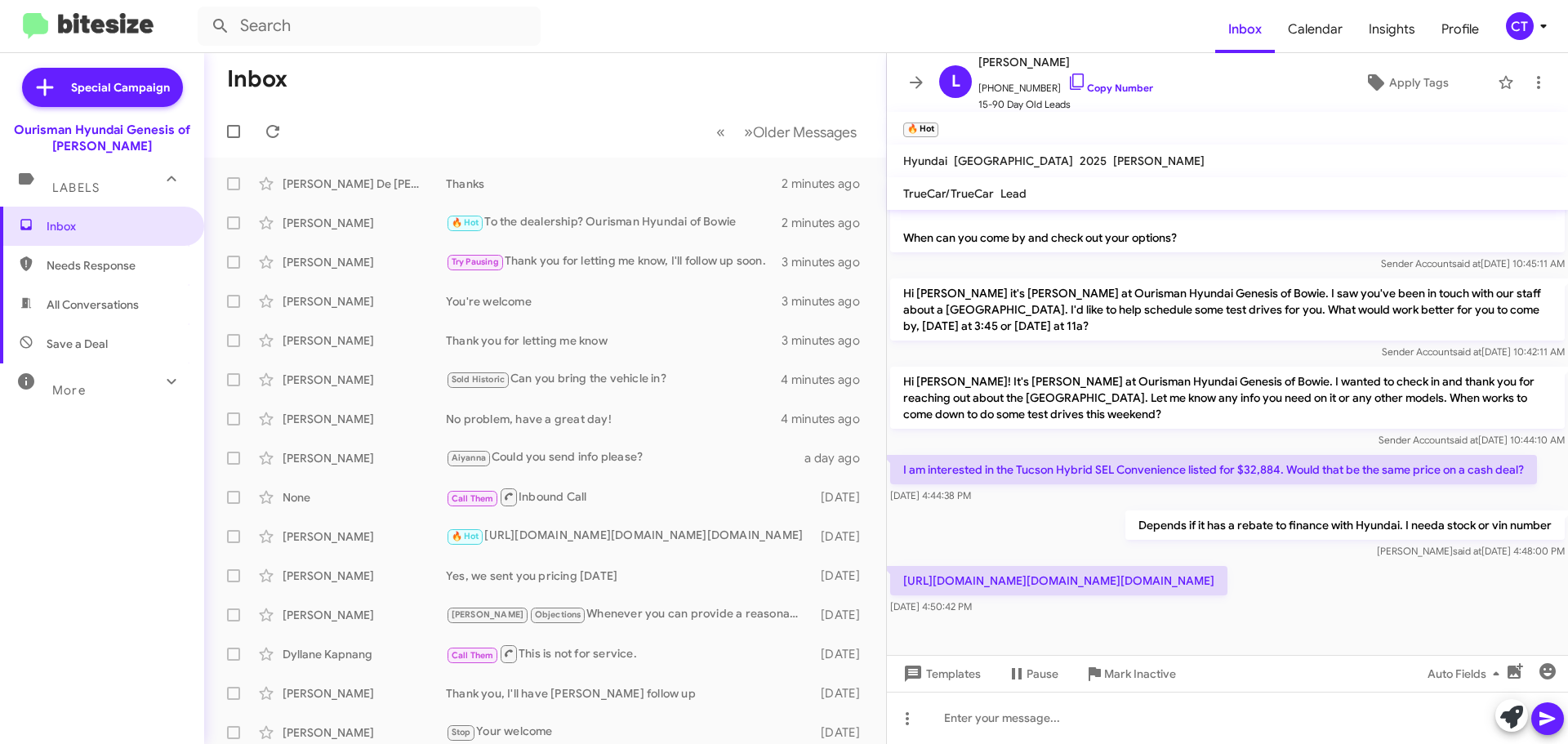
scroll to position [402, 0]
drag, startPoint x: 905, startPoint y: 545, endPoint x: 1170, endPoint y: 557, distance: 265.3
click at [1170, 566] on p "[URL][DOMAIN_NAME][DOMAIN_NAME][DOMAIN_NAME]" at bounding box center [1059, 581] width 337 height 29
drag, startPoint x: 903, startPoint y: 549, endPoint x: 1337, endPoint y: 582, distance: 435.3
click at [1228, 582] on p "[URL][DOMAIN_NAME][DOMAIN_NAME][DOMAIN_NAME]" at bounding box center [1059, 581] width 337 height 29
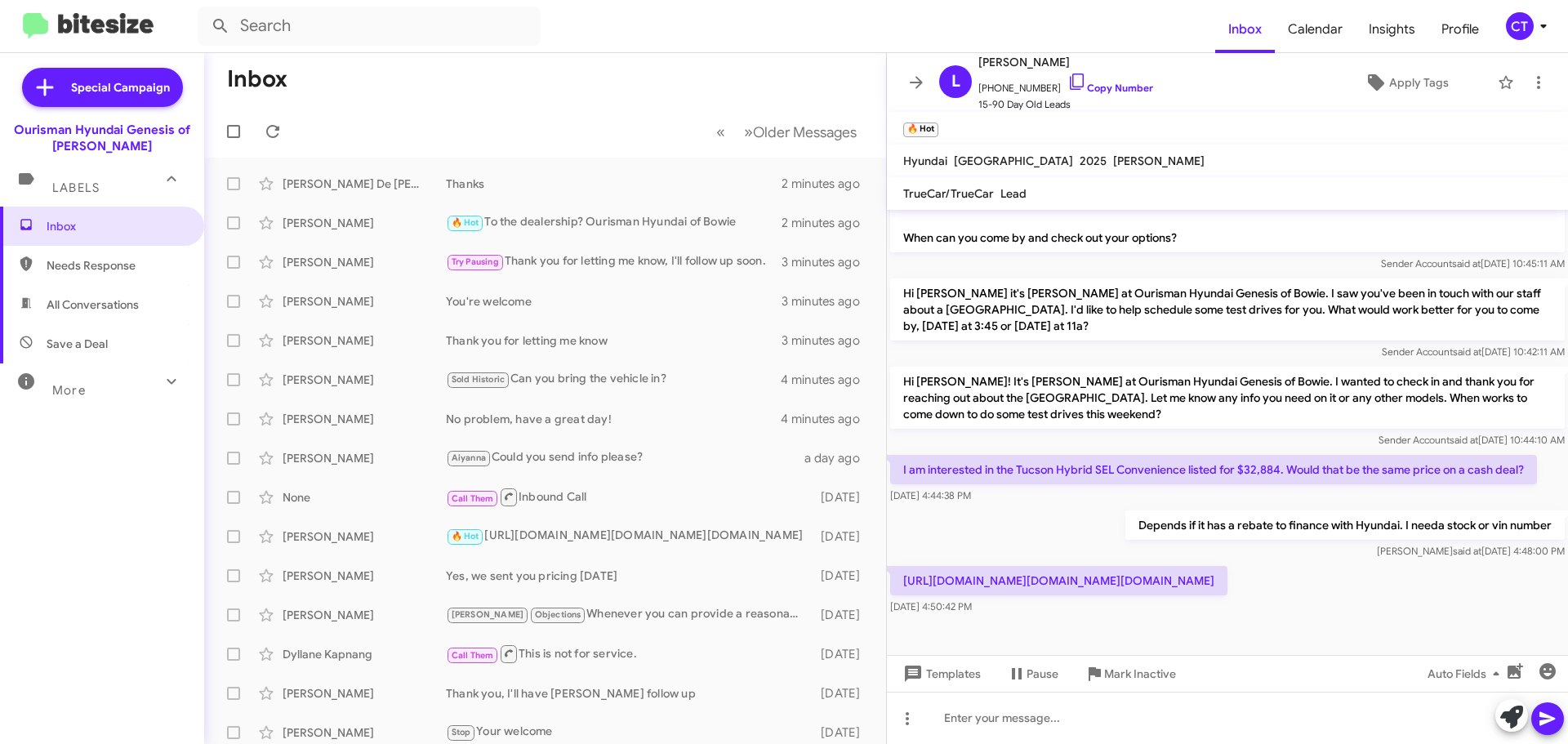
copy p "[URL][DOMAIN_NAME][DOMAIN_NAME][DOMAIN_NAME]"
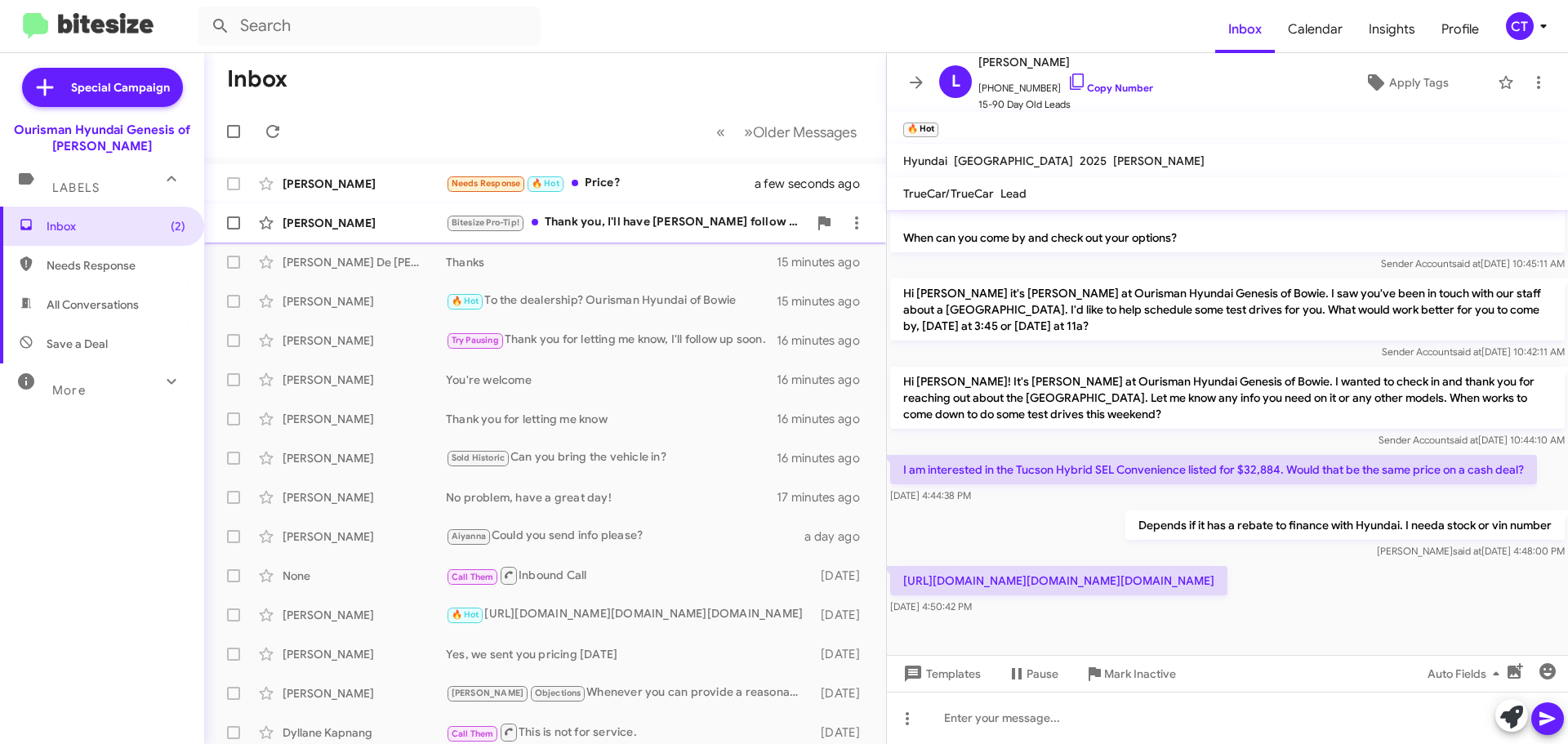
click at [671, 230] on div "Bitesize Pro-Tip! Thank you, I'll have Greg follow up" at bounding box center [627, 222] width 362 height 18
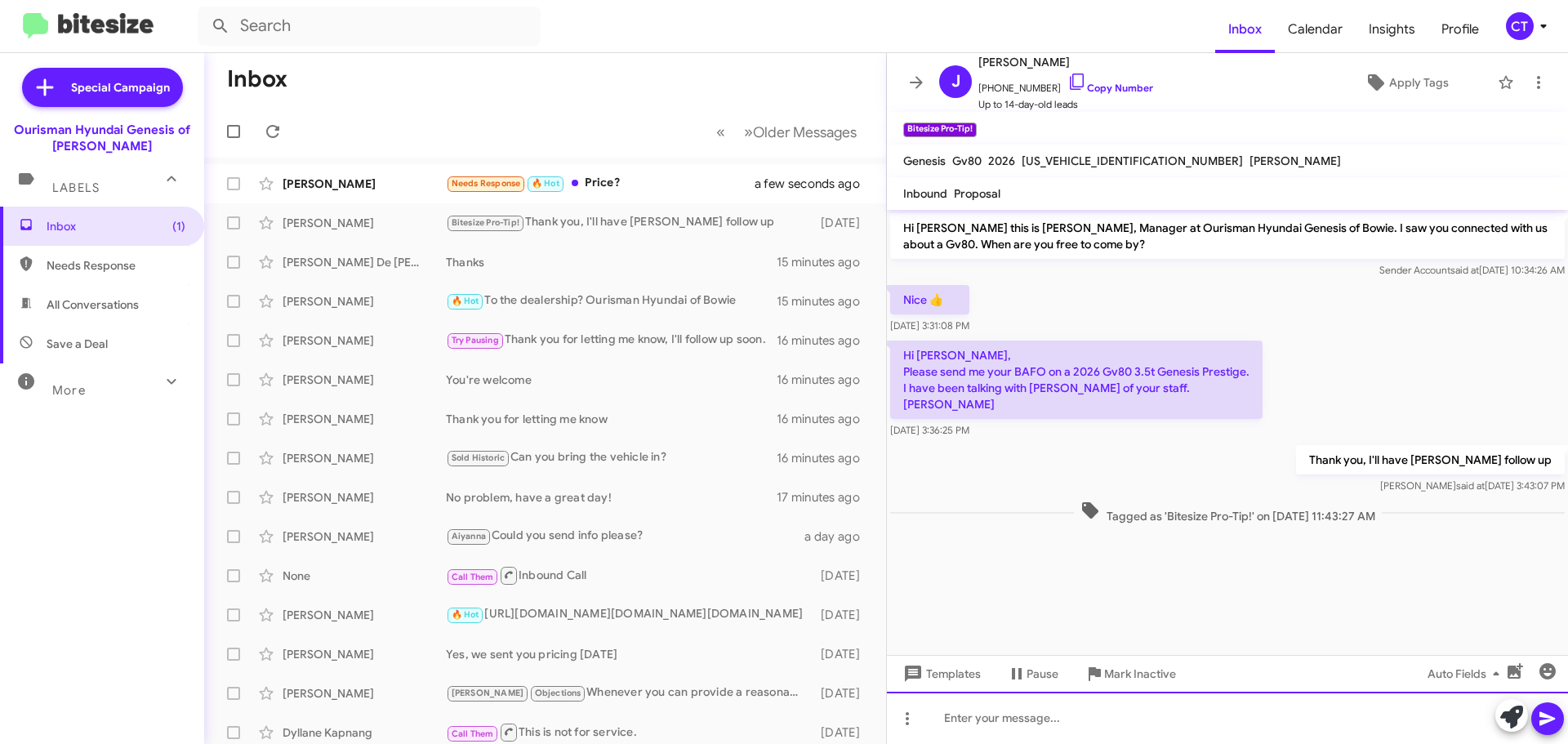
click at [1080, 741] on div at bounding box center [1228, 719] width 681 height 53
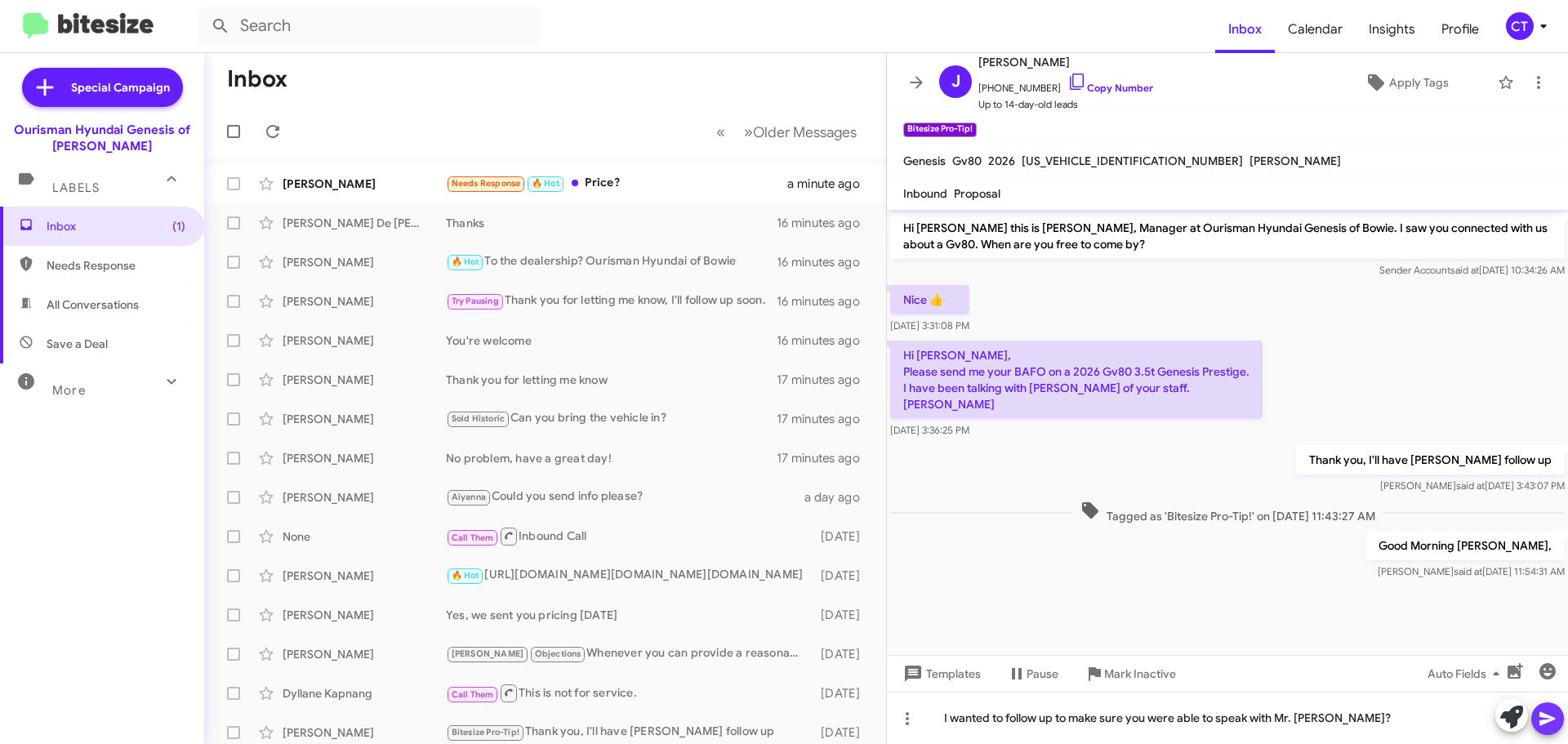
click at [1560, 719] on button at bounding box center [1548, 720] width 33 height 33
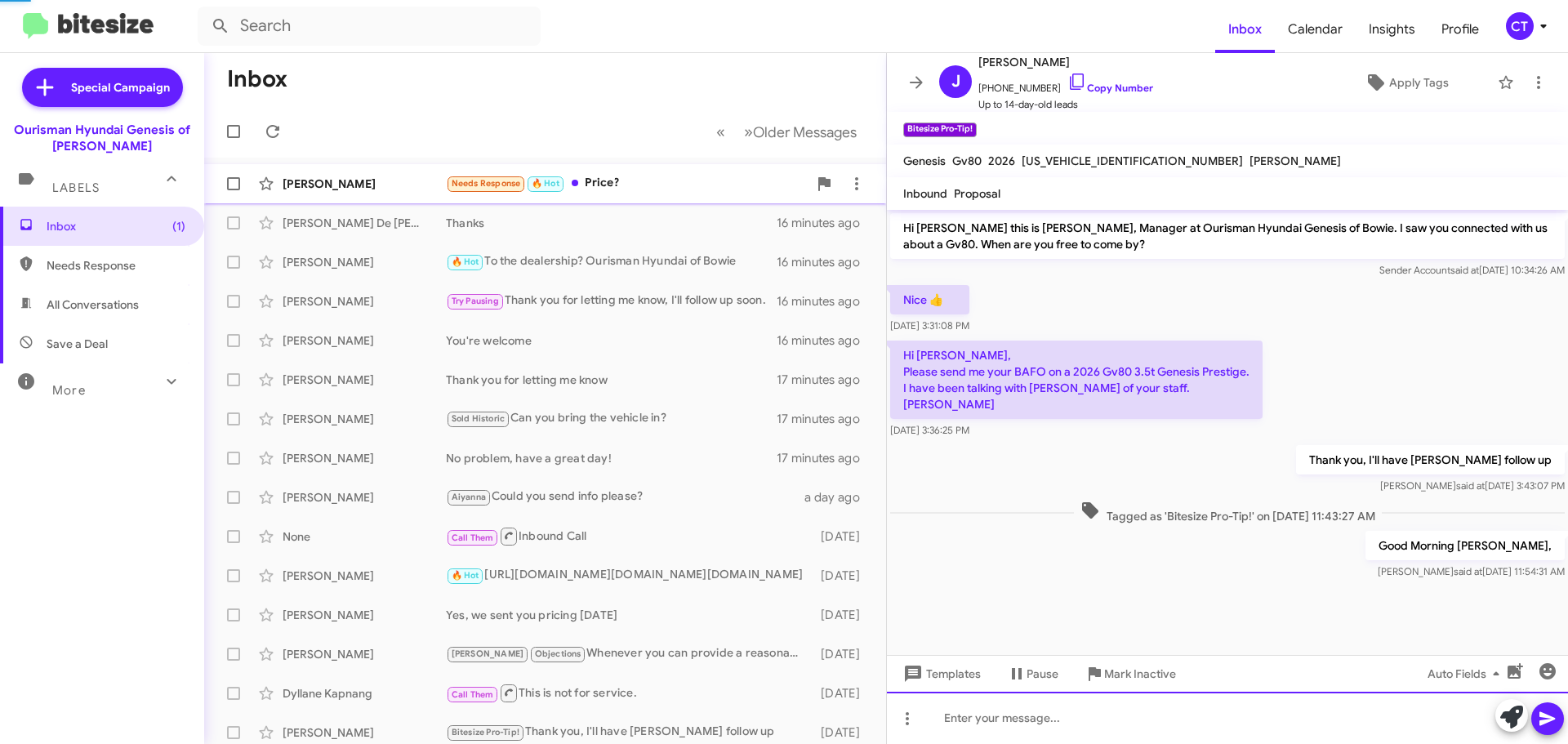
scroll to position [13, 0]
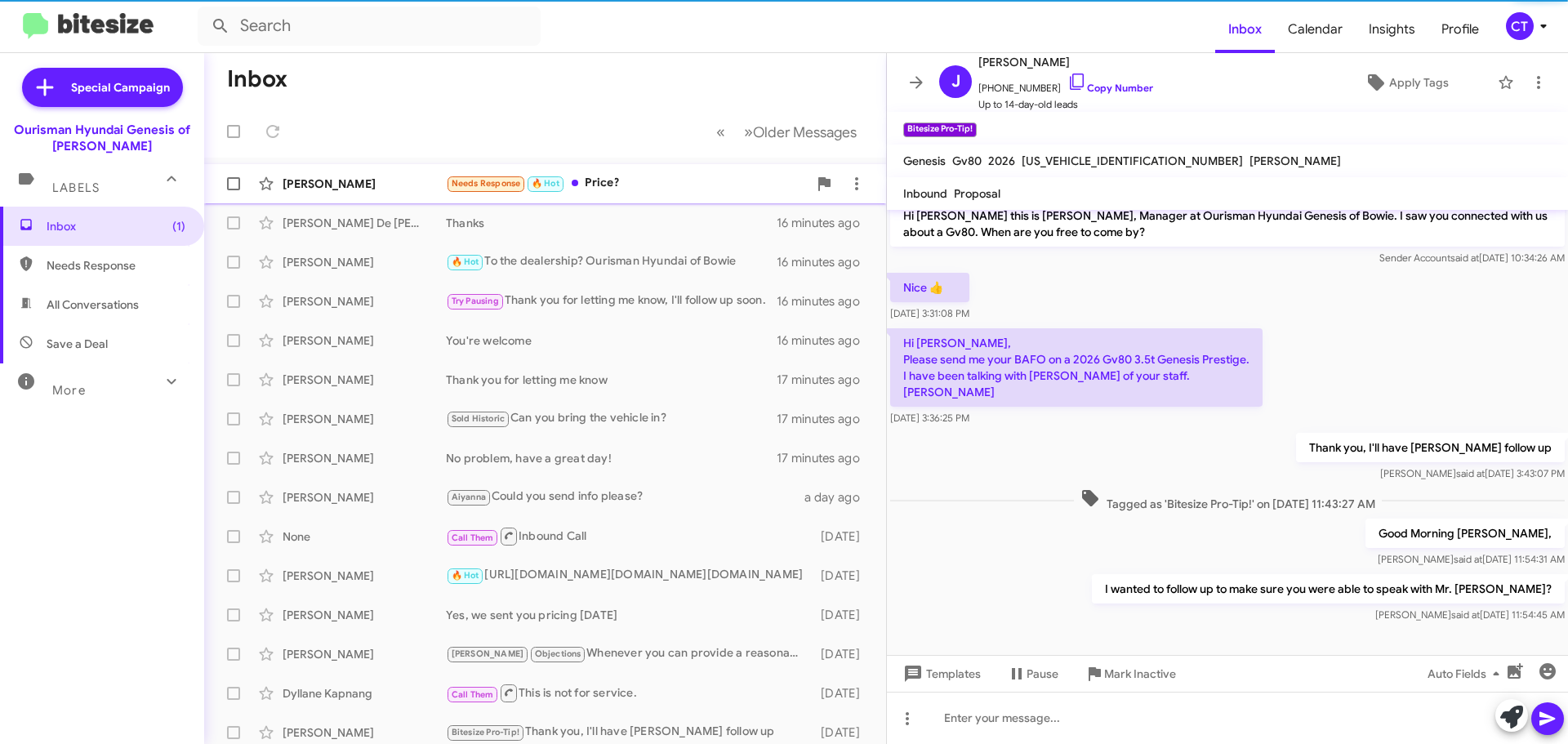
click at [606, 182] on div "Needs Response 🔥 Hot Price?" at bounding box center [627, 183] width 362 height 18
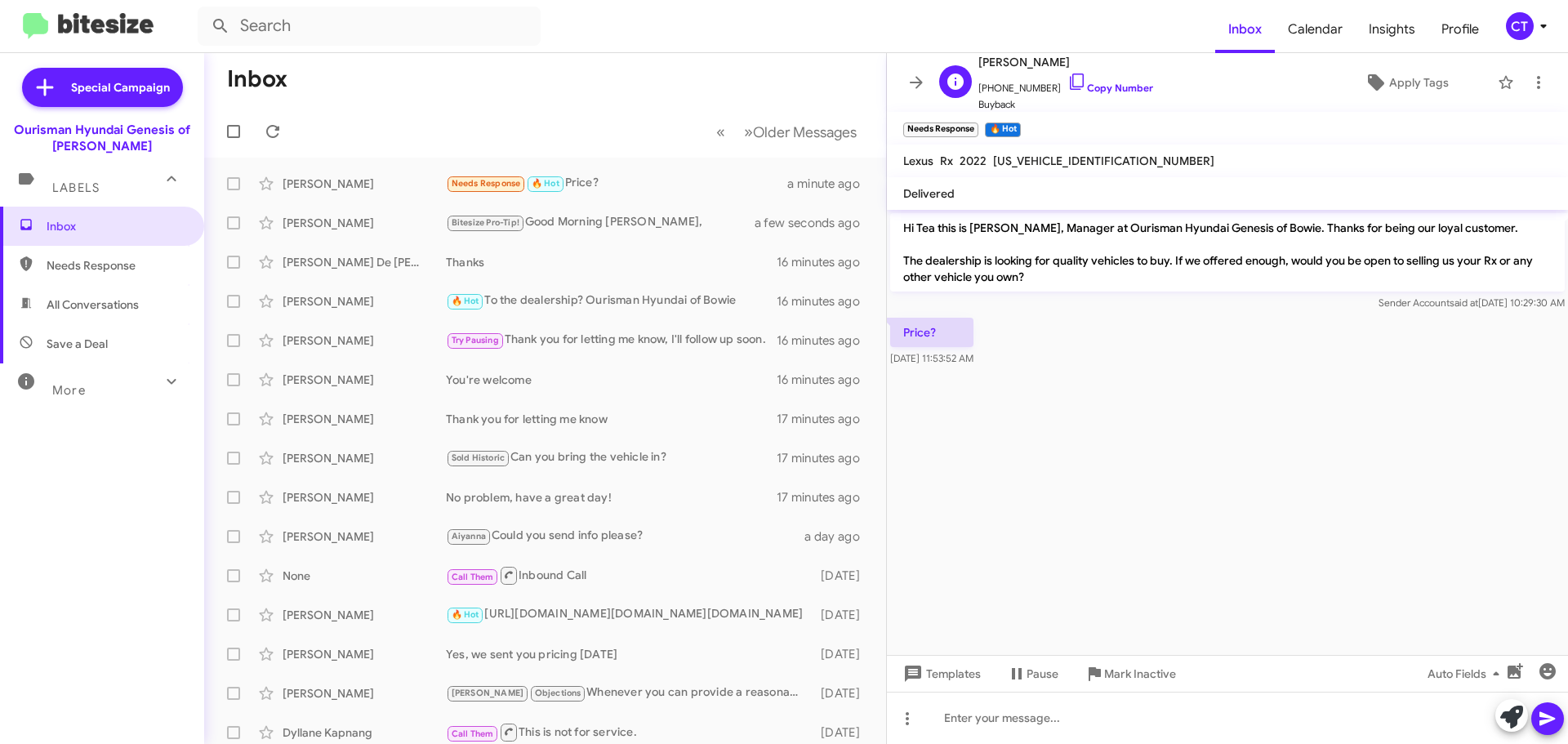
drag, startPoint x: 1059, startPoint y: 76, endPoint x: 949, endPoint y: 70, distance: 110.2
click at [1067, 76] on icon at bounding box center [1077, 82] width 19 height 19
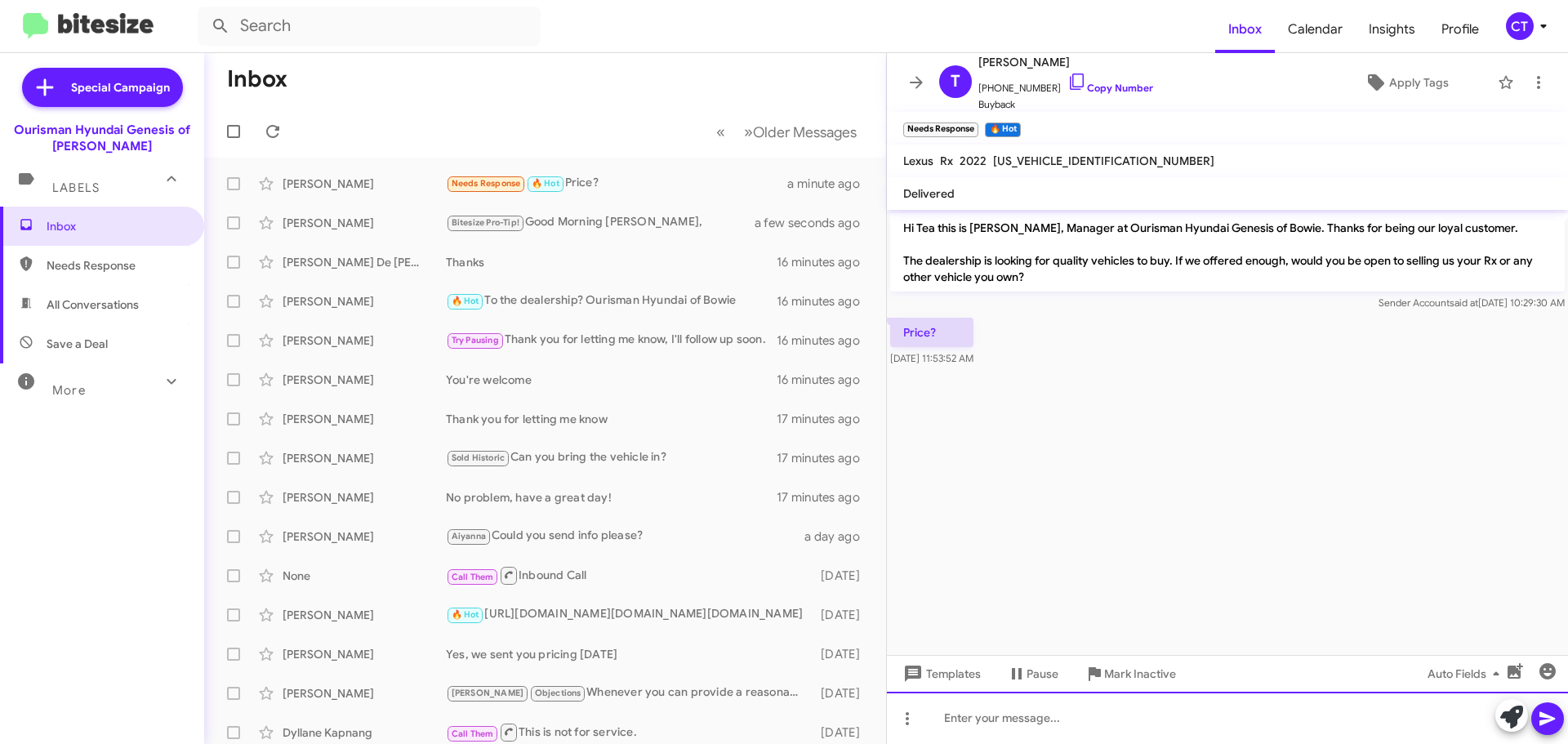
drag, startPoint x: 1036, startPoint y: 717, endPoint x: 1046, endPoint y: 719, distance: 10.2
click at [1036, 717] on div at bounding box center [1228, 719] width 681 height 53
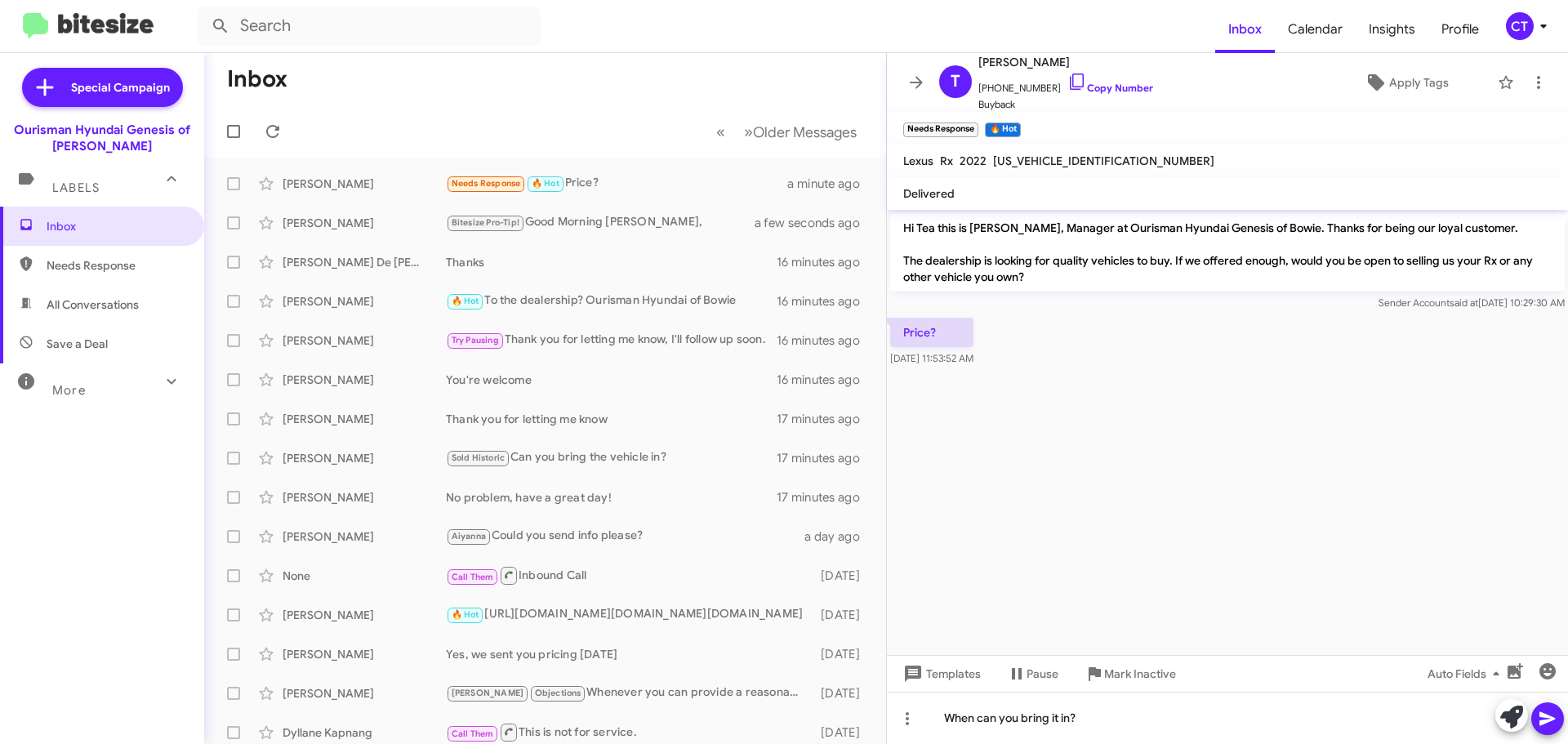
click at [1540, 723] on icon at bounding box center [1548, 719] width 19 height 19
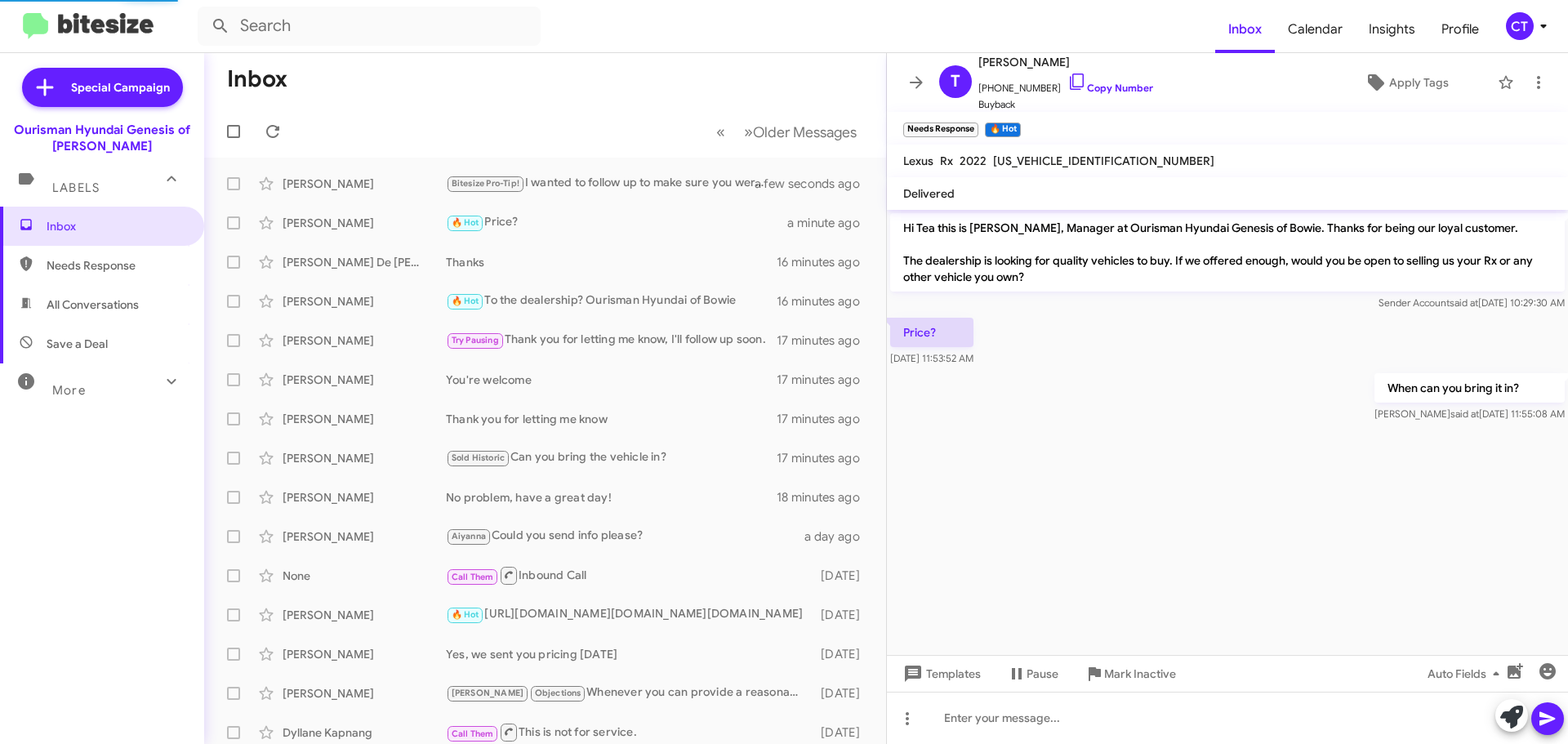
click at [1514, 39] on div "CT" at bounding box center [1519, 26] width 28 height 28
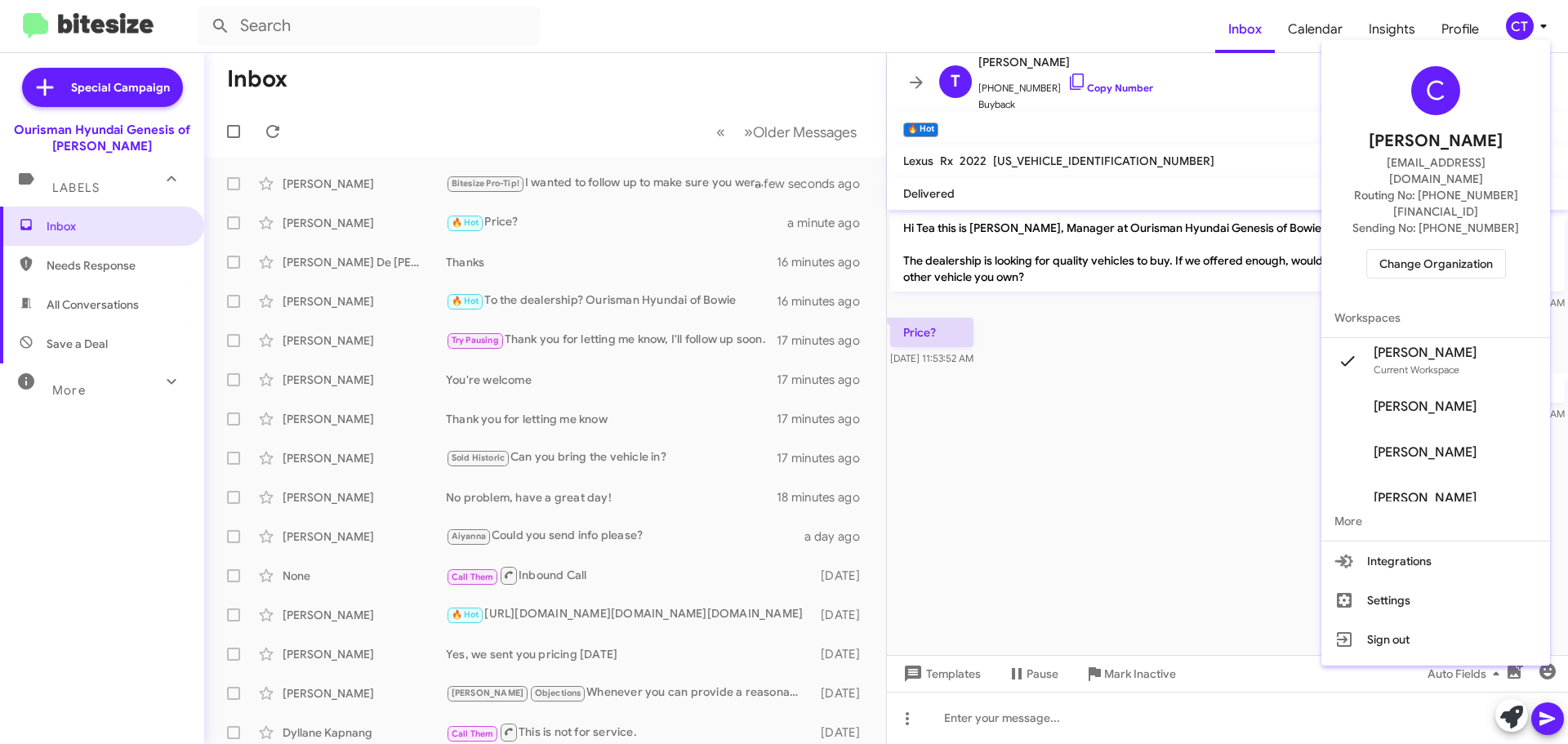
click at [1439, 250] on span "Change Organization" at bounding box center [1436, 264] width 114 height 28
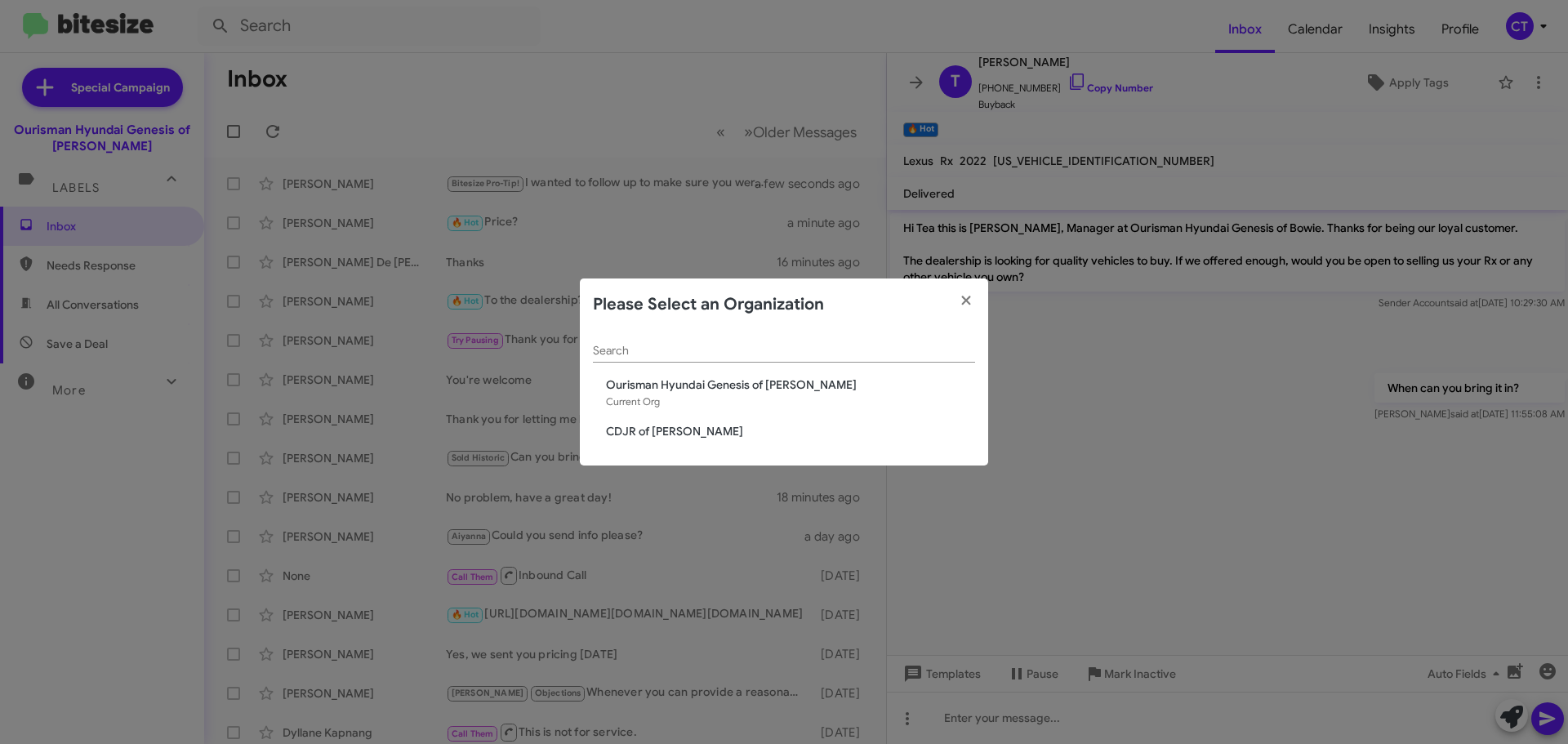
click at [620, 432] on span "CDJR of [PERSON_NAME]" at bounding box center [790, 431] width 369 height 17
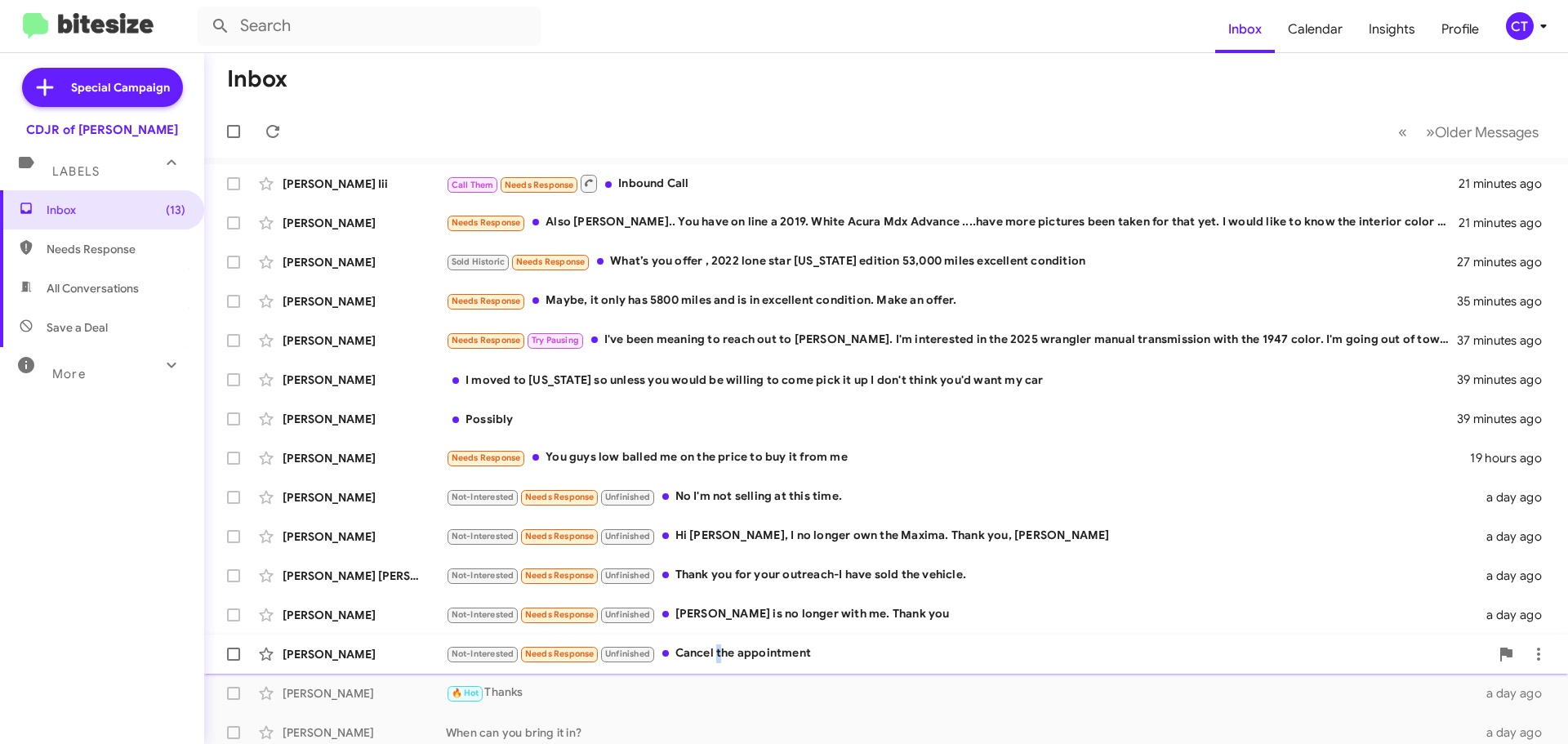
click at [720, 662] on div "Not-Interested Needs Response Unfinished Cancel the appointment" at bounding box center [968, 654] width 1044 height 18
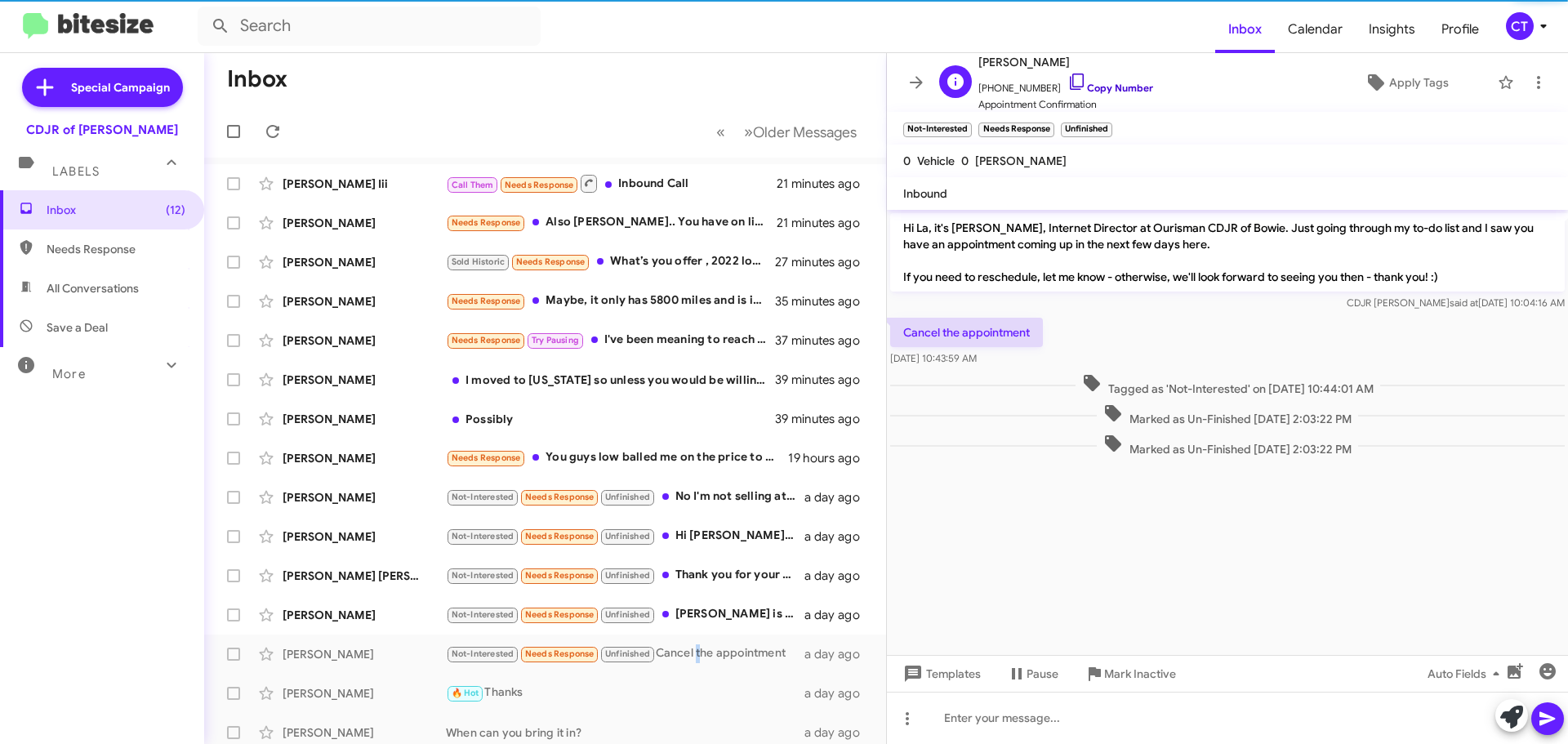
click at [1067, 76] on icon at bounding box center [1077, 82] width 19 height 19
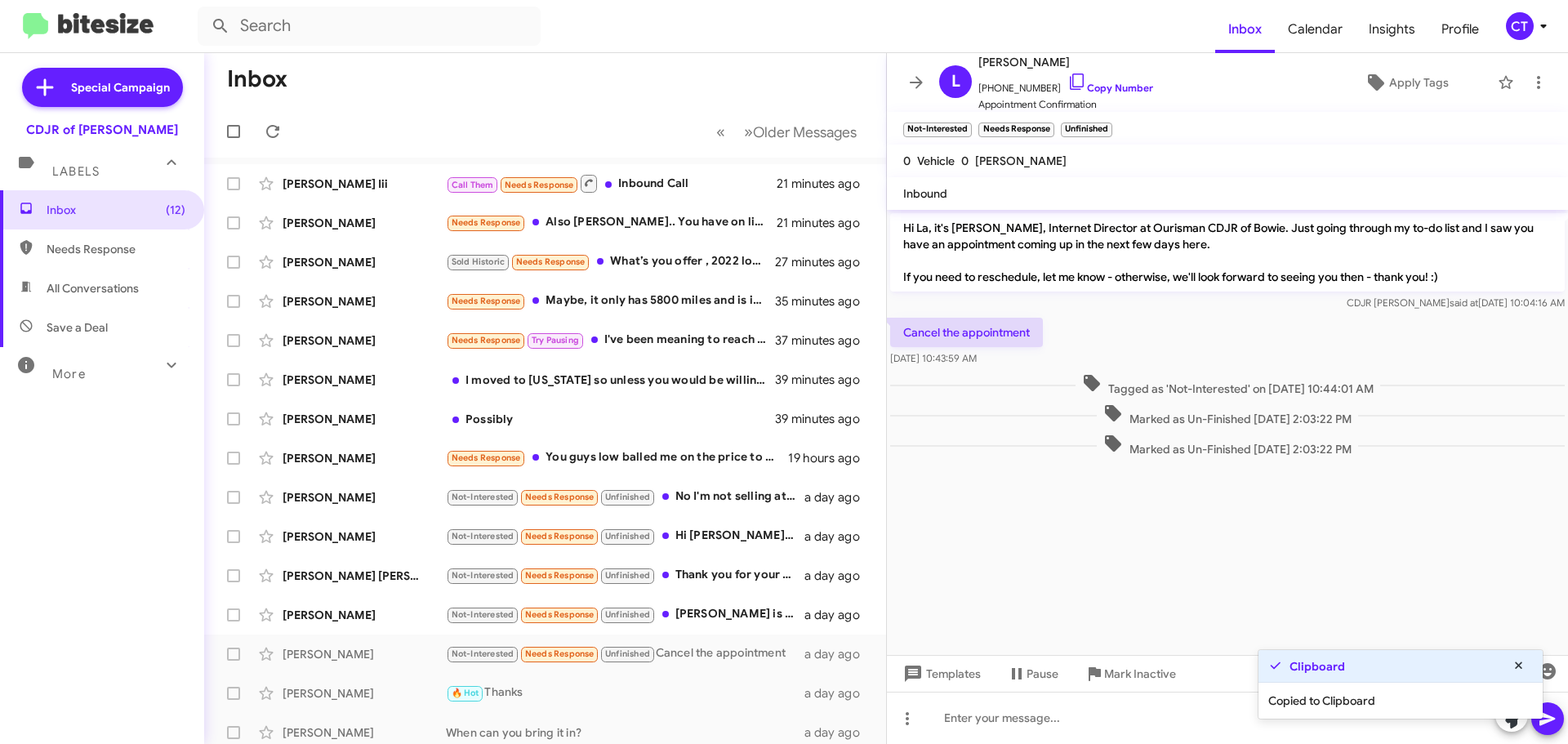
drag, startPoint x: 1263, startPoint y: 596, endPoint x: 1201, endPoint y: 595, distance: 62.0
click at [1262, 594] on cdk-virtual-scroll-viewport "Hi La, it's Ciara Taylor, Internet Director at Ourisman CDJR of Bowie. Just goi…" at bounding box center [1228, 433] width 681 height 445
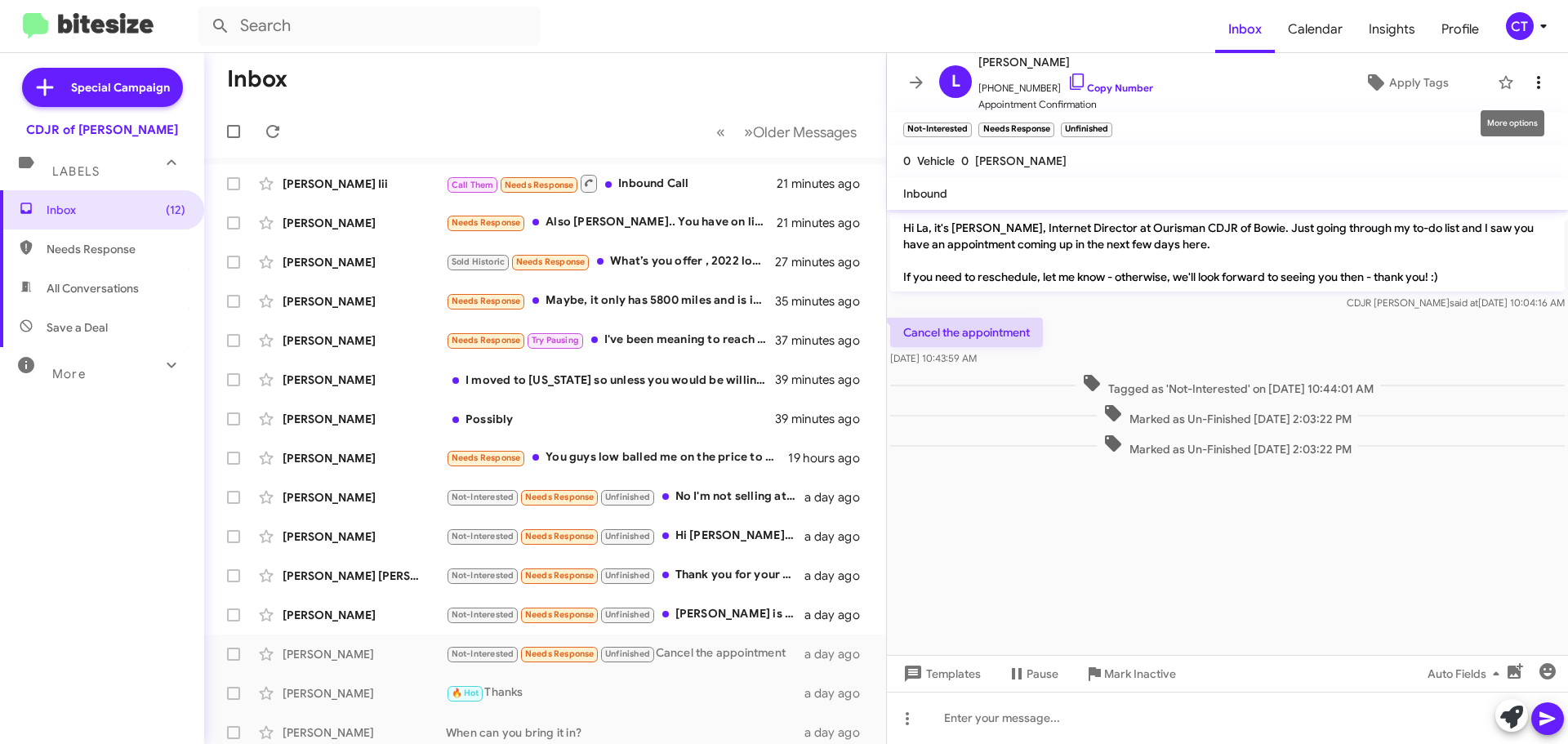
click at [1529, 86] on icon at bounding box center [1539, 83] width 19 height 19
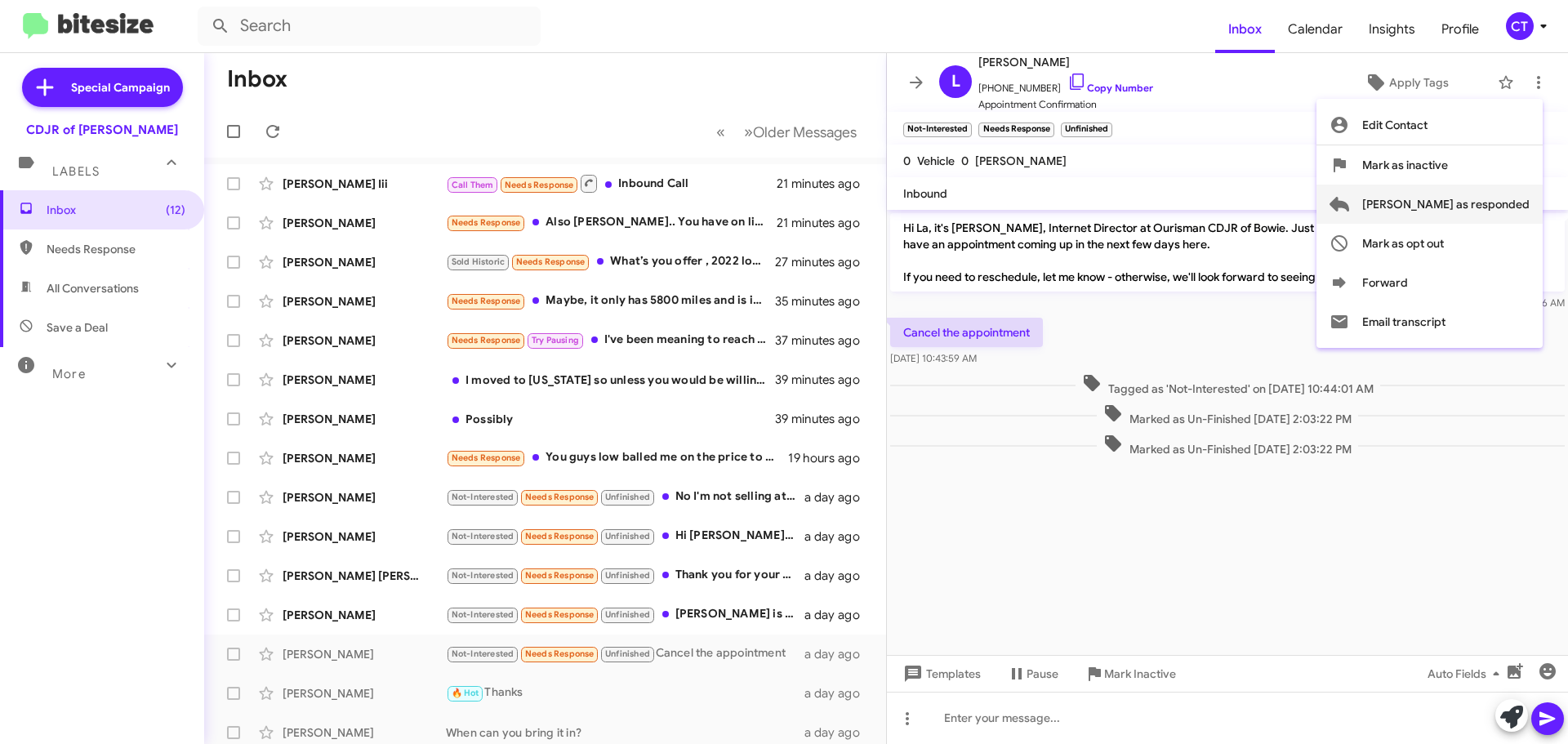
click at [1485, 199] on span "[PERSON_NAME] as responded" at bounding box center [1446, 204] width 167 height 39
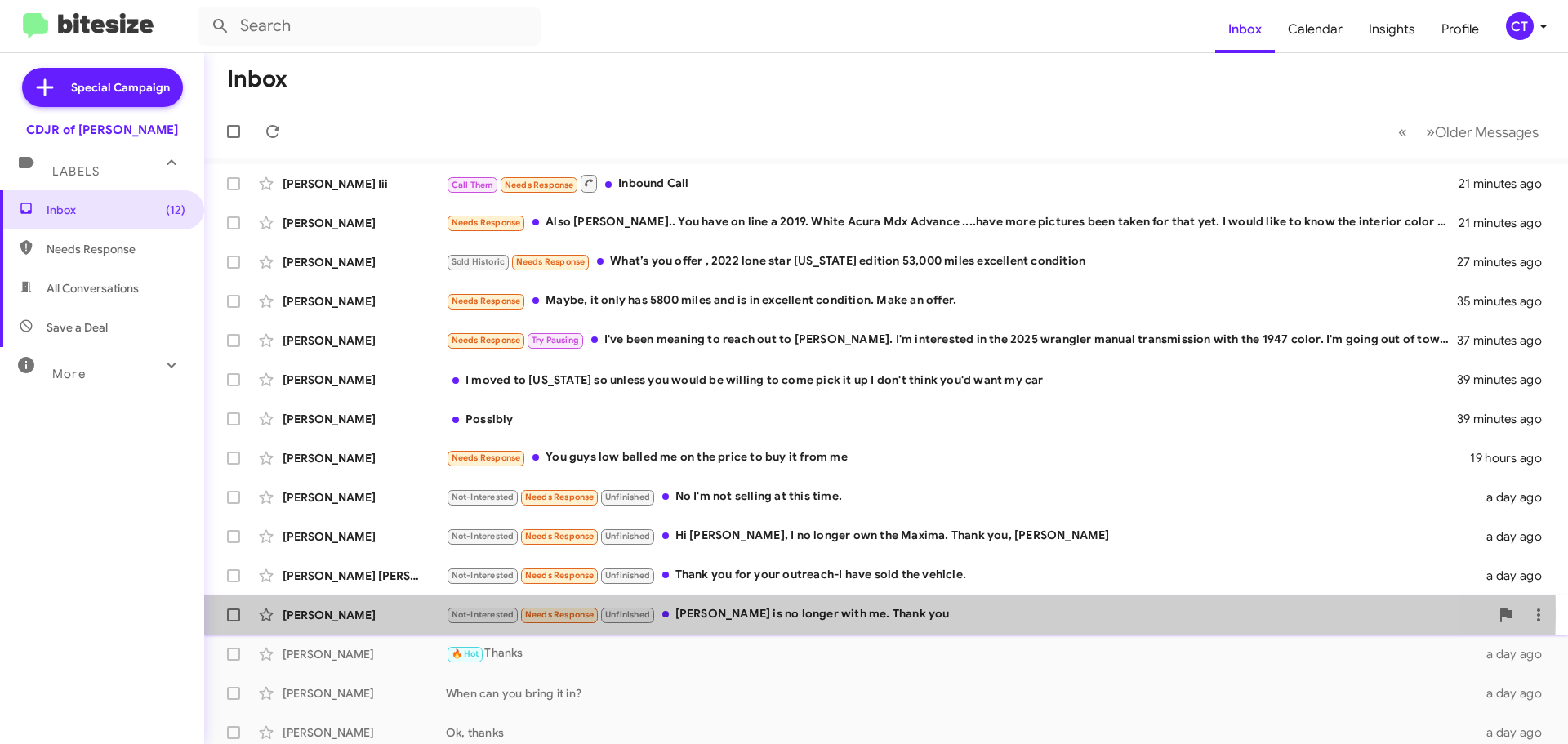
click at [782, 615] on div "Not-Interested Needs Response Unfinished Yaris is no longer with me. Thank you" at bounding box center [968, 615] width 1044 height 18
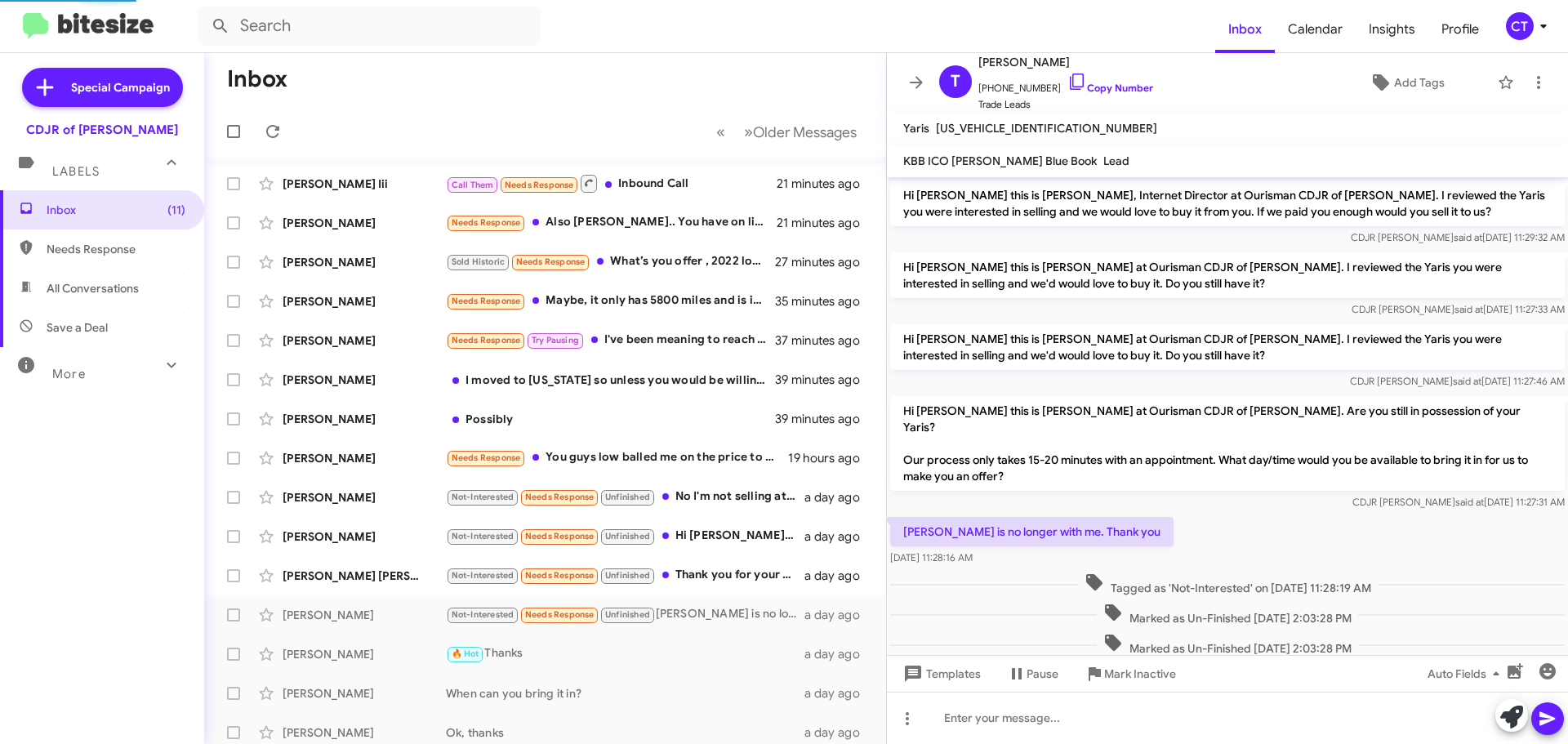
scroll to position [21, 0]
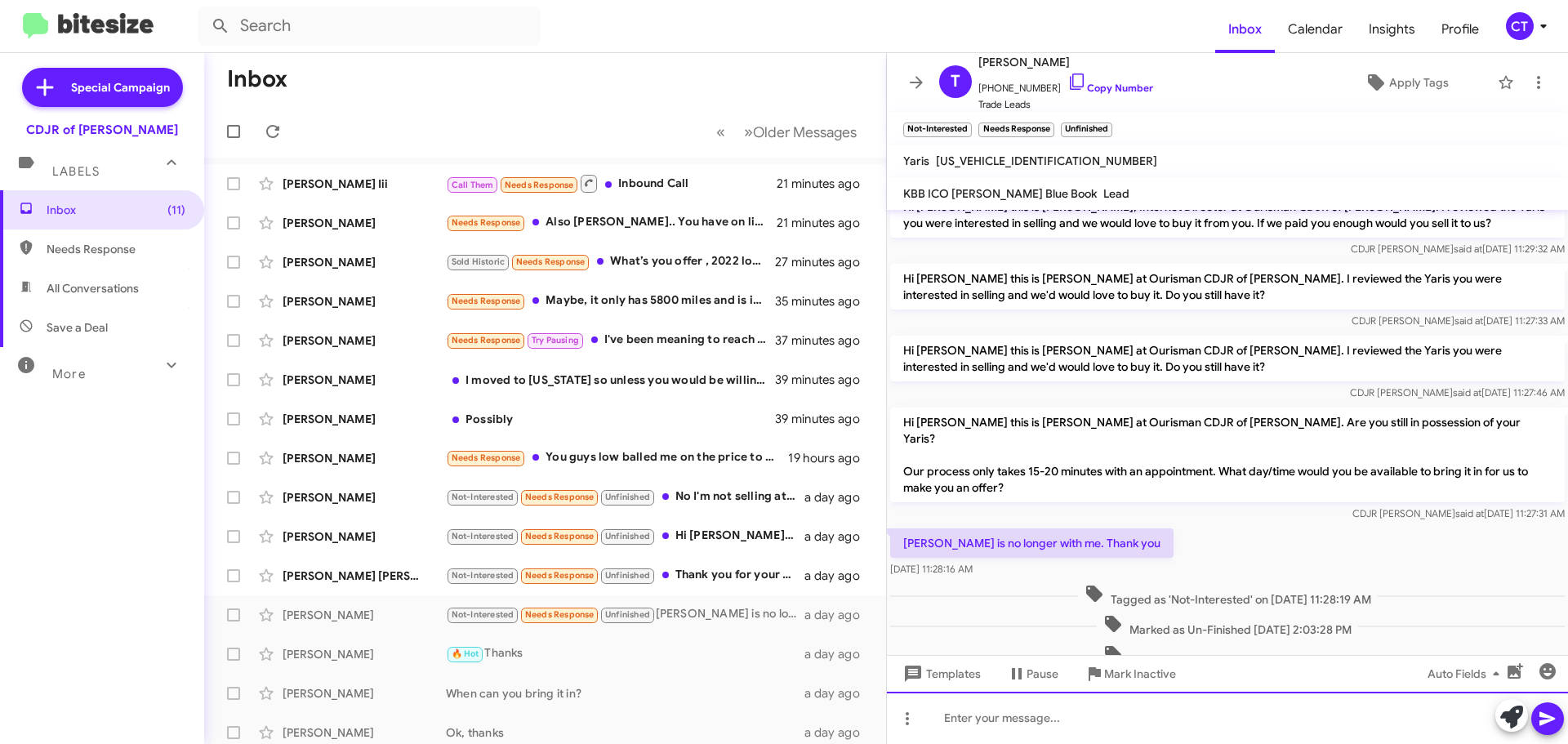
click at [1087, 735] on div at bounding box center [1228, 719] width 681 height 53
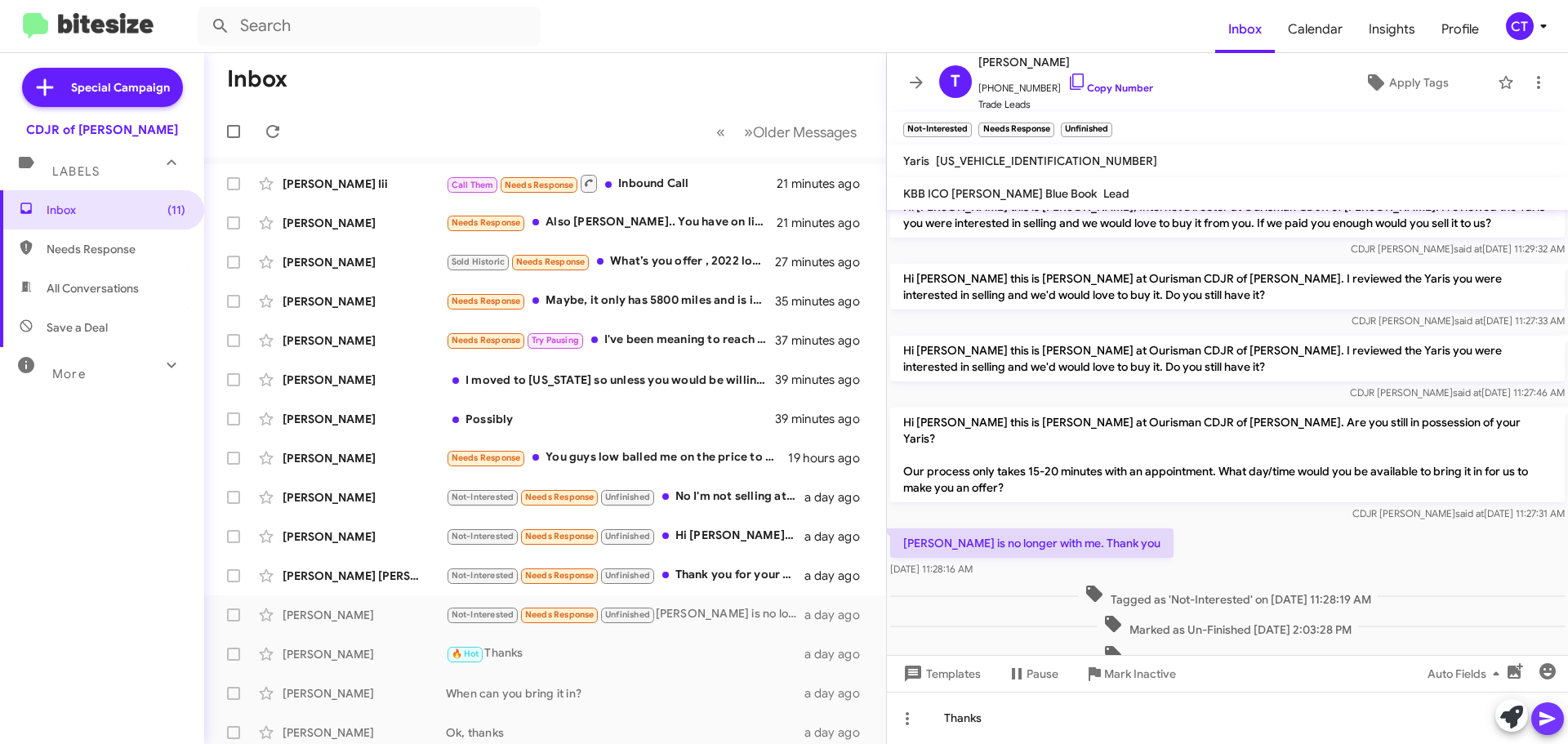
click at [1562, 718] on button at bounding box center [1548, 720] width 33 height 33
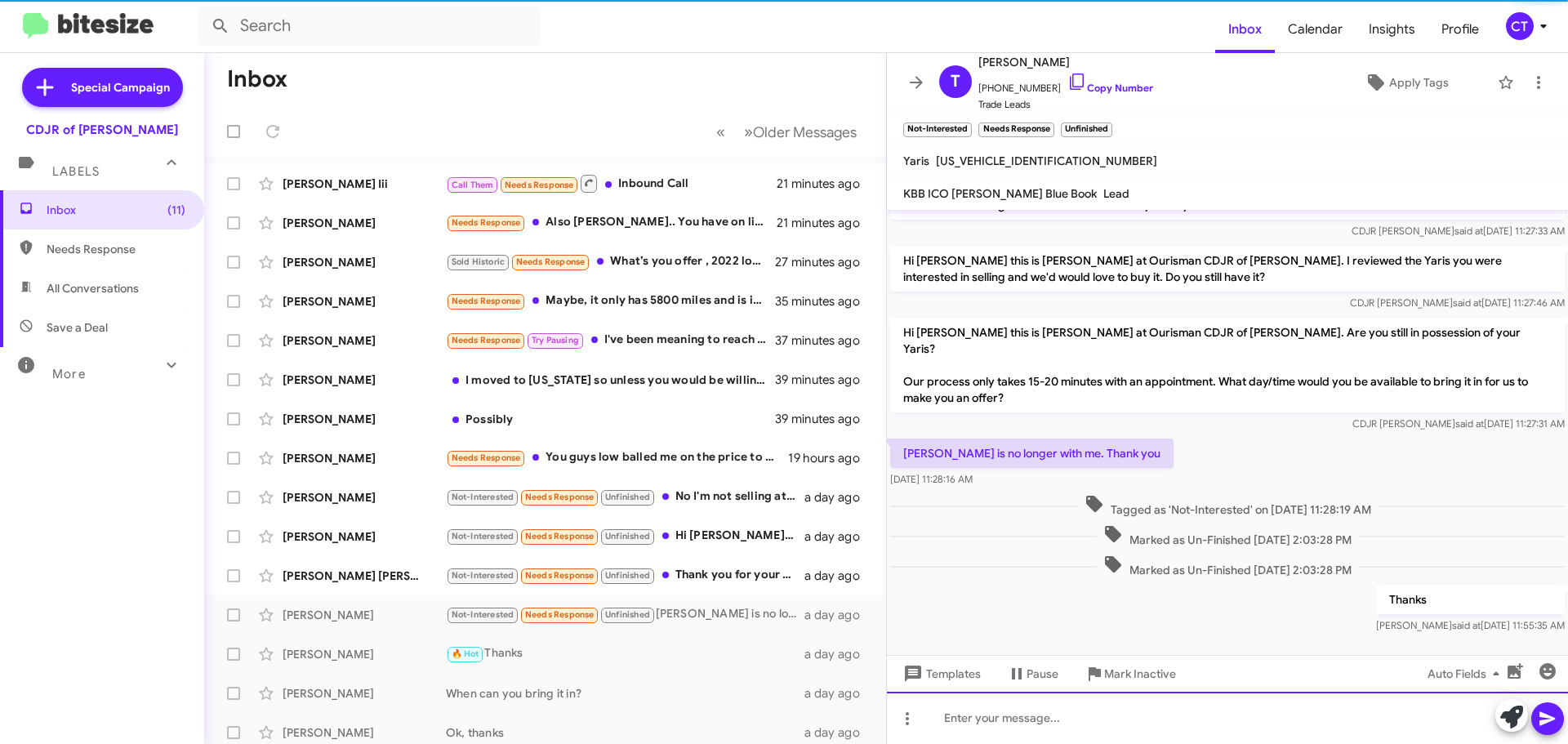
scroll to position [114, 0]
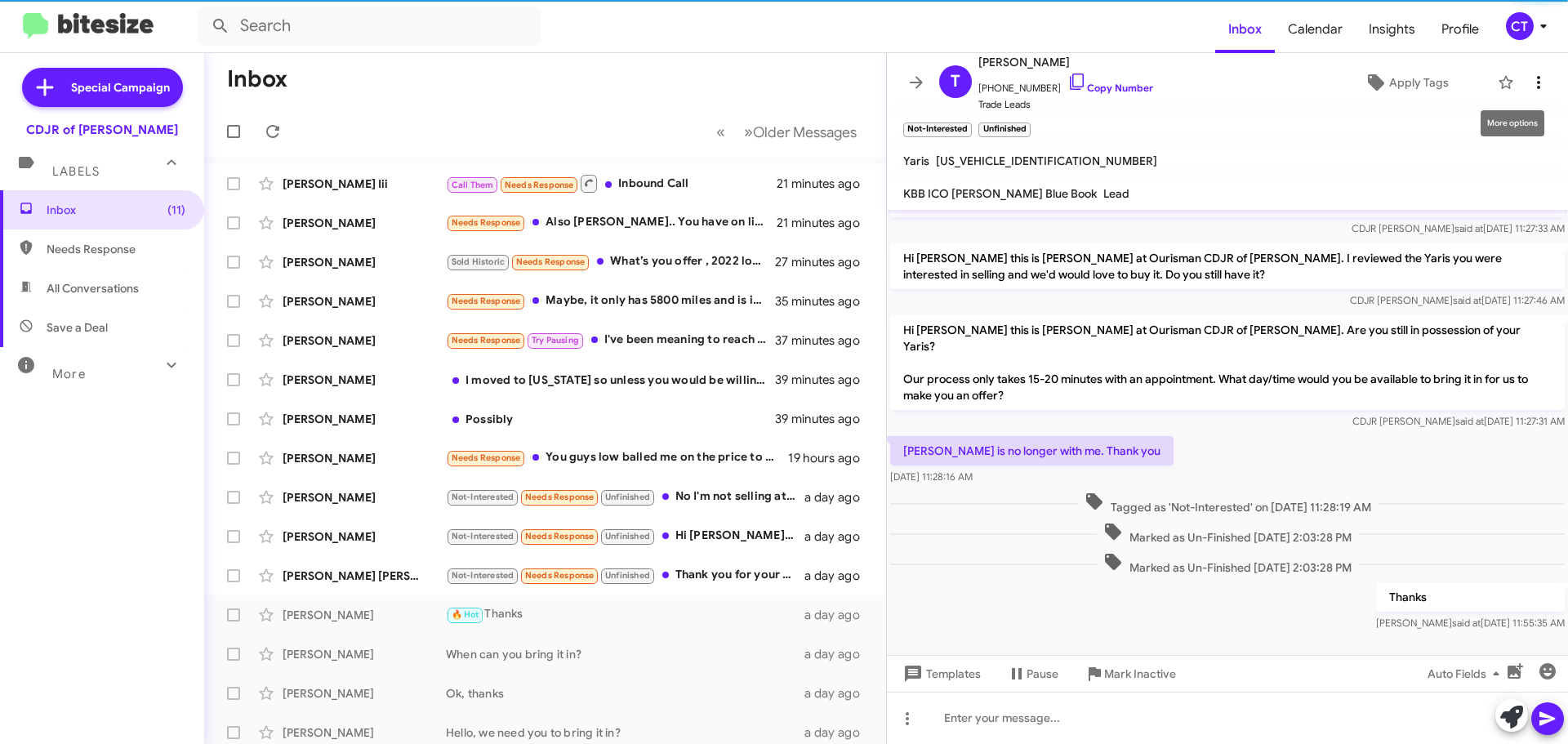
click at [1529, 80] on icon at bounding box center [1539, 83] width 19 height 19
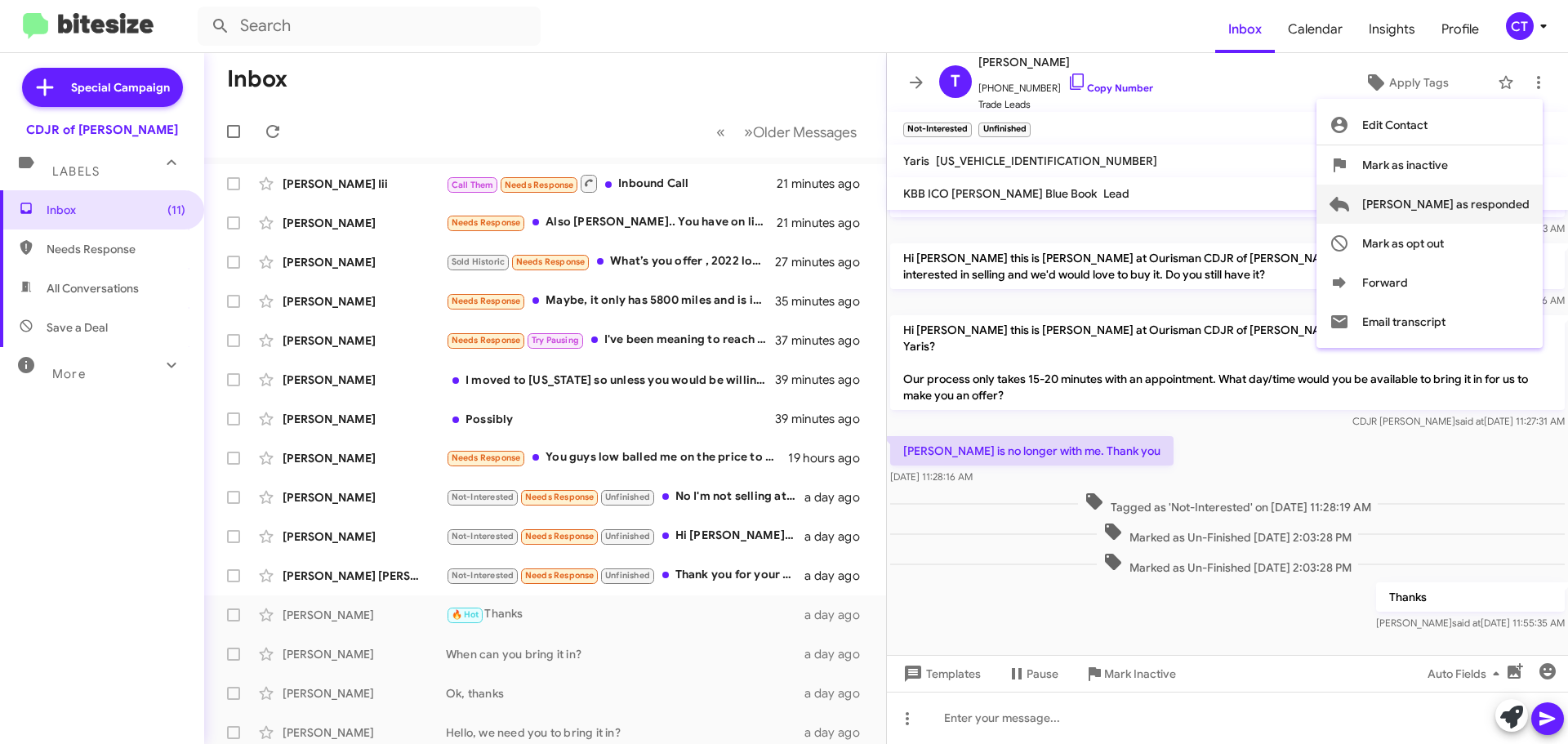
click at [1475, 196] on span "[PERSON_NAME] as responded" at bounding box center [1446, 204] width 167 height 39
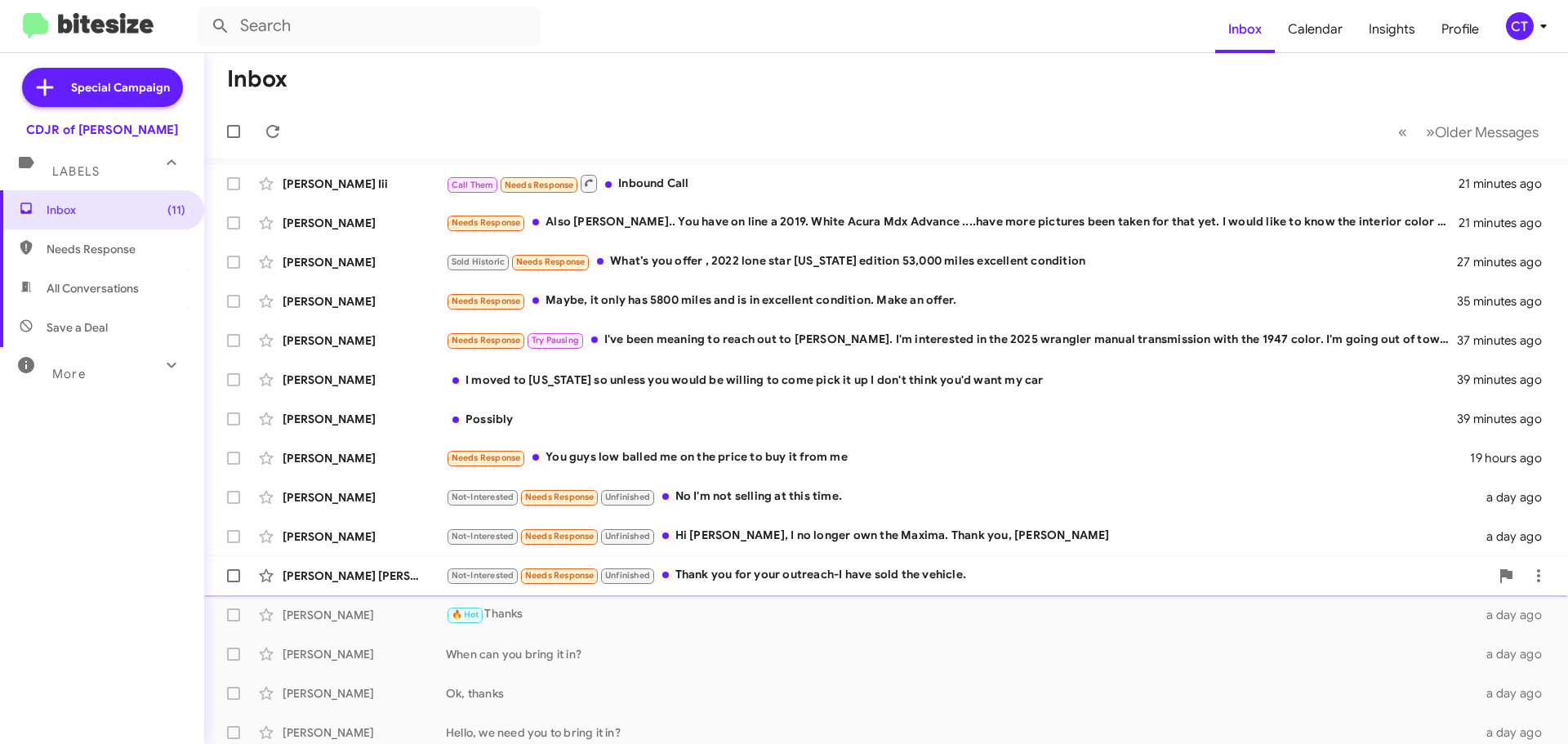
click at [703, 585] on div "Kate Kate Borrosh Not-Interested Needs Response Unfinished Thank you for your o…" at bounding box center [887, 577] width 1338 height 33
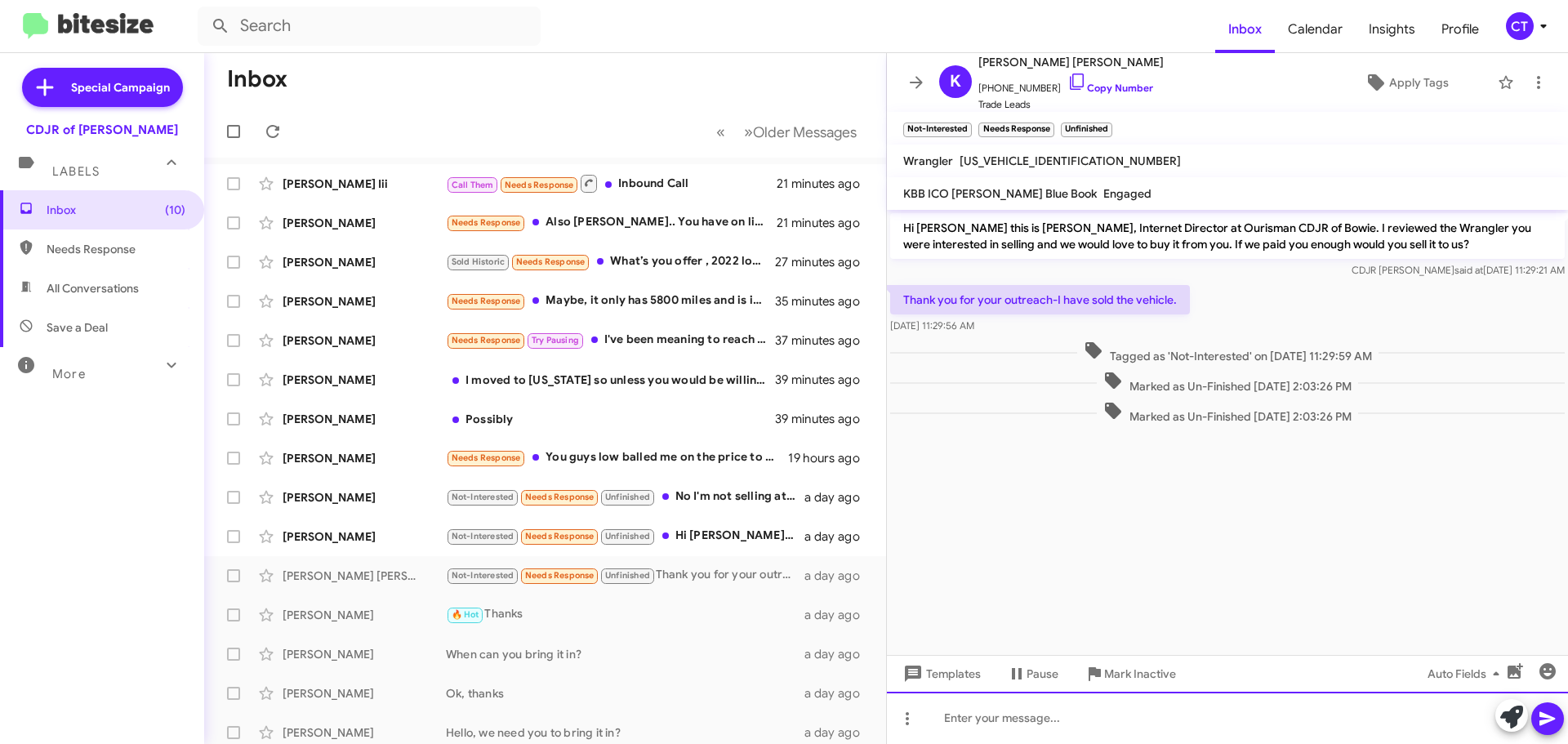
click at [1150, 732] on div at bounding box center [1228, 719] width 681 height 53
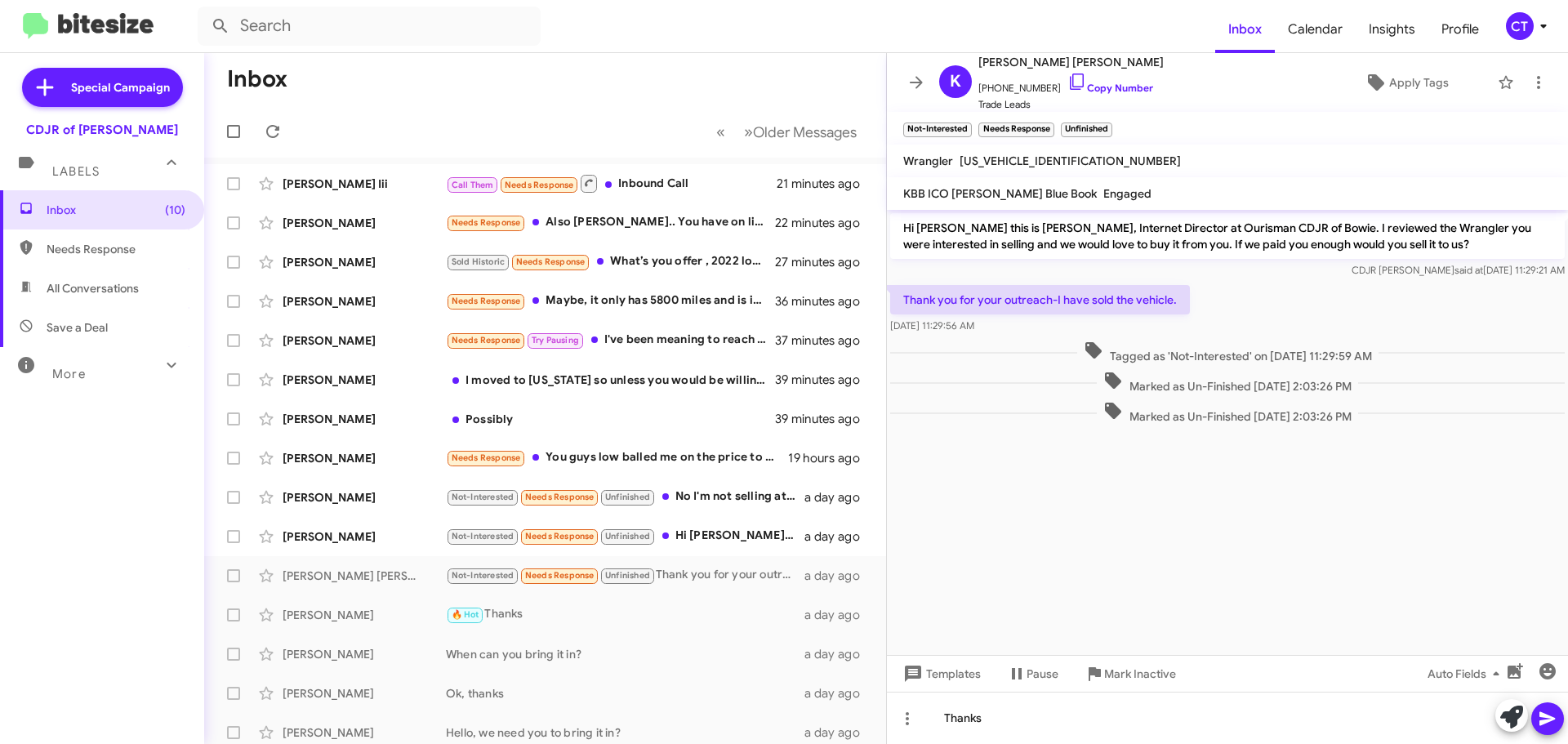
click at [1555, 727] on icon at bounding box center [1548, 719] width 19 height 19
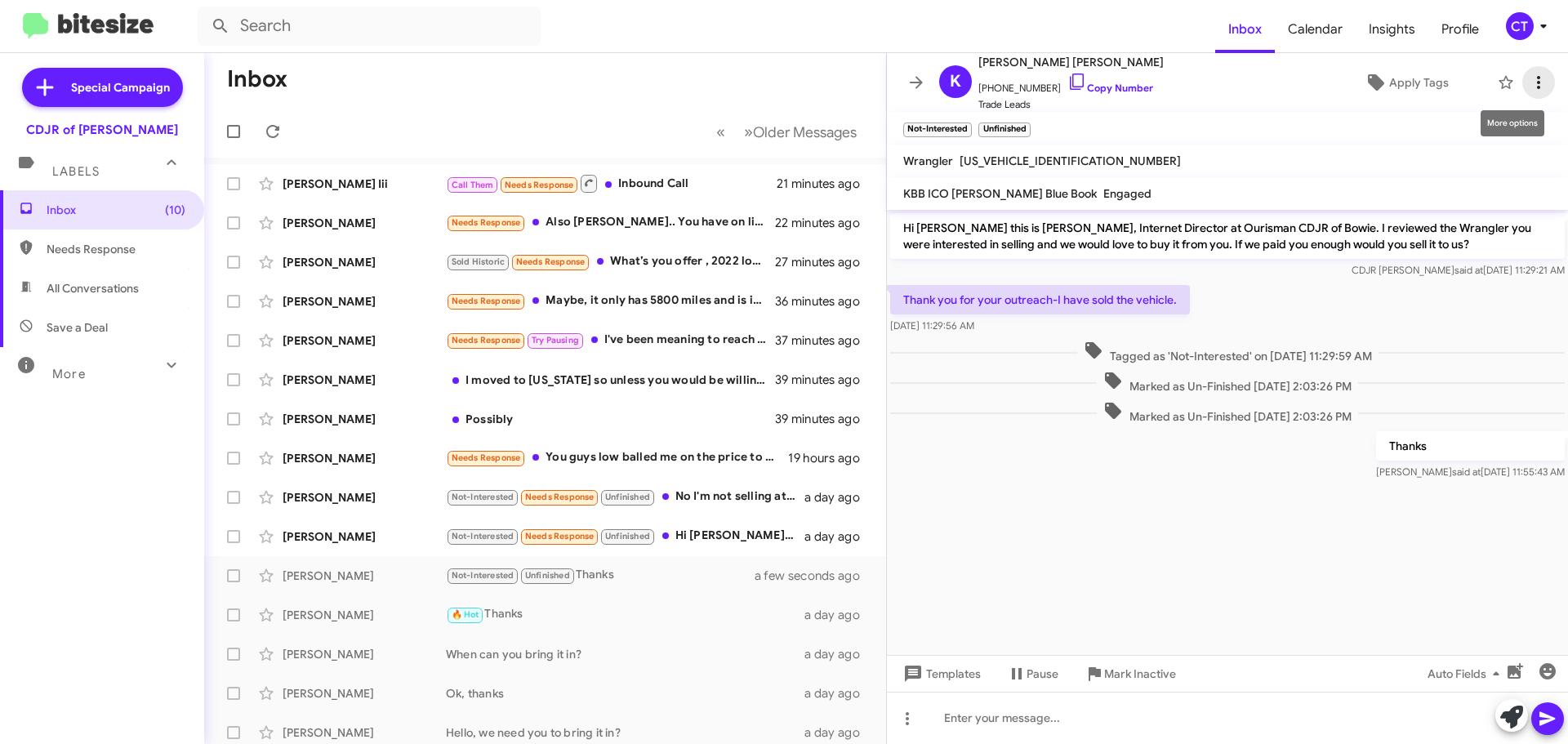
click at [1535, 79] on span at bounding box center [1539, 83] width 33 height 19
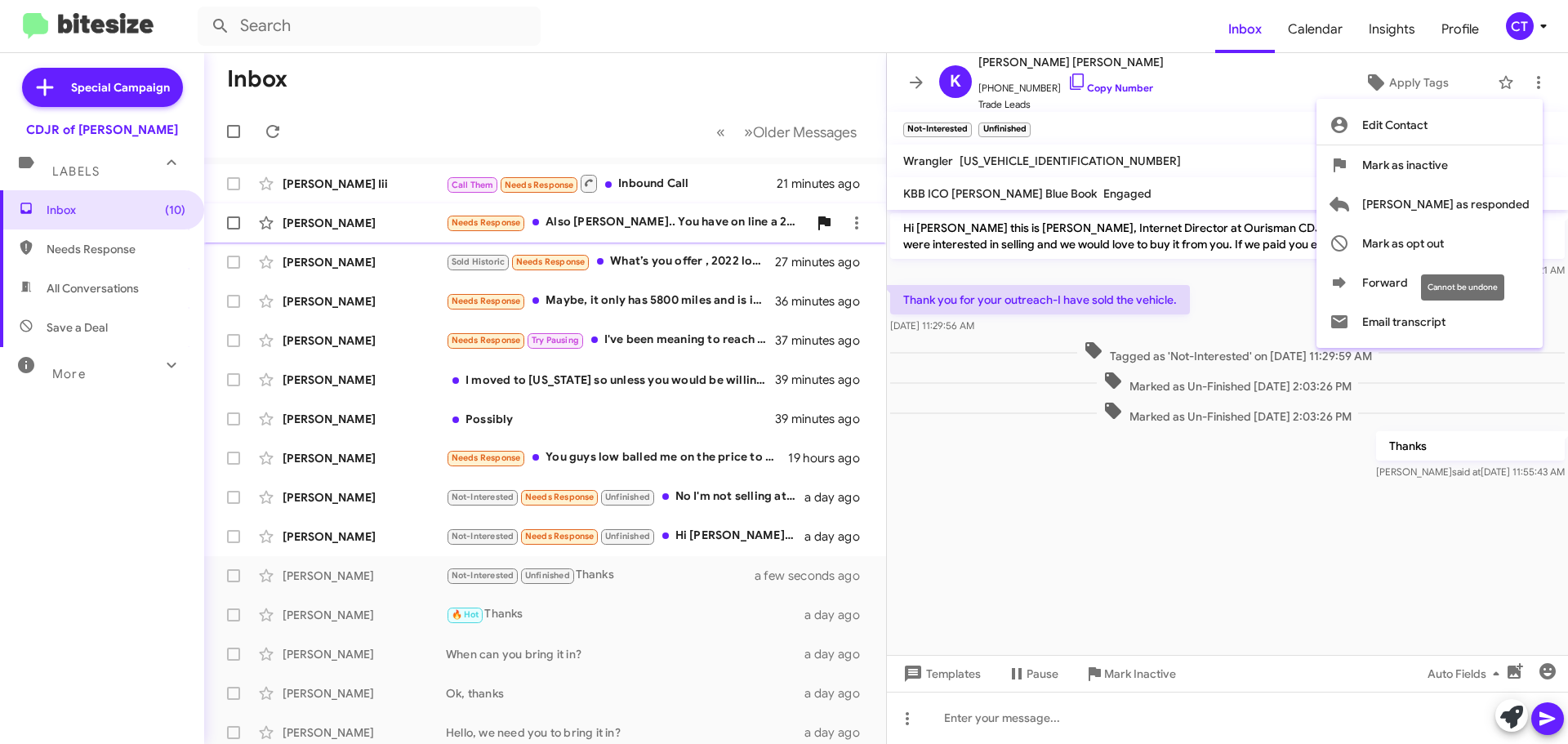
click at [1445, 235] on span "Mark as opt out" at bounding box center [1404, 243] width 82 height 39
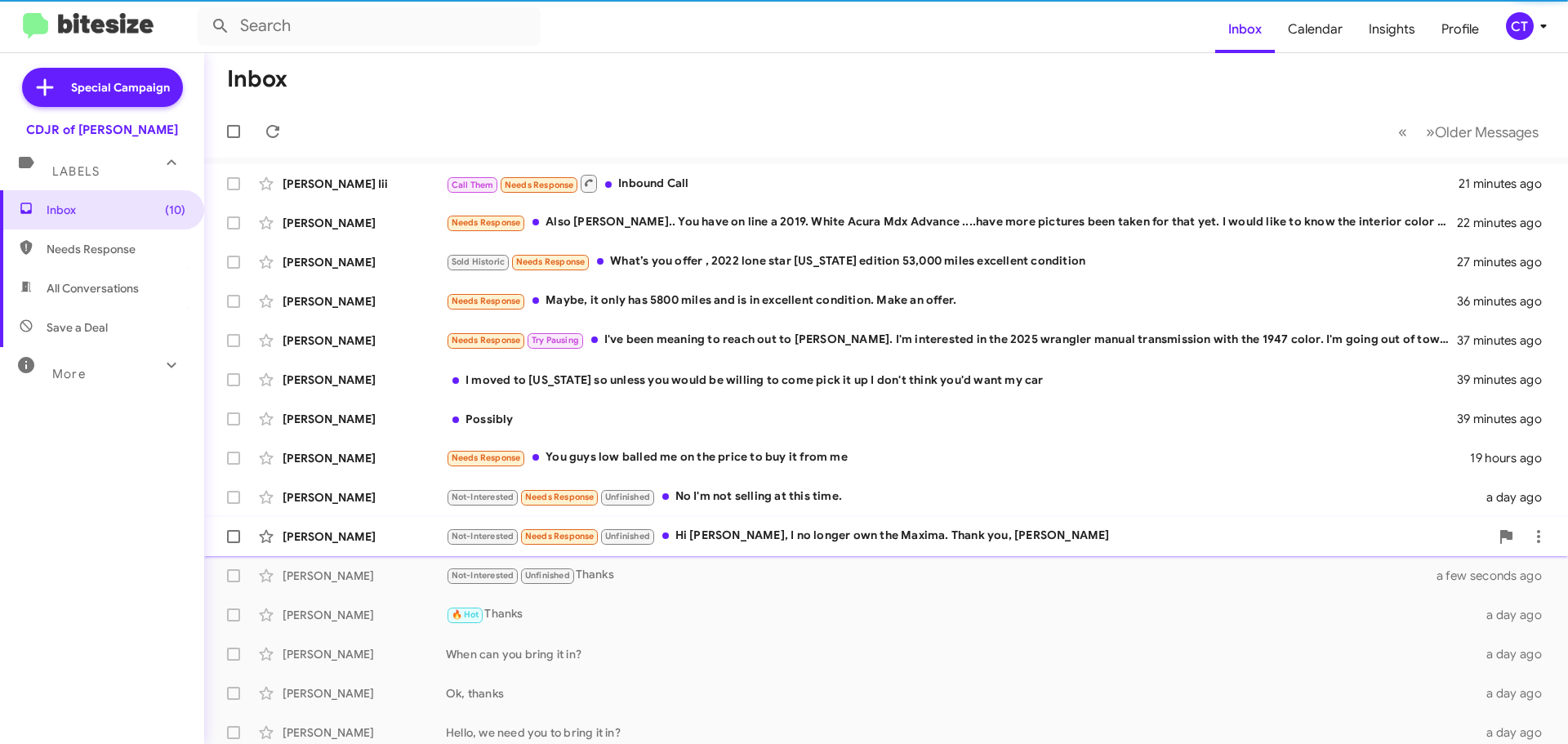
click at [846, 529] on div "Not-Interested Needs Response Unfinished Hi Ciara, I no longer own the Maxima. …" at bounding box center [968, 536] width 1044 height 18
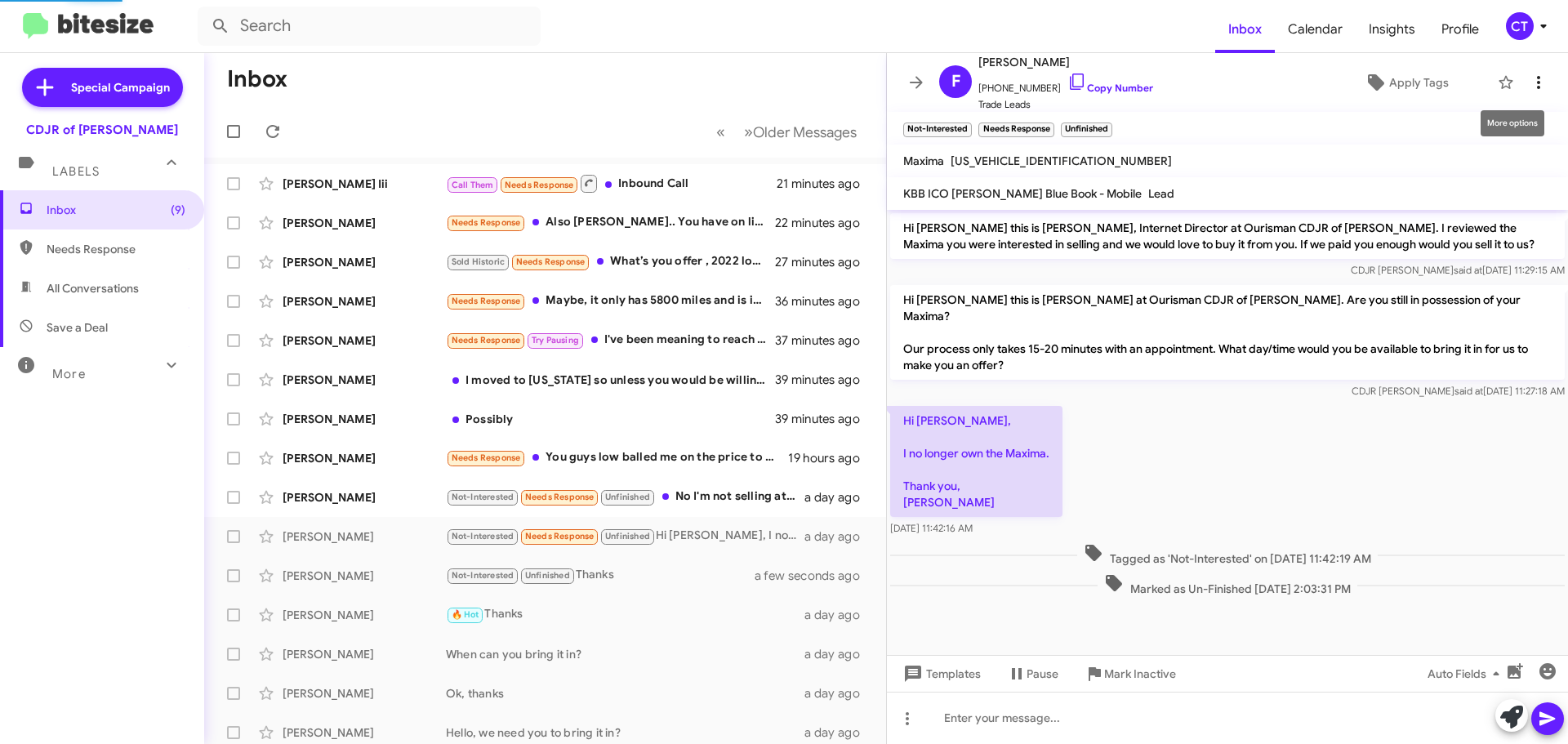
click at [1530, 86] on icon at bounding box center [1539, 83] width 19 height 19
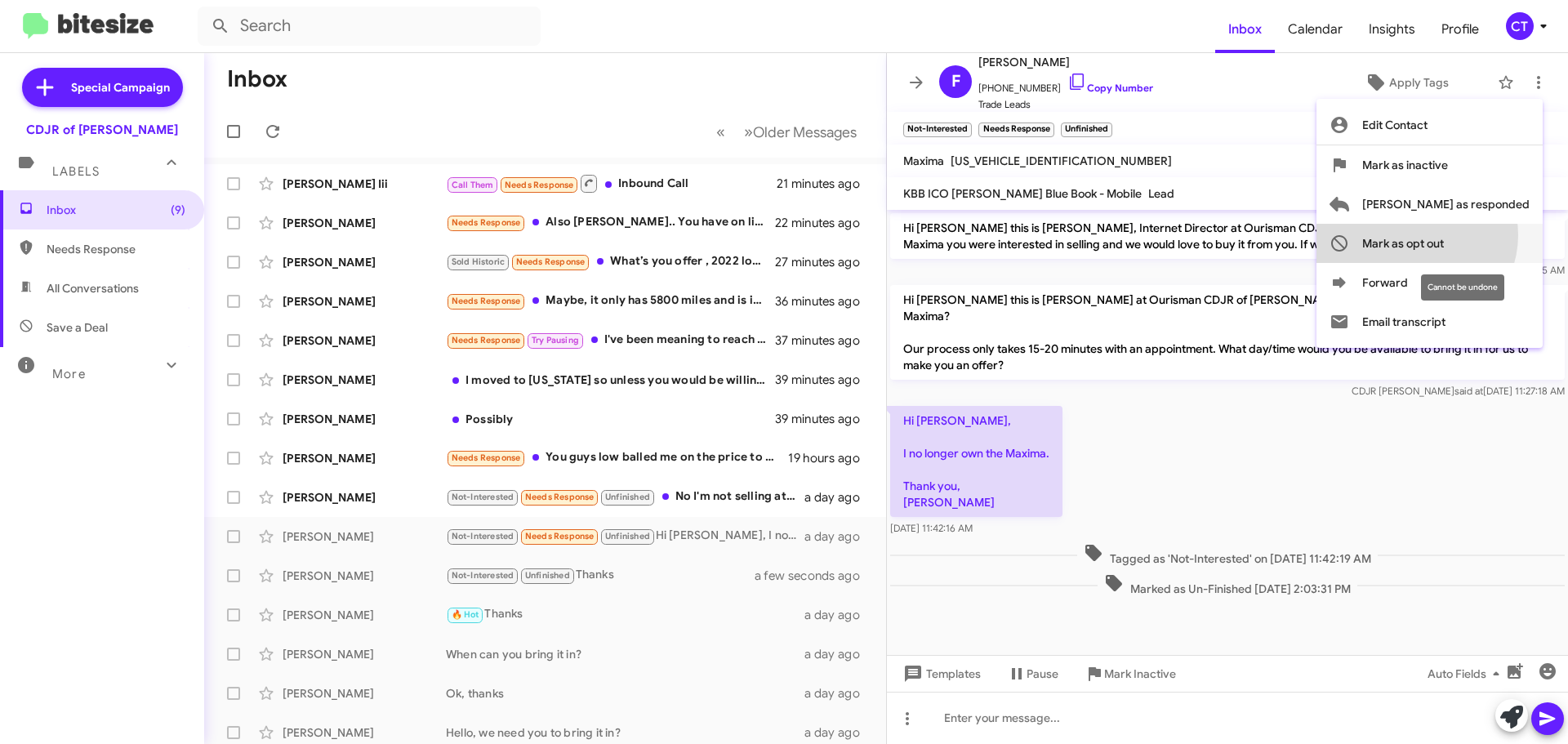
click at [1445, 235] on span "Mark as opt out" at bounding box center [1404, 243] width 82 height 39
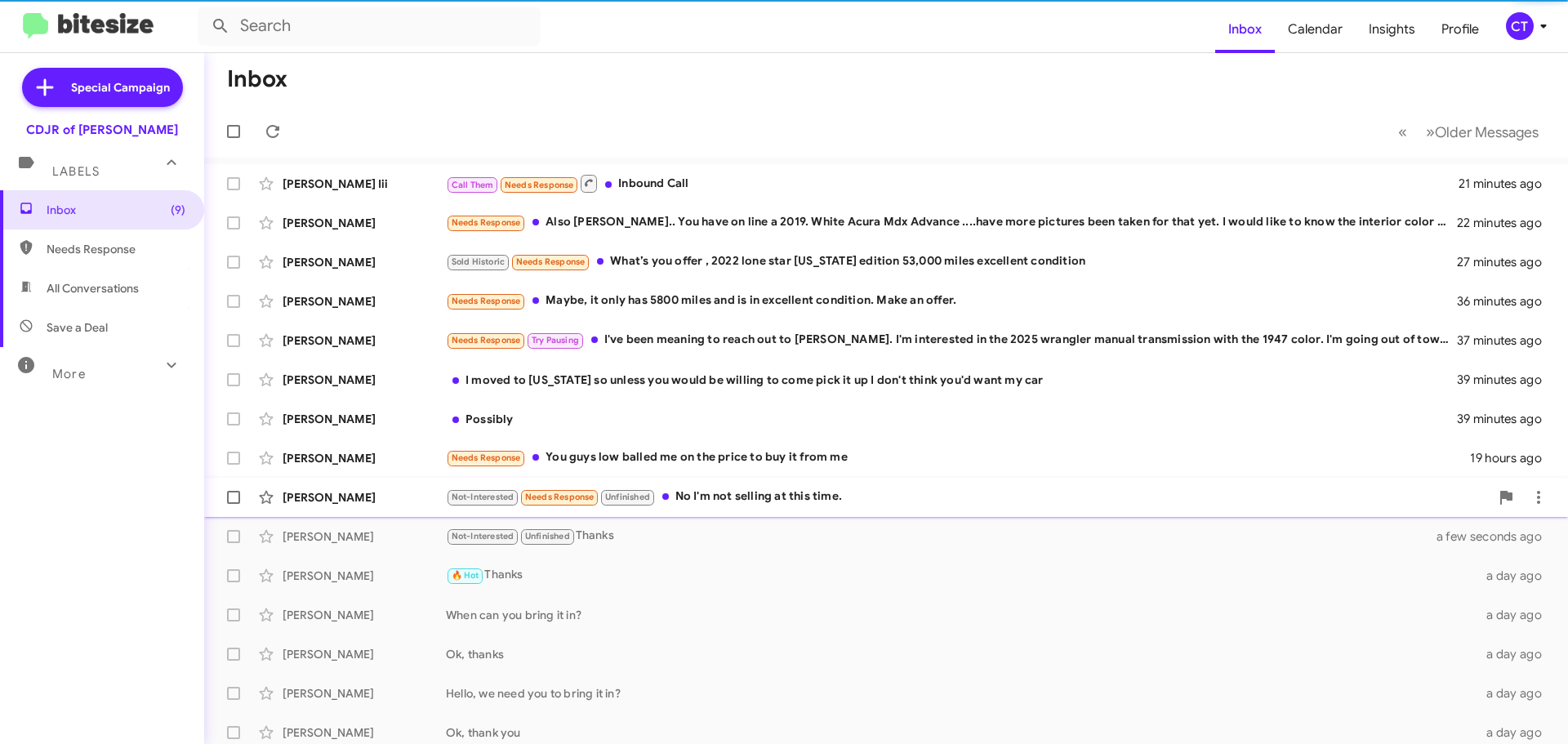
drag, startPoint x: 722, startPoint y: 503, endPoint x: 726, endPoint y: 512, distance: 9.8
click at [723, 504] on div "Not-Interested Needs Response Unfinished No I'm not selling at this time." at bounding box center [968, 497] width 1044 height 18
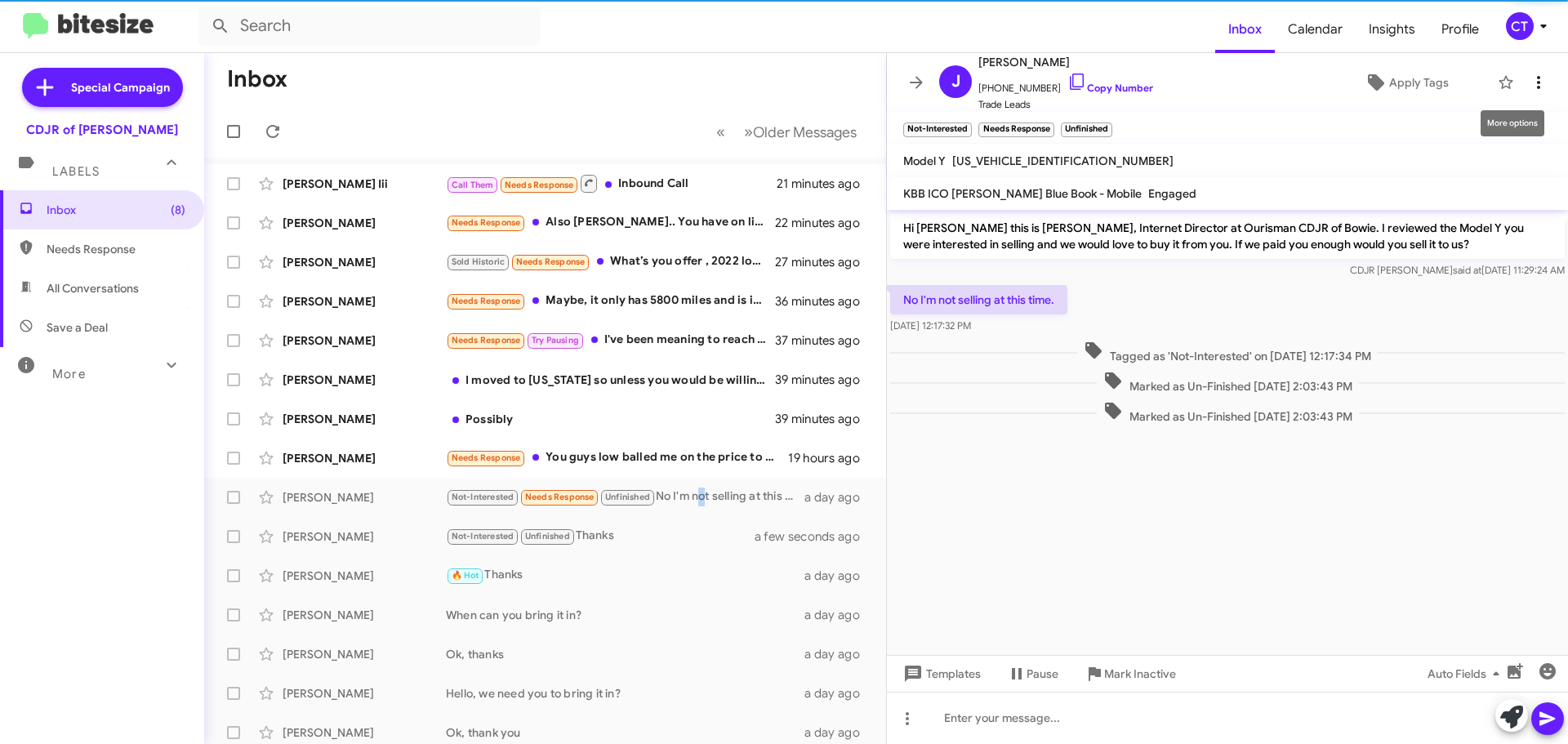
click at [1529, 82] on icon at bounding box center [1539, 83] width 19 height 19
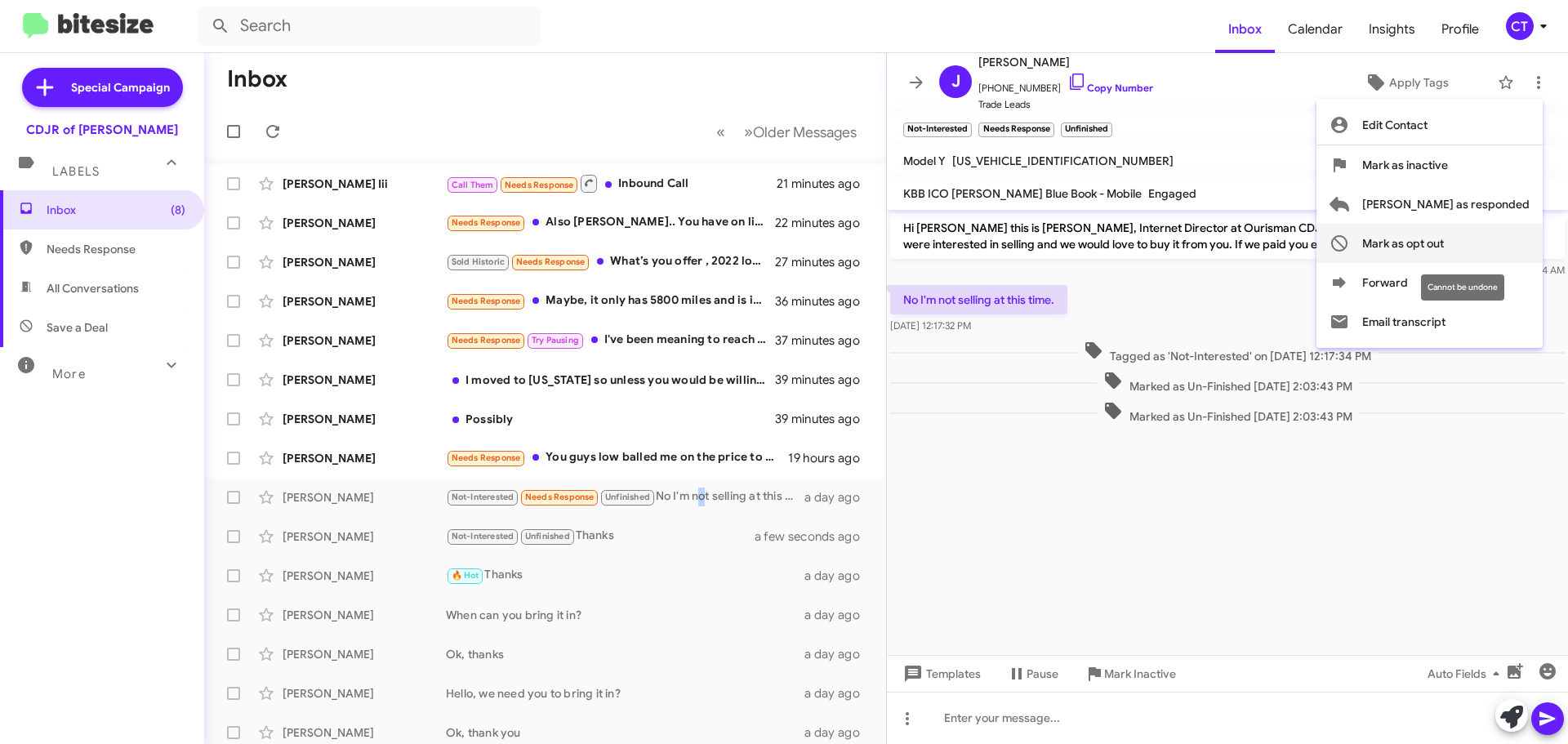
click at [1411, 259] on button "Mark as opt out" at bounding box center [1429, 243] width 226 height 39
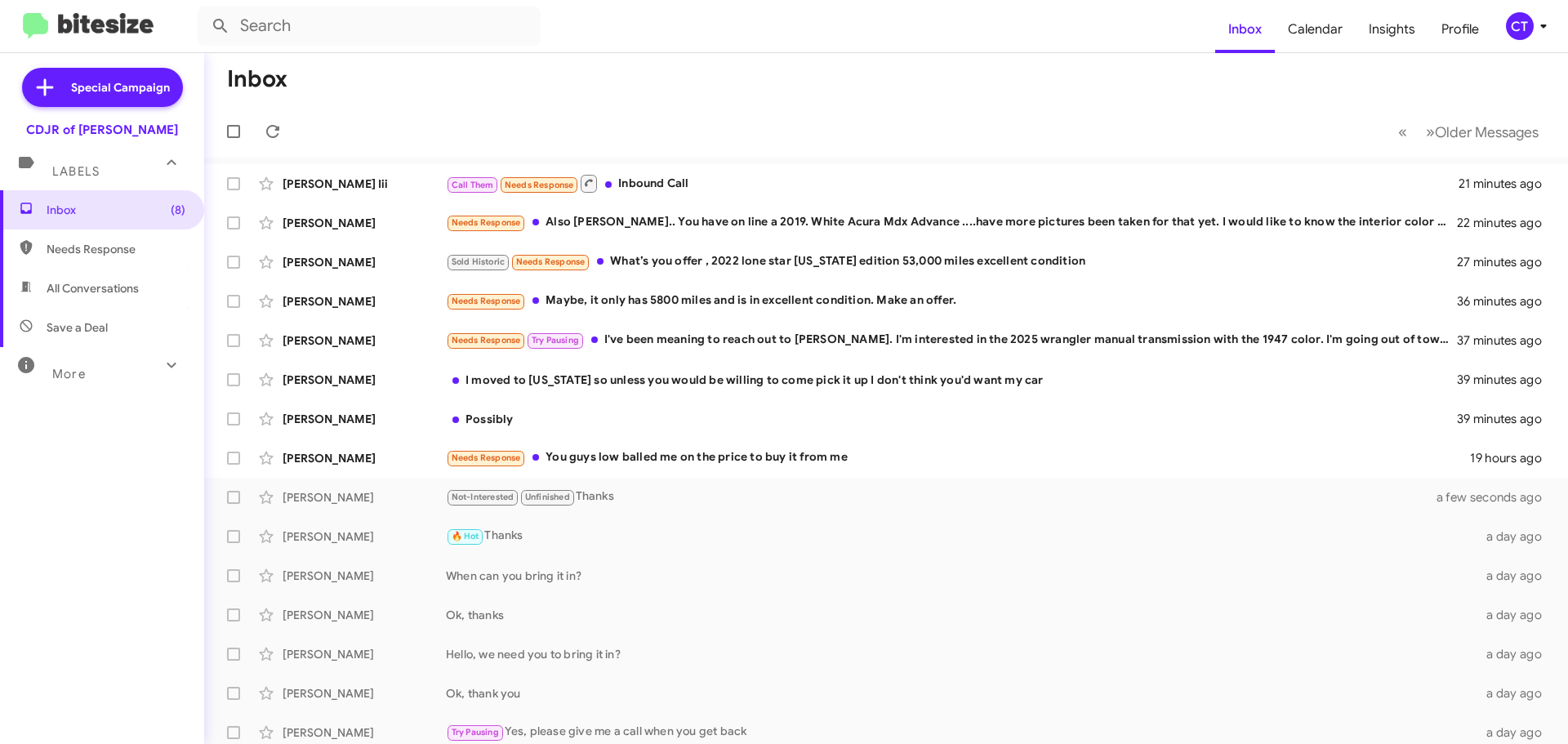
click at [52, 249] on span "Needs Response" at bounding box center [116, 249] width 139 height 17
type input "in:needs-response"
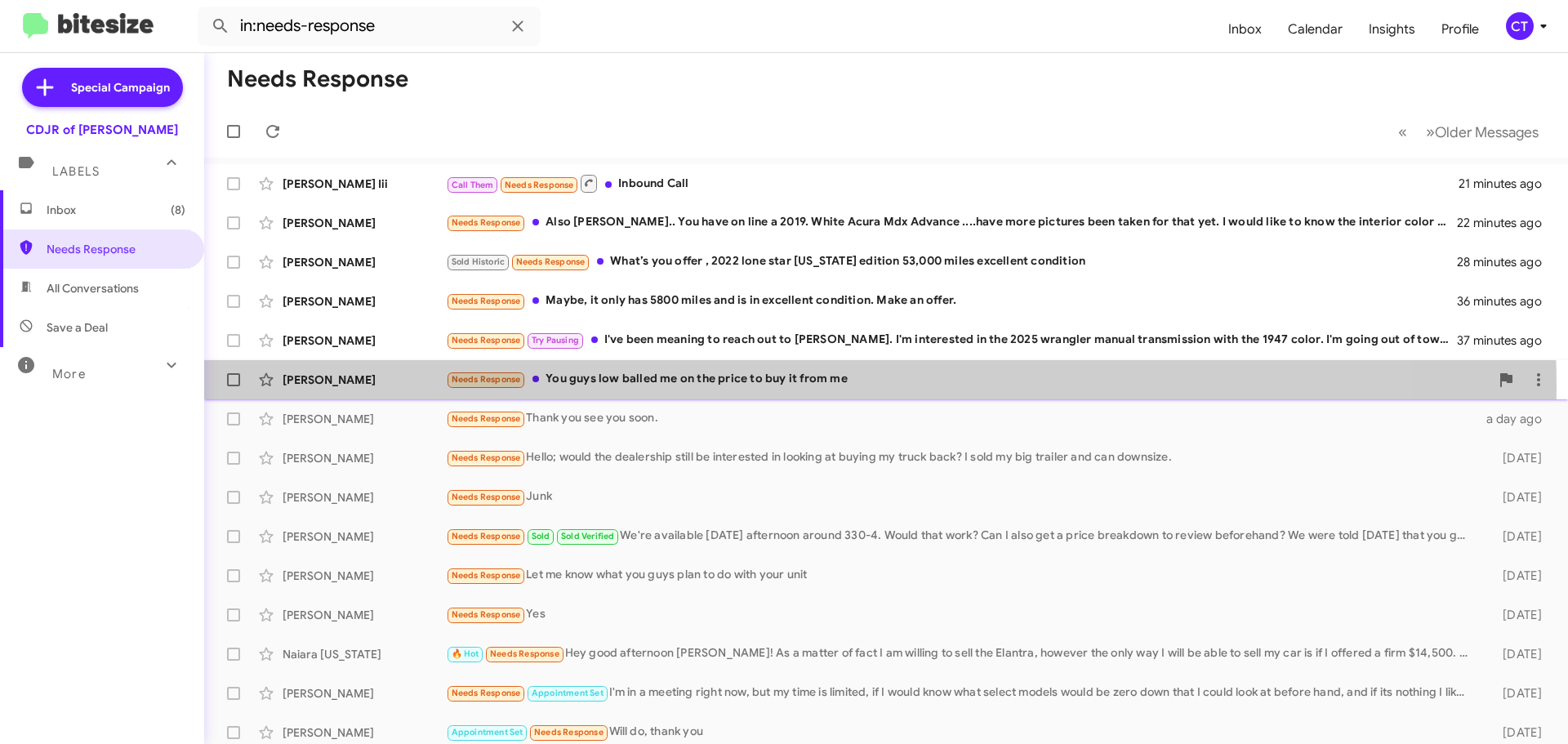
click at [758, 387] on div "Needs Response You guys low balled me on the price to buy it from me" at bounding box center [968, 379] width 1044 height 18
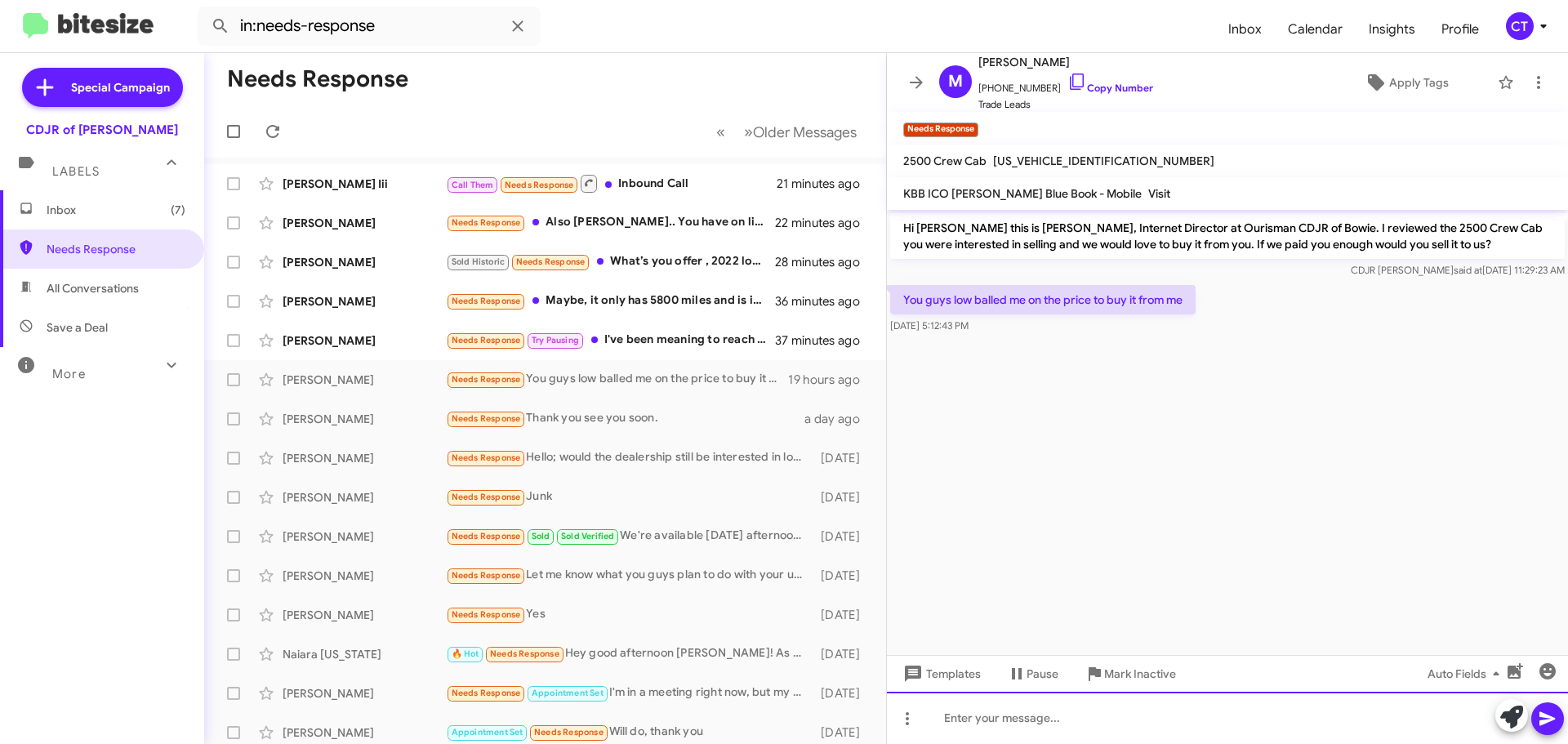
drag, startPoint x: 1026, startPoint y: 726, endPoint x: 1035, endPoint y: 719, distance: 11.4
click at [1026, 726] on div at bounding box center [1228, 719] width 681 height 53
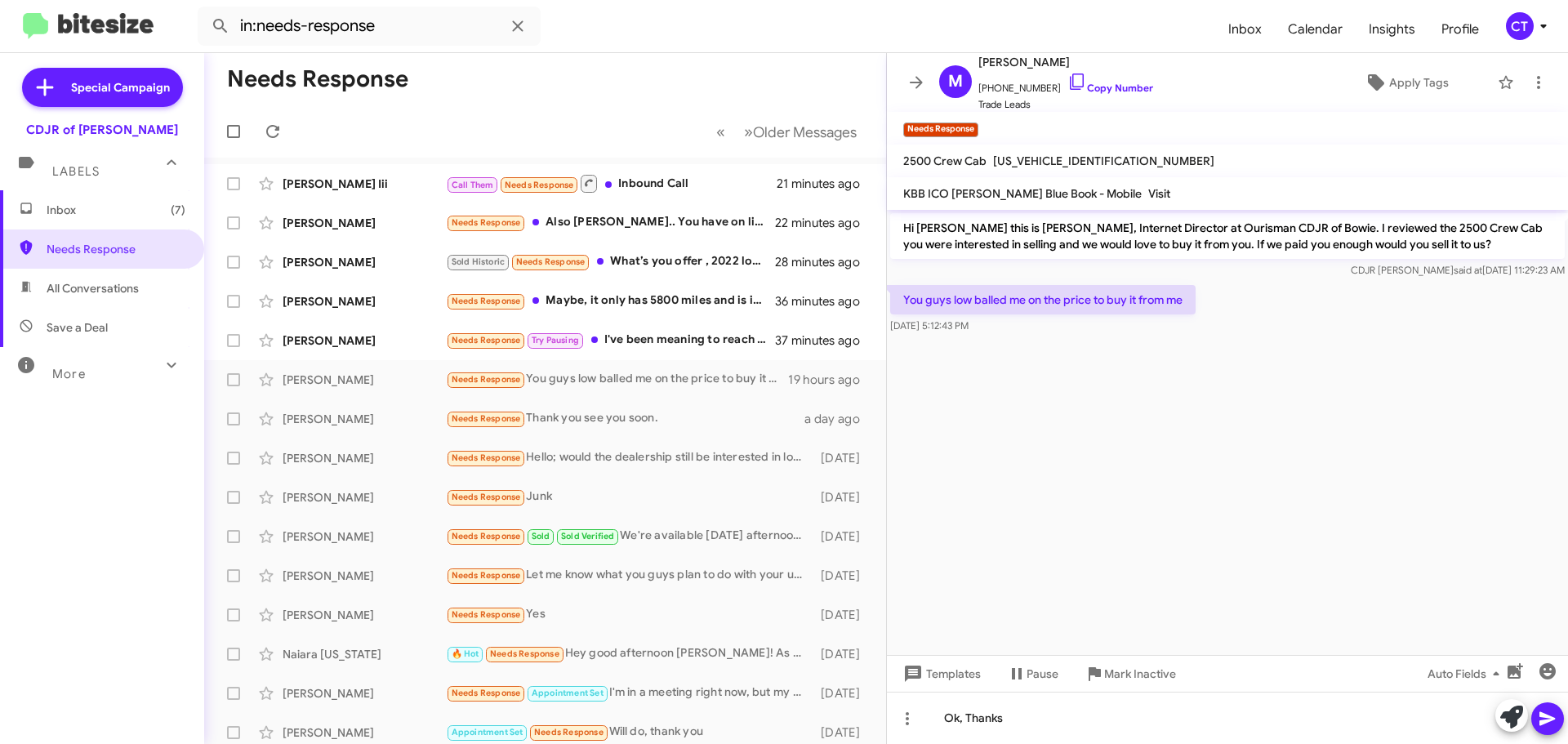
click at [1542, 715] on icon at bounding box center [1548, 720] width 16 height 14
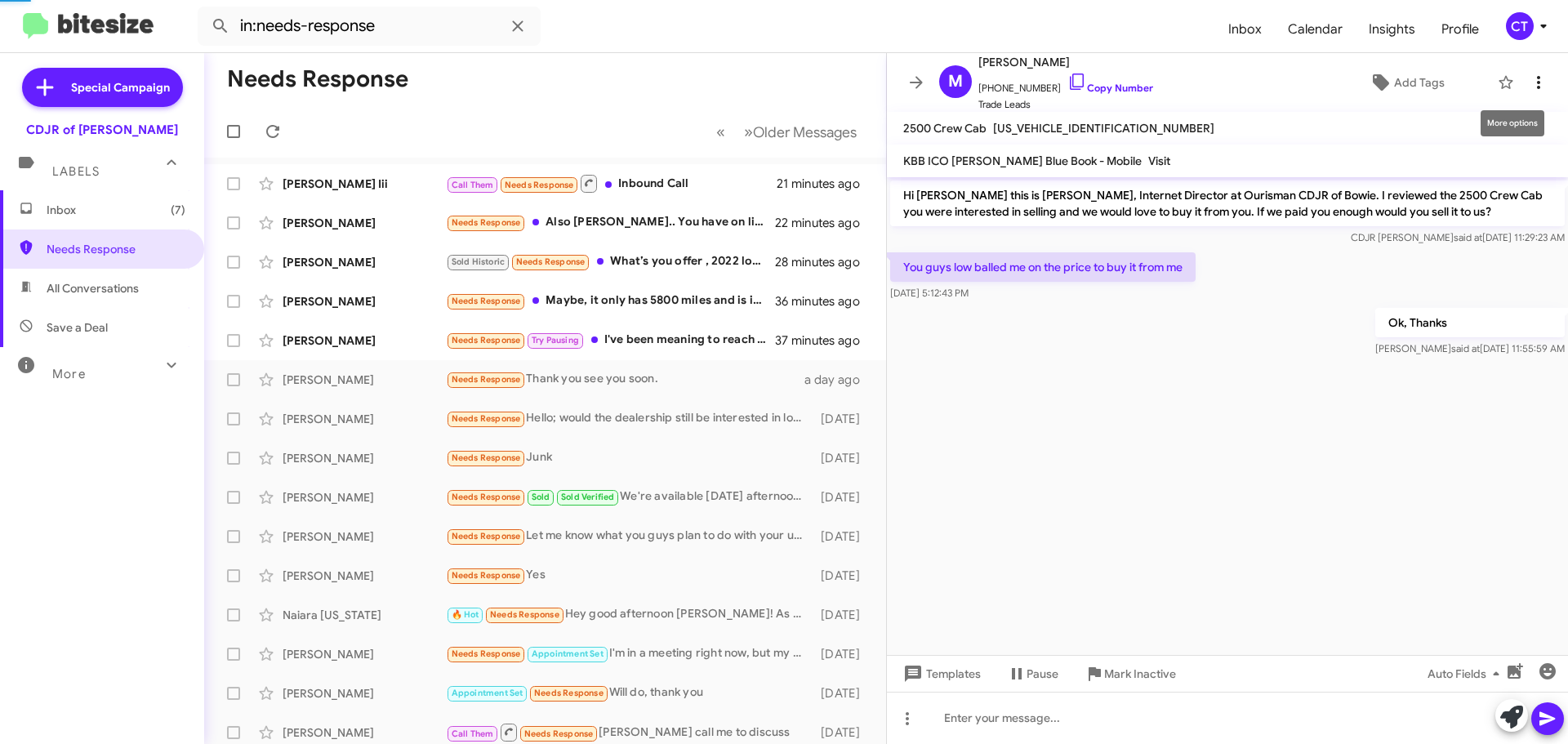
click at [1529, 85] on icon at bounding box center [1539, 83] width 19 height 19
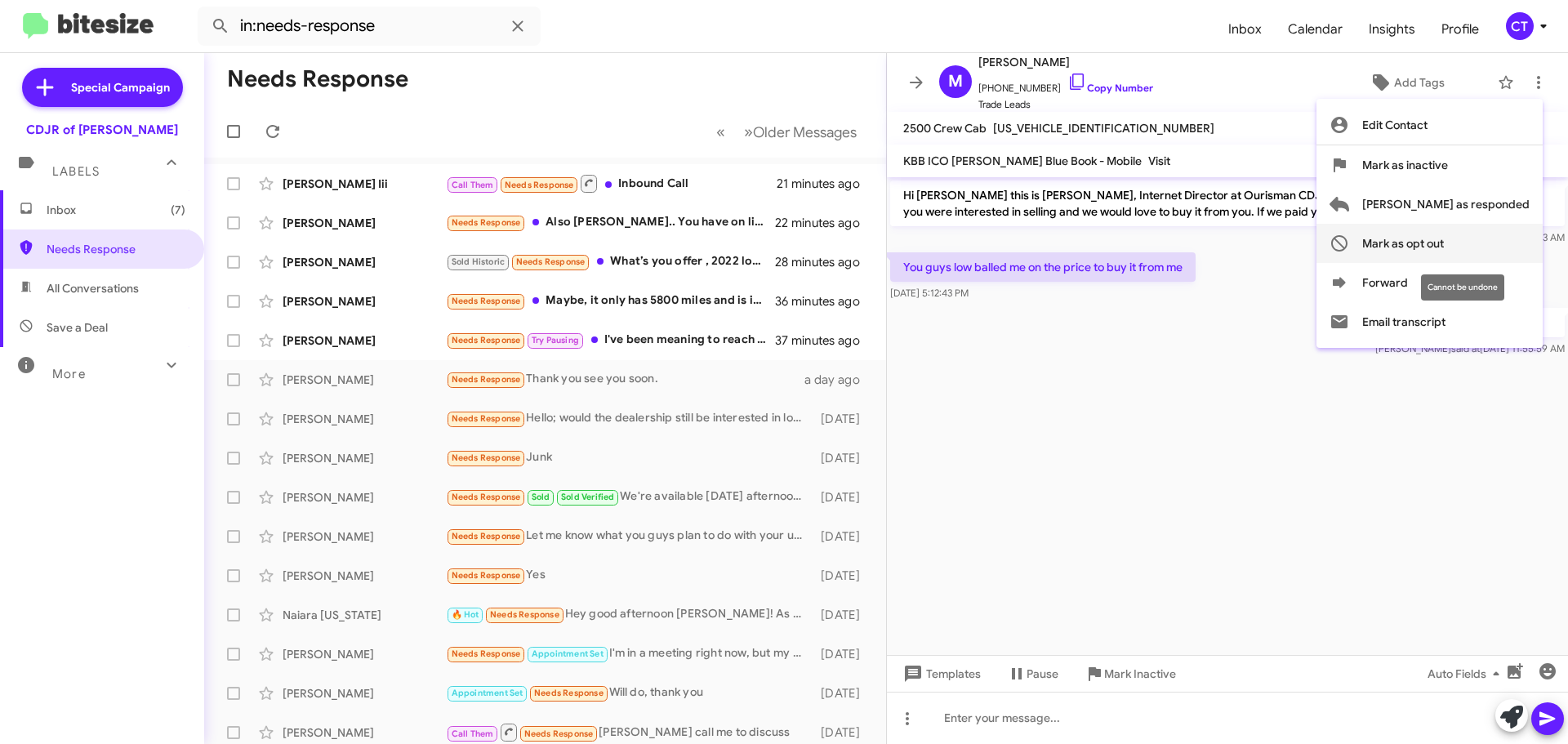
click at [1442, 250] on span "Mark as opt out" at bounding box center [1404, 243] width 82 height 39
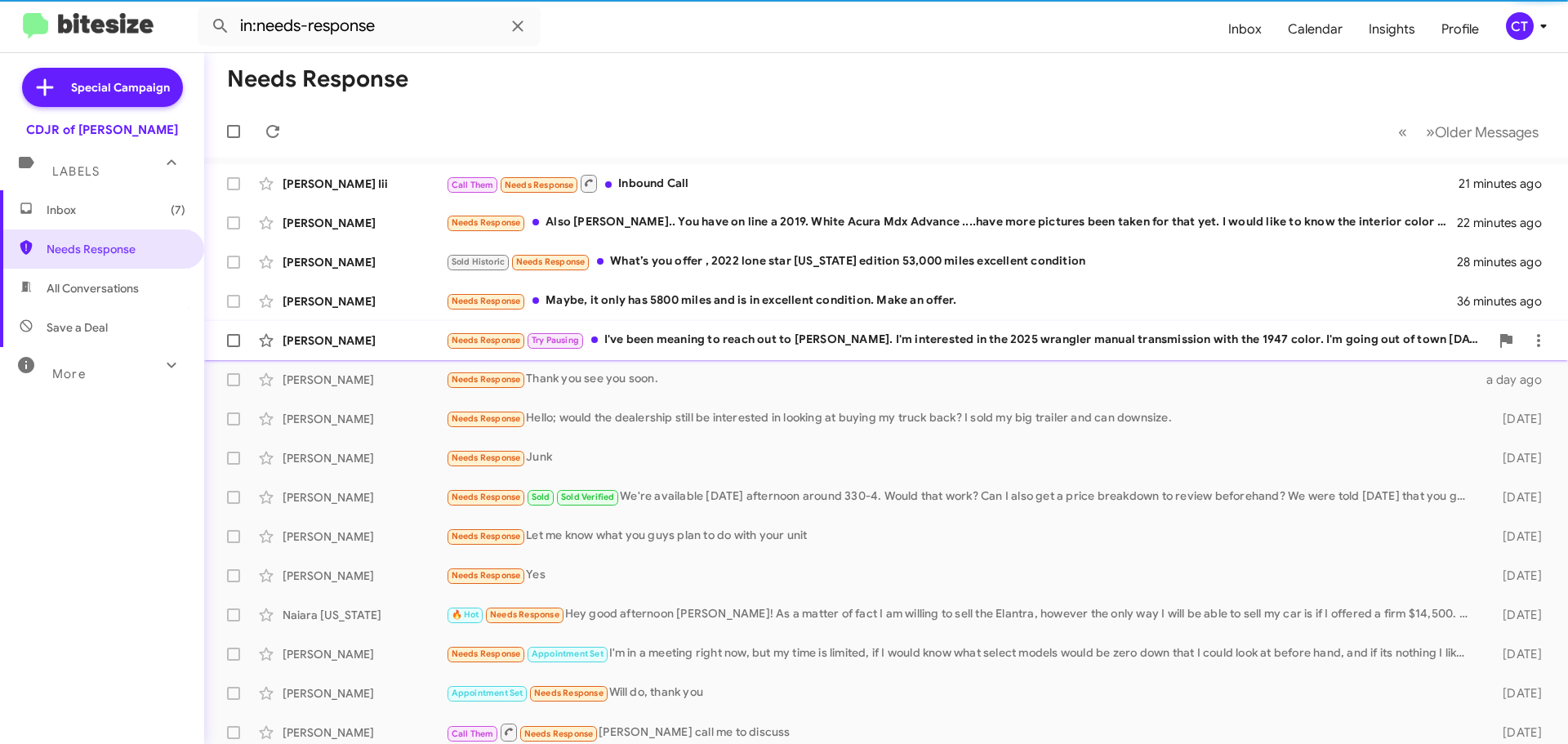
click at [622, 342] on div "Needs Response Try Pausing I've been meaning to reach out to Erron Covington. I…" at bounding box center [968, 339] width 1044 height 18
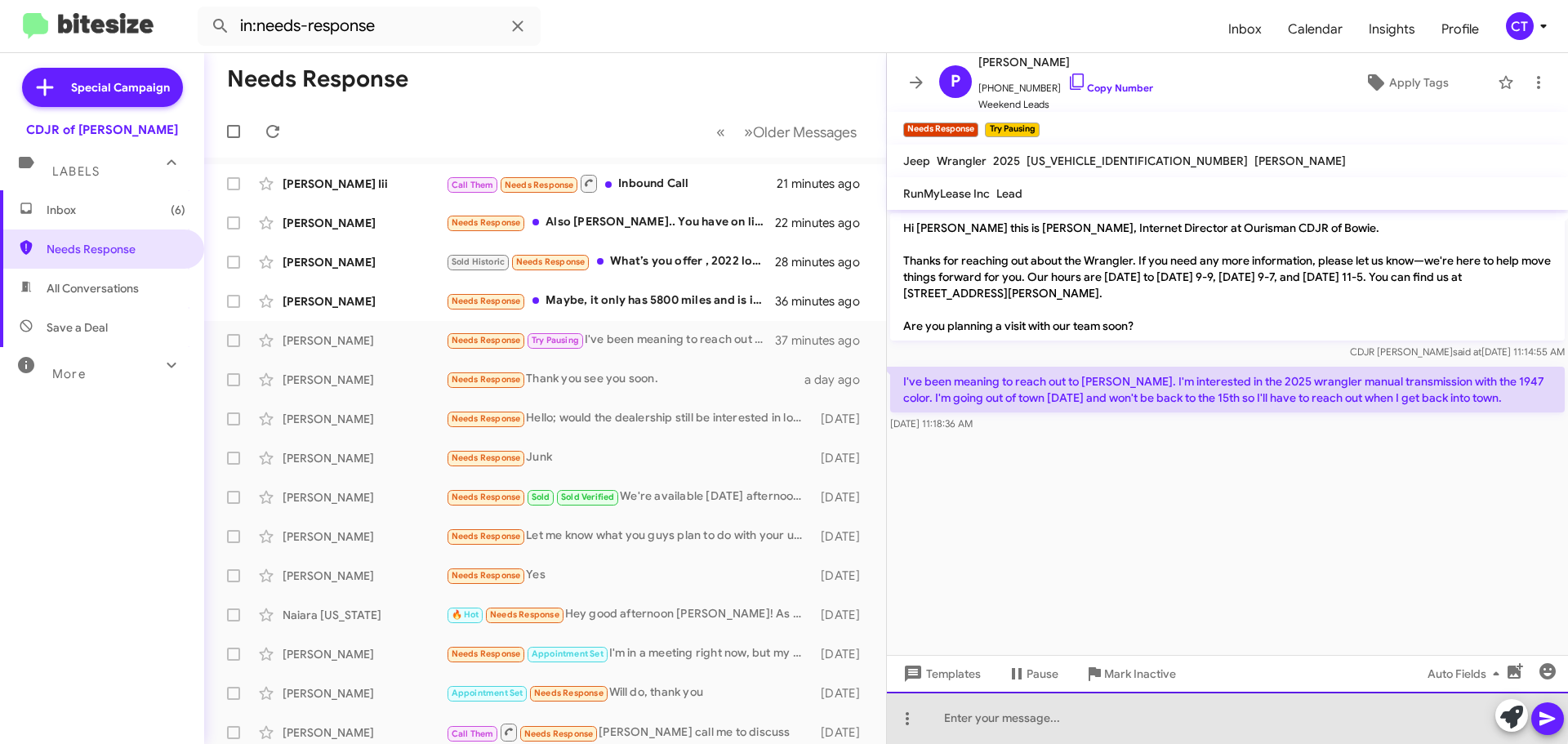
drag, startPoint x: 1057, startPoint y: 712, endPoint x: 1067, endPoint y: 712, distance: 10.0
click at [1056, 712] on div at bounding box center [1228, 719] width 681 height 53
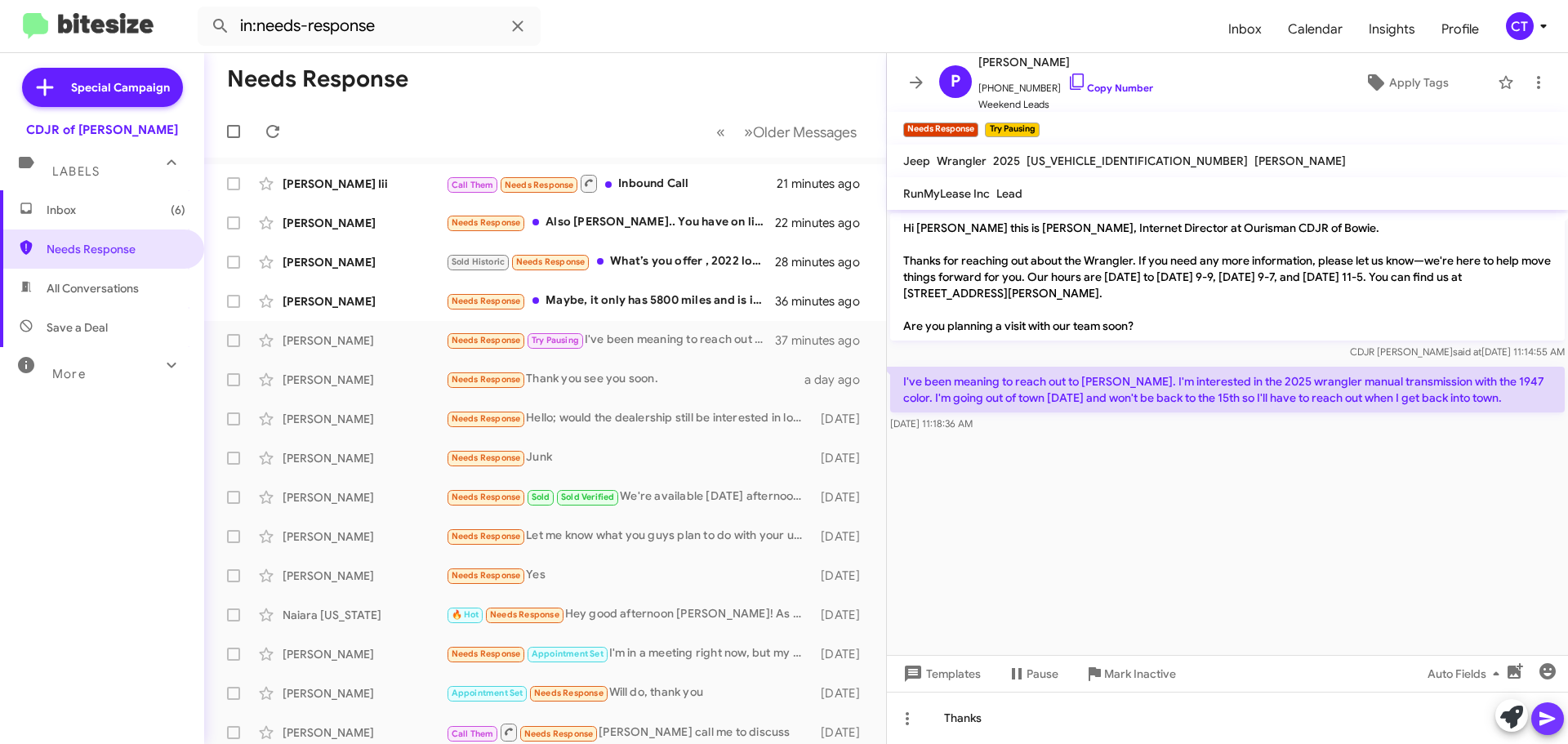
click at [1556, 719] on icon at bounding box center [1548, 719] width 19 height 19
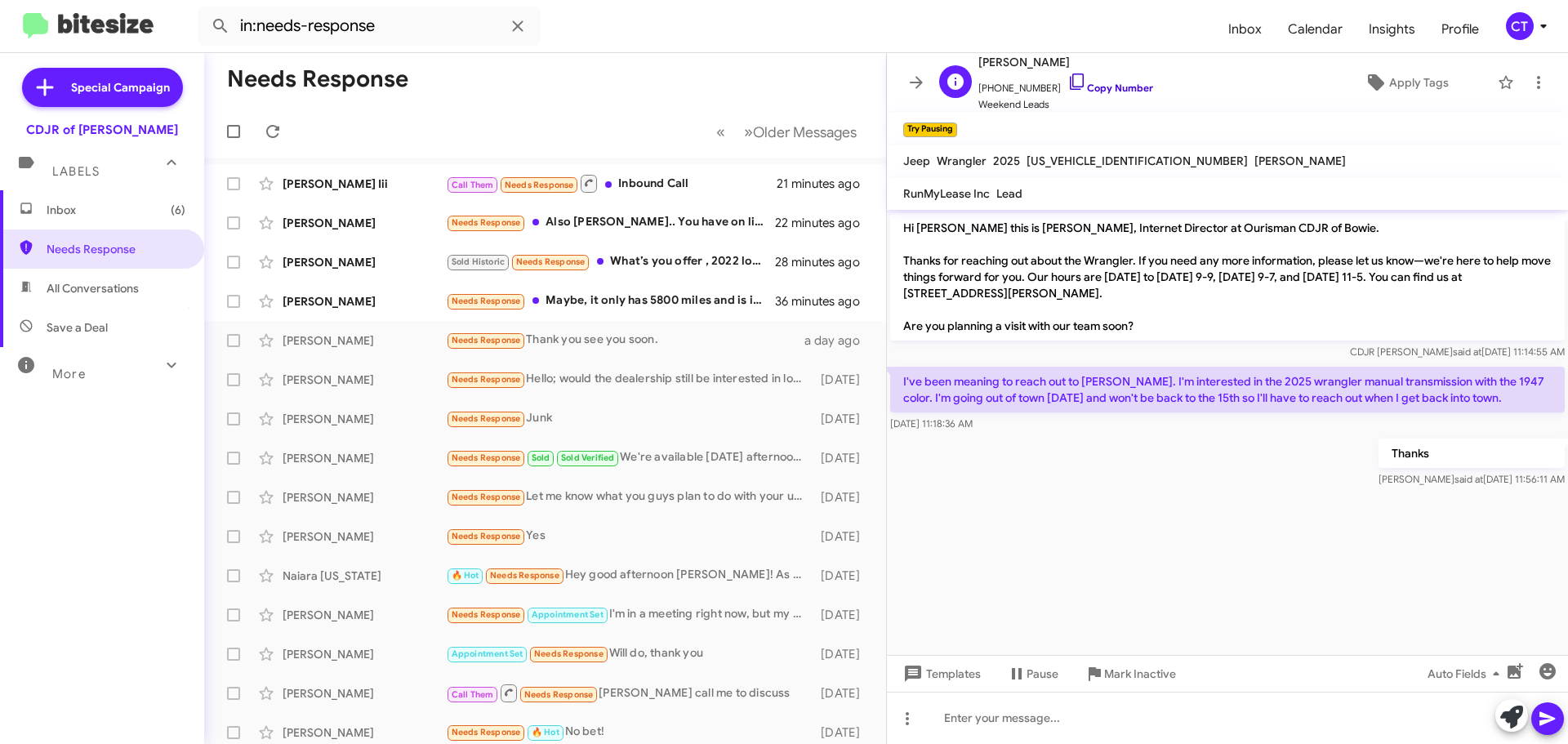
click at [1067, 79] on icon at bounding box center [1077, 82] width 19 height 19
click at [1067, 78] on icon at bounding box center [1077, 82] width 19 height 19
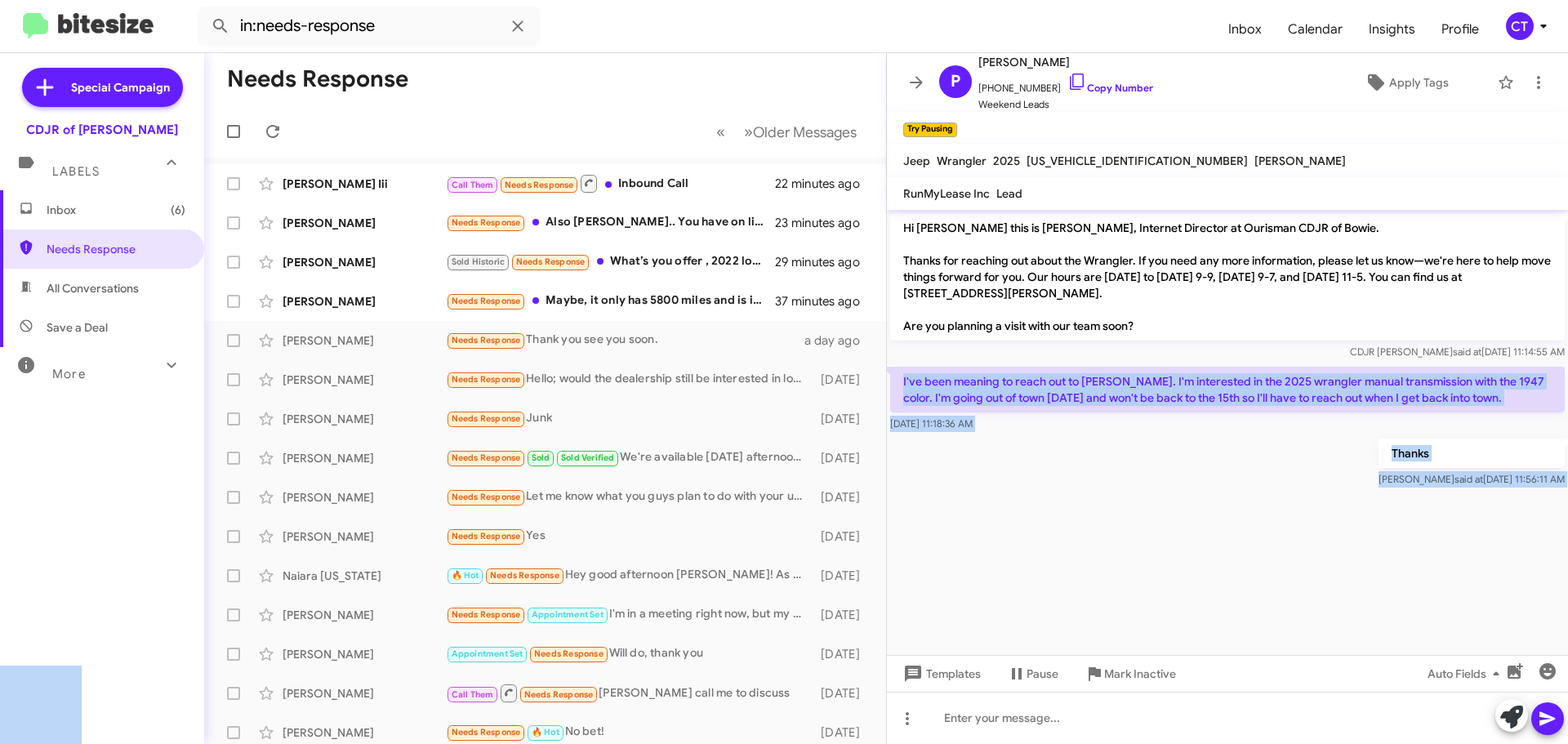
copy body "I've been meaning to reach out to Erron Covington. I'm interested in the 2025 w…"
click at [1529, 85] on icon at bounding box center [1539, 83] width 19 height 19
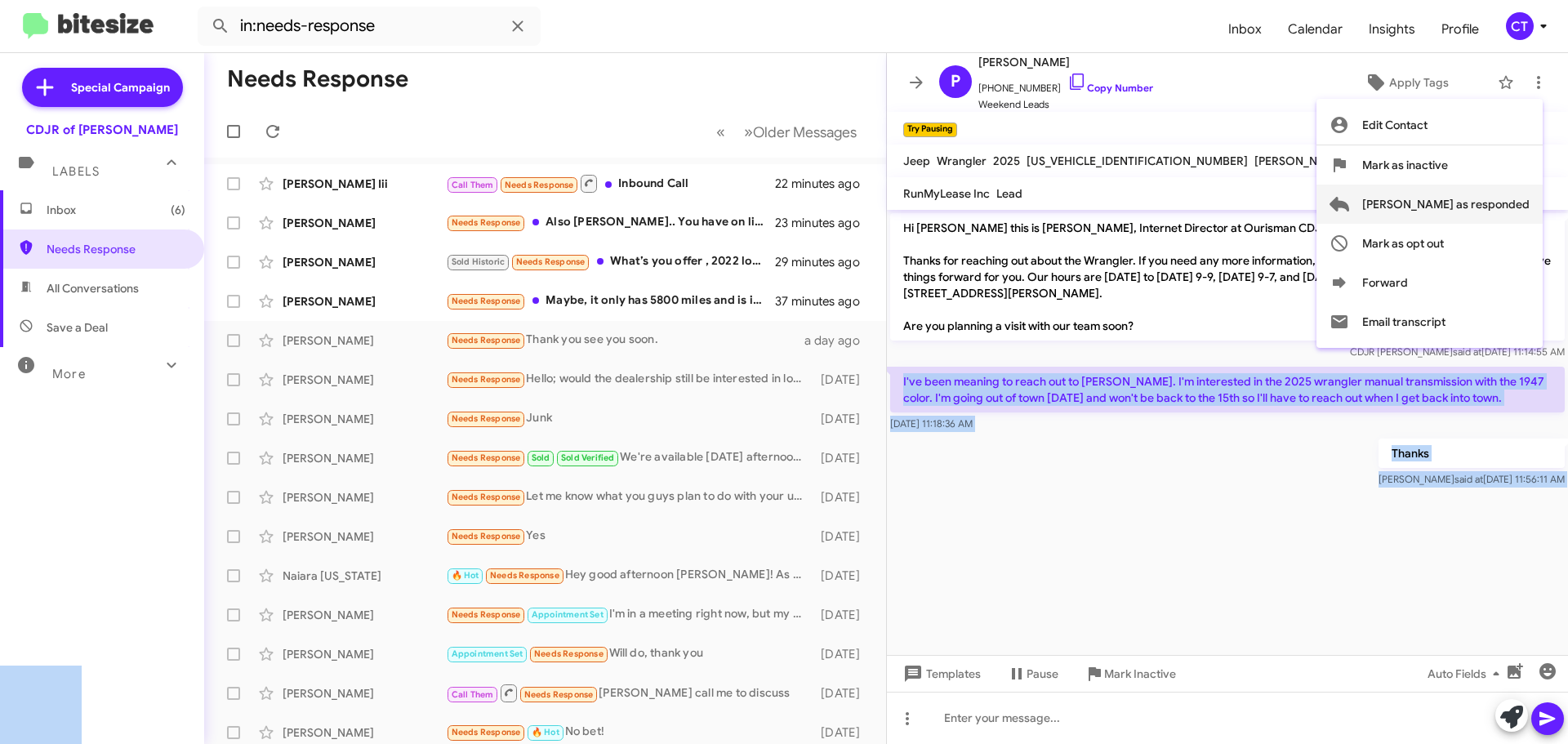
click at [1480, 216] on span "[PERSON_NAME] as responded" at bounding box center [1446, 204] width 167 height 39
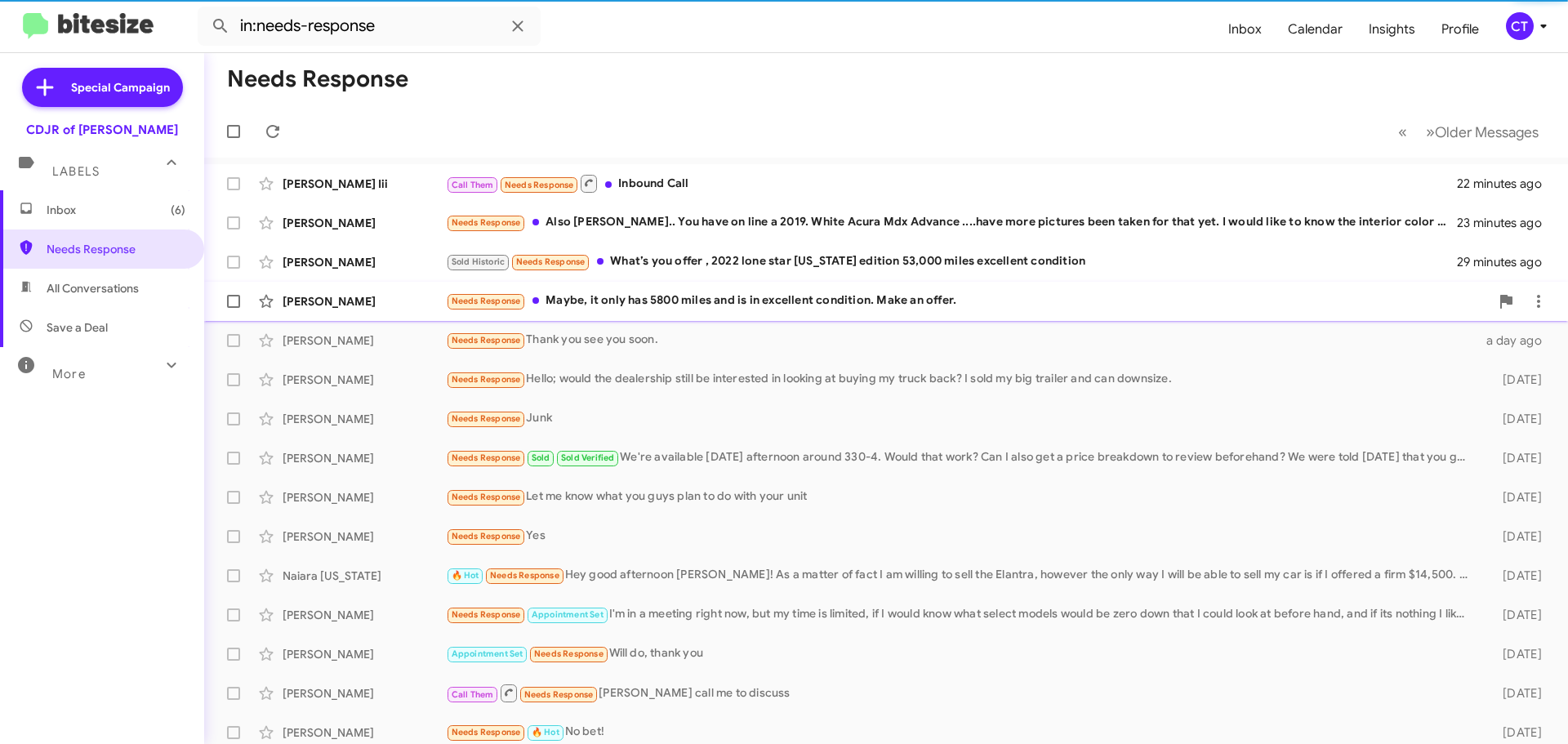
click at [692, 303] on div "Needs Response Maybe, it only has 5800 miles and is in excellent condition. Mak…" at bounding box center [968, 301] width 1044 height 18
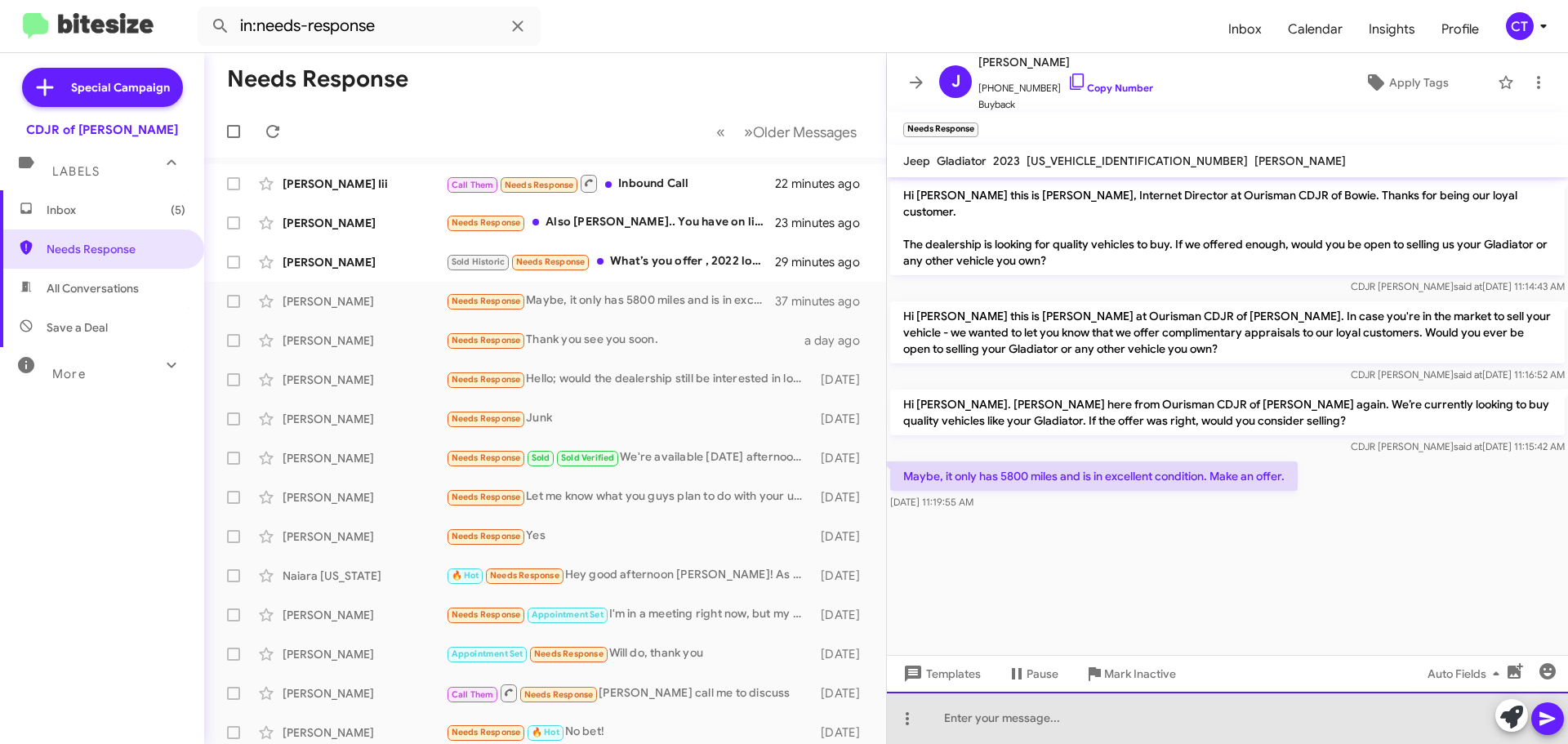
click at [1073, 740] on div at bounding box center [1228, 719] width 681 height 53
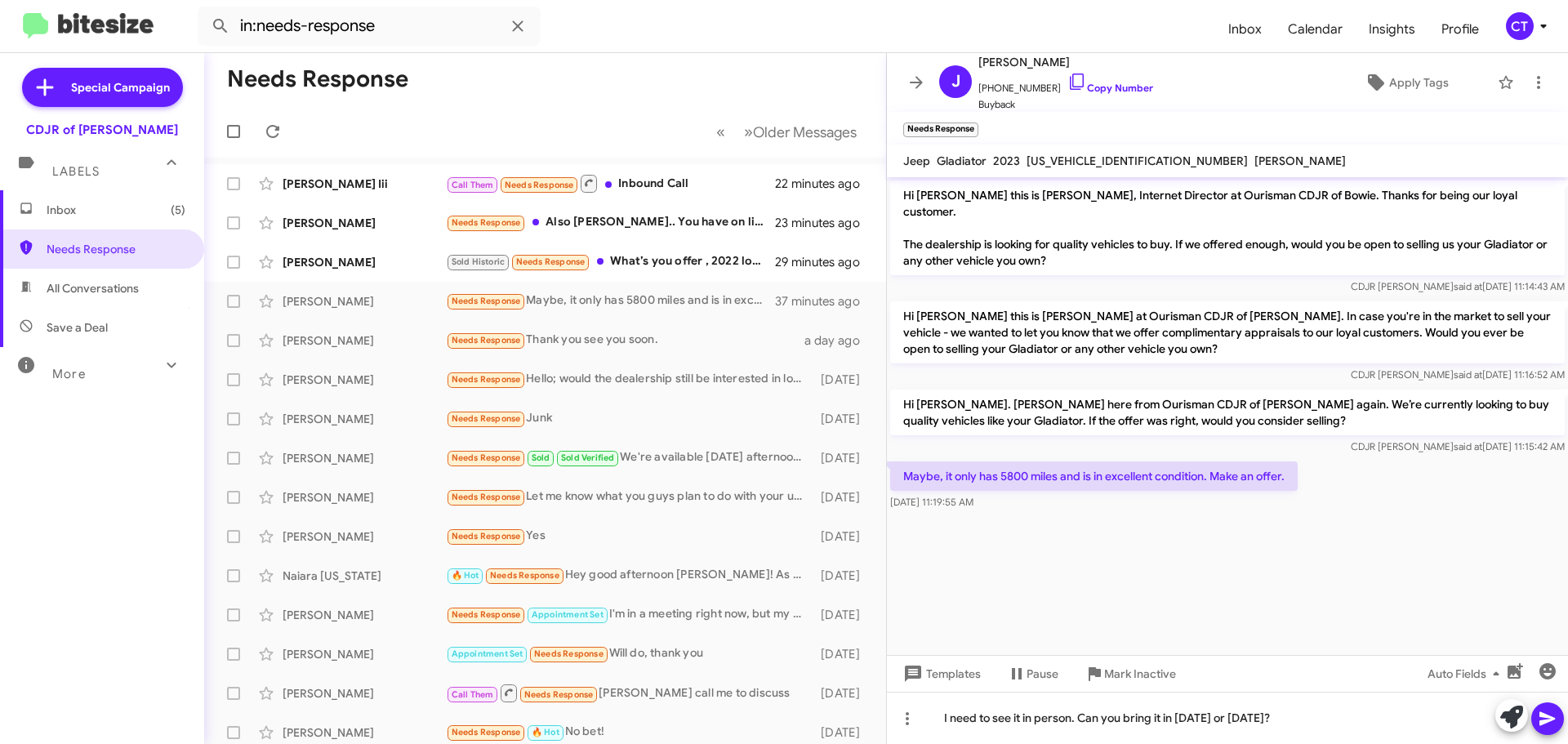
click at [1551, 724] on icon at bounding box center [1548, 719] width 19 height 19
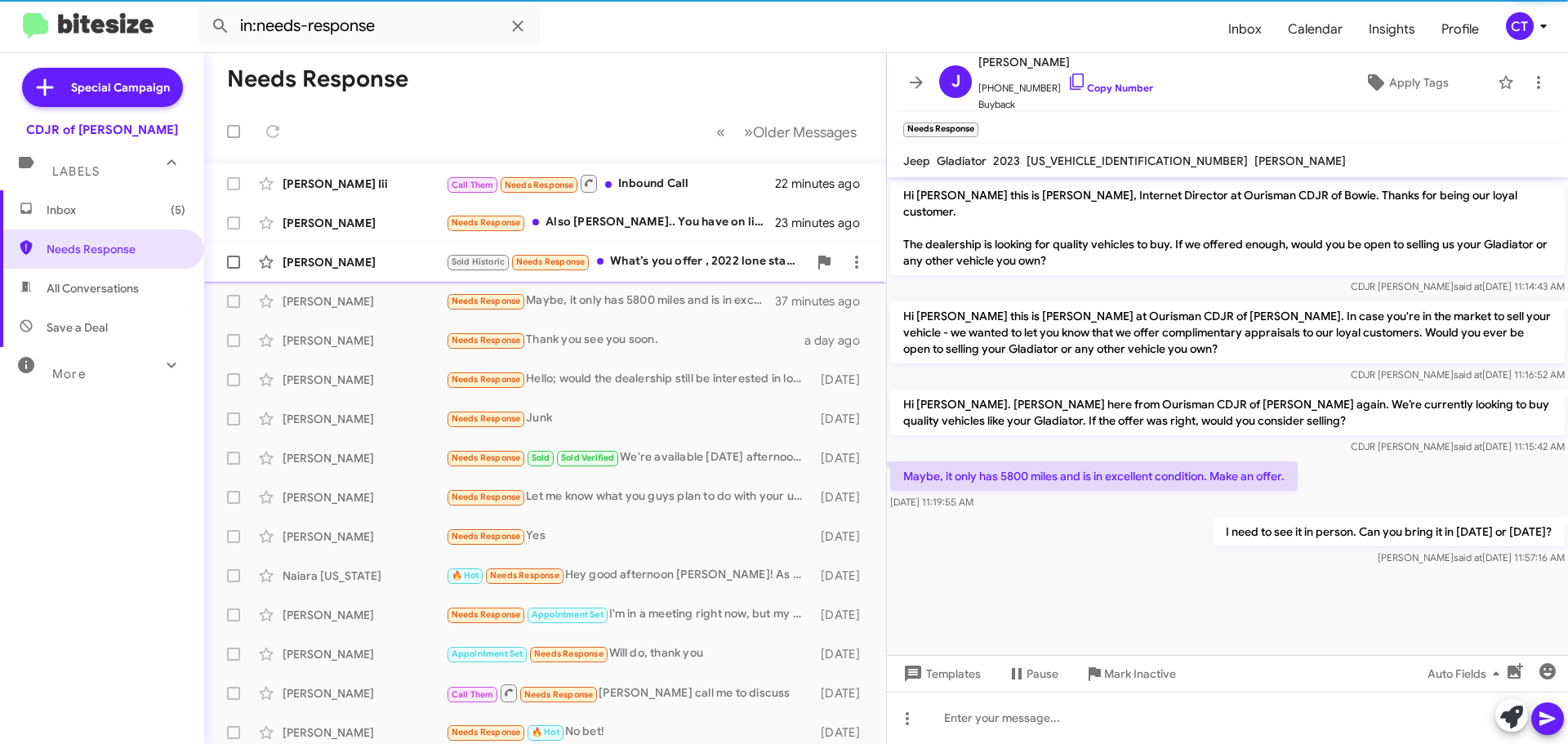
click at [644, 273] on div "Gloria Fernandez Cruz Sold Historic Needs Response What’s you offer , 2022 lone…" at bounding box center [545, 263] width 656 height 33
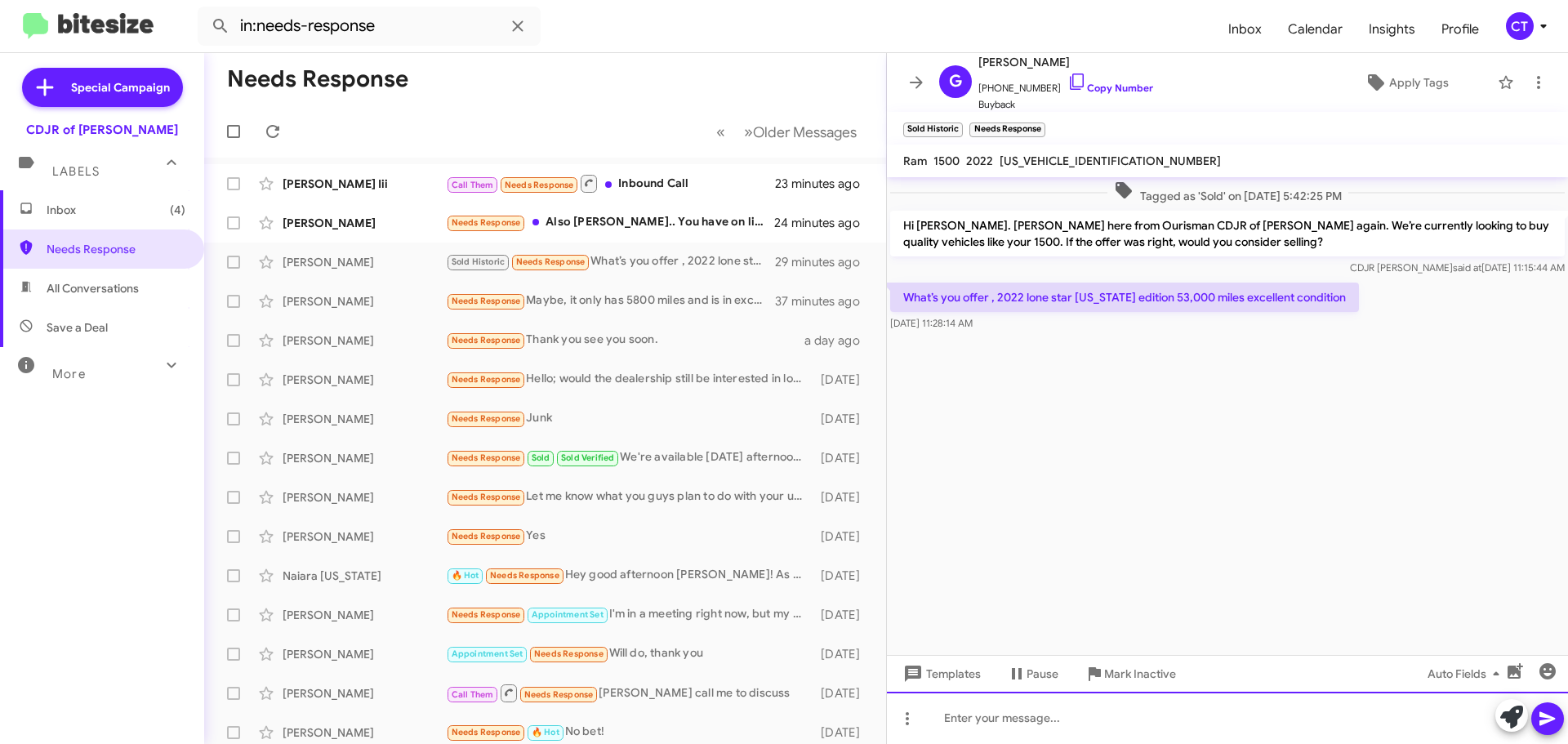
click at [1015, 726] on div at bounding box center [1228, 719] width 681 height 53
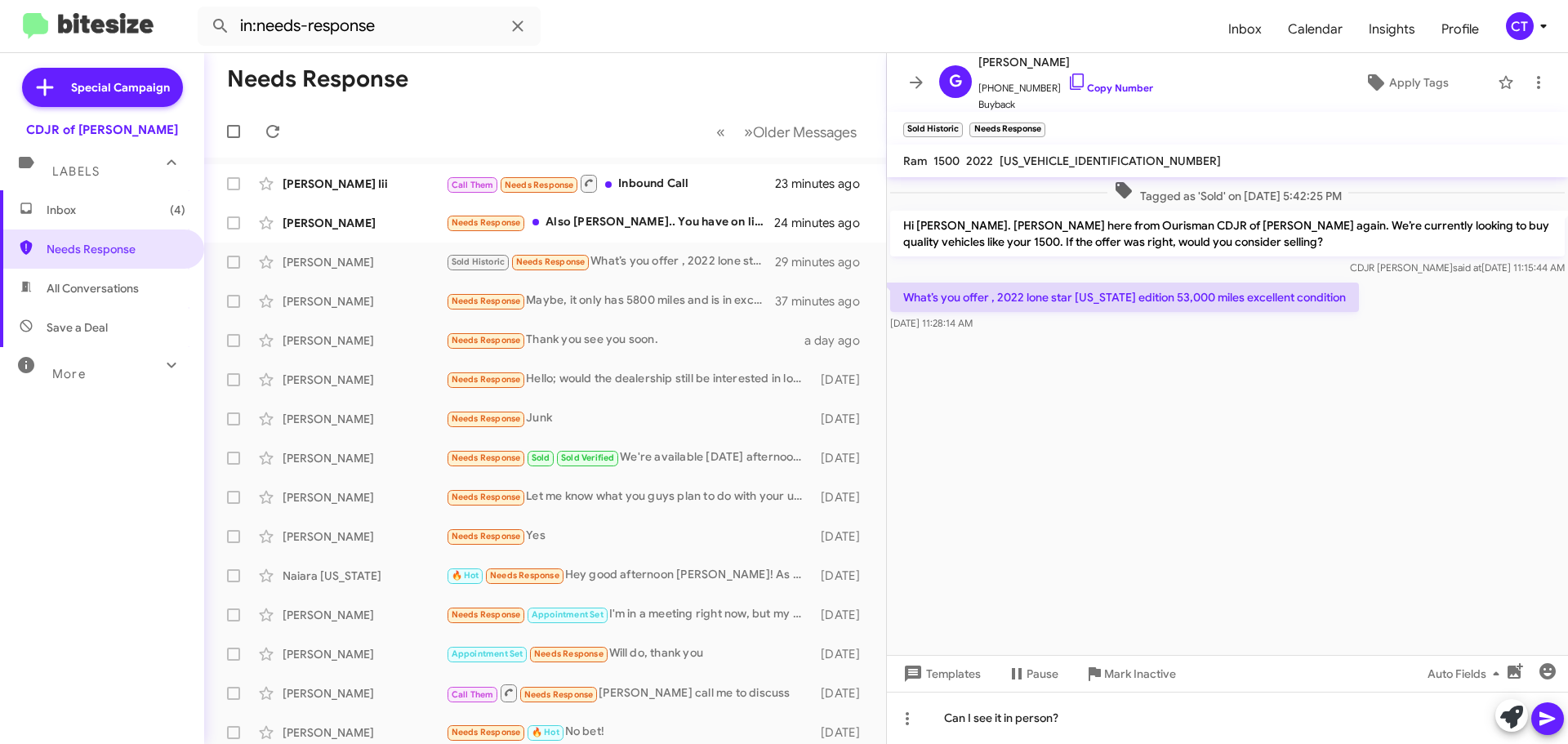
drag, startPoint x: 1551, startPoint y: 716, endPoint x: 1547, endPoint y: 703, distance: 13.6
click at [1551, 714] on icon at bounding box center [1548, 719] width 19 height 19
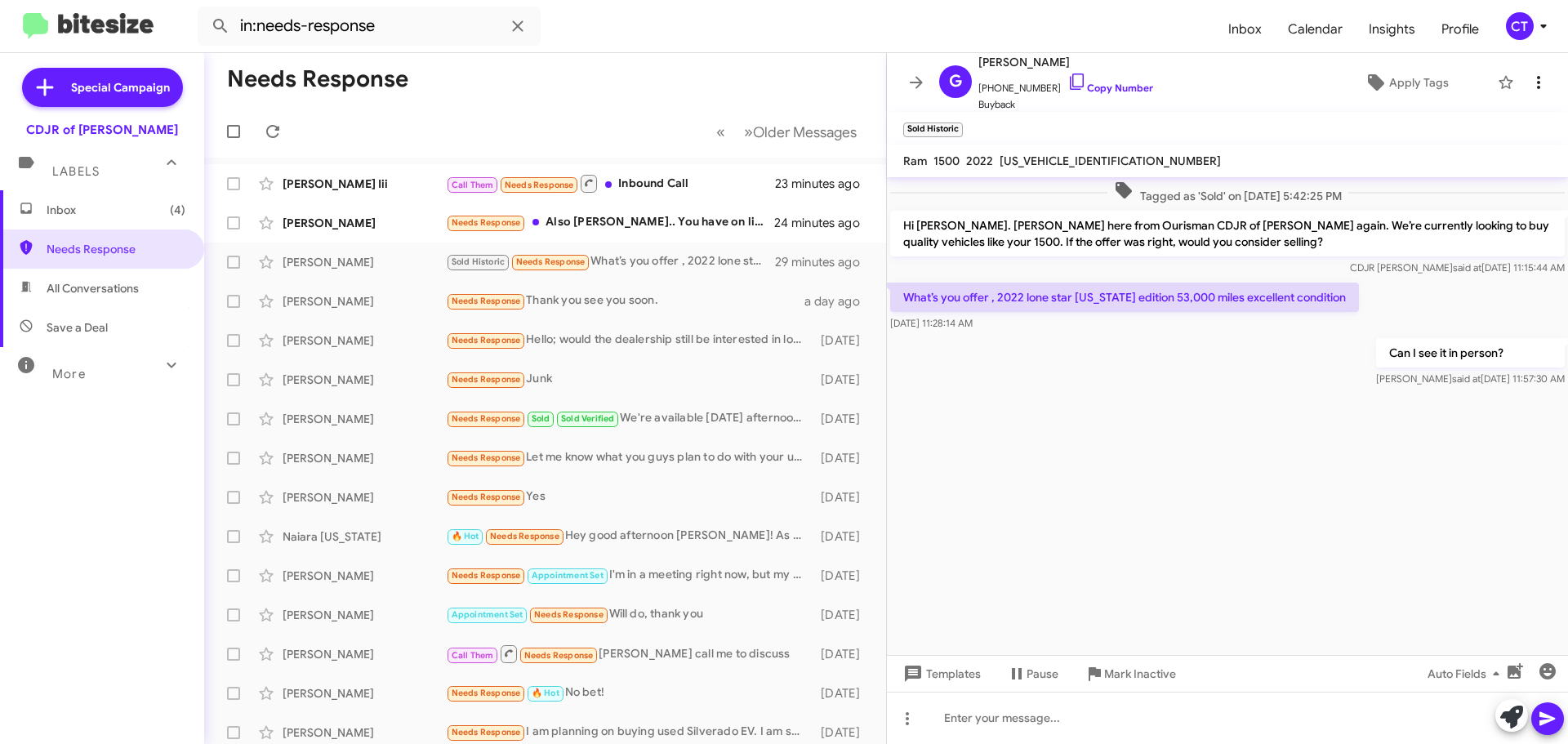
click at [1529, 78] on icon at bounding box center [1539, 83] width 19 height 19
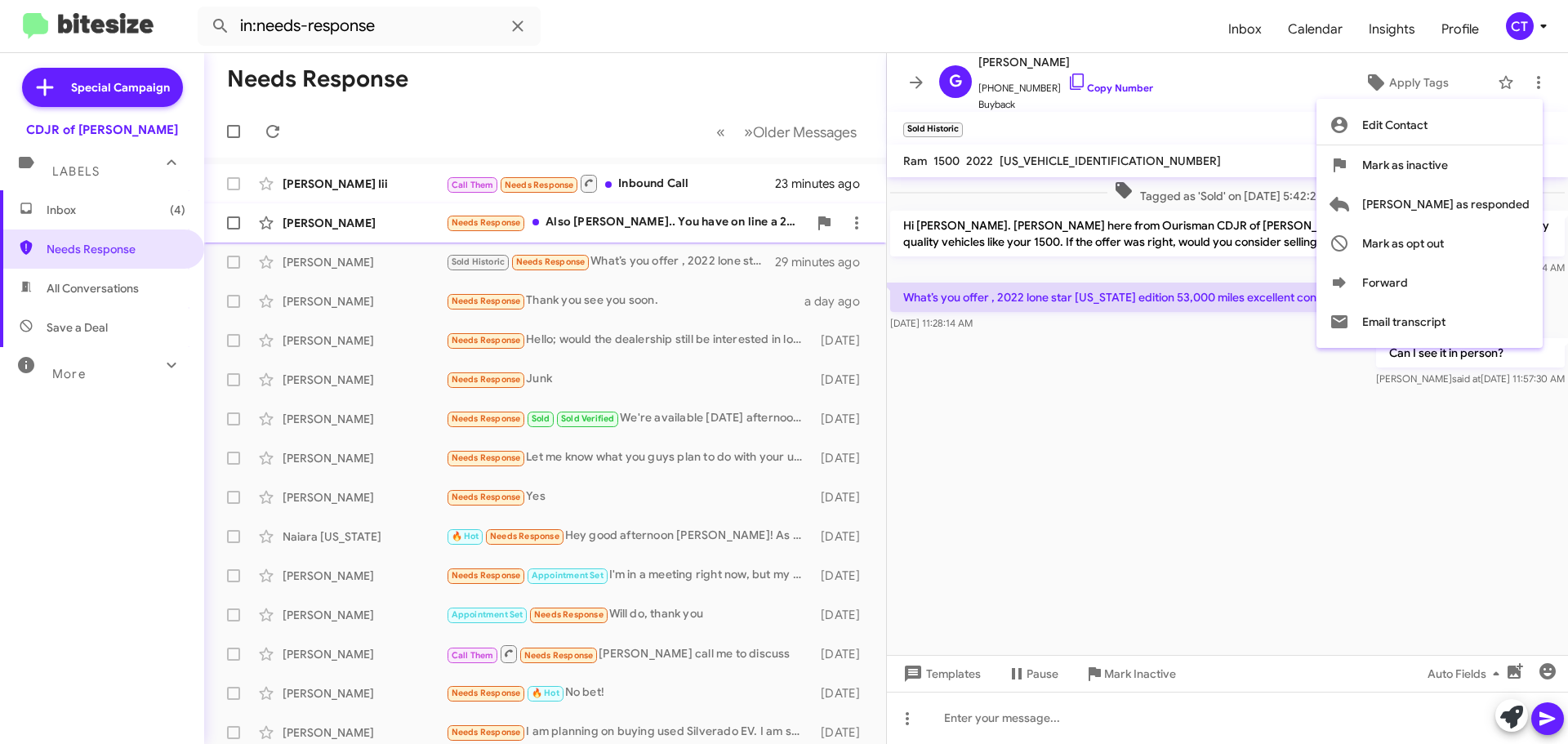
drag, startPoint x: 1437, startPoint y: 212, endPoint x: 1398, endPoint y: 218, distance: 39.5
click at [1438, 212] on span "[PERSON_NAME] as responded" at bounding box center [1446, 204] width 167 height 39
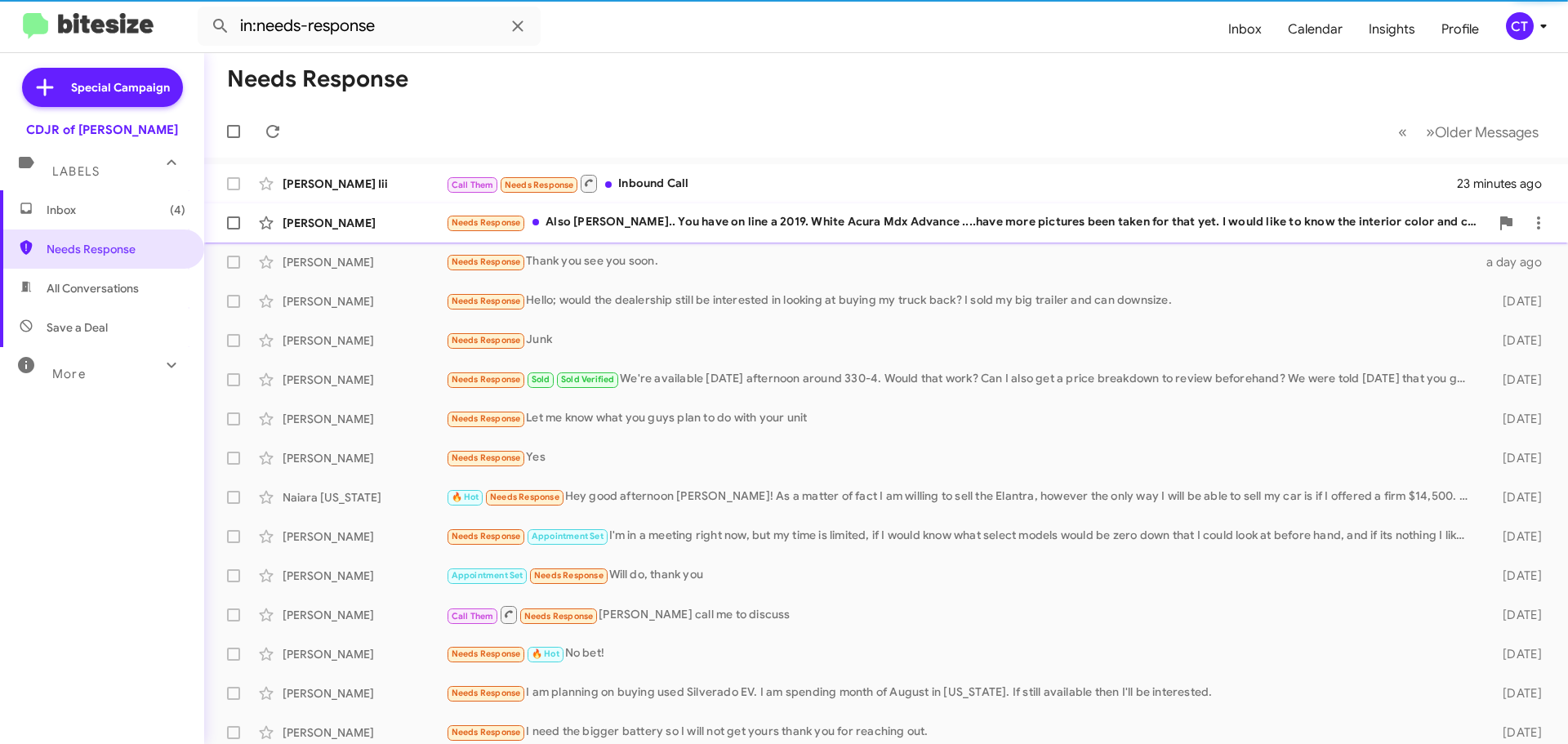
click at [687, 195] on div "Gregory Powell Iii Call Them Needs Response Inbound Call 23 minutes ago" at bounding box center [887, 184] width 1338 height 33
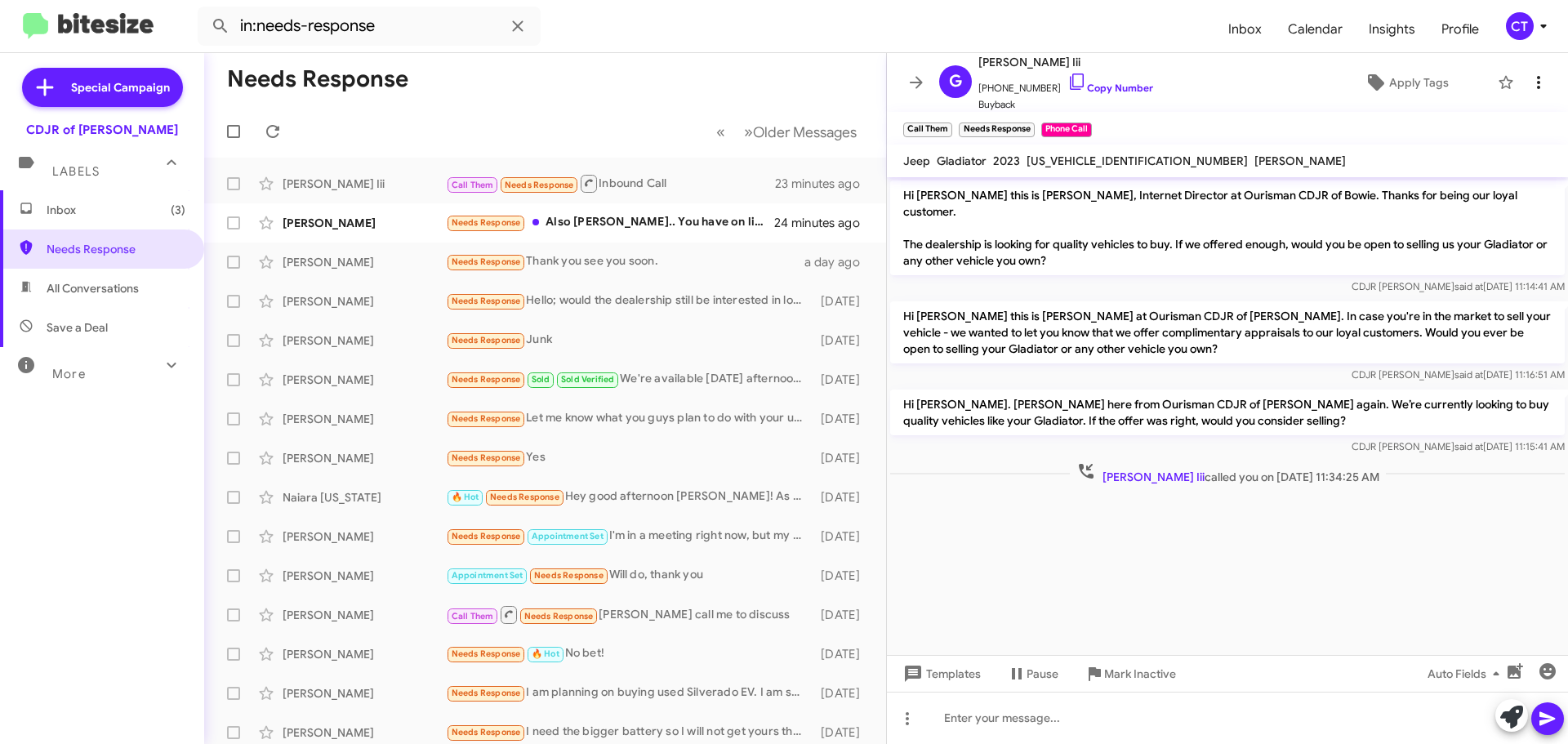
click at [1522, 94] on button at bounding box center [1539, 83] width 33 height 33
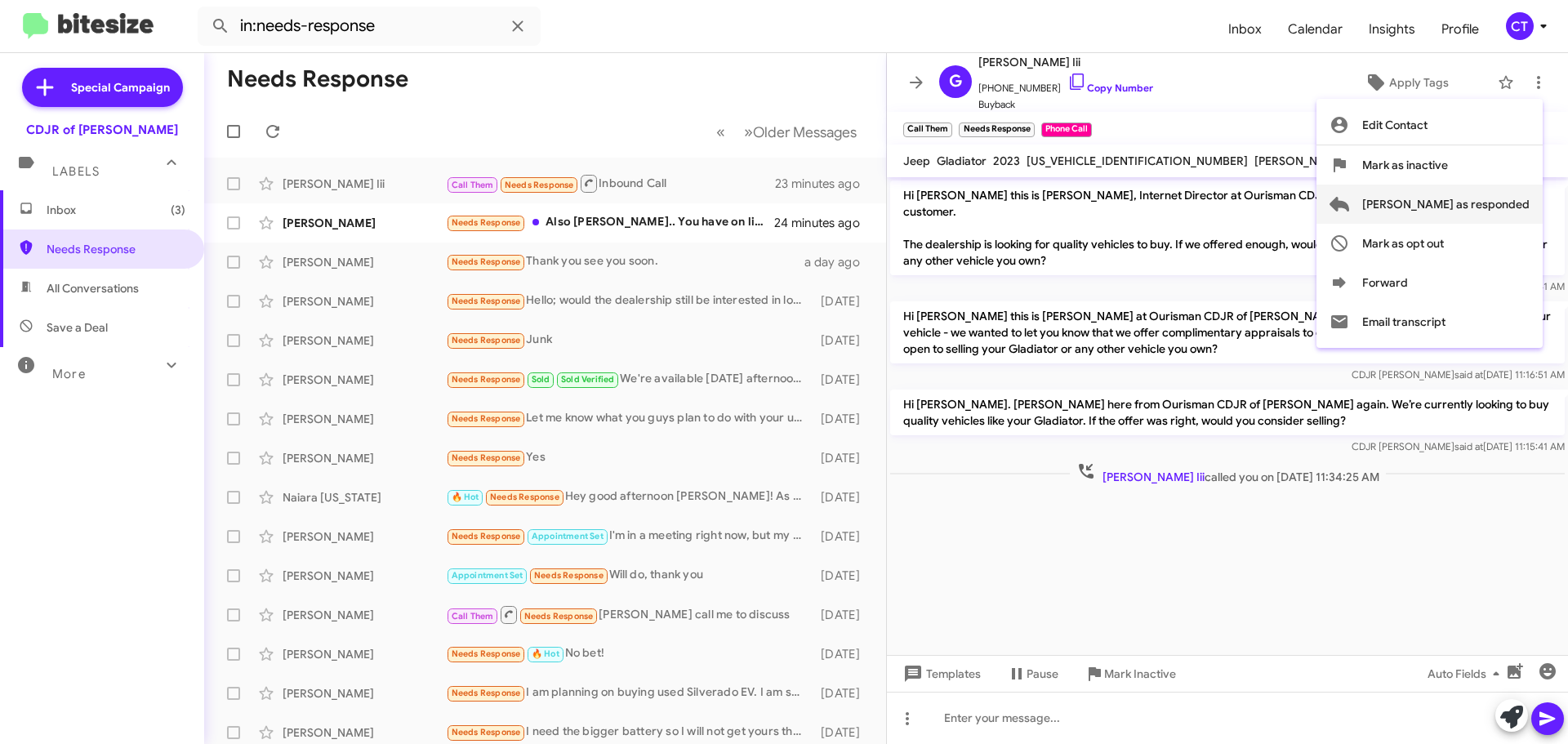
click at [1469, 201] on span "[PERSON_NAME] as responded" at bounding box center [1446, 204] width 167 height 39
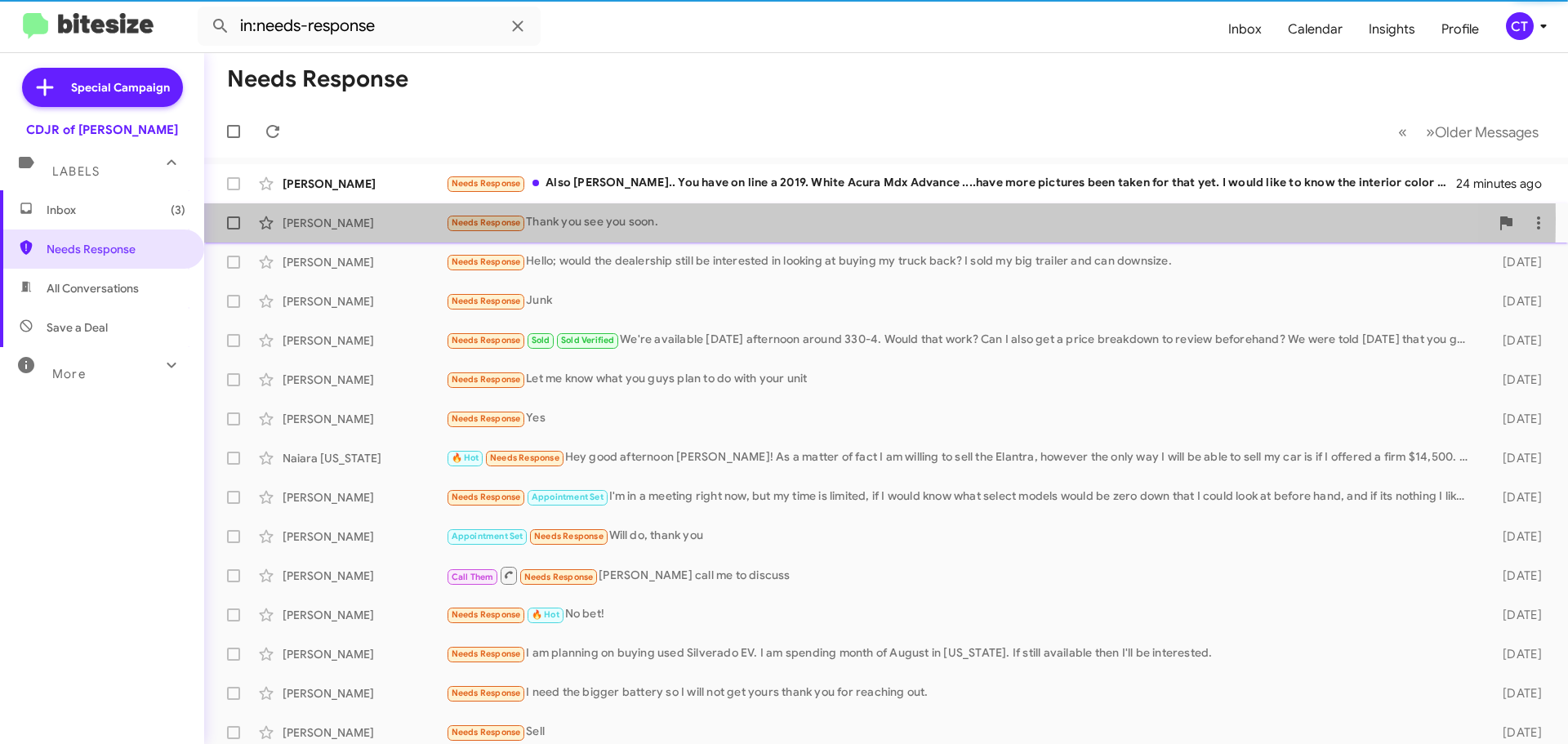
click at [687, 219] on div "Needs Response Thank you see you soon." at bounding box center [968, 222] width 1044 height 18
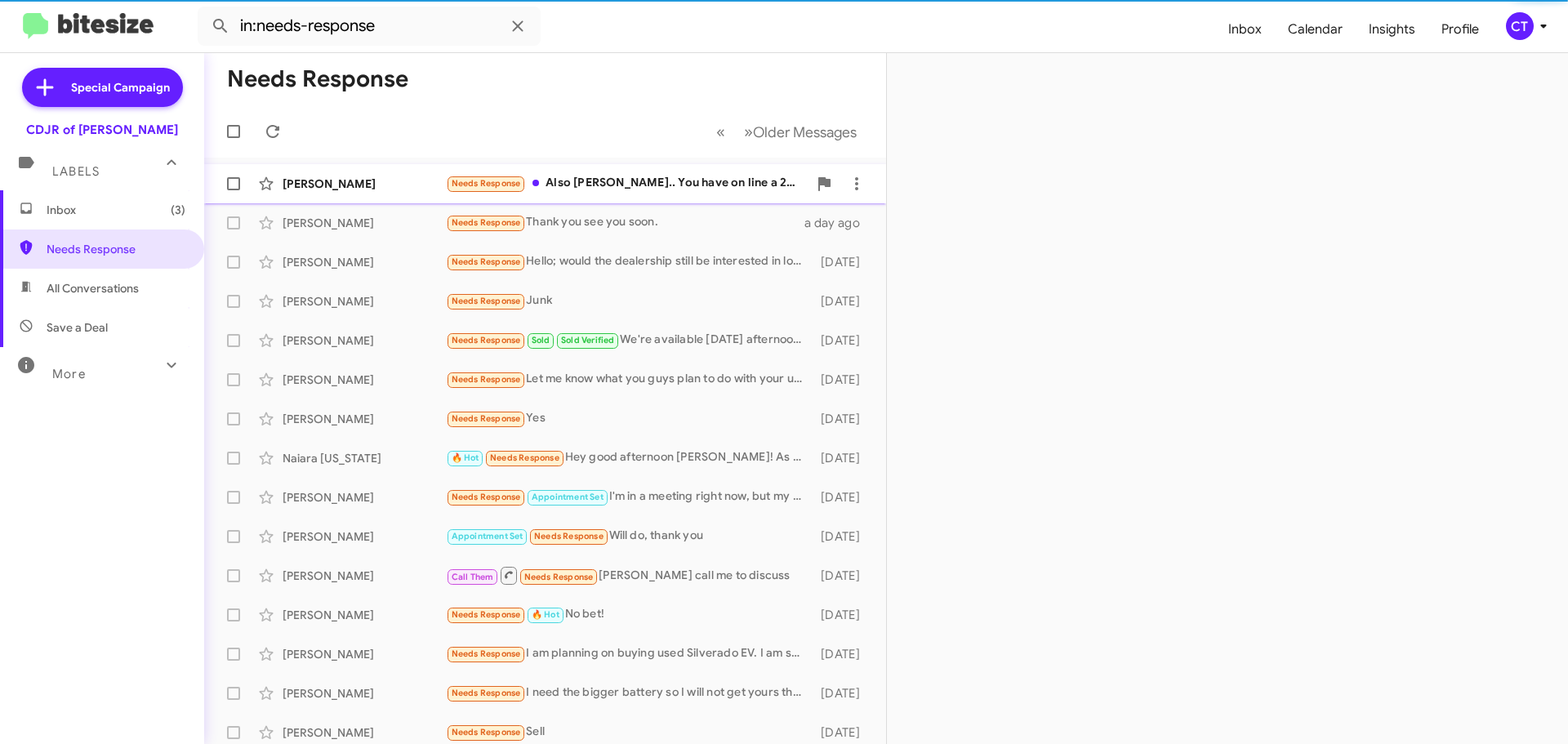
click at [665, 183] on div "Needs Response Also Ciara.. You have on line a 2019. White Acura Mdx Advance ..…" at bounding box center [627, 183] width 362 height 18
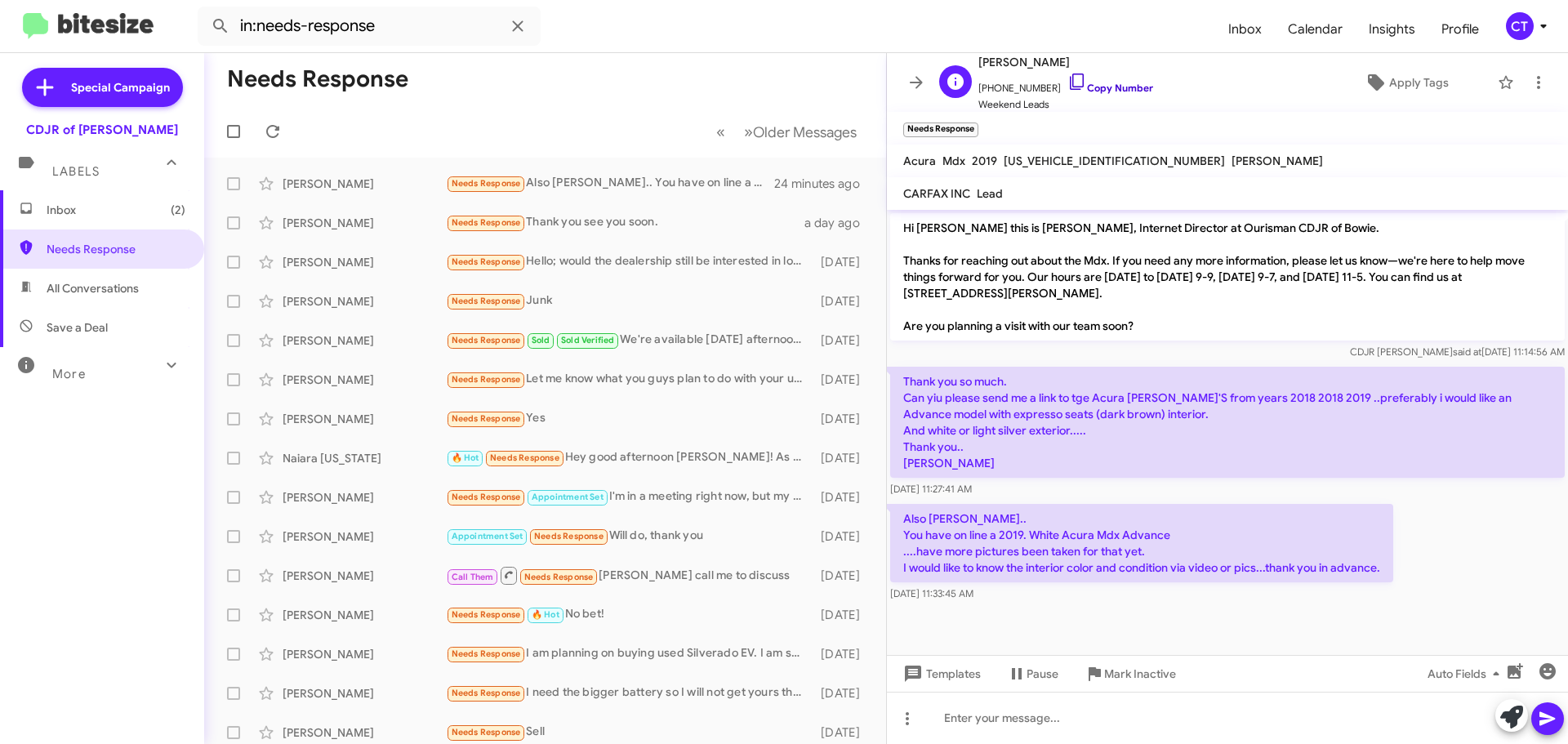
click at [1067, 77] on icon at bounding box center [1077, 82] width 19 height 19
drag, startPoint x: 903, startPoint y: 373, endPoint x: 1209, endPoint y: 588, distance: 374.0
click at [1209, 588] on div "Hi Hannah this is Ciara Taylor, Internet Director at Ourisman CDJR of Bowie. Th…" at bounding box center [1228, 407] width 681 height 396
copy div "Thank you so much. Can yiu please send me a link to tge Acura MAX'S from years …"
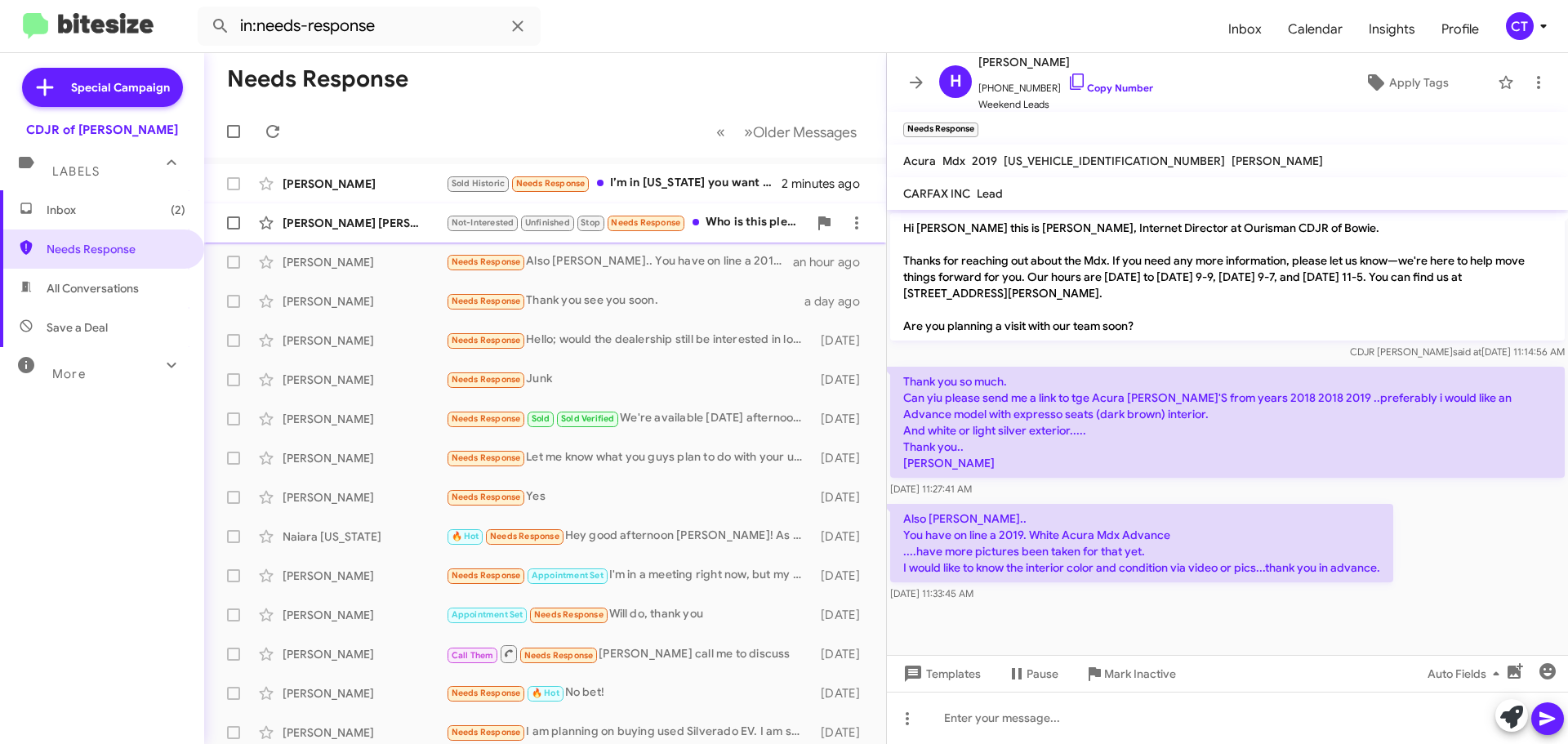
click at [735, 234] on div "[PERSON_NAME] [PERSON_NAME] Not-Interested Unfinished Stop Needs Response Who i…" at bounding box center [545, 224] width 656 height 33
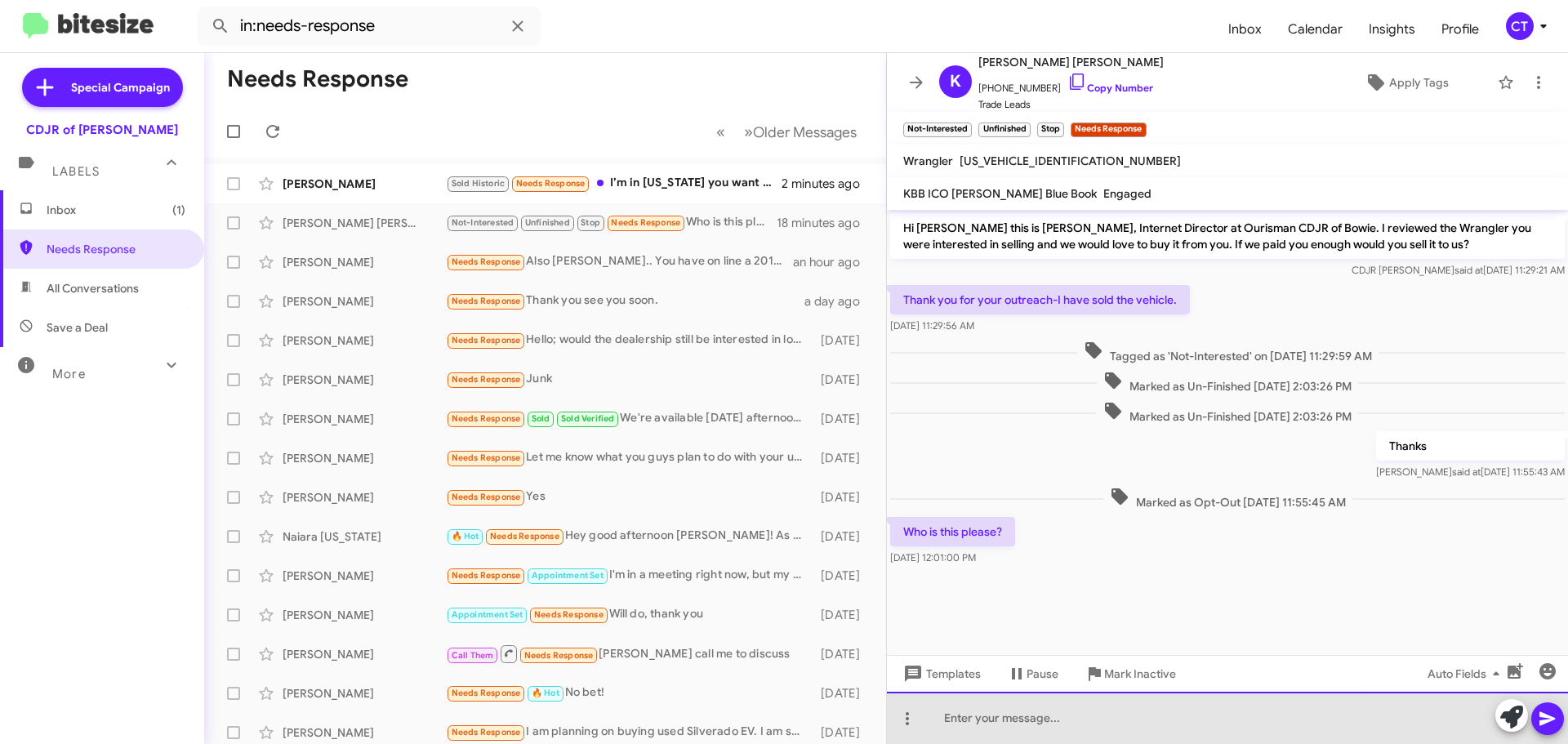
click at [1050, 703] on div at bounding box center [1228, 719] width 681 height 53
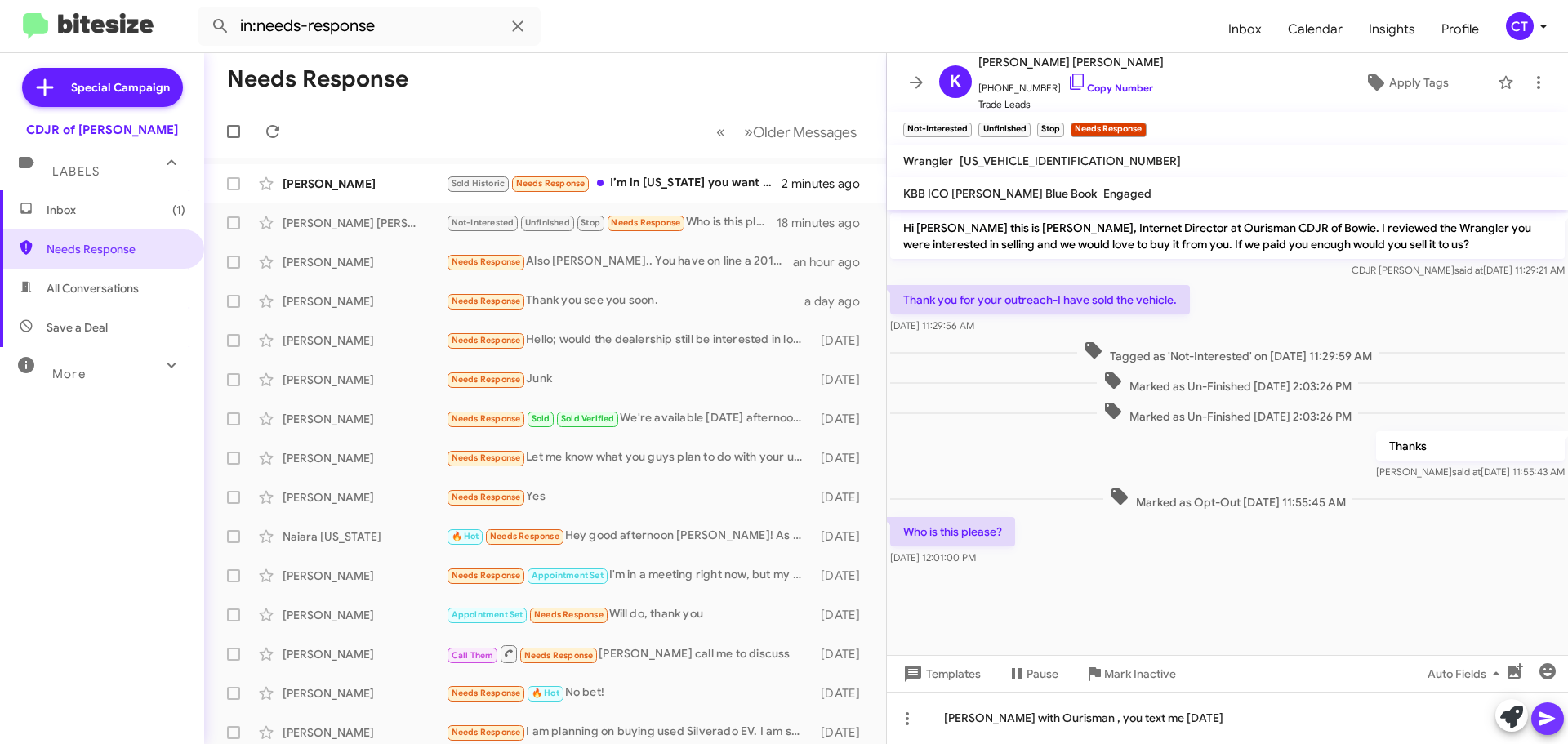
click at [1552, 724] on icon at bounding box center [1548, 719] width 19 height 19
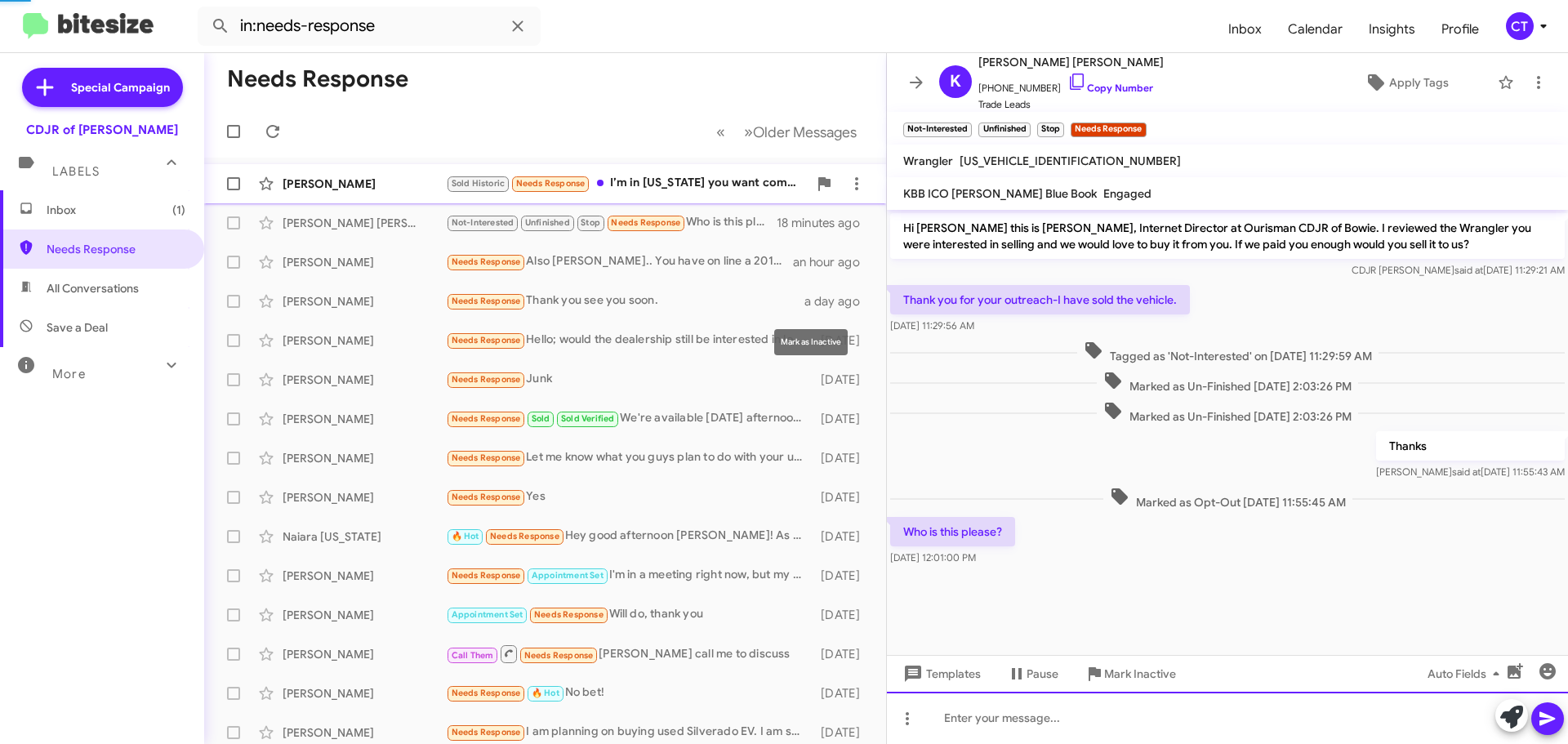
scroll to position [7, 0]
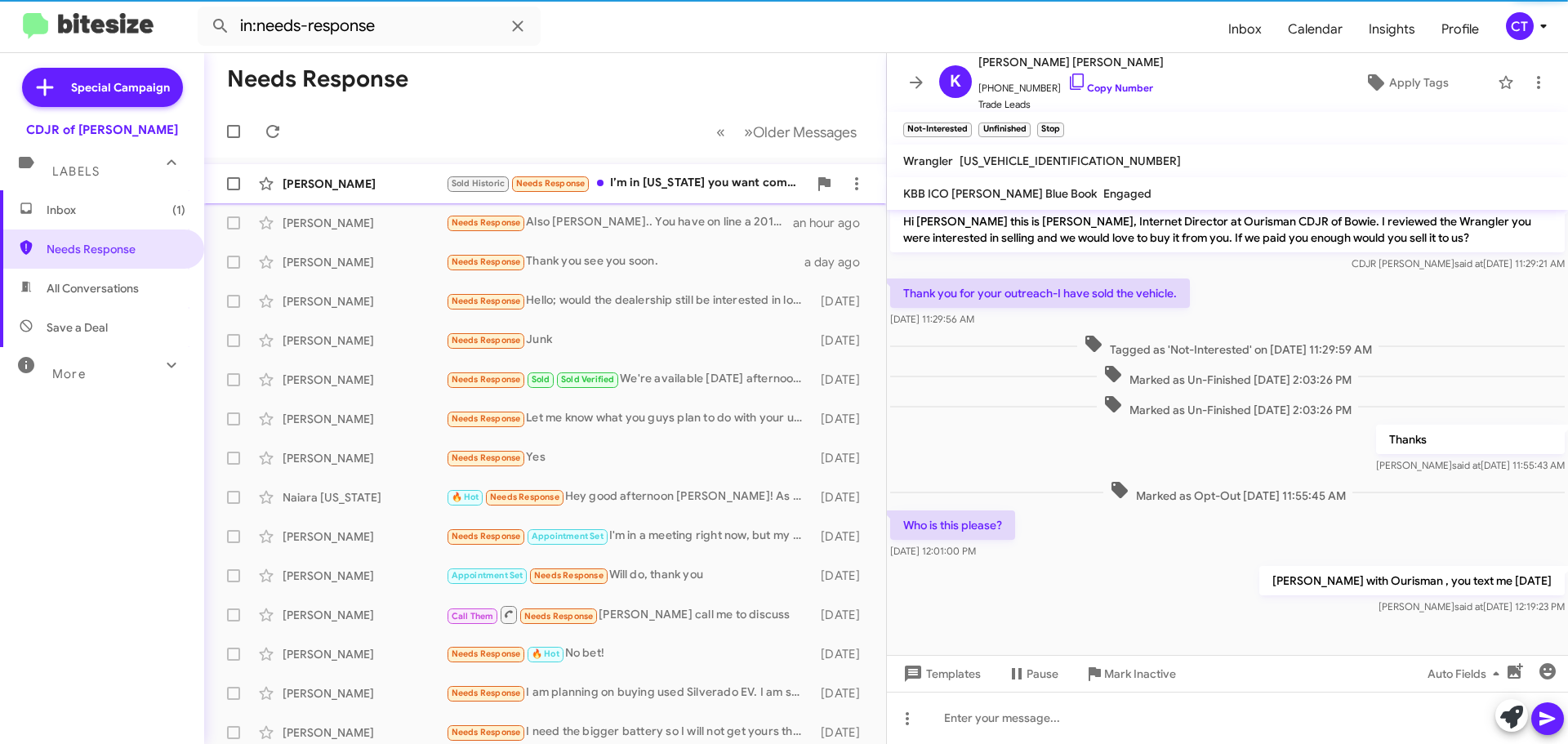
click at [715, 194] on div "[PERSON_NAME] Sold Historic Needs Response I’m in [US_STATE] you want come here…" at bounding box center [545, 184] width 656 height 33
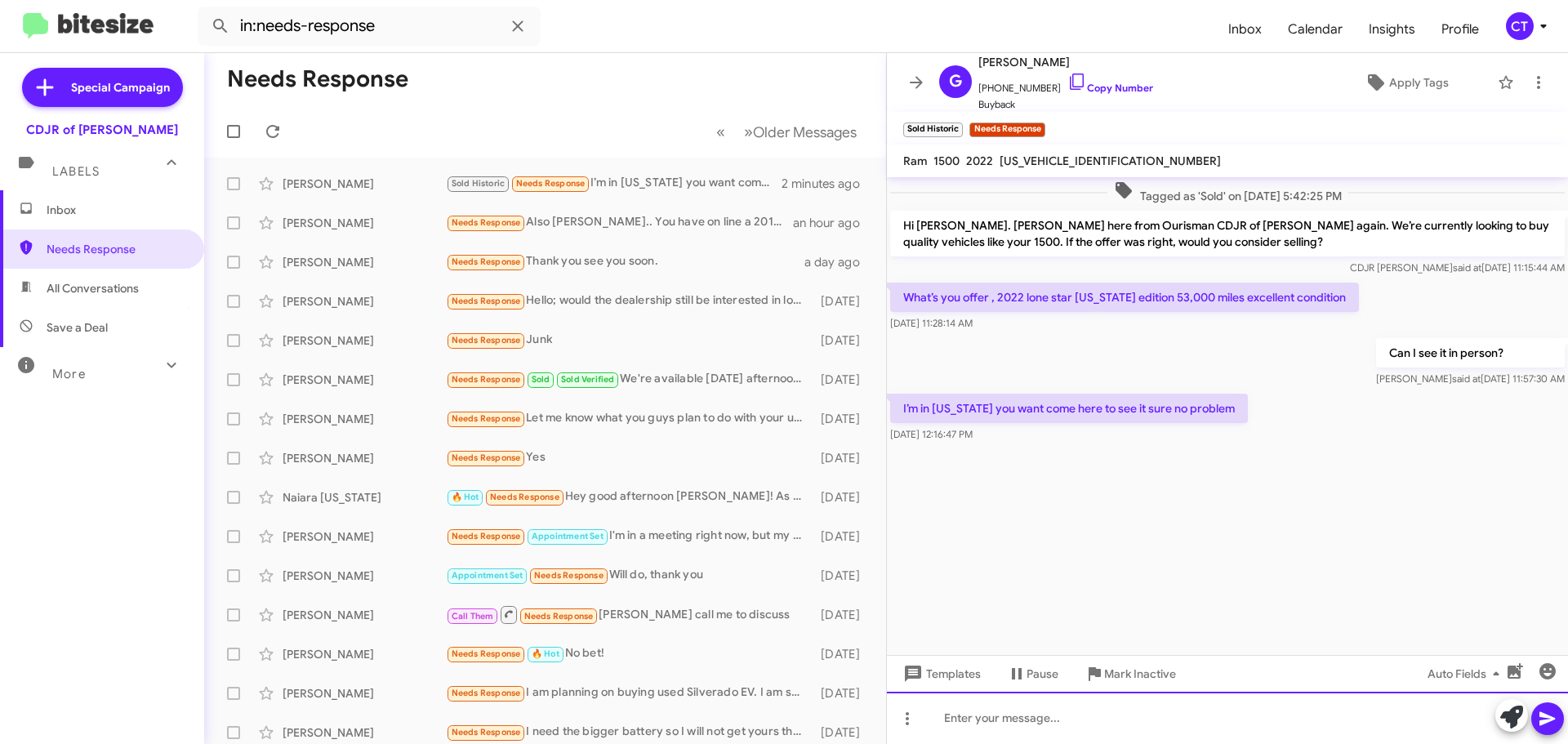
click at [985, 724] on div at bounding box center [1228, 719] width 681 height 53
click at [1040, 719] on div "You can disregard have a great day!" at bounding box center [1228, 719] width 681 height 53
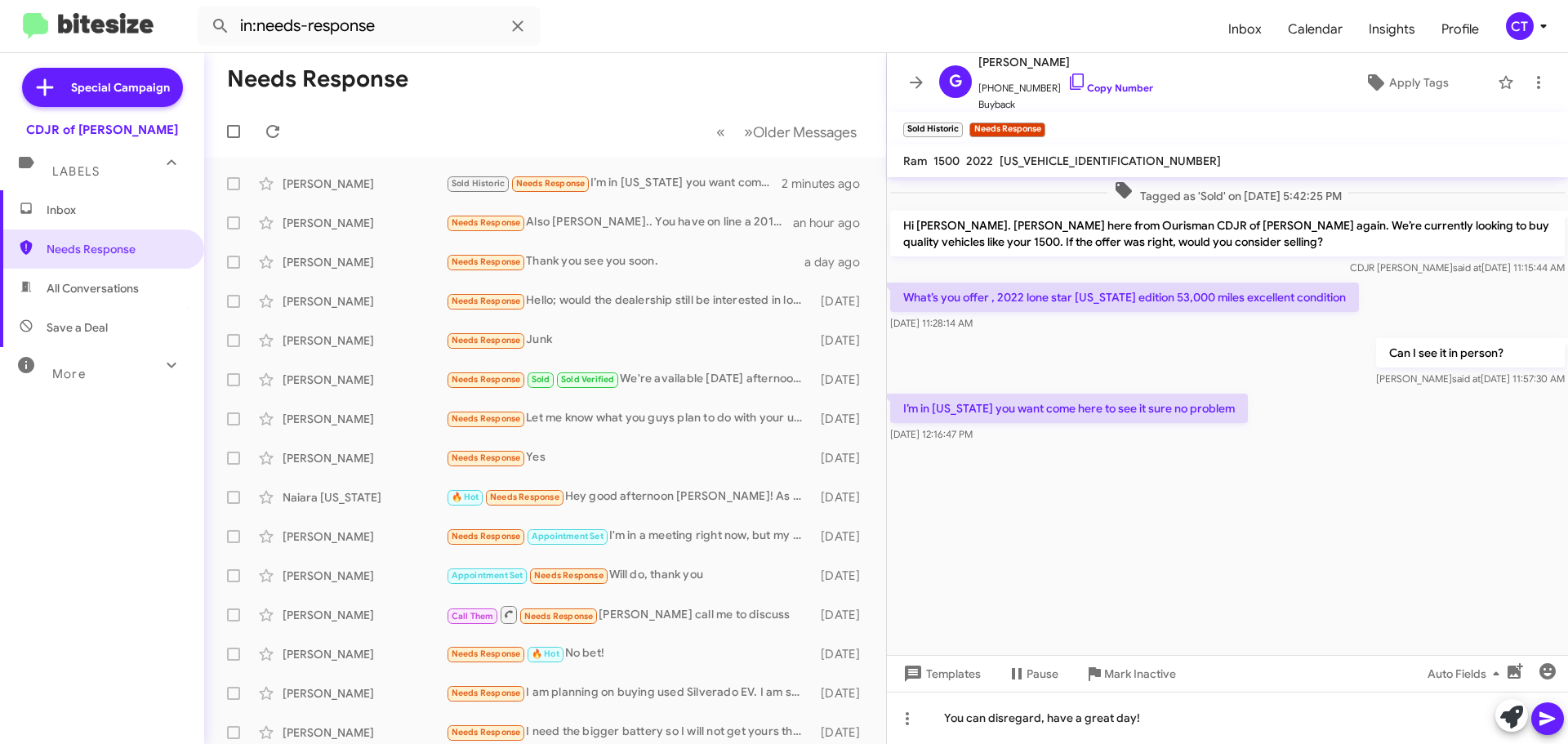
click at [1549, 726] on icon at bounding box center [1548, 719] width 19 height 19
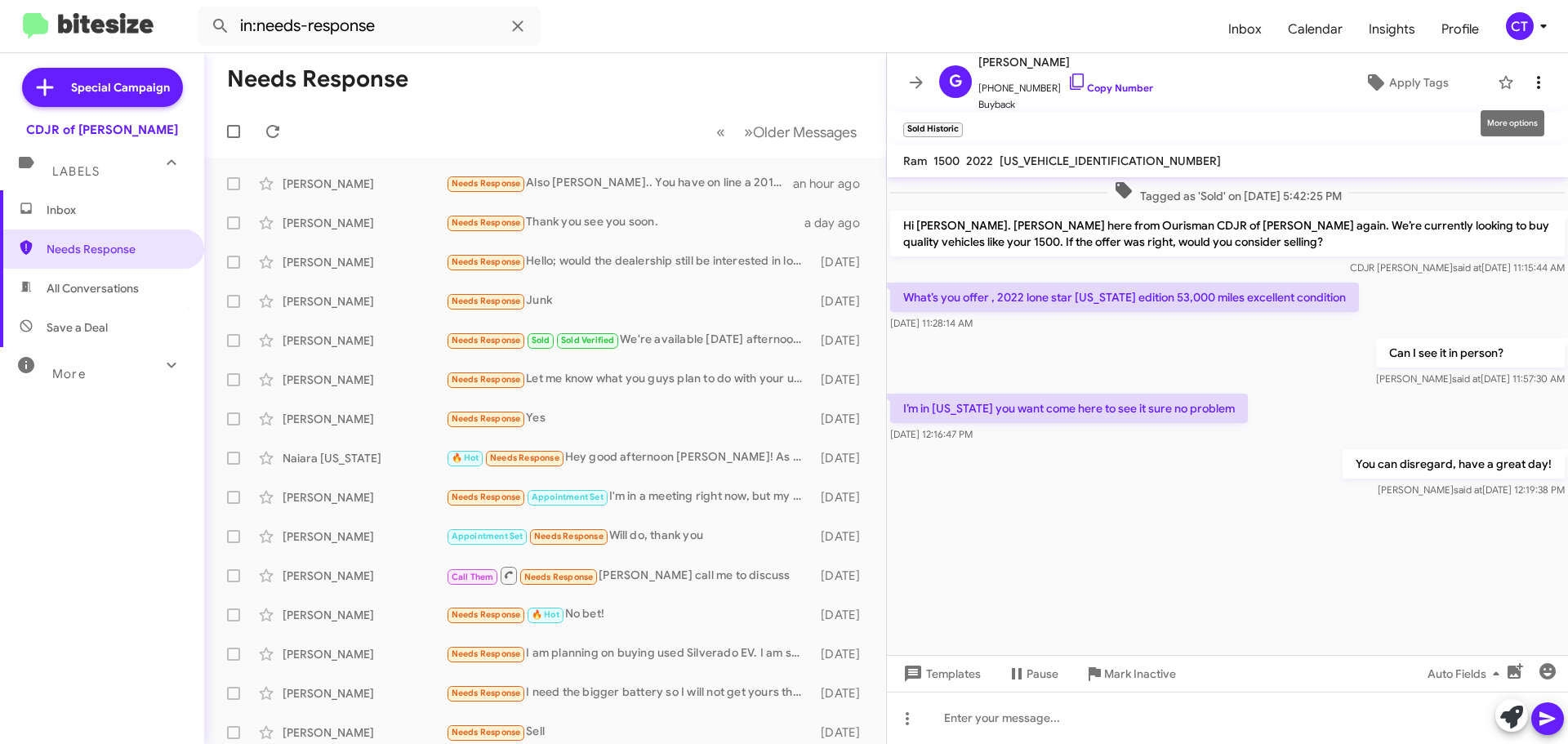
click at [1531, 85] on icon at bounding box center [1539, 83] width 19 height 19
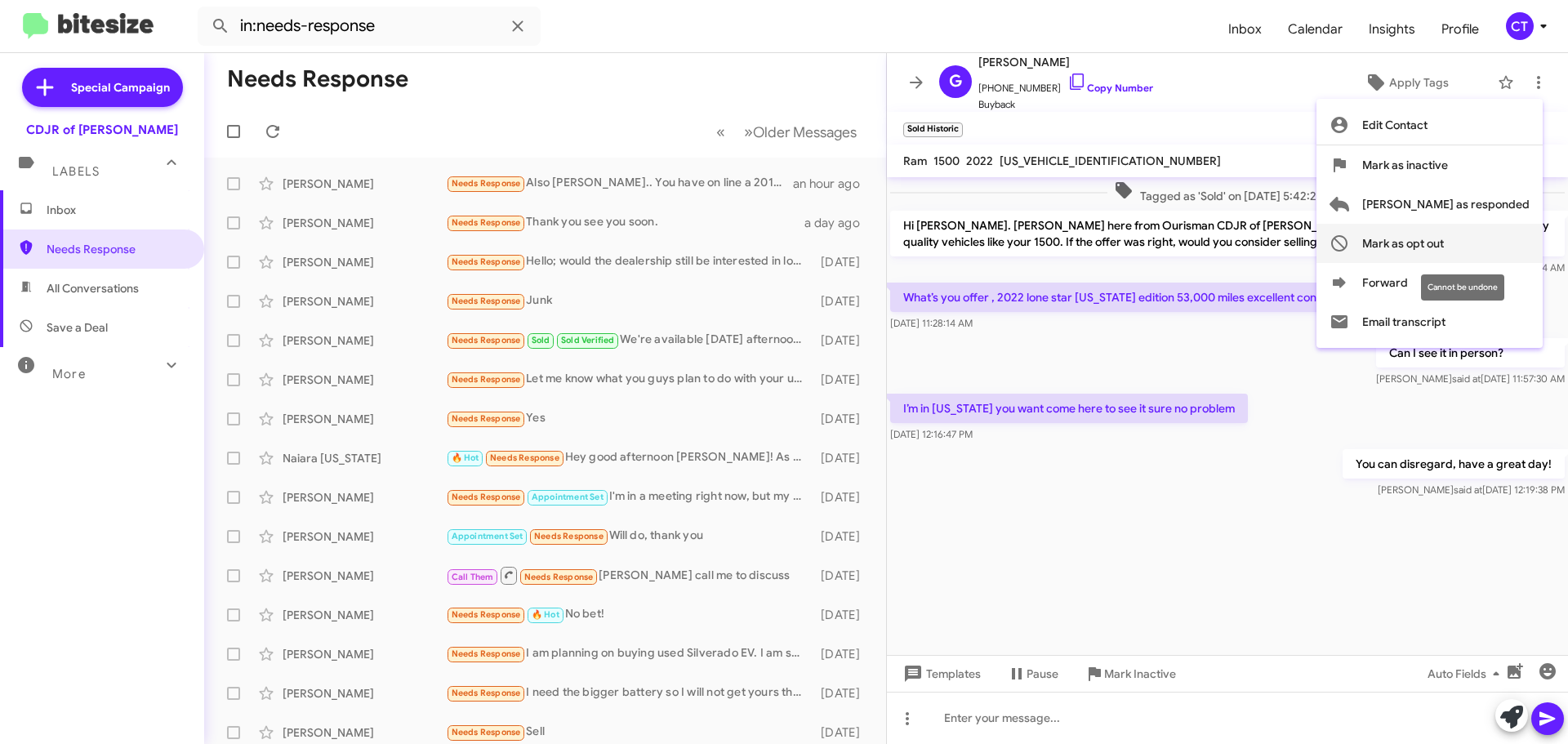
click at [1445, 239] on span "Mark as opt out" at bounding box center [1404, 243] width 82 height 39
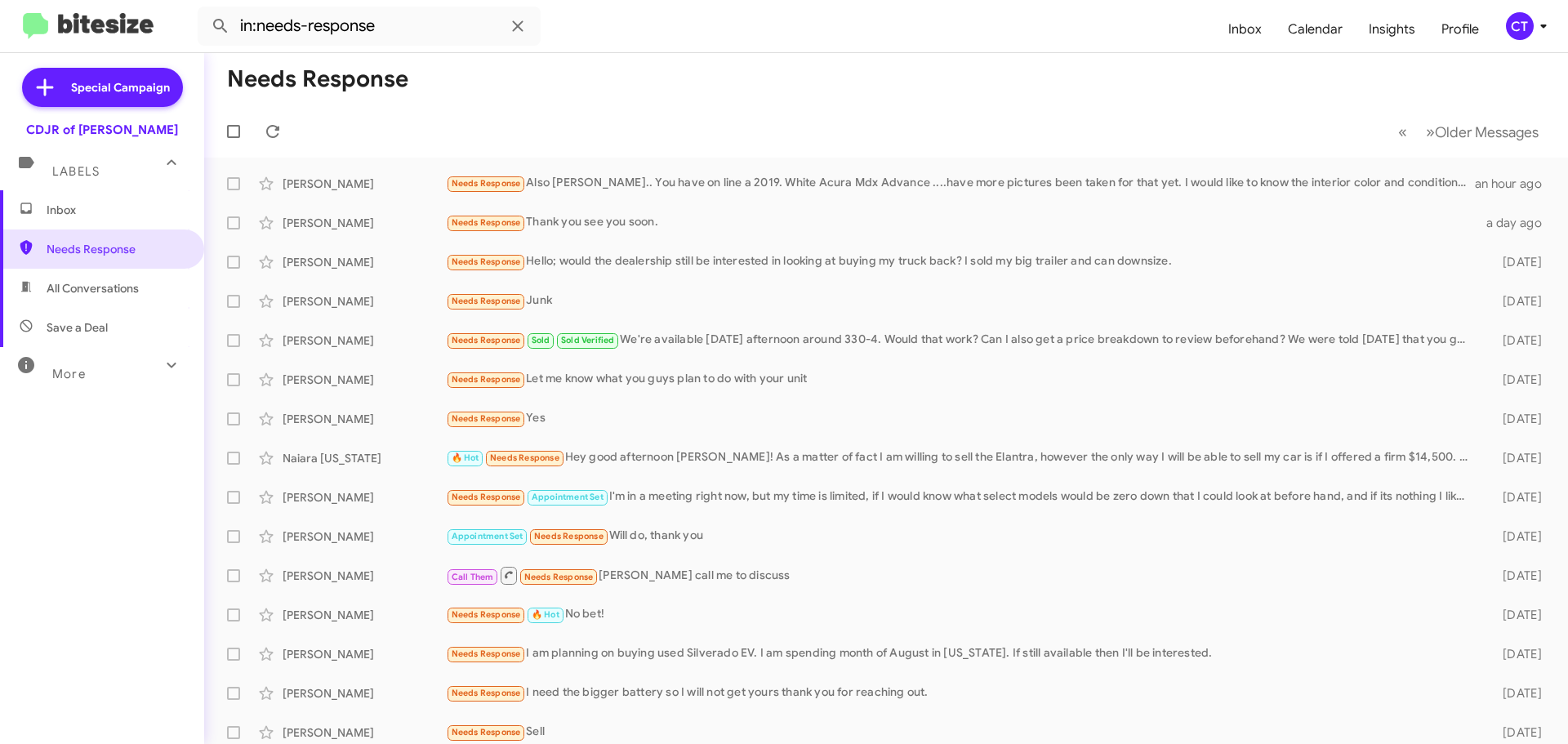
click at [1542, 21] on icon at bounding box center [1544, 26] width 19 height 19
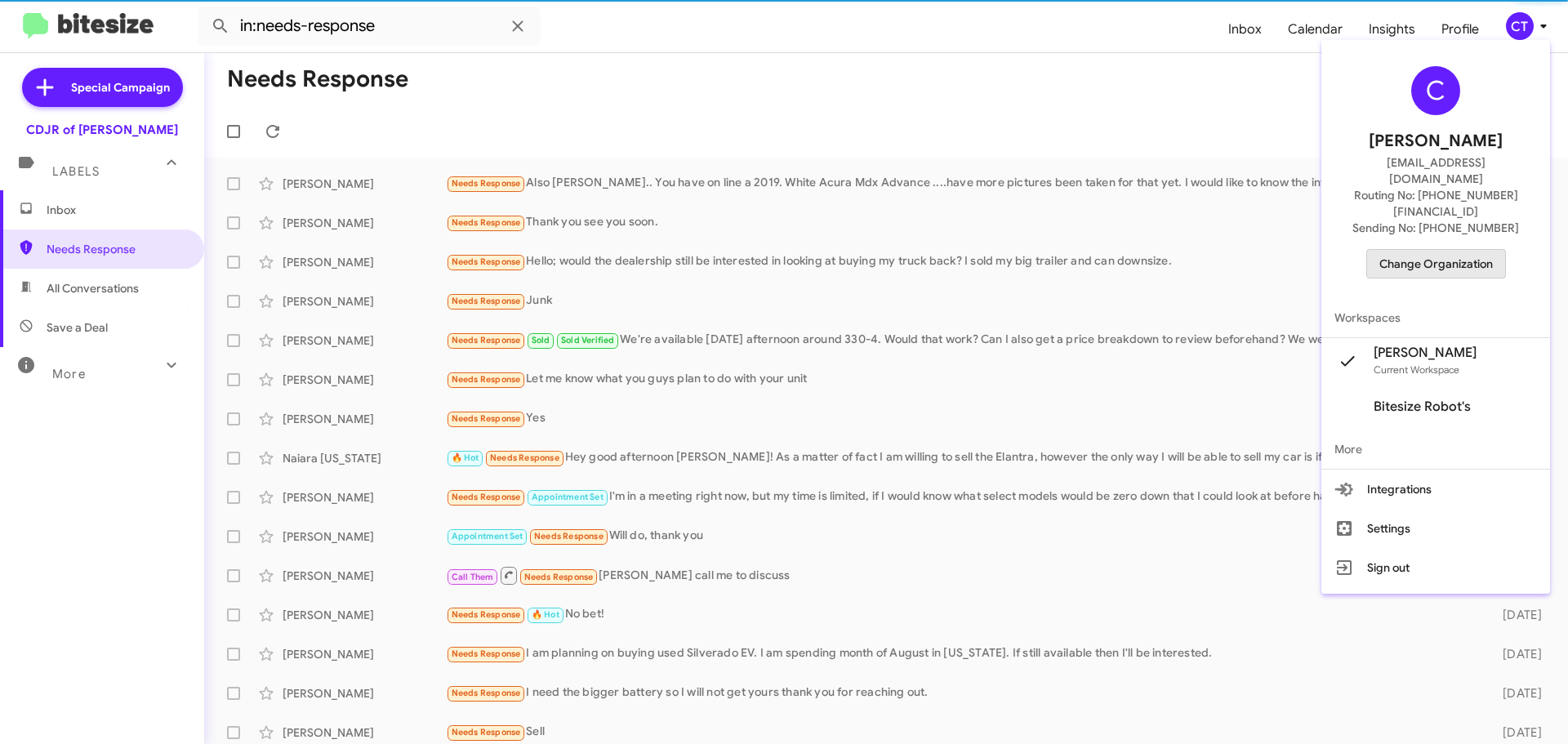
click at [1465, 250] on span "Change Organization" at bounding box center [1436, 264] width 114 height 28
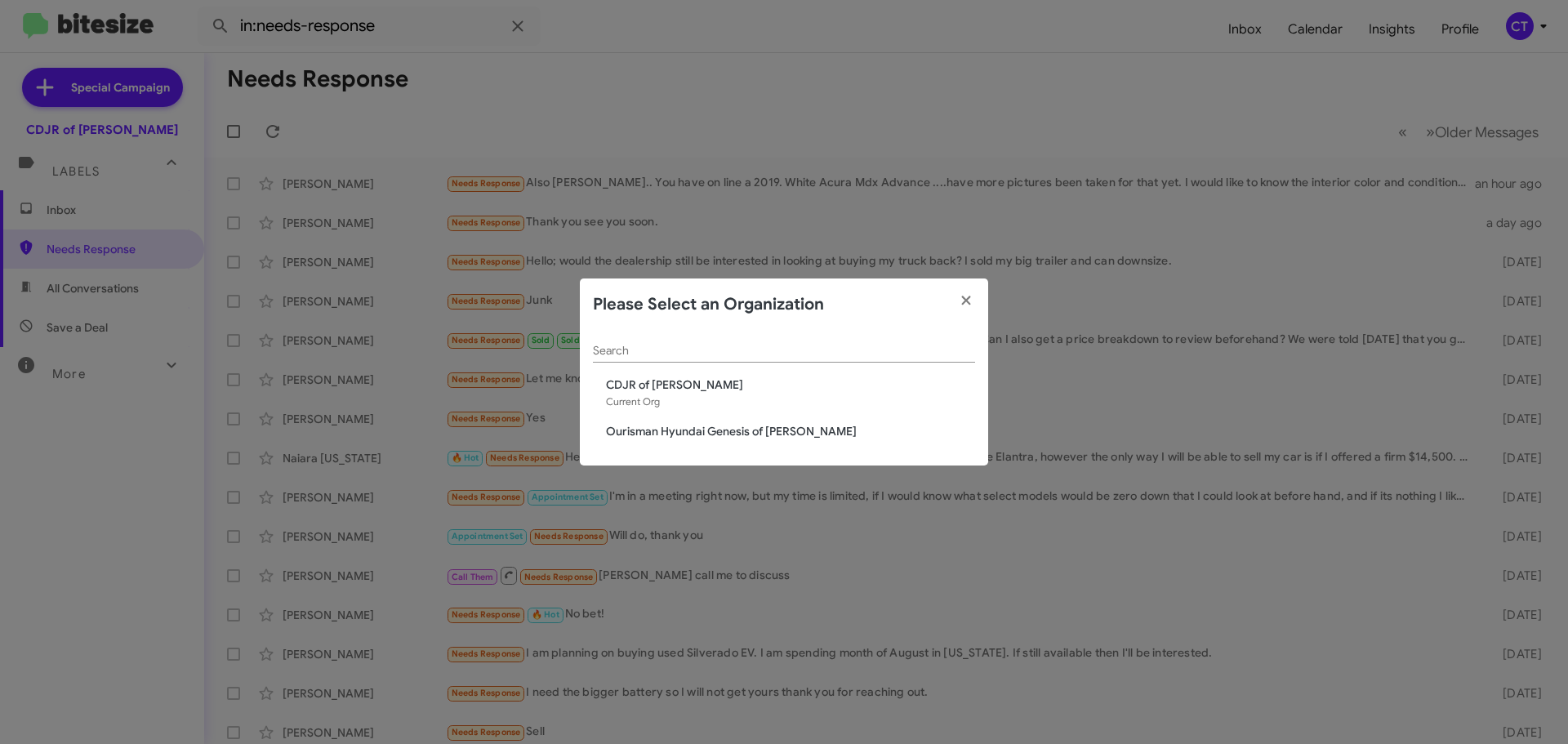
drag, startPoint x: 644, startPoint y: 428, endPoint x: 430, endPoint y: 395, distance: 216.5
click at [642, 427] on span "Ourisman Hyundai Genesis of [PERSON_NAME]" at bounding box center [790, 431] width 369 height 17
